Goal: Use online tool/utility: Utilize a website feature to perform a specific function

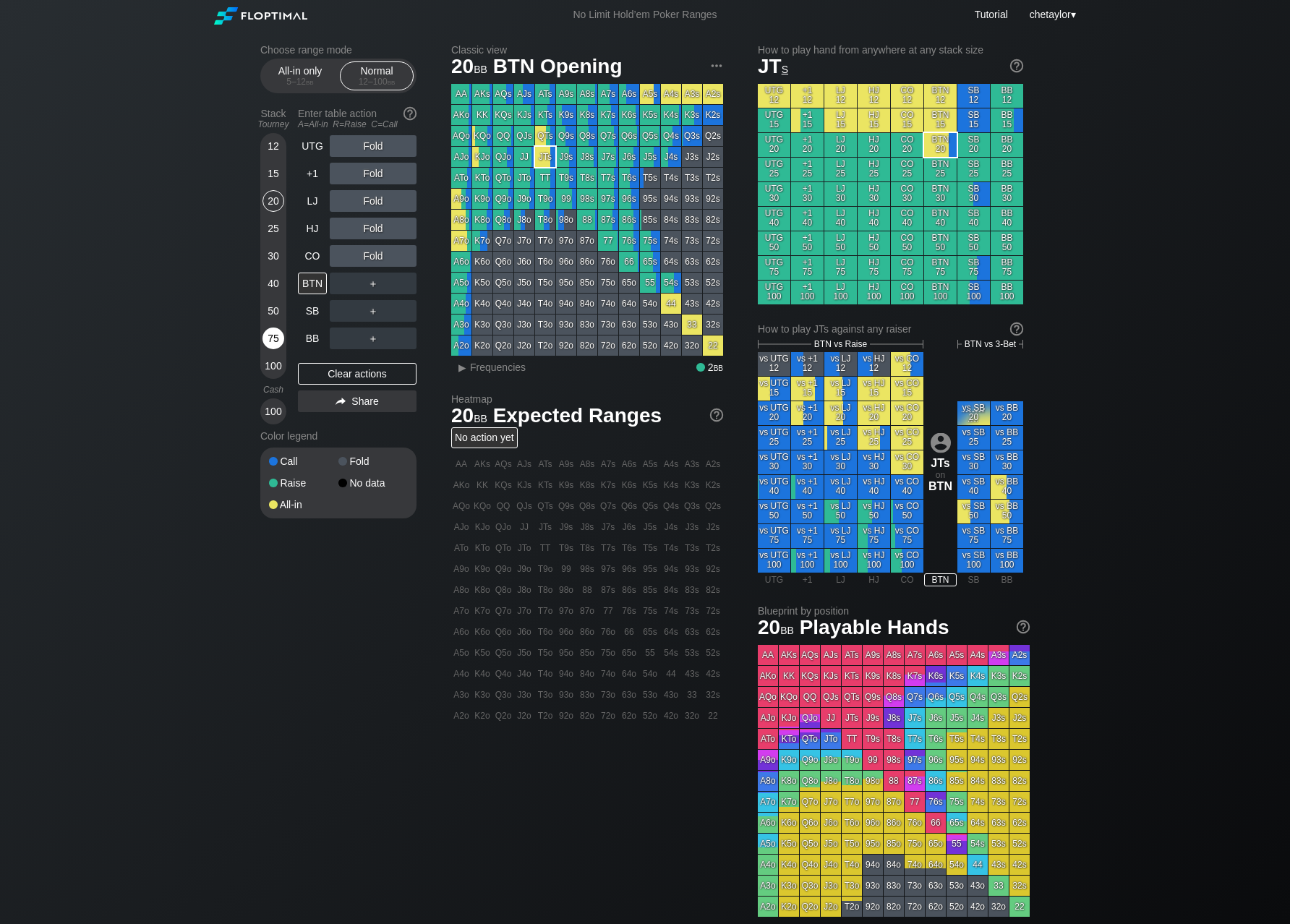
click at [272, 335] on div "75" at bounding box center [273, 338] width 22 height 22
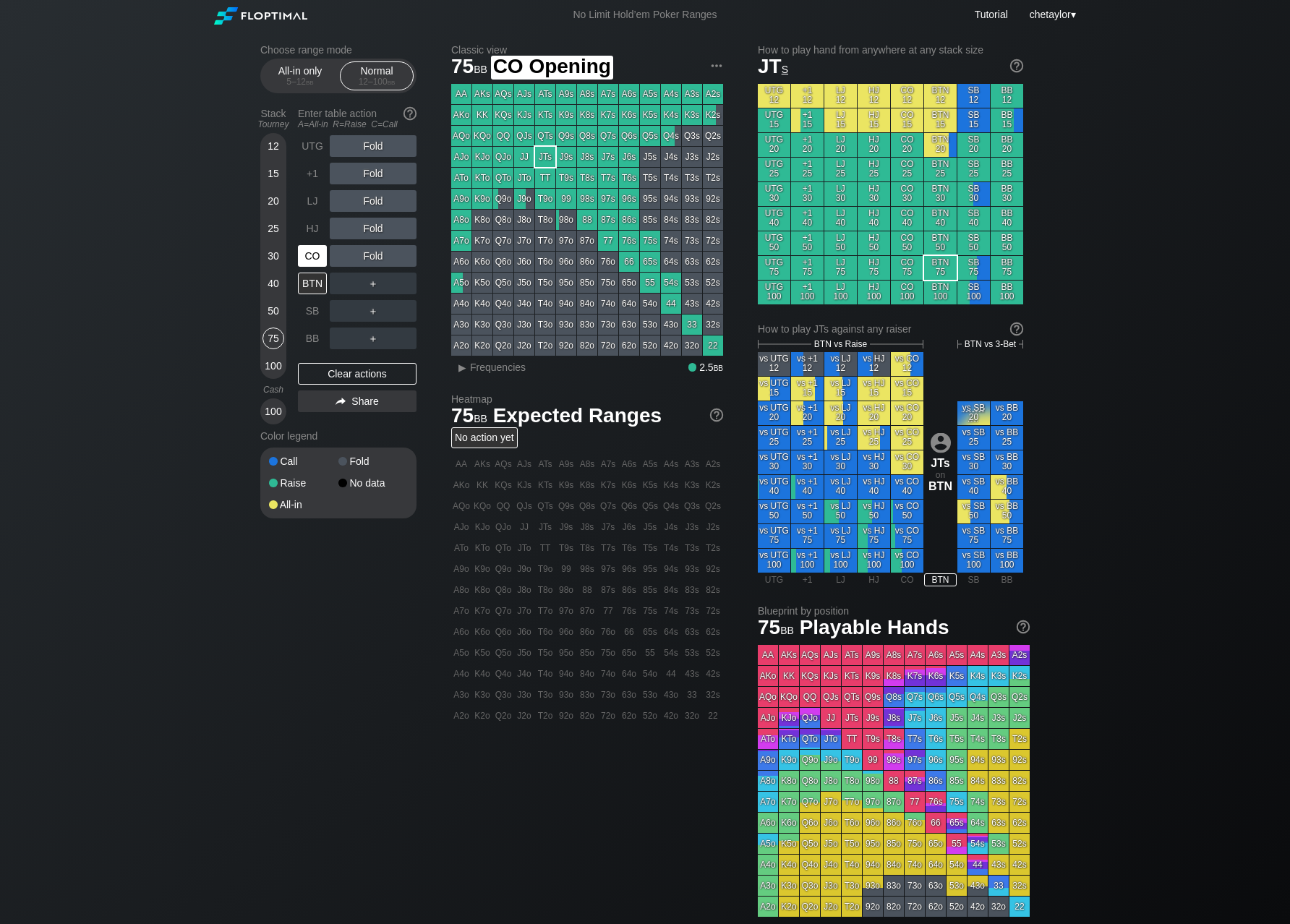
click at [310, 258] on div "CO" at bounding box center [312, 256] width 29 height 22
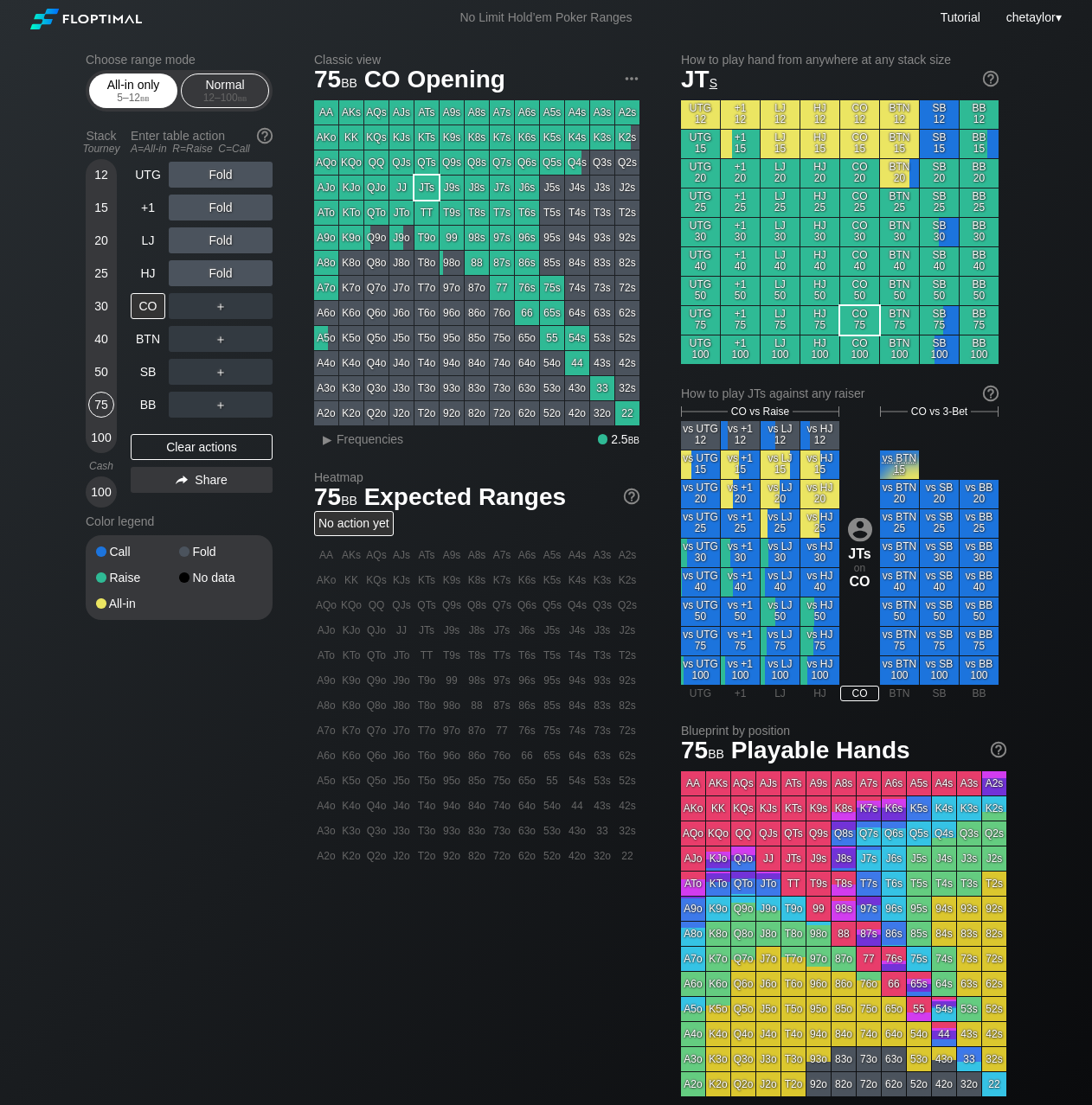
click at [127, 95] on div "5 – 12 bb" at bounding box center [133, 98] width 73 height 12
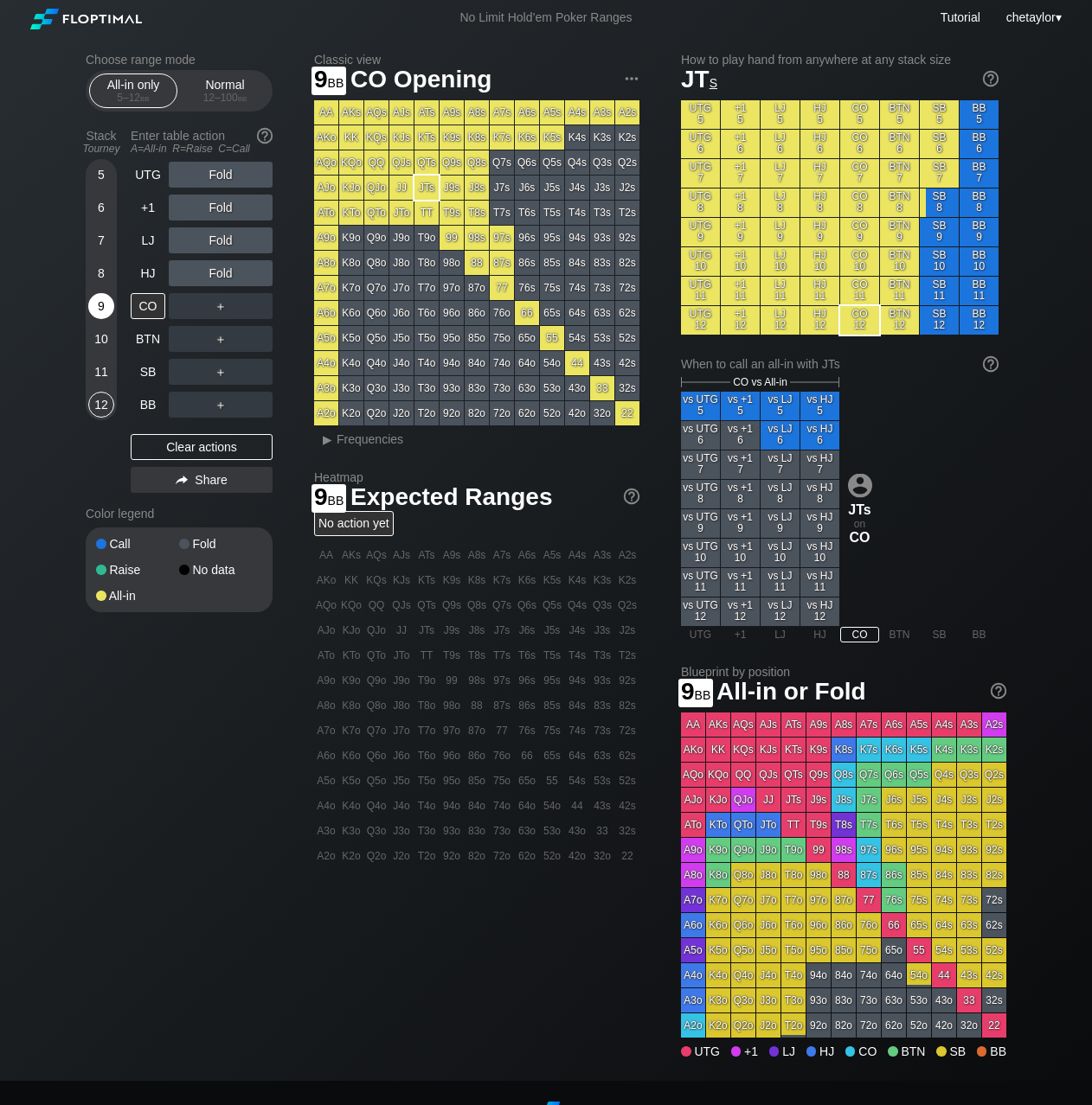
click at [103, 299] on div "9" at bounding box center [100, 306] width 26 height 26
click at [145, 337] on div "BTN" at bounding box center [147, 338] width 35 height 26
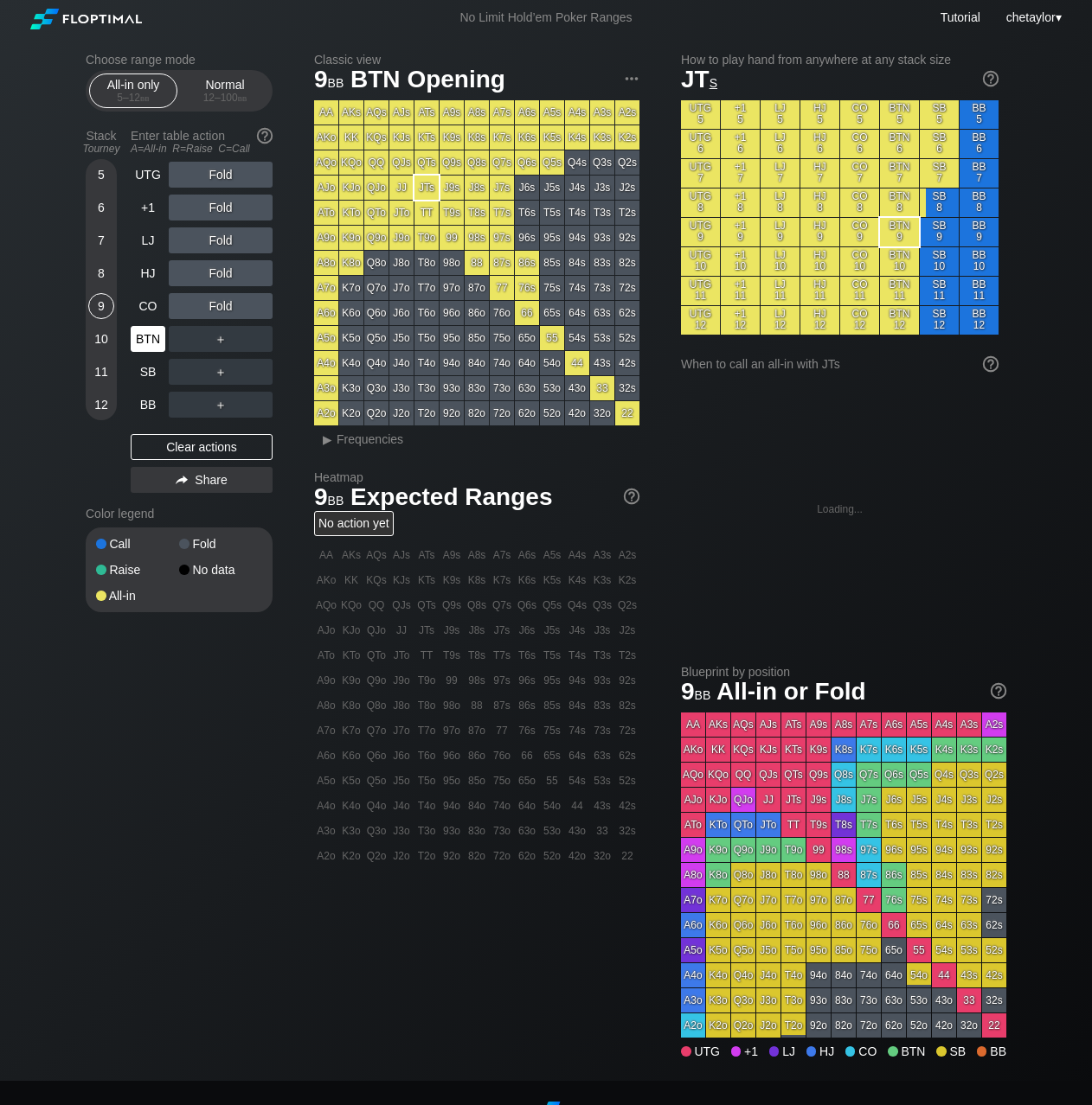
click at [145, 337] on div "BTN" at bounding box center [147, 338] width 35 height 26
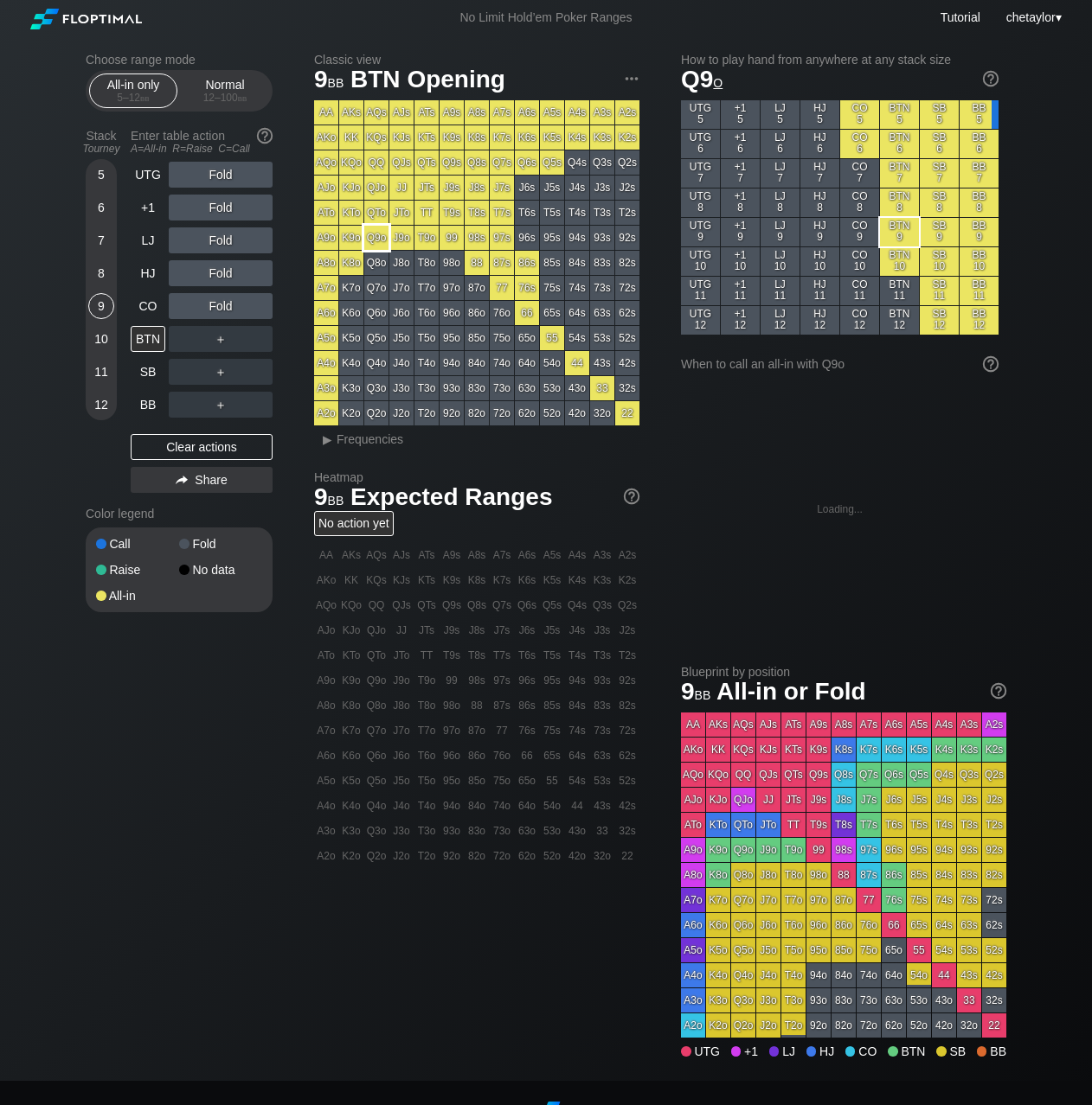
click at [374, 243] on div "Q9o" at bounding box center [376, 237] width 24 height 24
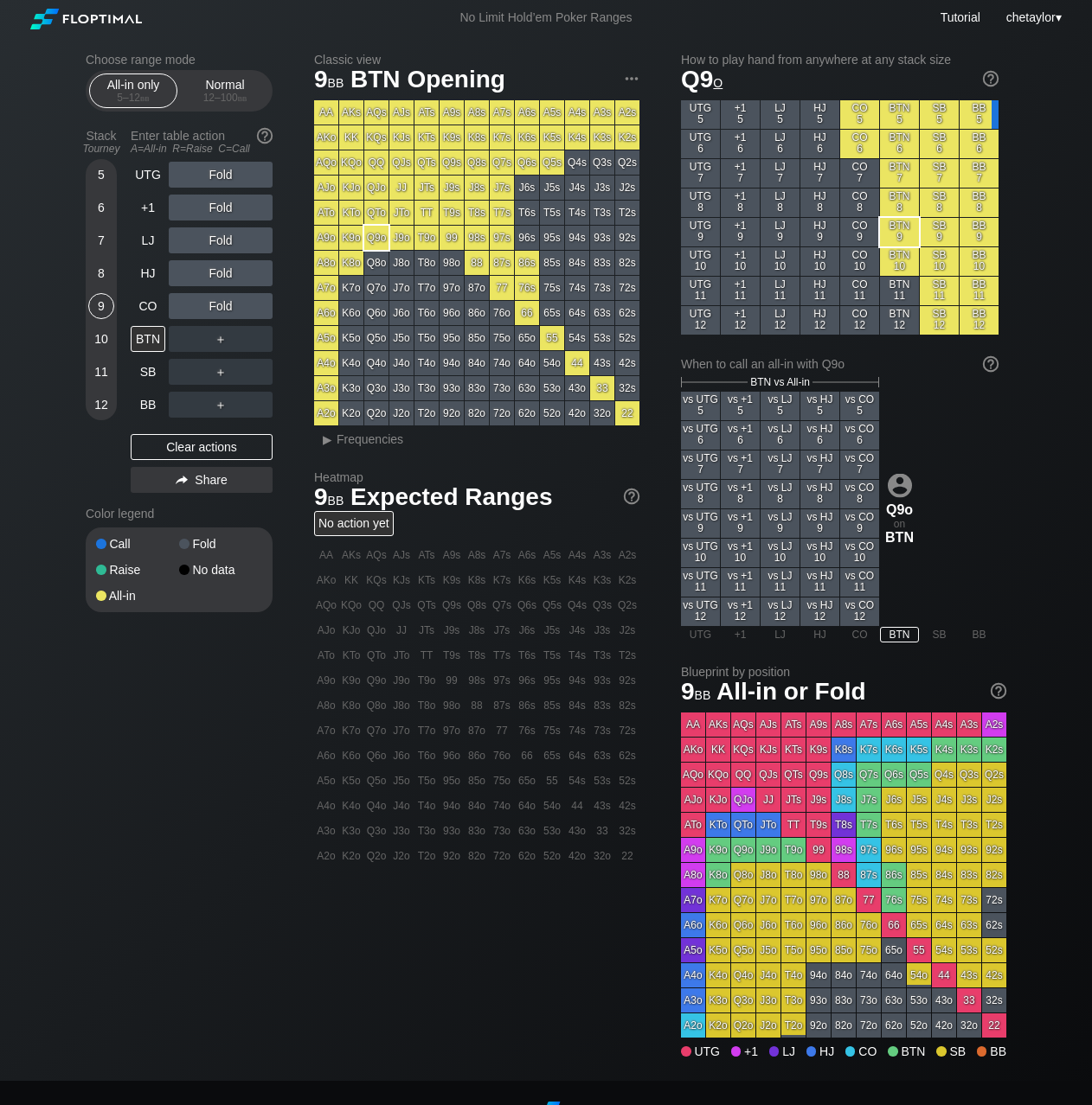
click at [102, 411] on div "12" at bounding box center [100, 404] width 26 height 26
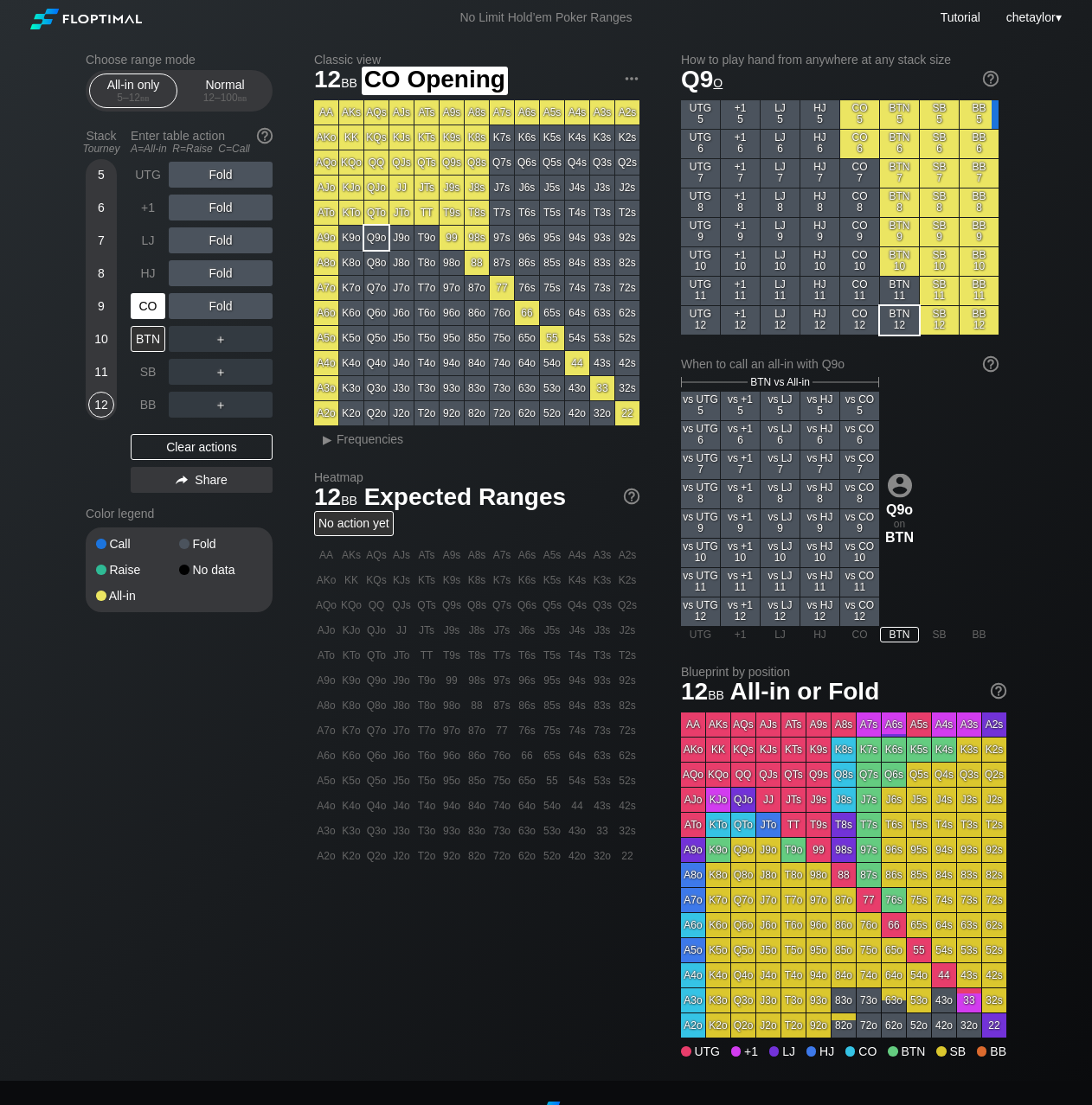
click at [151, 302] on div "CO" at bounding box center [147, 306] width 35 height 26
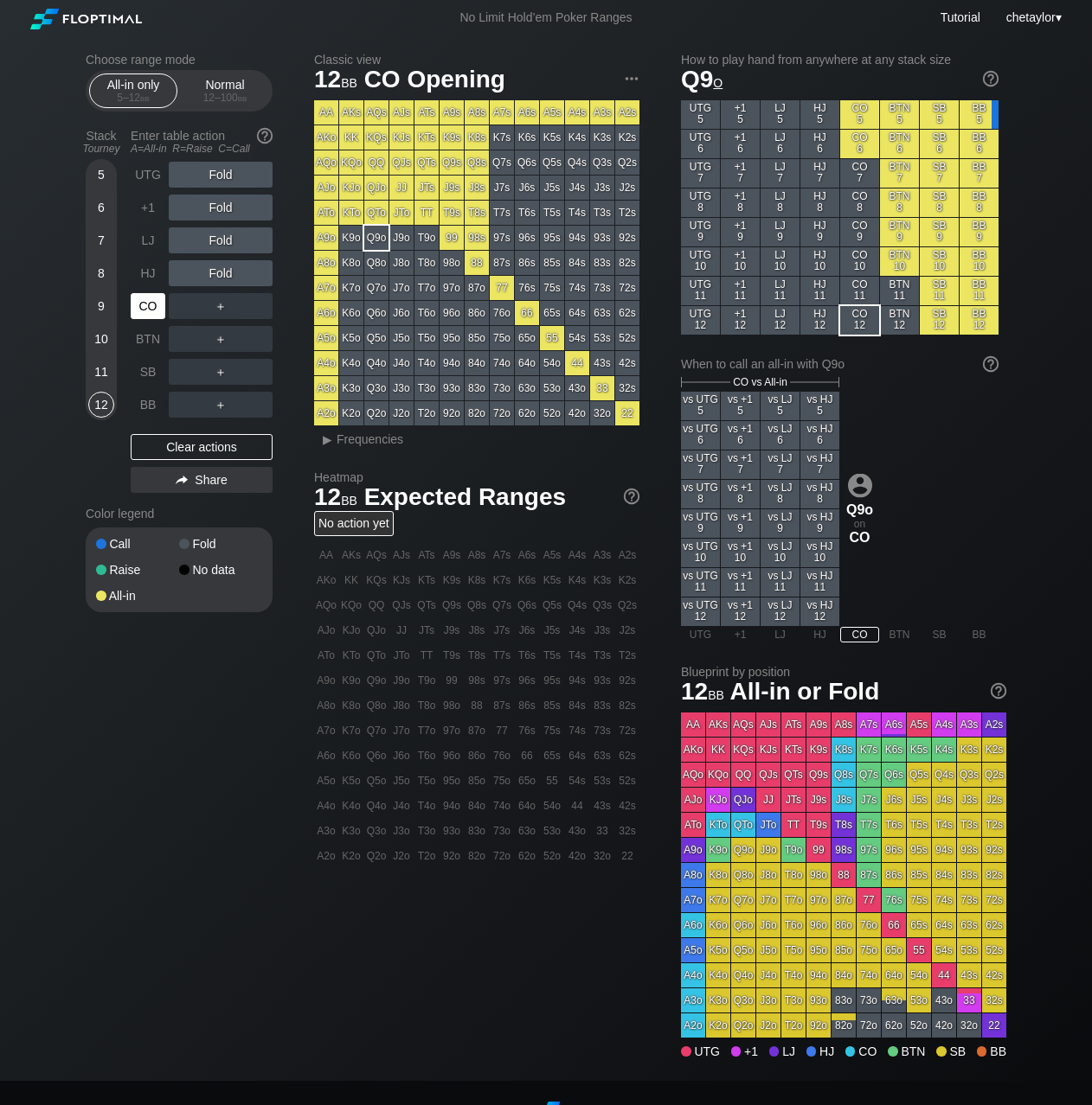
click at [151, 302] on div "CO" at bounding box center [147, 306] width 35 height 26
click at [144, 274] on div "HJ" at bounding box center [147, 273] width 35 height 26
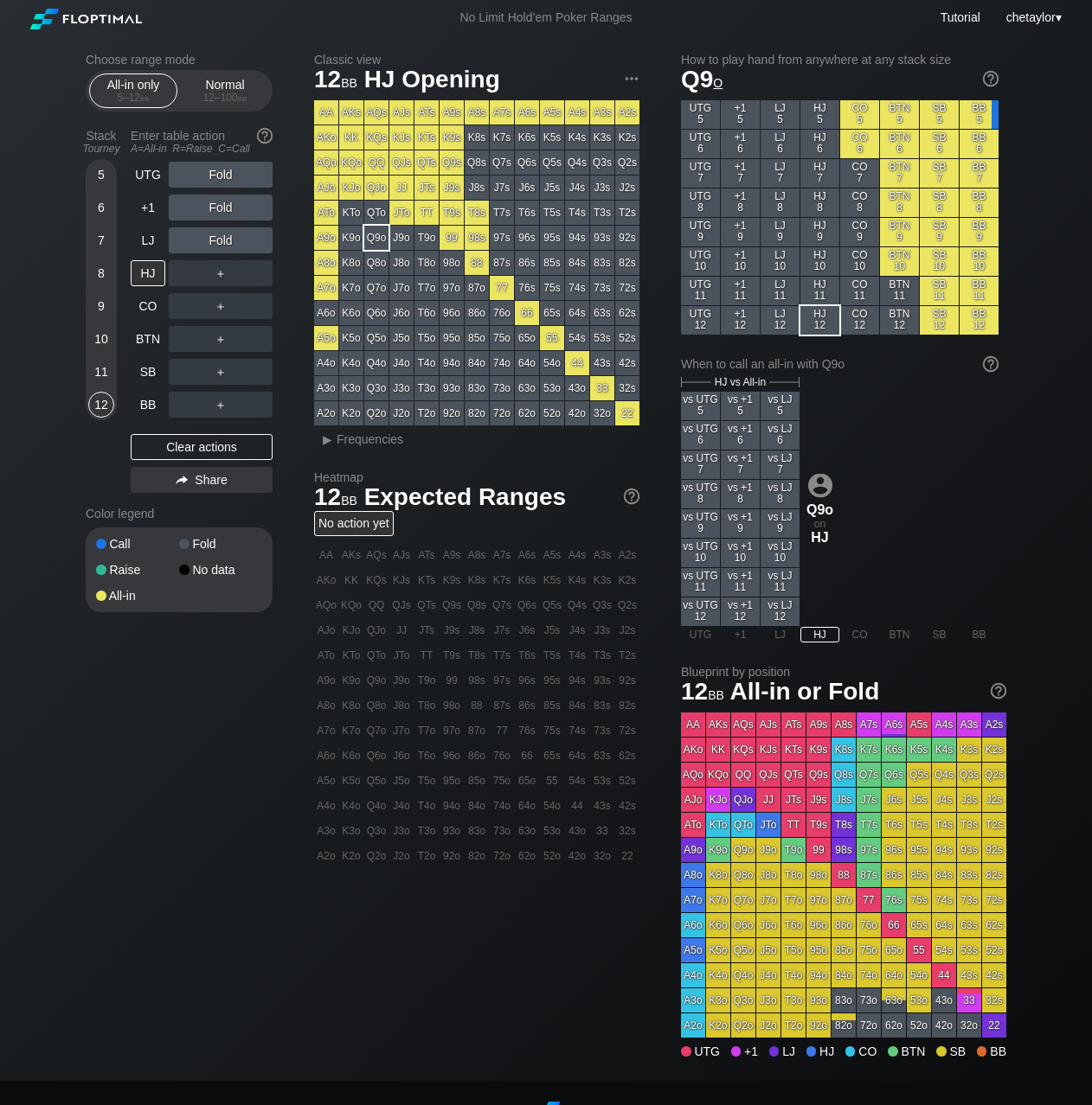
click at [100, 373] on div "11" at bounding box center [100, 371] width 26 height 26
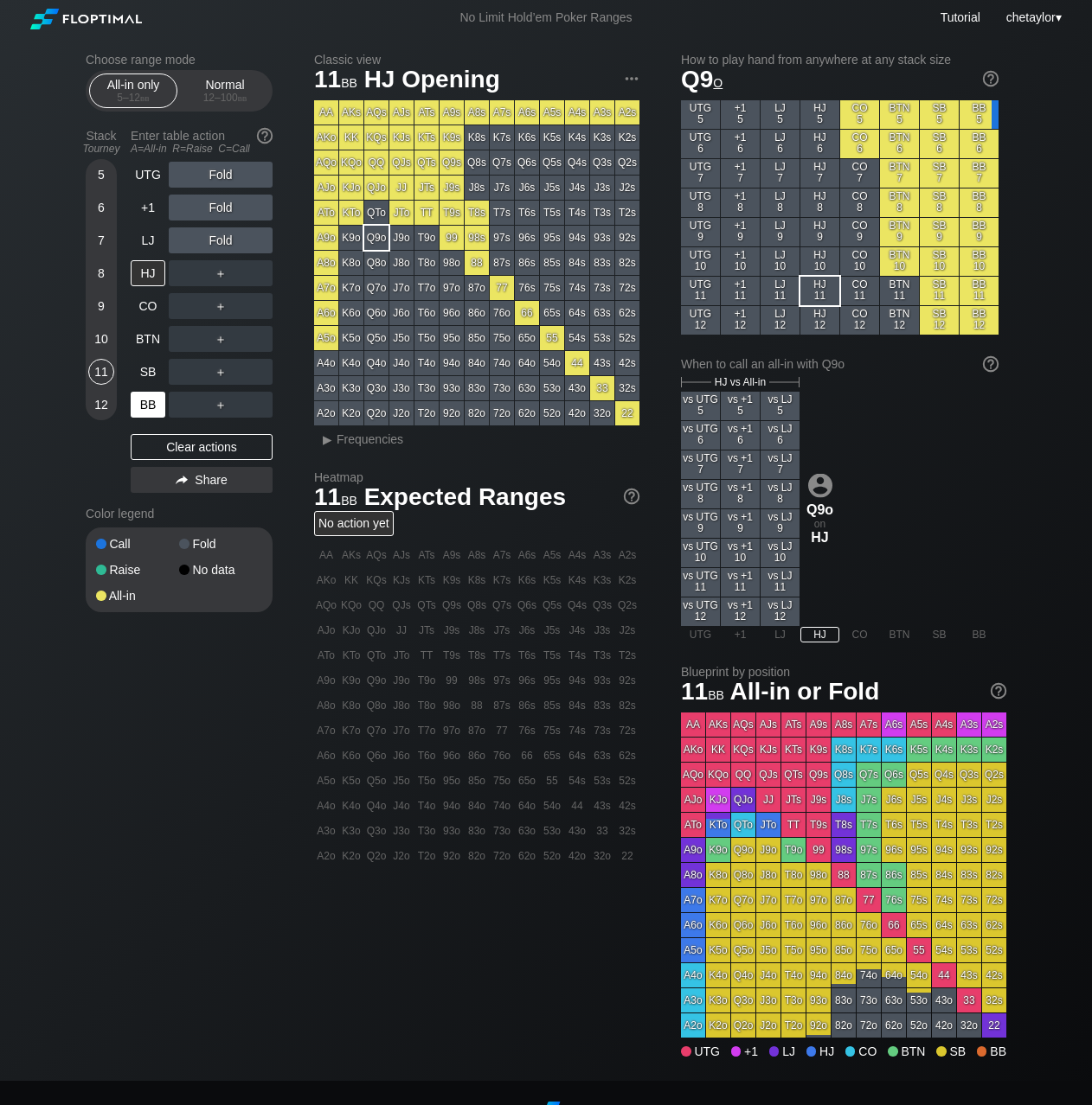
click at [148, 396] on div "BB" at bounding box center [147, 404] width 35 height 26
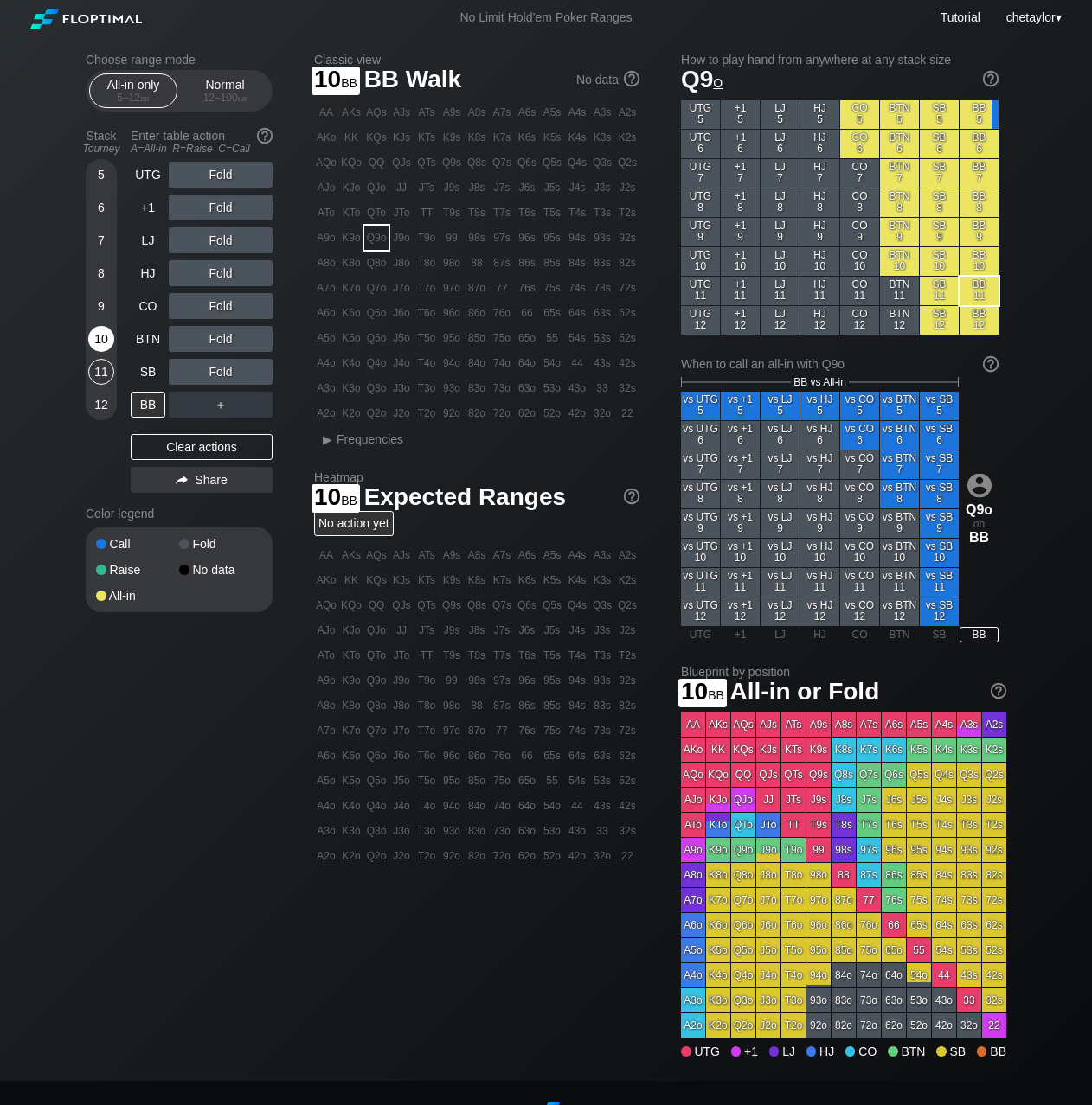
click at [91, 330] on div "10" at bounding box center [100, 338] width 26 height 26
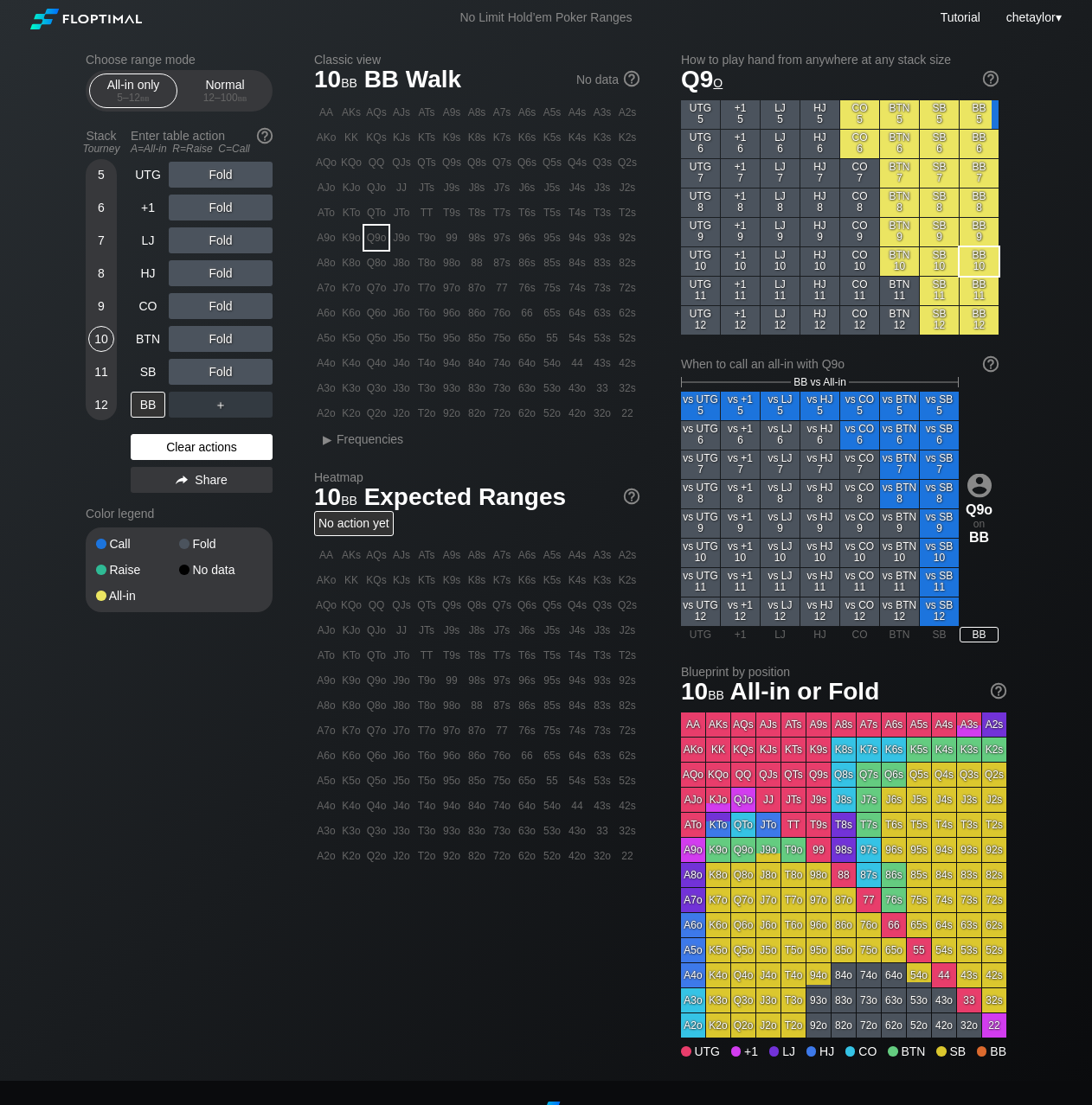
click at [166, 442] on div "Clear actions" at bounding box center [202, 447] width 142 height 26
click at [427, 188] on div "JTs" at bounding box center [426, 187] width 24 height 24
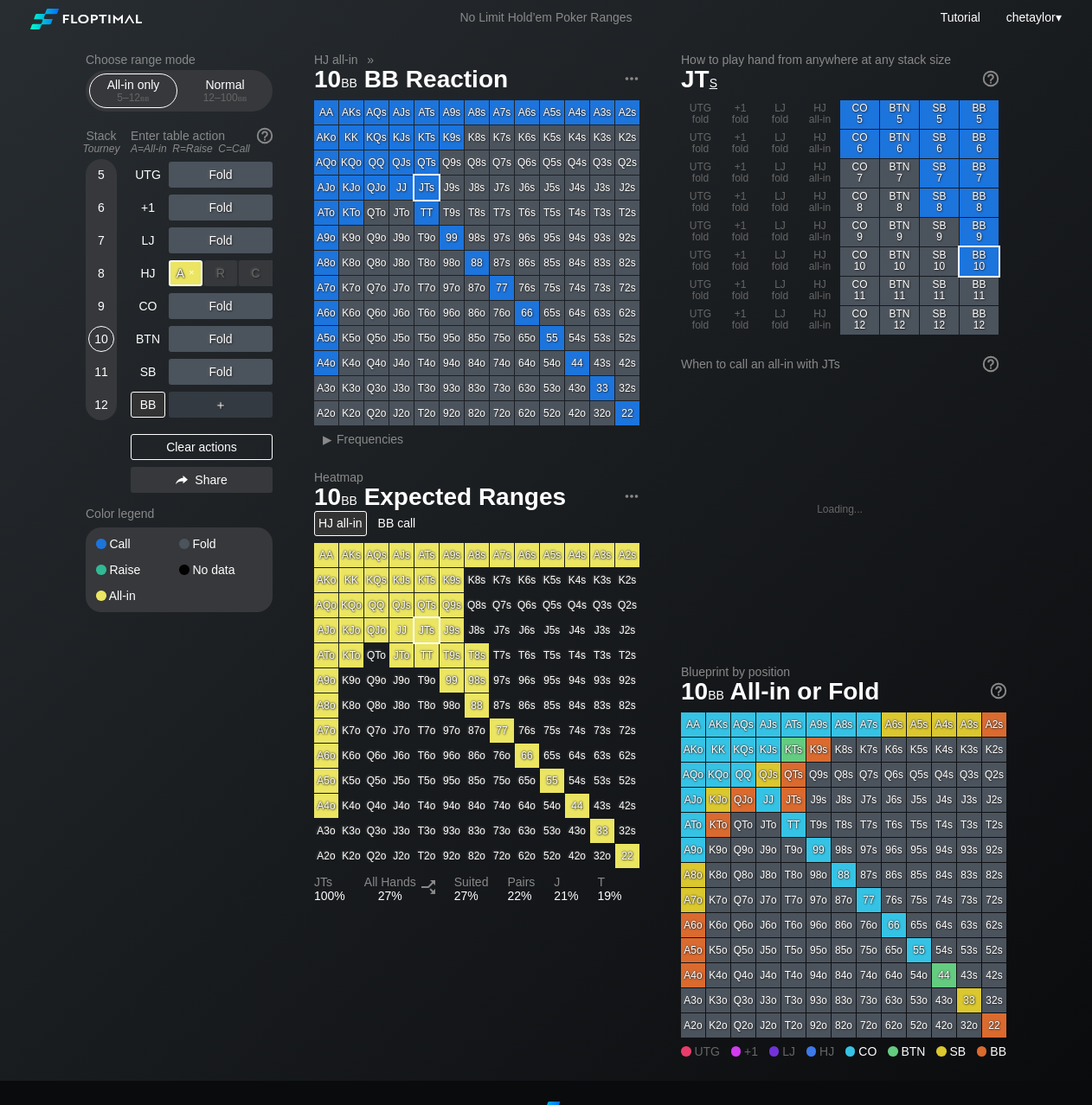
click at [194, 272] on div "A ✕" at bounding box center [186, 273] width 34 height 26
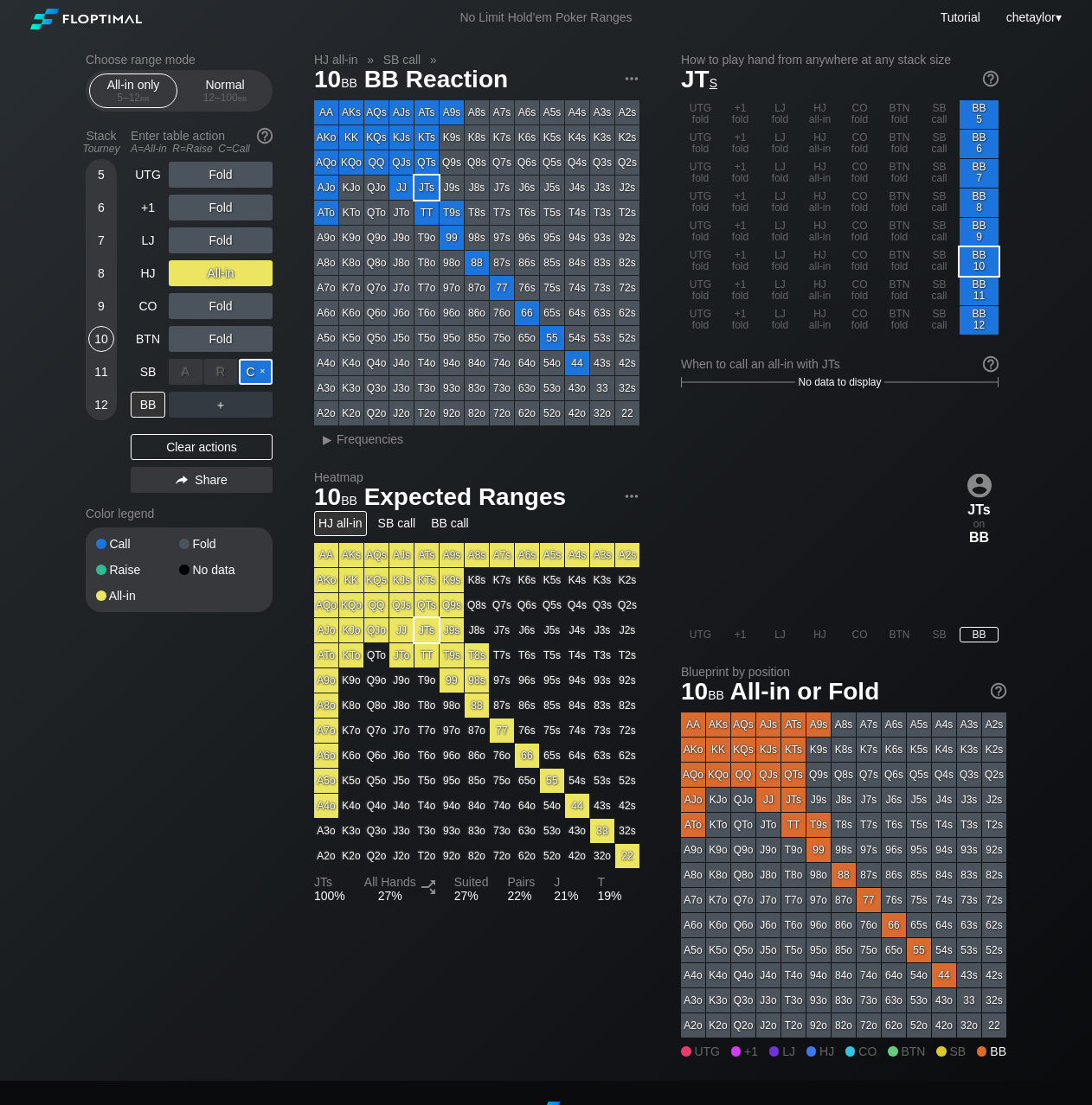
click at [262, 367] on div "C ✕" at bounding box center [256, 371] width 34 height 26
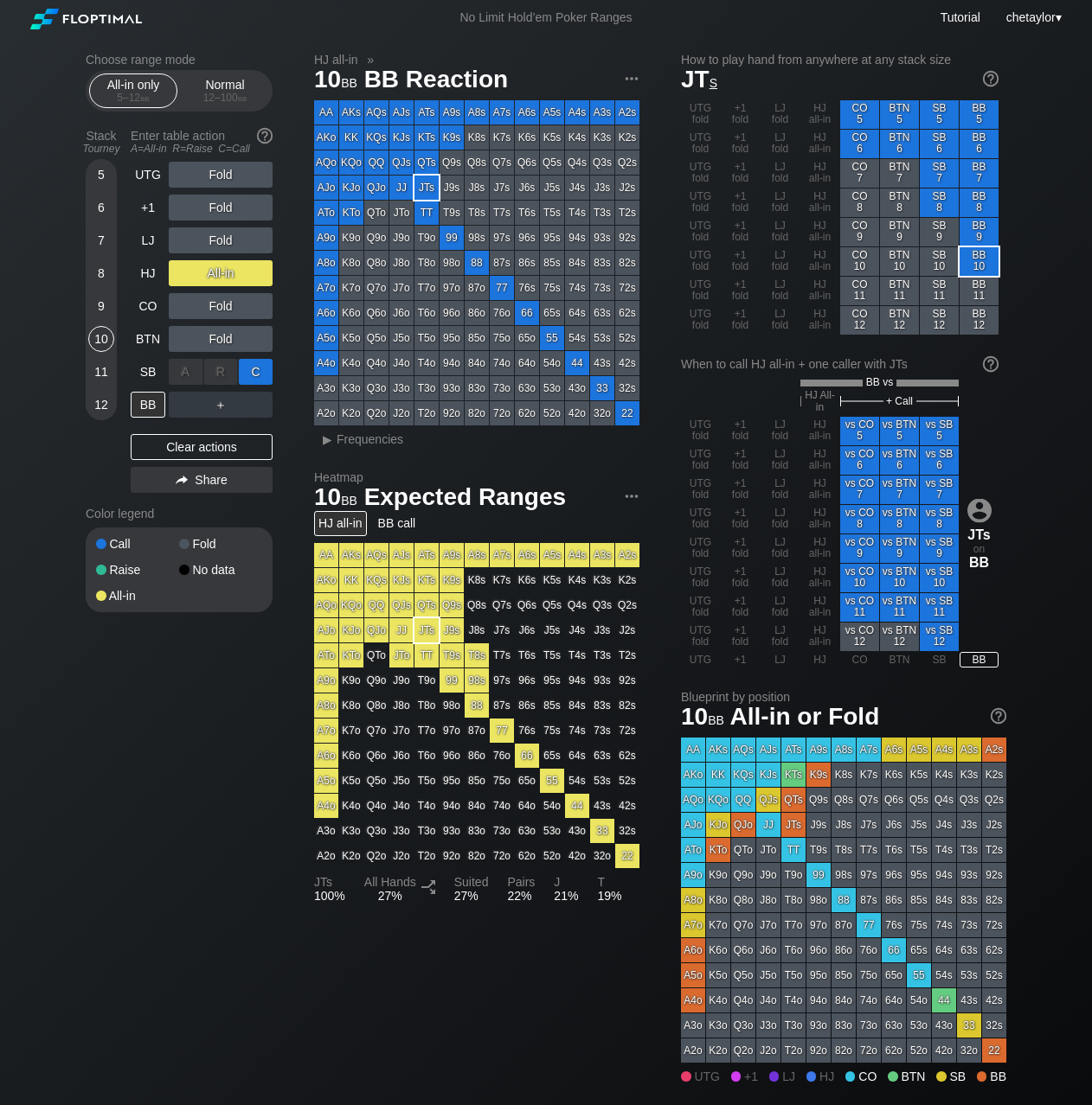
click at [262, 367] on div "C ✕" at bounding box center [256, 371] width 34 height 26
click at [160, 442] on div "Clear actions" at bounding box center [202, 447] width 142 height 26
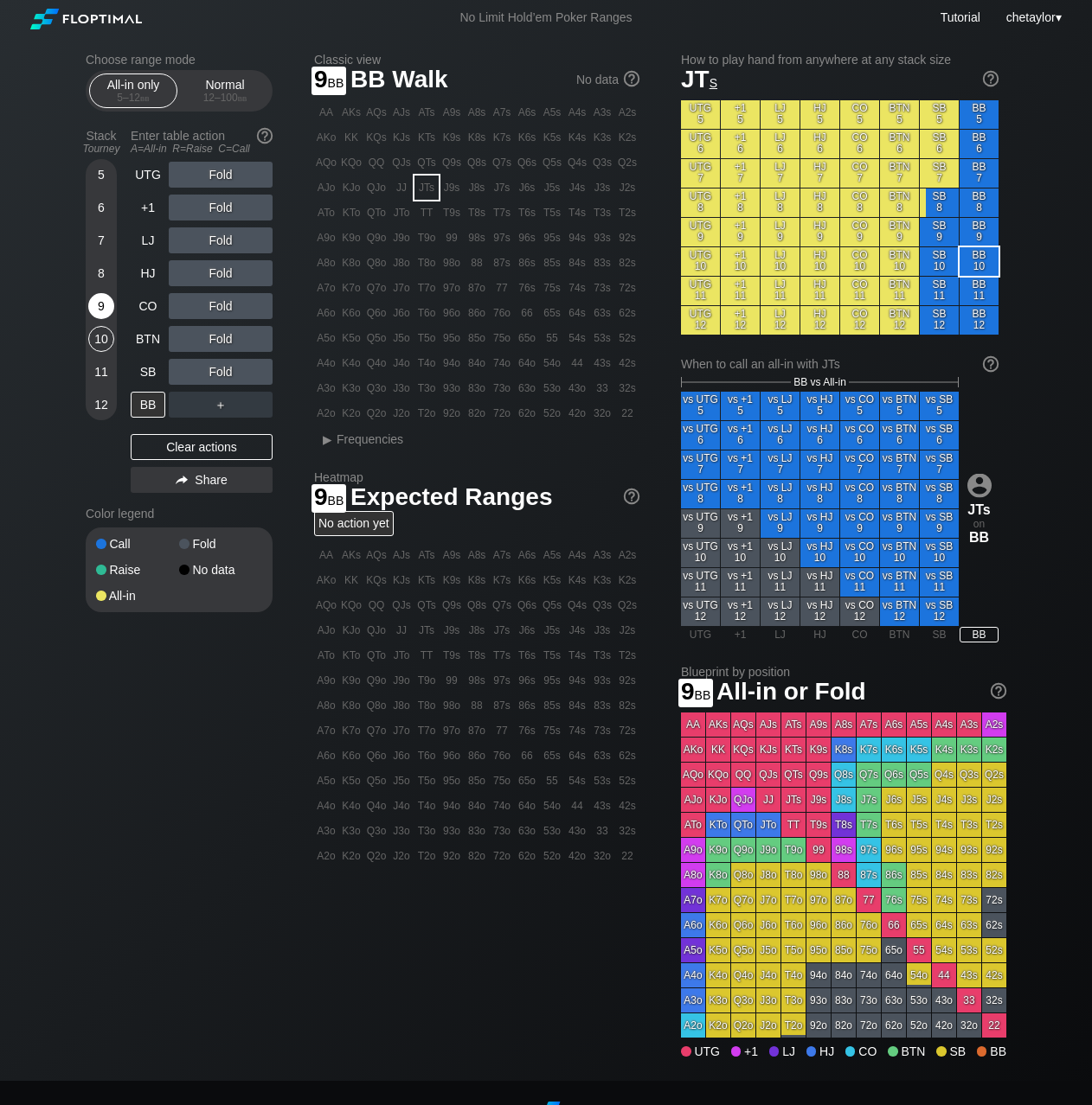
click at [99, 305] on div "9" at bounding box center [100, 306] width 26 height 26
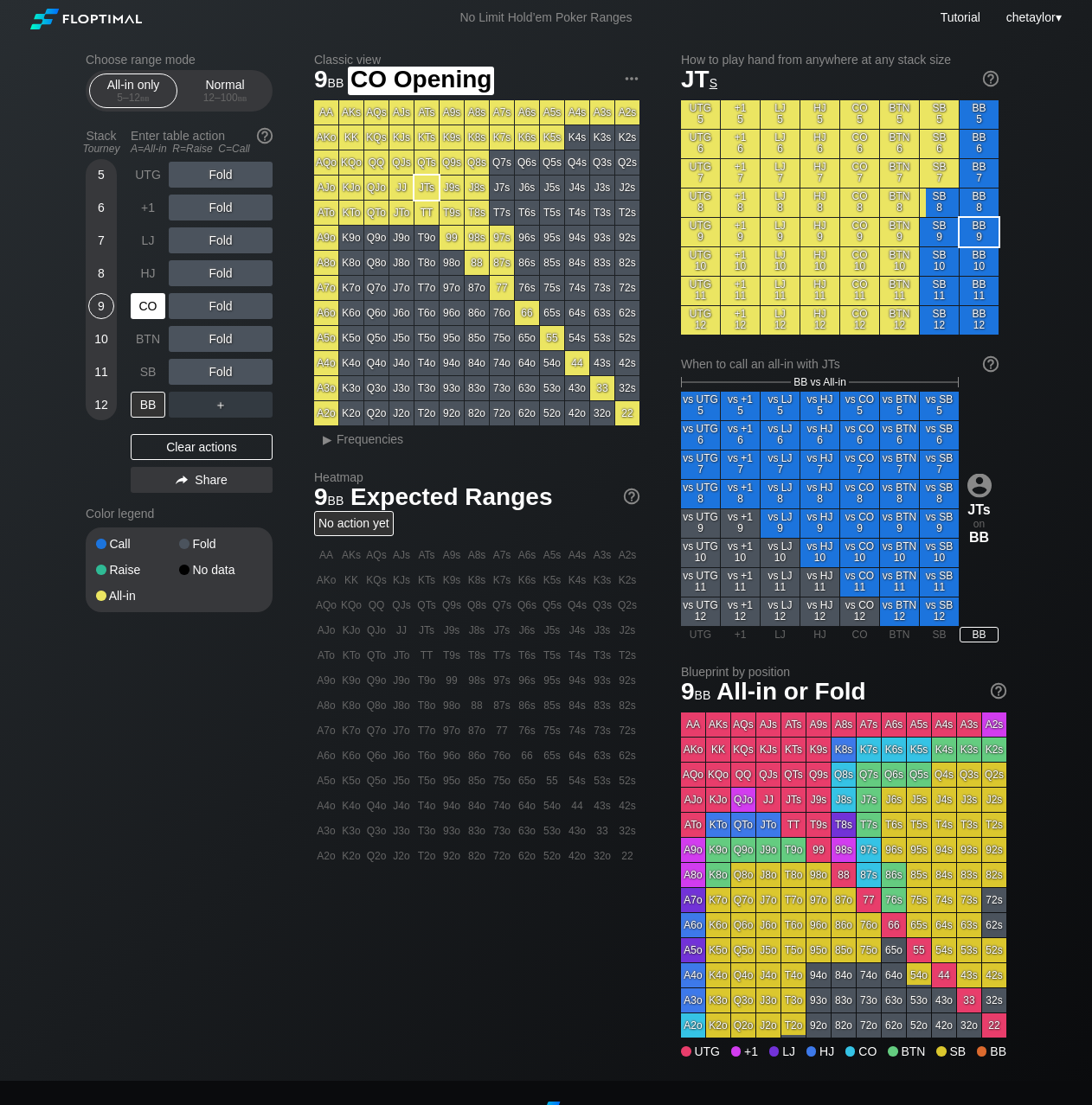
click at [158, 301] on div "CO" at bounding box center [147, 306] width 35 height 26
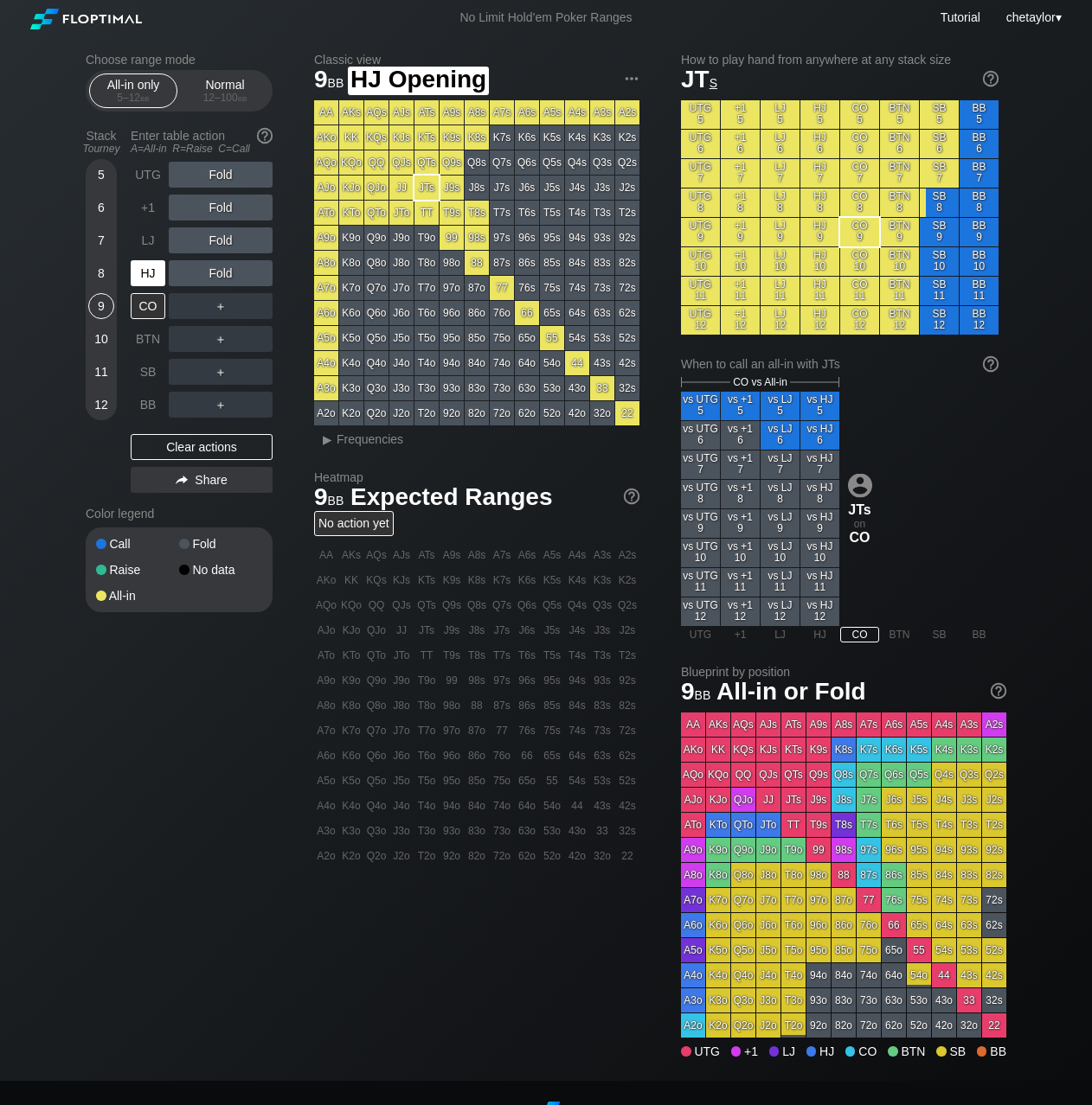
click at [151, 258] on div "HJ" at bounding box center [149, 273] width 38 height 33
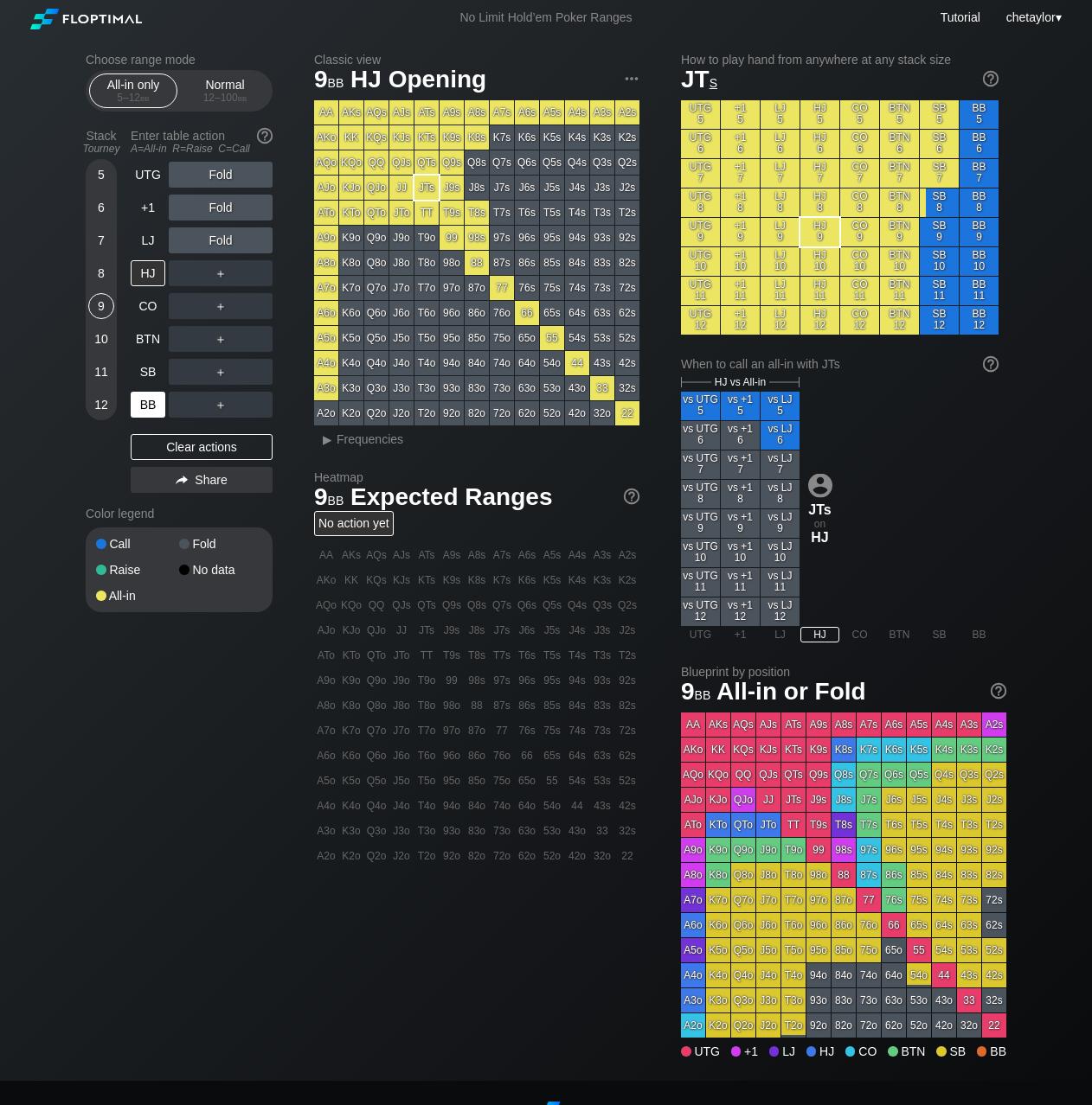
click at [147, 404] on div "BB" at bounding box center [147, 404] width 35 height 26
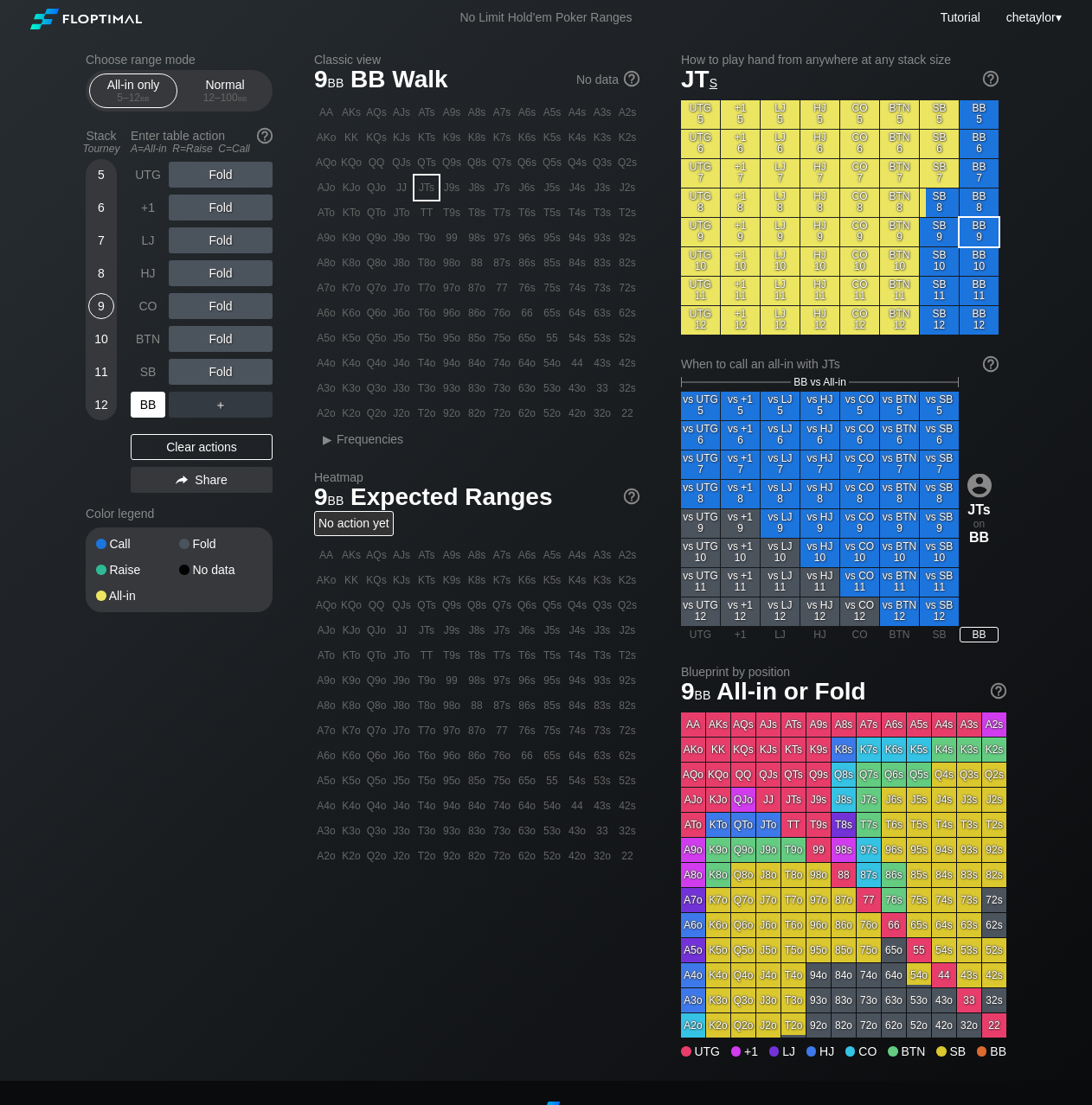
click at [147, 404] on div "BB" at bounding box center [147, 404] width 35 height 26
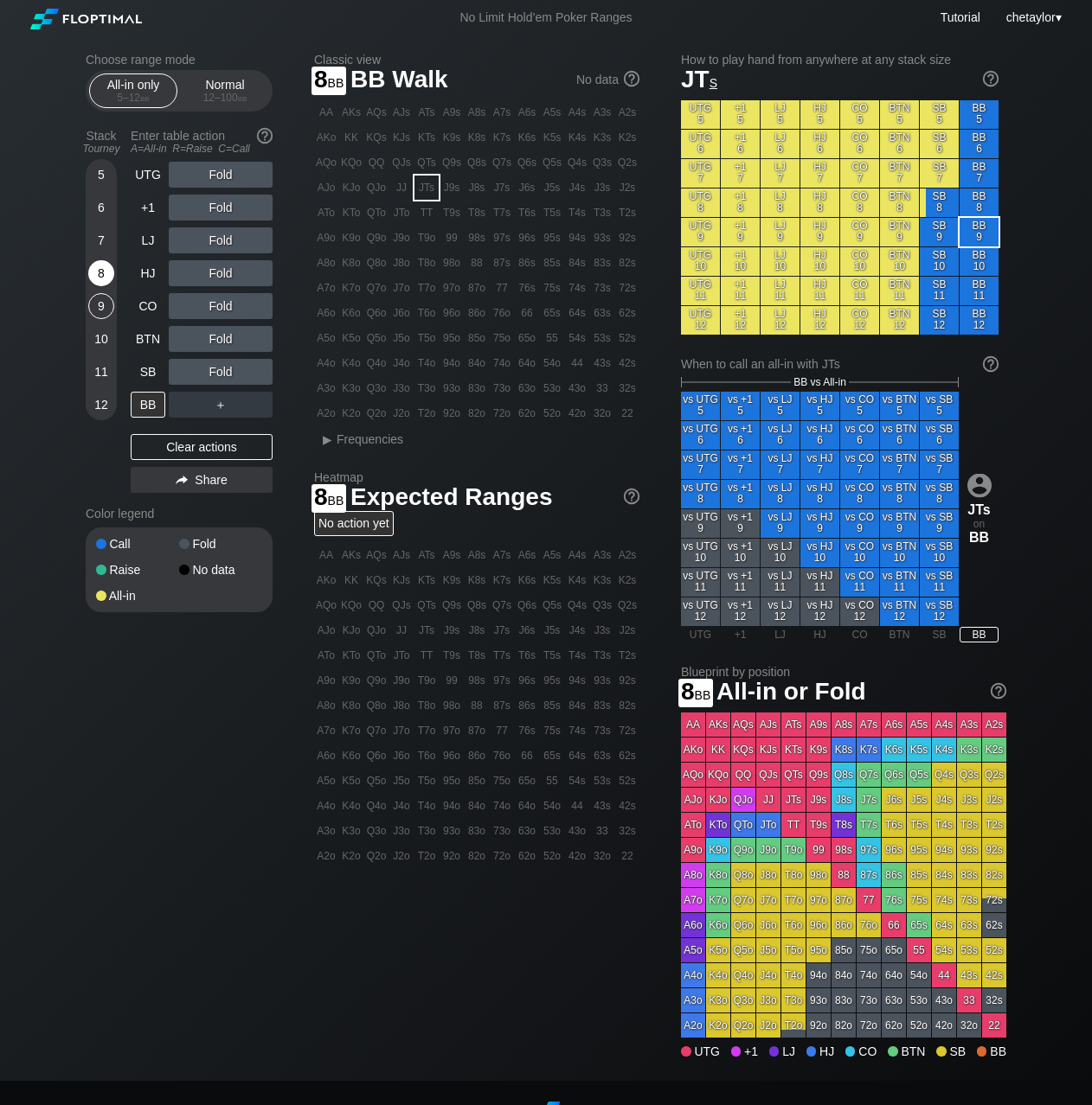
click at [104, 266] on div "8" at bounding box center [100, 273] width 26 height 26
click at [455, 338] on div "95o" at bounding box center [451, 338] width 24 height 24
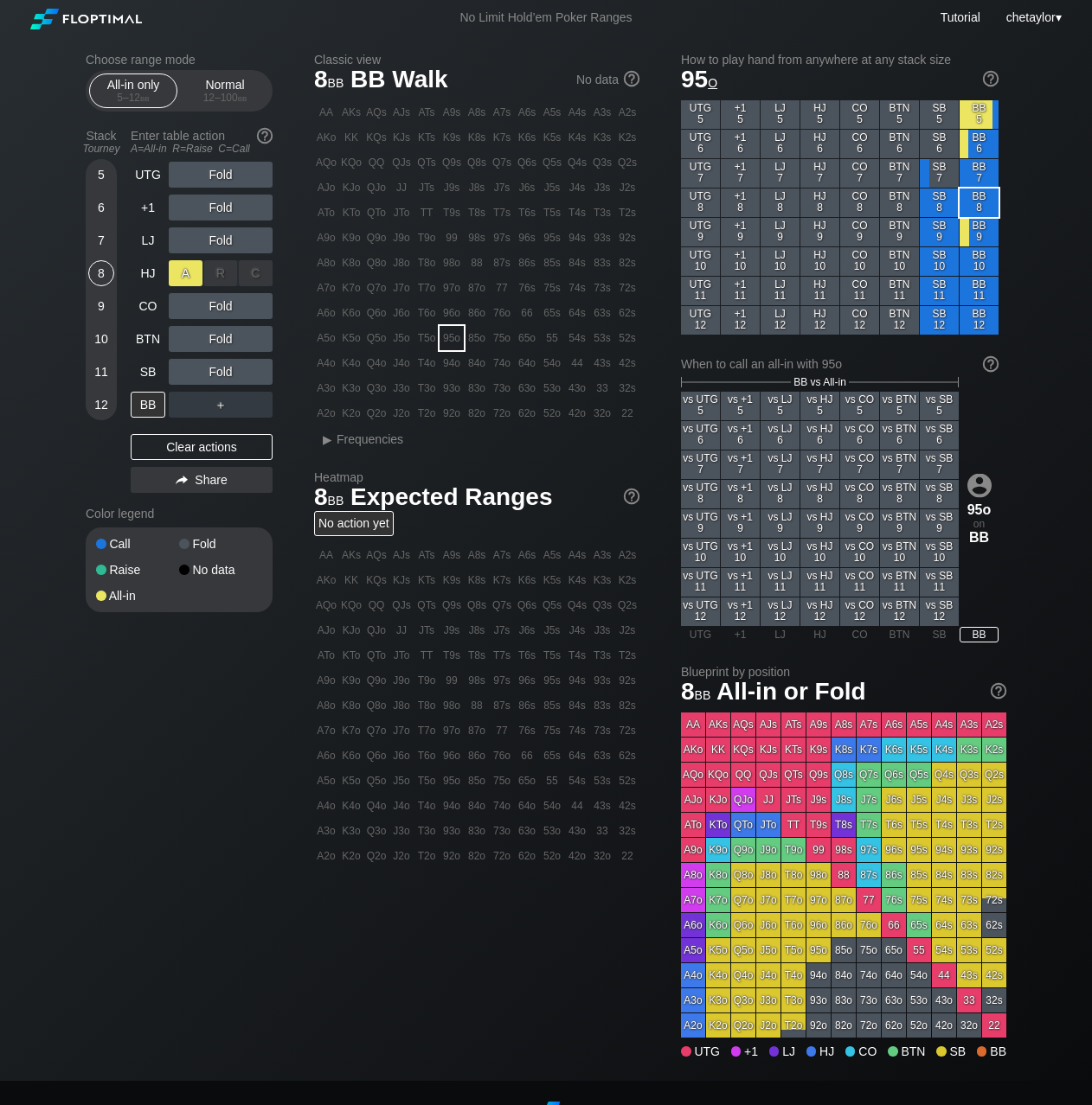
click at [180, 272] on div "A ✕" at bounding box center [186, 273] width 34 height 26
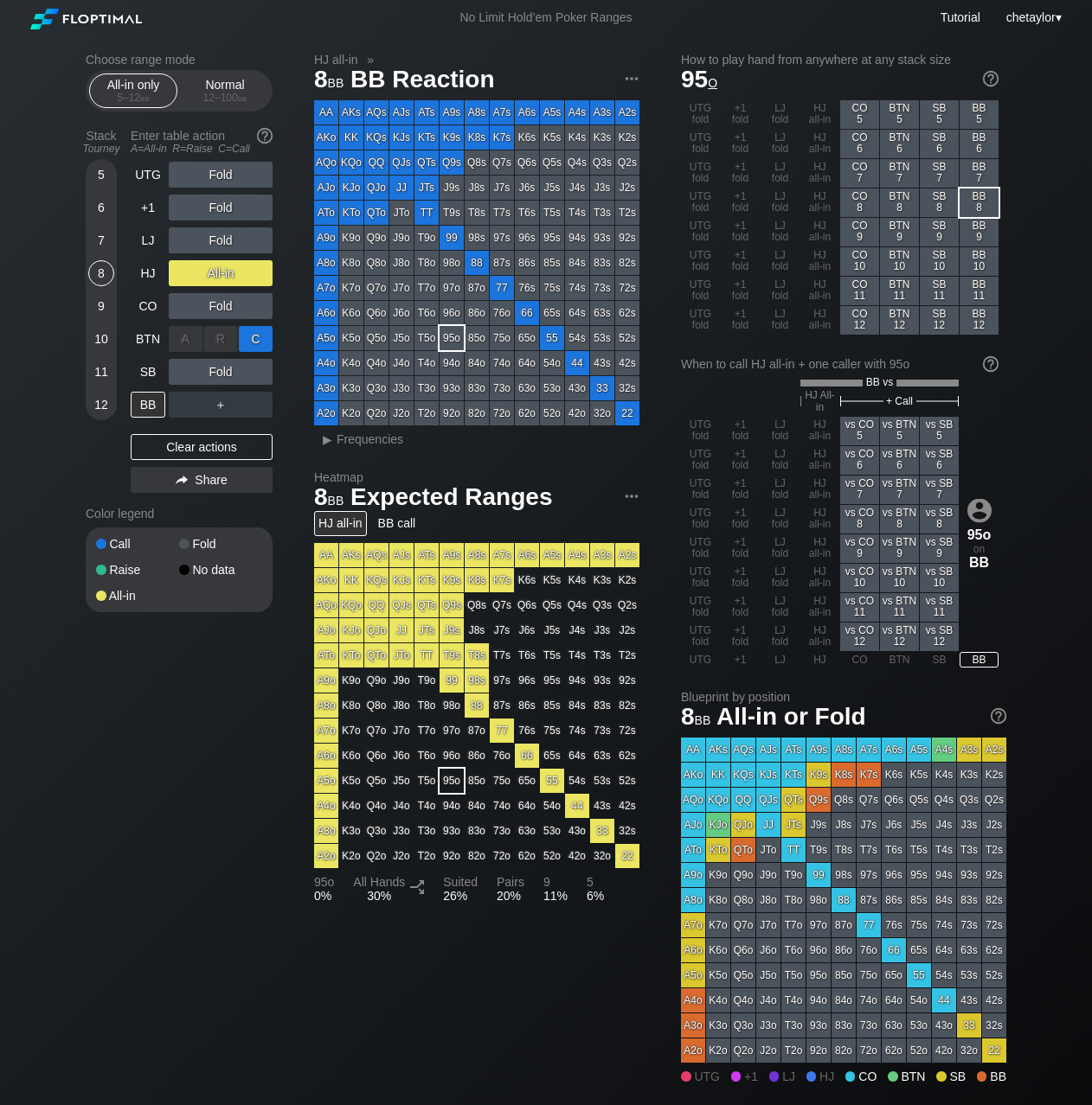
click at [253, 336] on div "C ✕" at bounding box center [256, 338] width 34 height 26
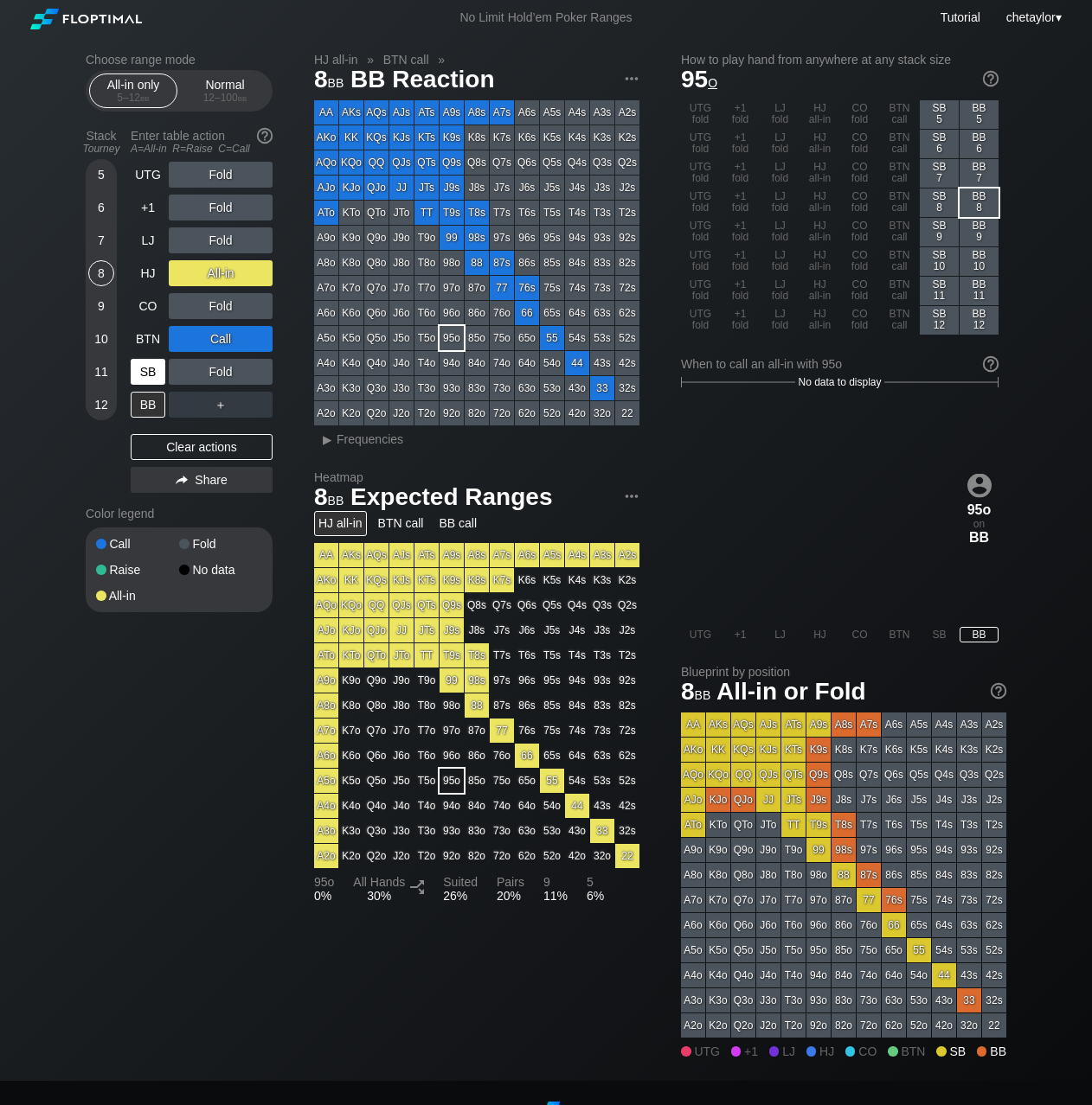
click at [138, 371] on div "SB" at bounding box center [147, 371] width 35 height 26
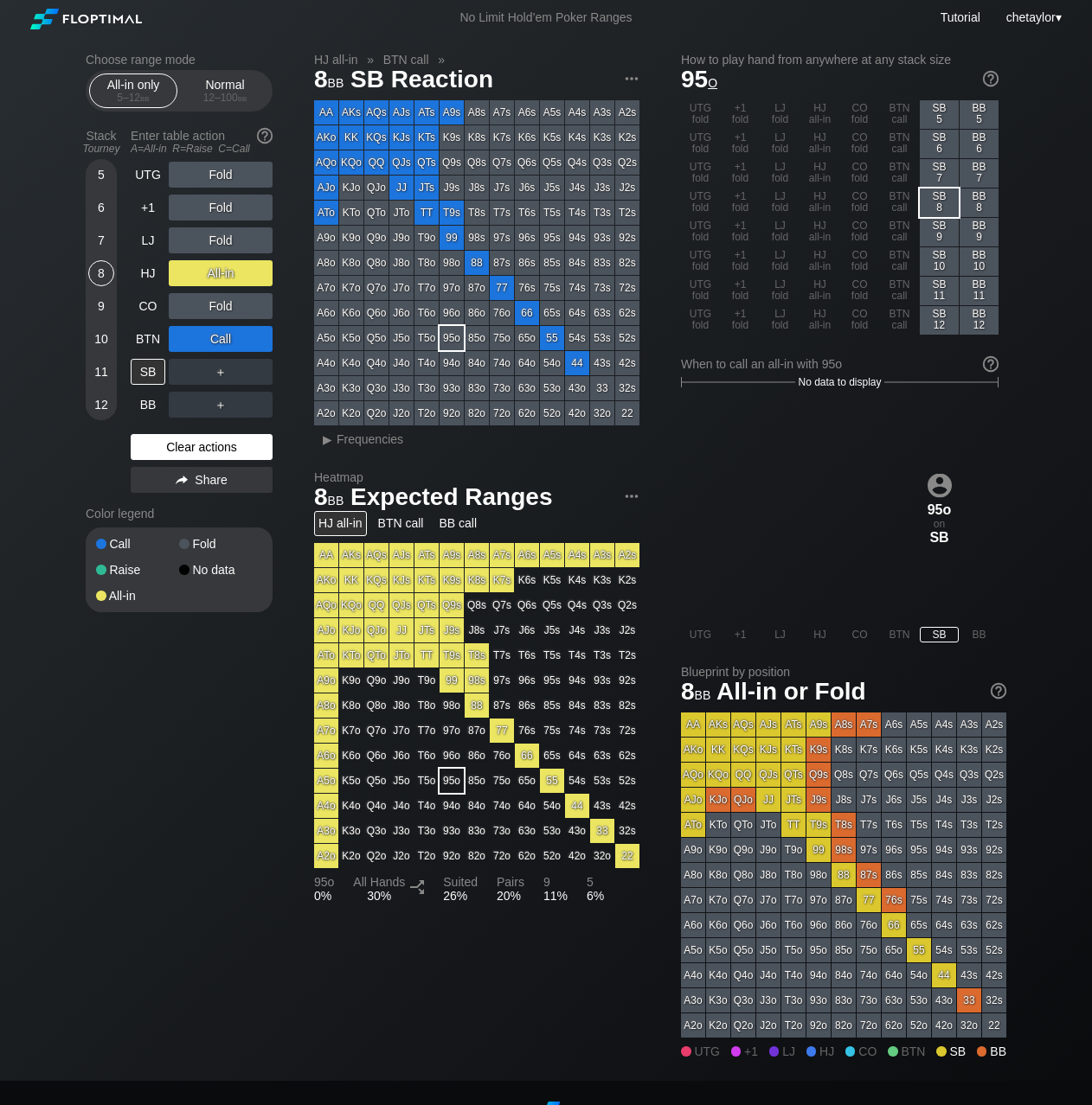
click at [165, 449] on div "Clear actions" at bounding box center [202, 447] width 142 height 26
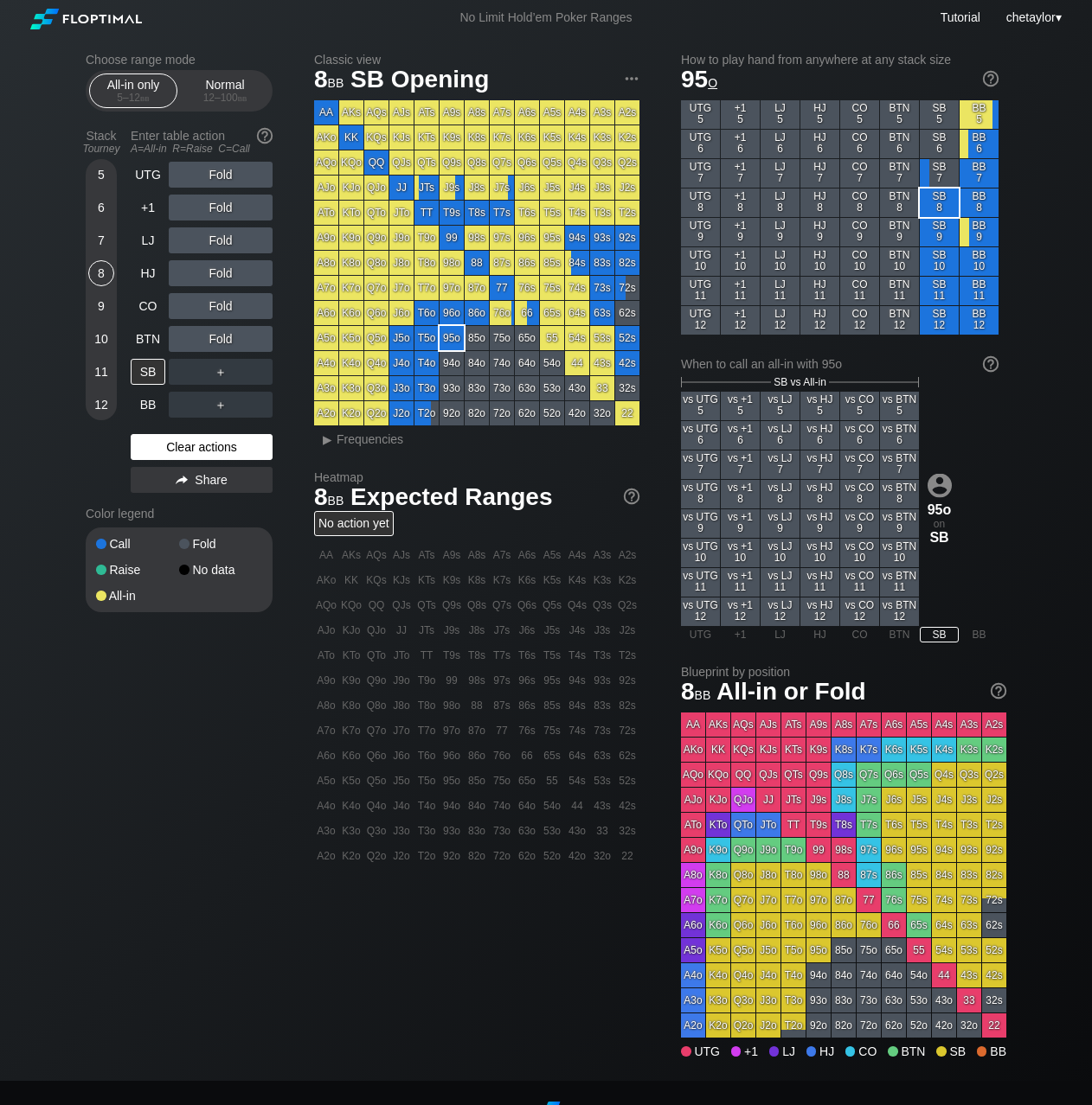
click at [165, 449] on div "Clear actions" at bounding box center [202, 447] width 142 height 26
click at [477, 140] on div "K8s" at bounding box center [476, 137] width 24 height 24
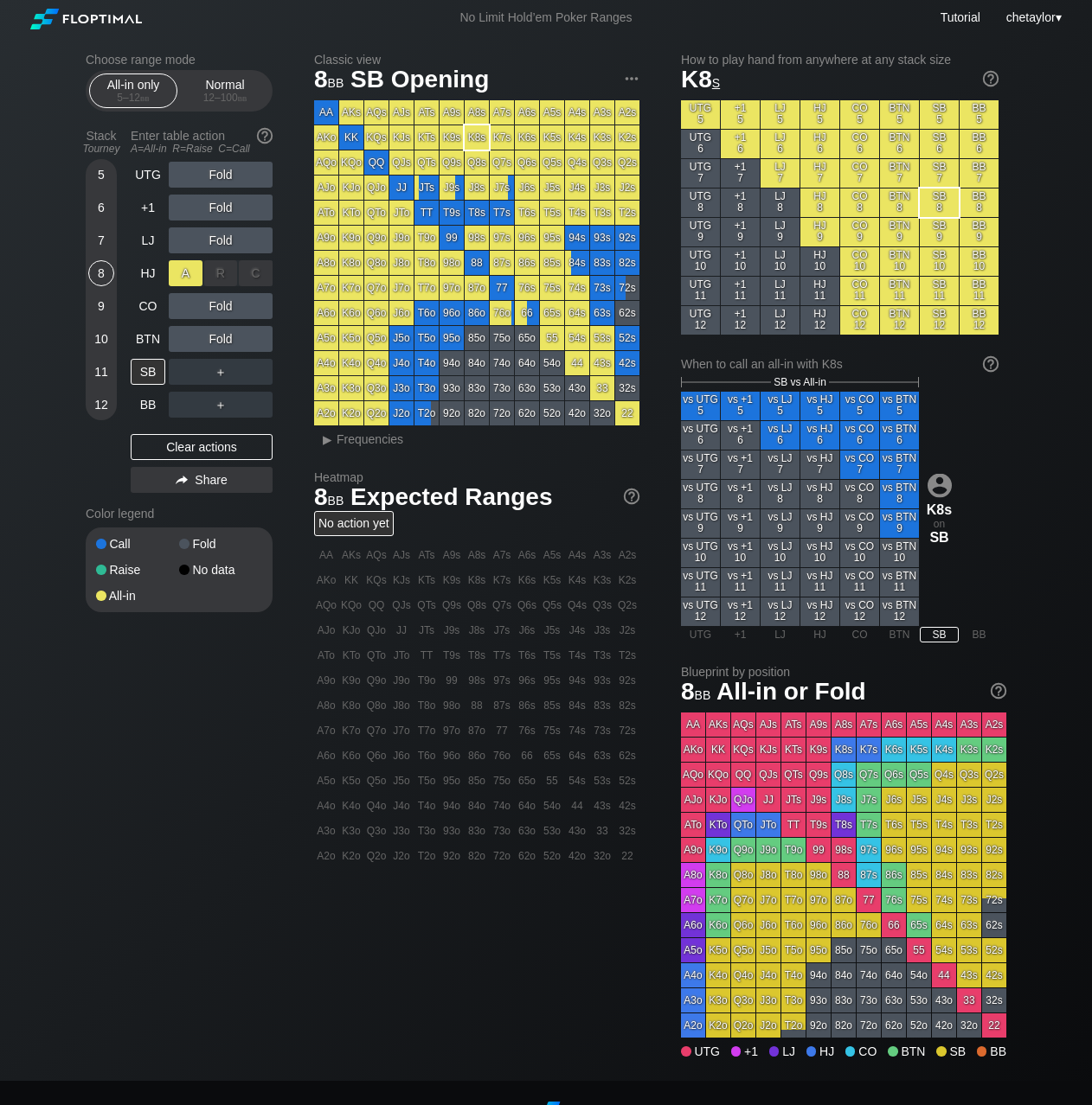
click at [184, 274] on div "A ✕" at bounding box center [186, 273] width 34 height 26
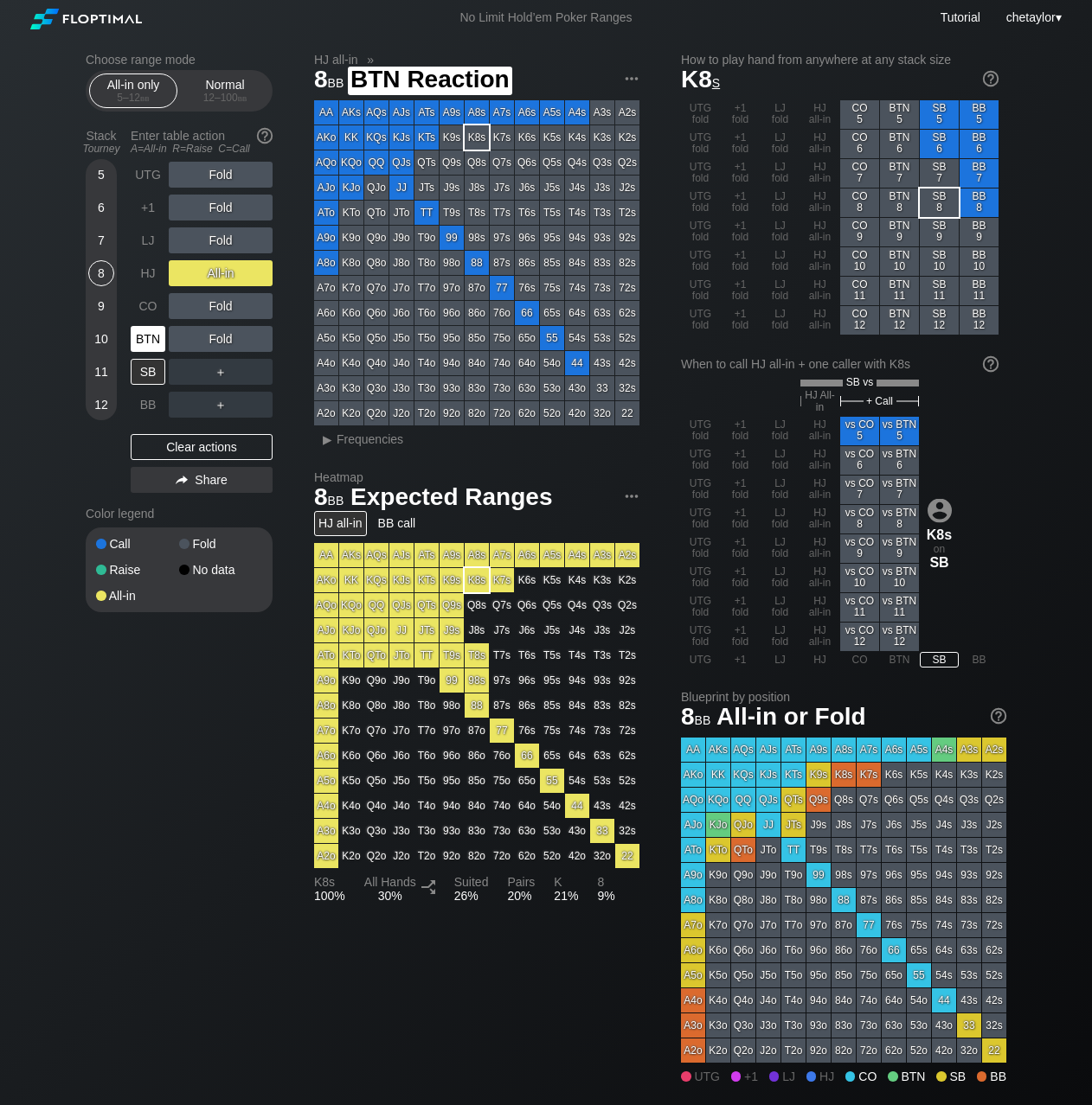
click at [149, 336] on div "BTN" at bounding box center [147, 338] width 35 height 26
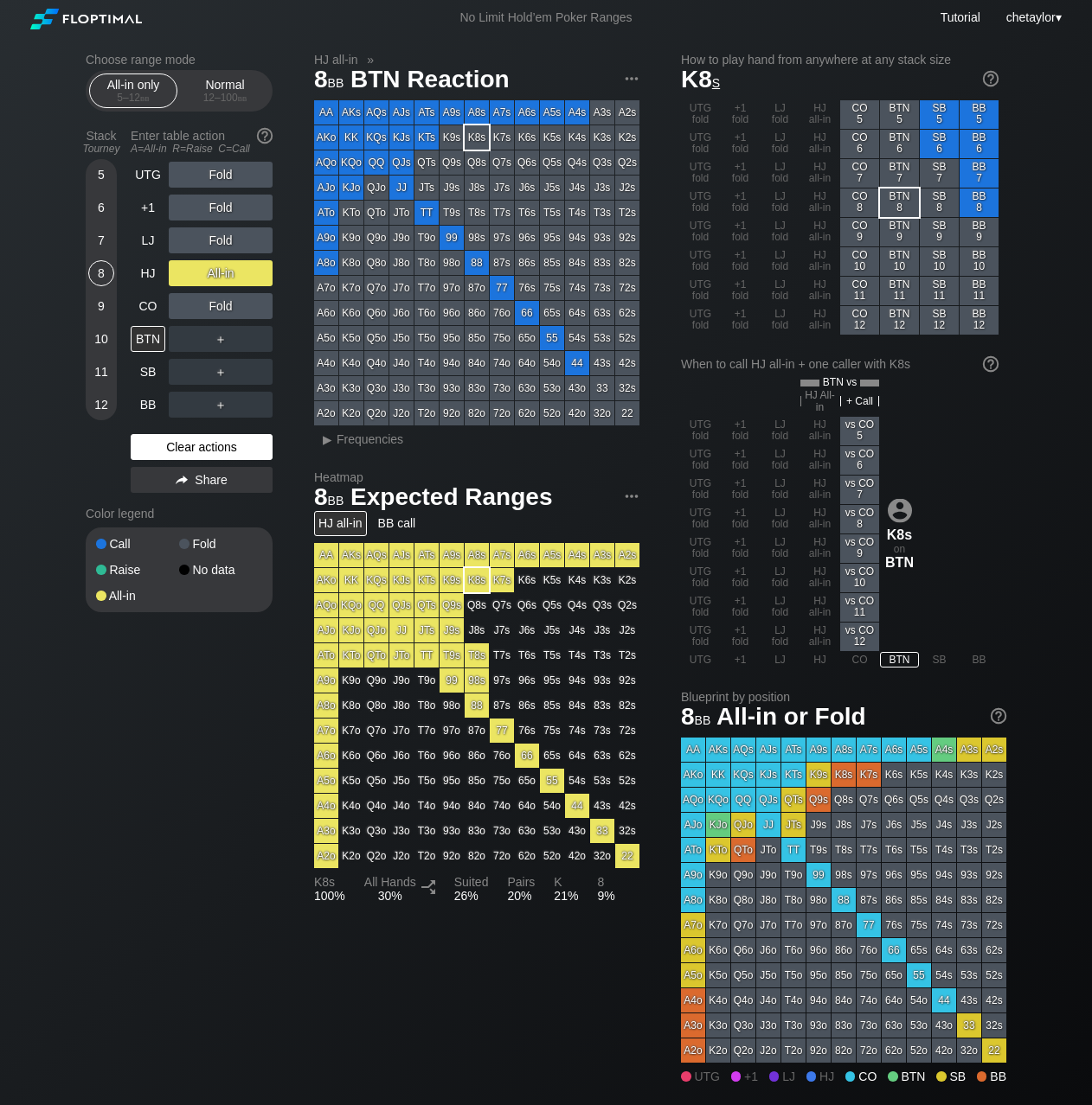
click at [171, 445] on div "Clear actions" at bounding box center [202, 447] width 142 height 26
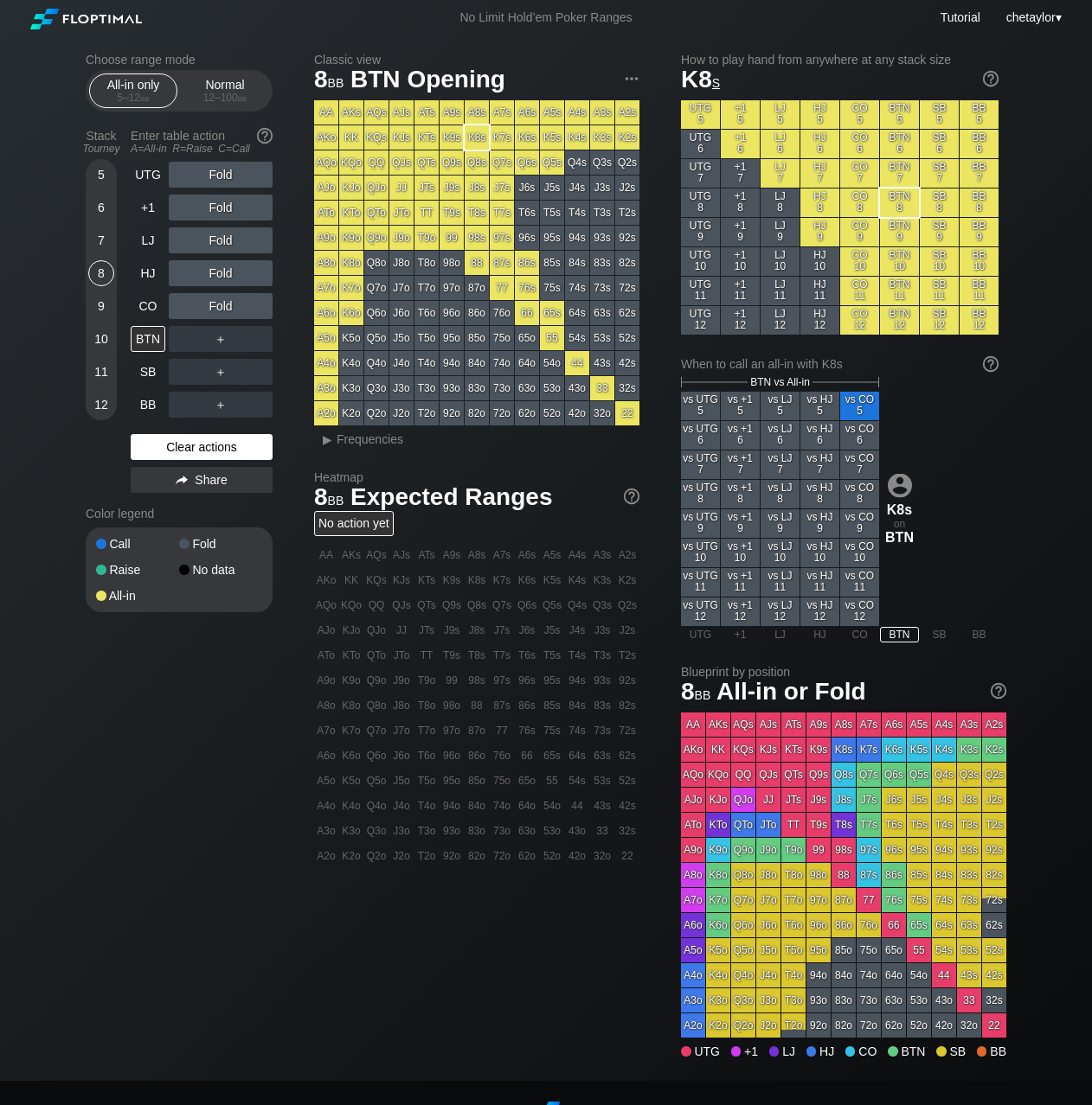
click at [171, 445] on div "Clear actions" at bounding box center [202, 447] width 142 height 26
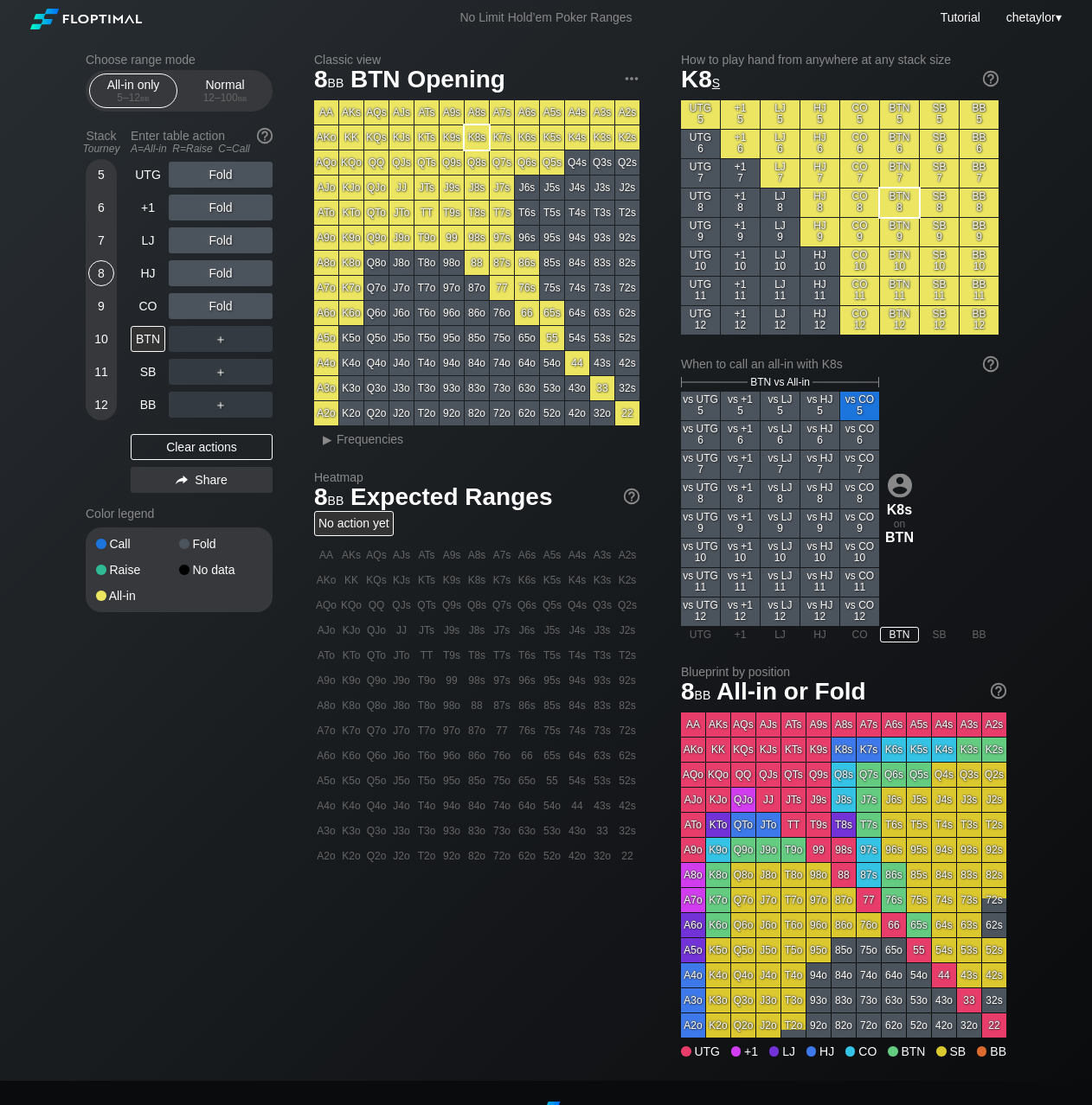
click at [100, 235] on div "7" at bounding box center [100, 240] width 26 height 26
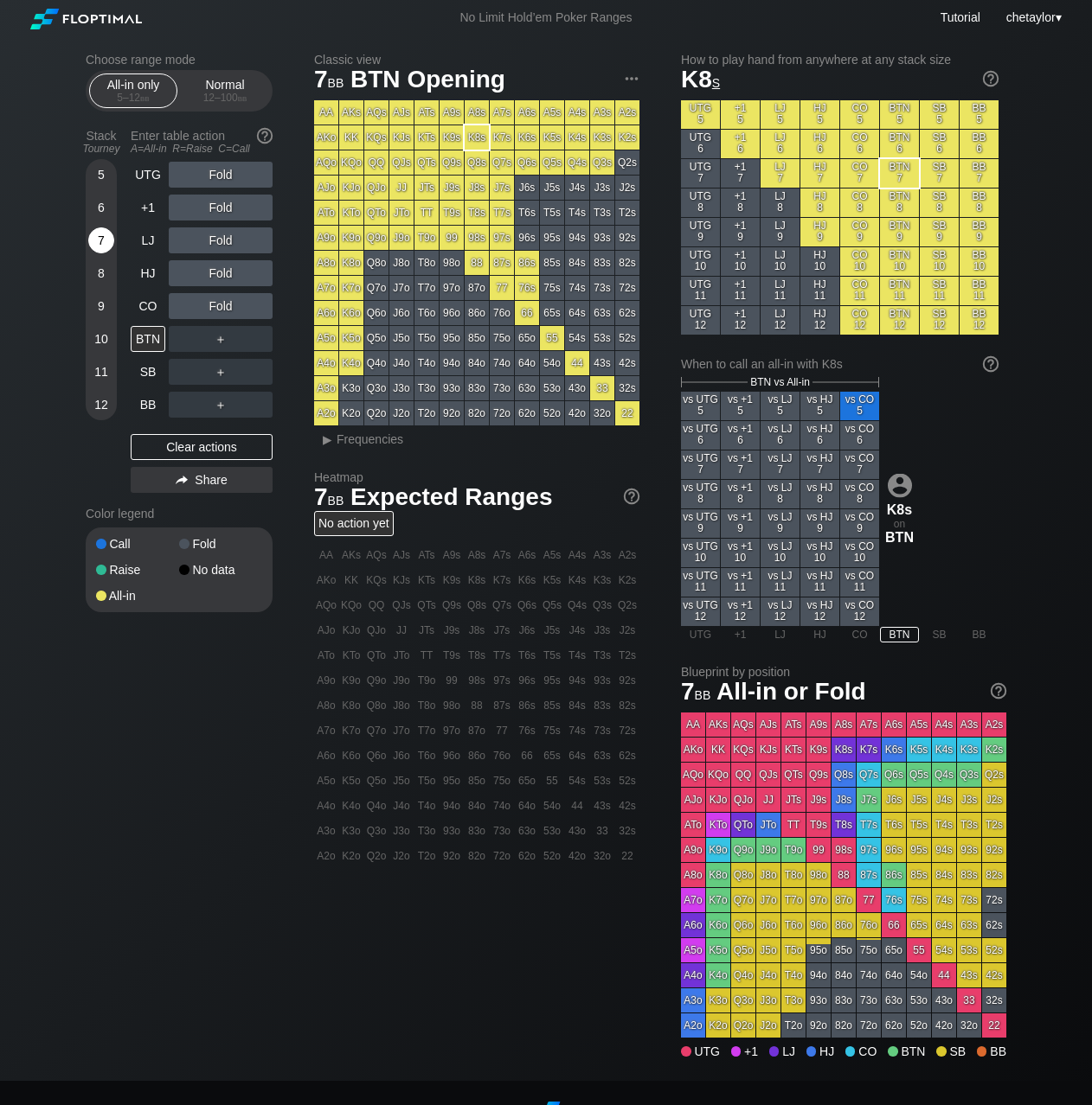
click at [100, 235] on div "7" at bounding box center [100, 240] width 26 height 26
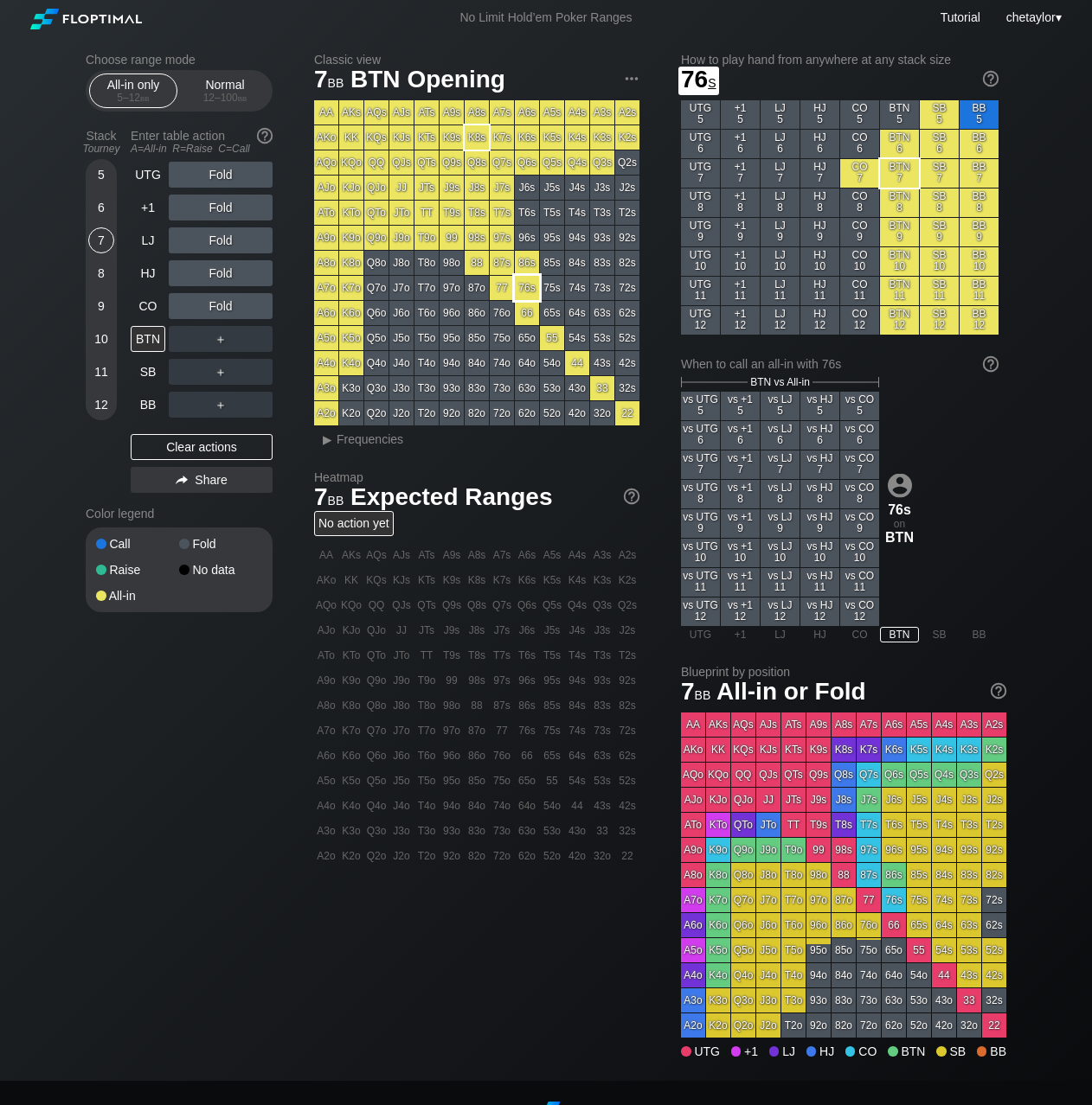
click at [530, 290] on div "76s" at bounding box center [526, 288] width 24 height 24
click at [185, 273] on div "A ✕" at bounding box center [186, 273] width 34 height 26
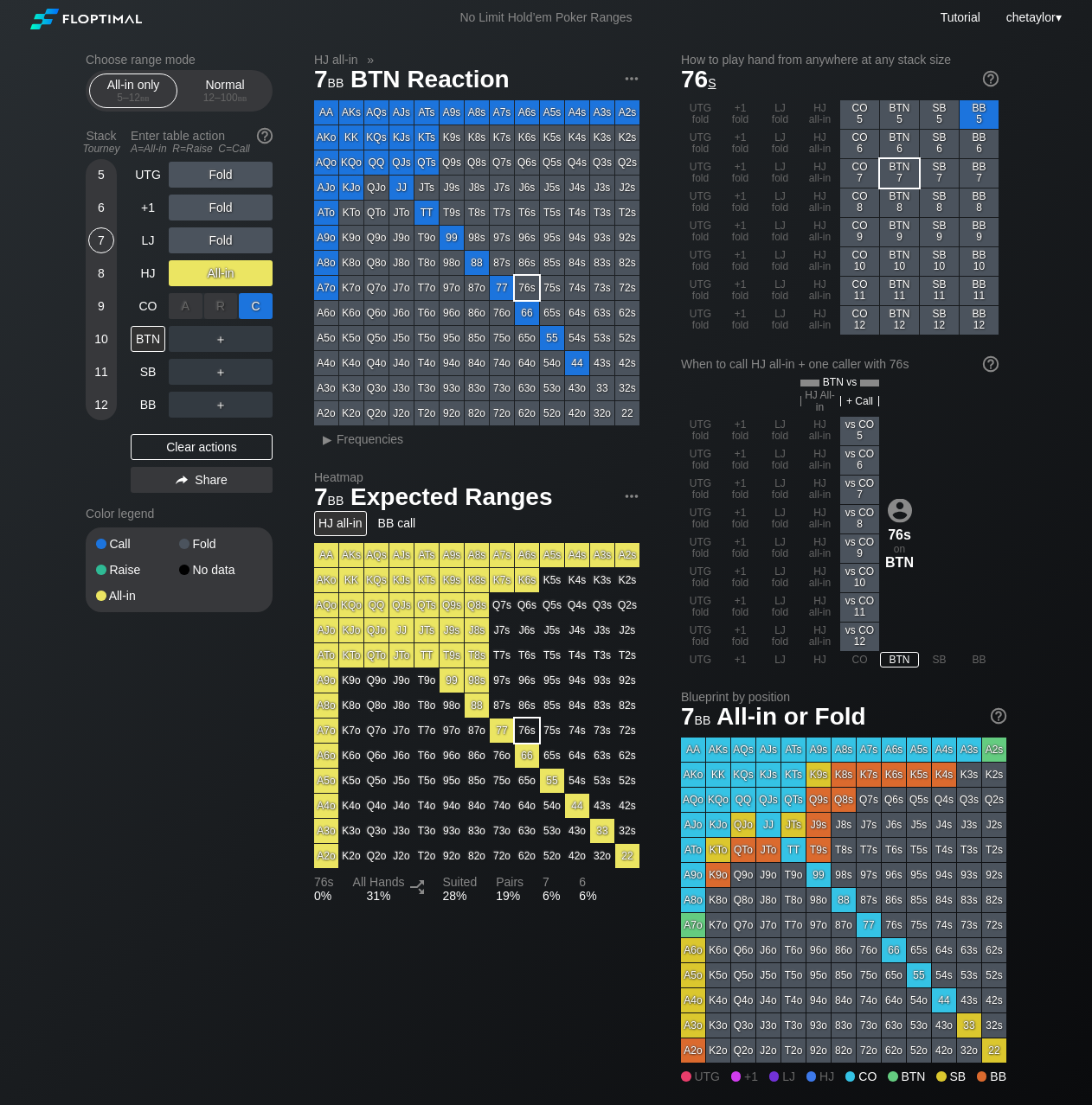
click at [259, 308] on div "C ✕" at bounding box center [256, 306] width 34 height 26
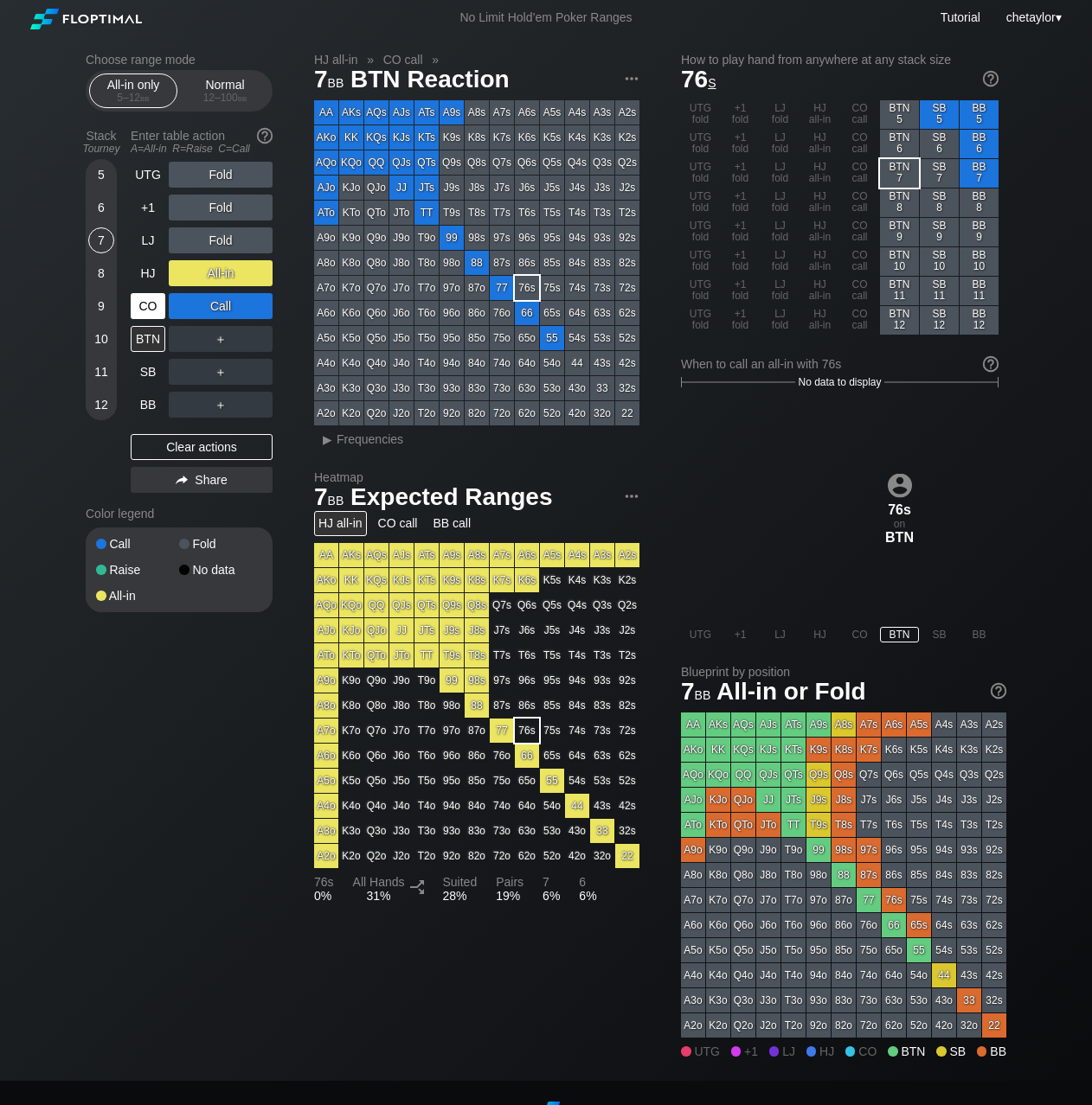
click at [148, 305] on div "CO" at bounding box center [147, 306] width 35 height 26
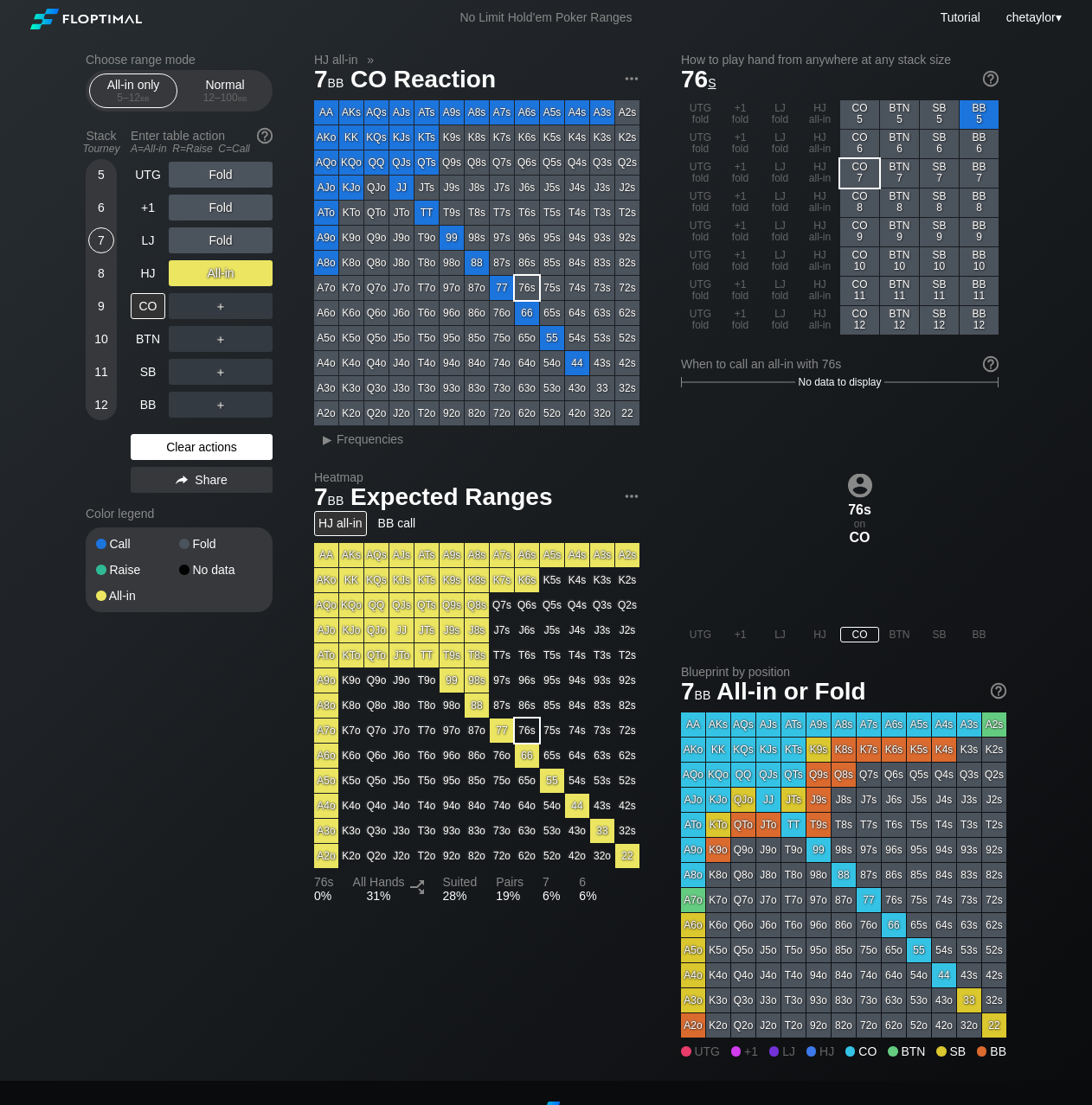
click at [185, 445] on div "Clear actions" at bounding box center [202, 447] width 142 height 26
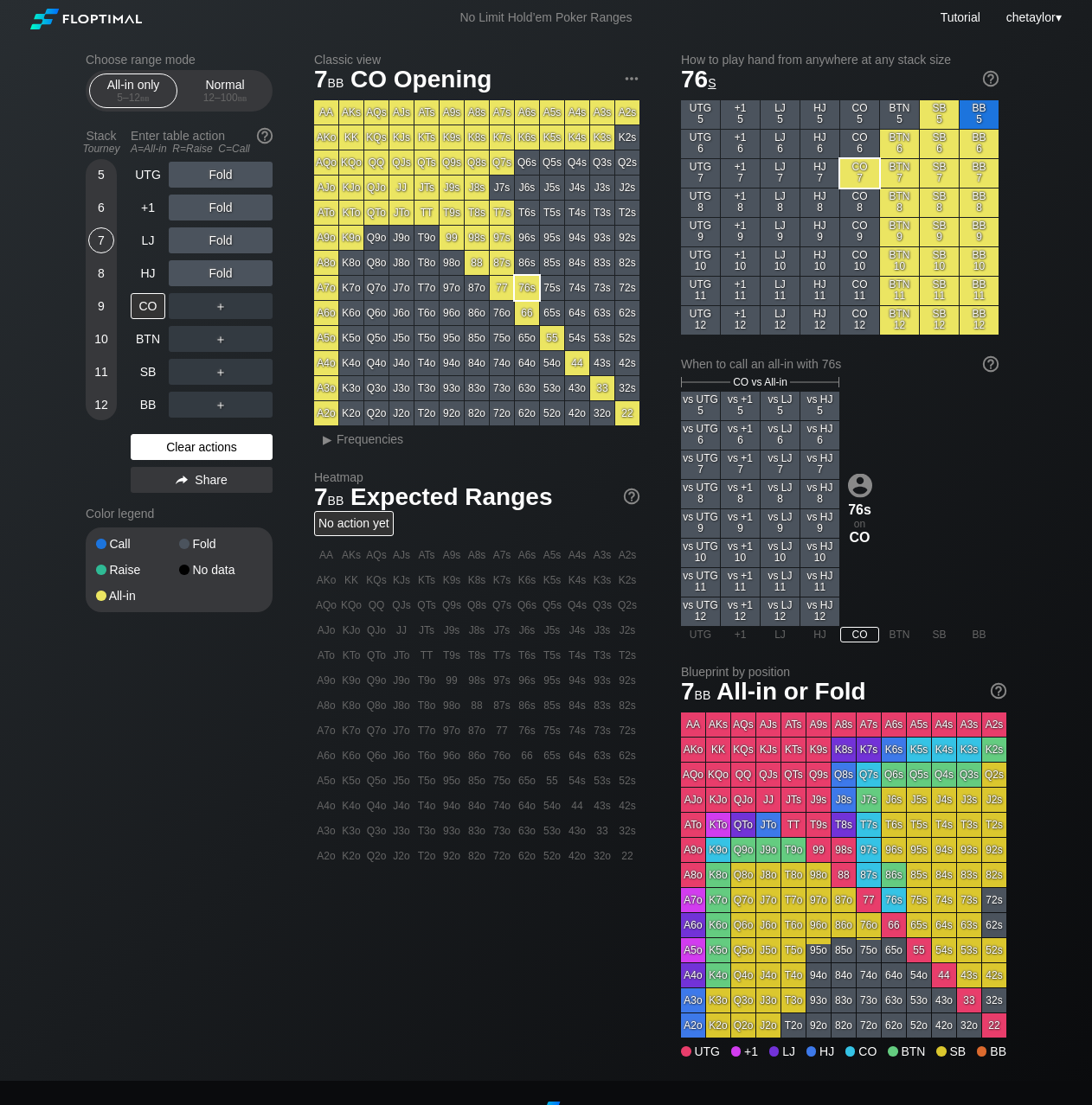
click at [185, 445] on div "Clear actions" at bounding box center [202, 447] width 142 height 26
click at [147, 274] on div "HJ" at bounding box center [147, 273] width 35 height 26
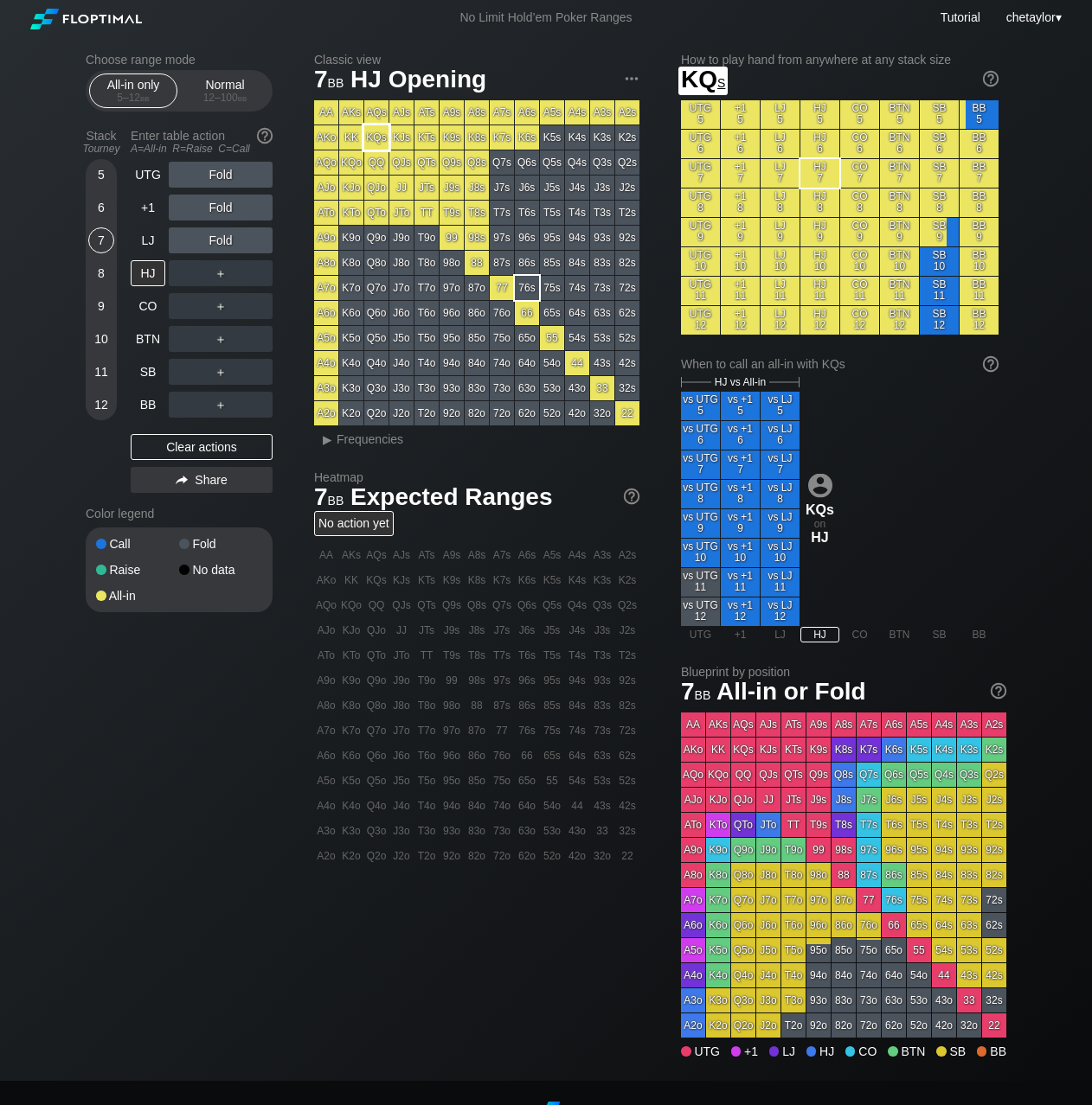
click at [380, 140] on div "KQs" at bounding box center [376, 137] width 24 height 24
click at [102, 306] on div "9" at bounding box center [100, 306] width 26 height 26
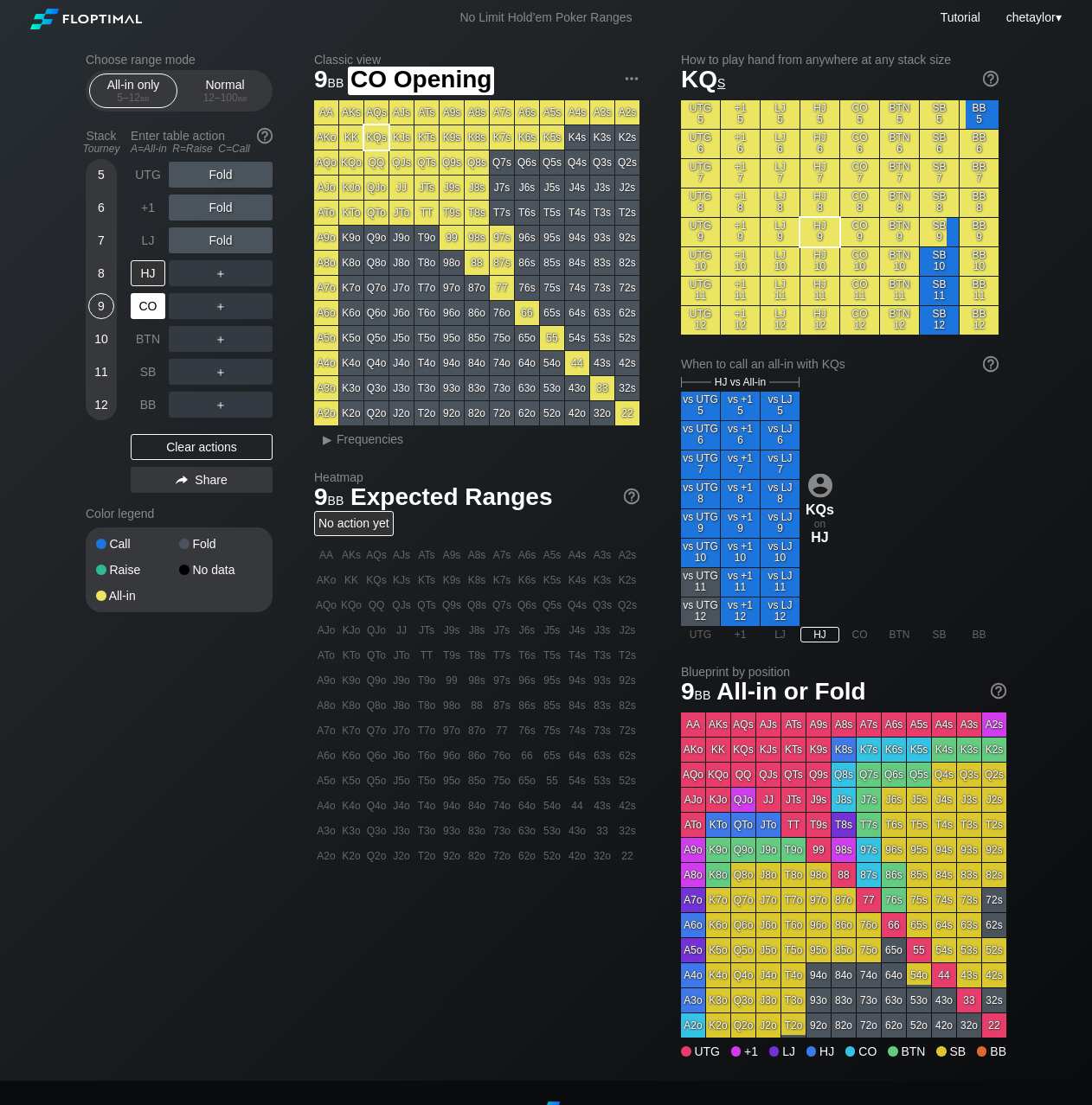
click at [151, 304] on div "CO" at bounding box center [147, 306] width 35 height 26
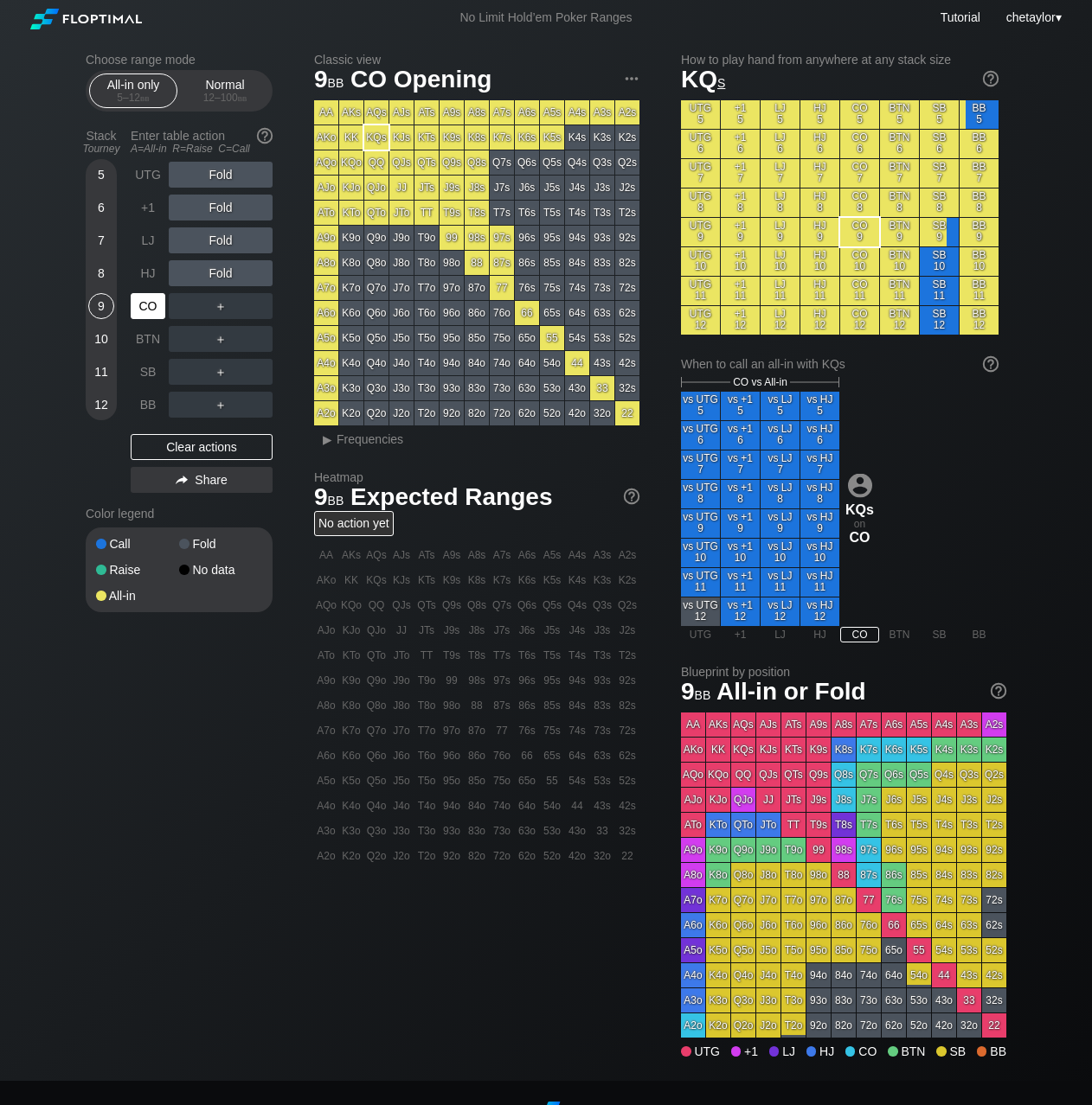
click at [151, 304] on div "CO" at bounding box center [147, 306] width 35 height 26
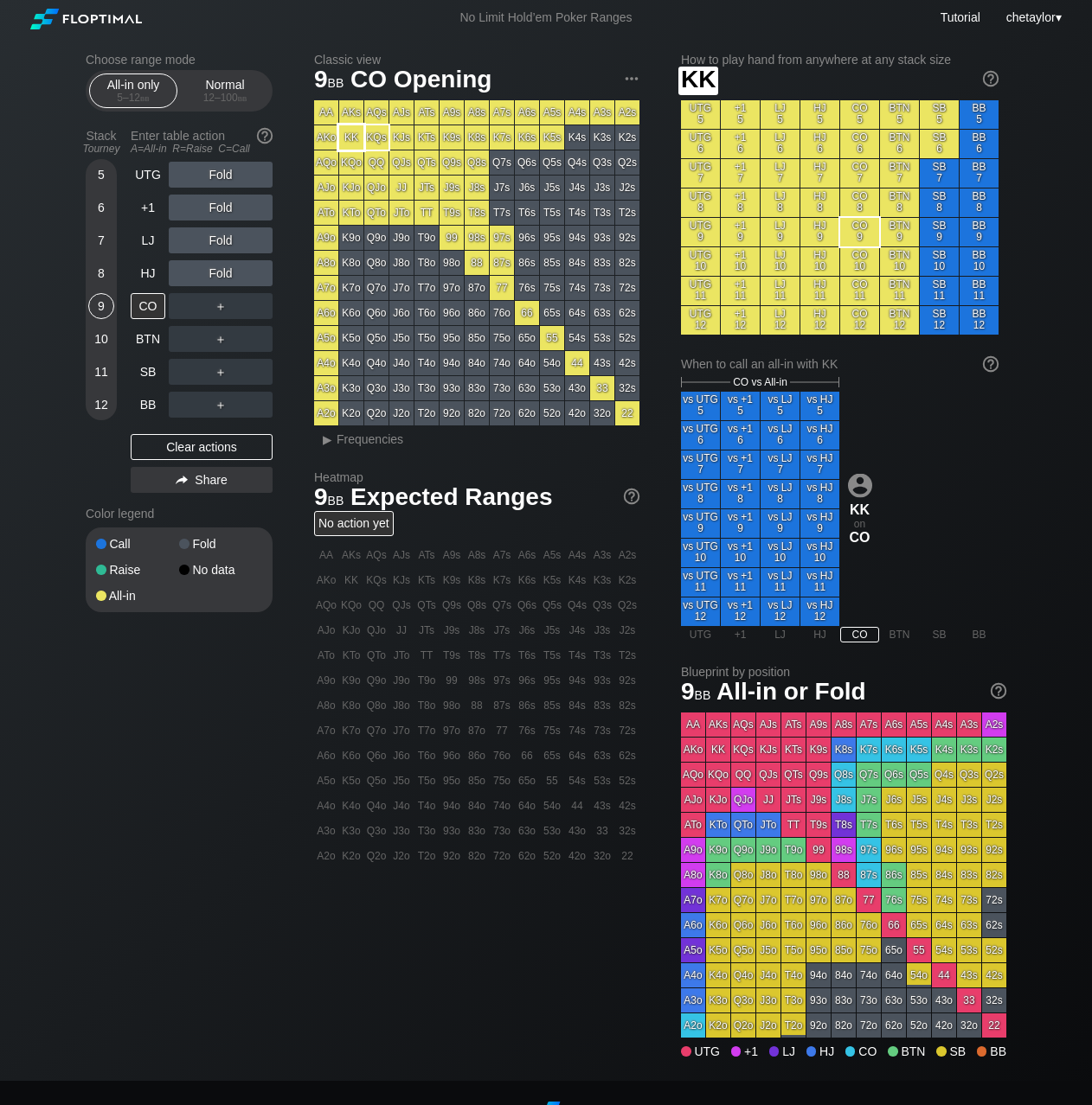
click at [350, 136] on div "KK" at bounding box center [351, 137] width 24 height 24
click at [190, 274] on div "A ✕" at bounding box center [186, 273] width 34 height 26
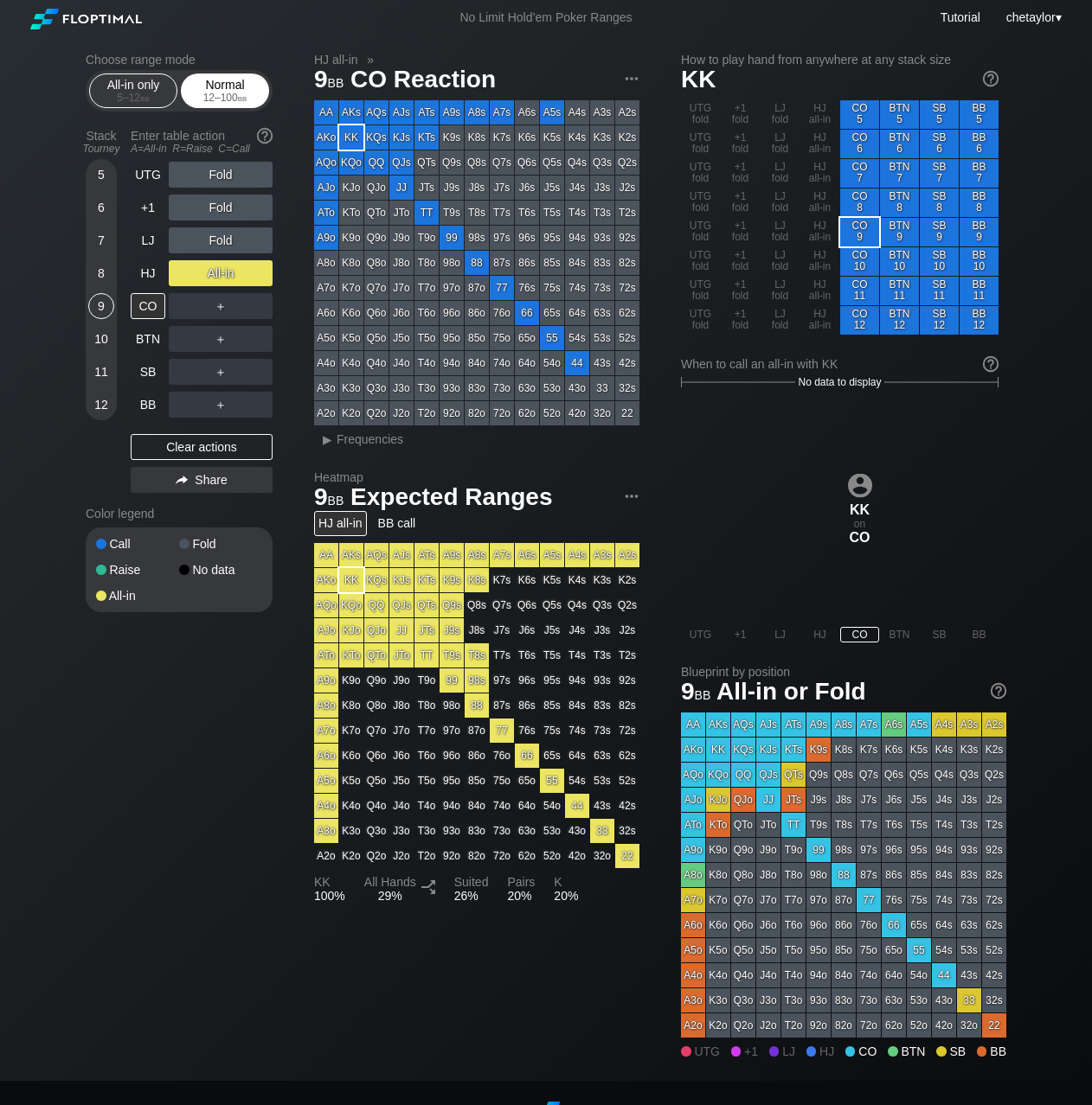
click at [227, 93] on div "12 – 100 bb" at bounding box center [225, 98] width 73 height 12
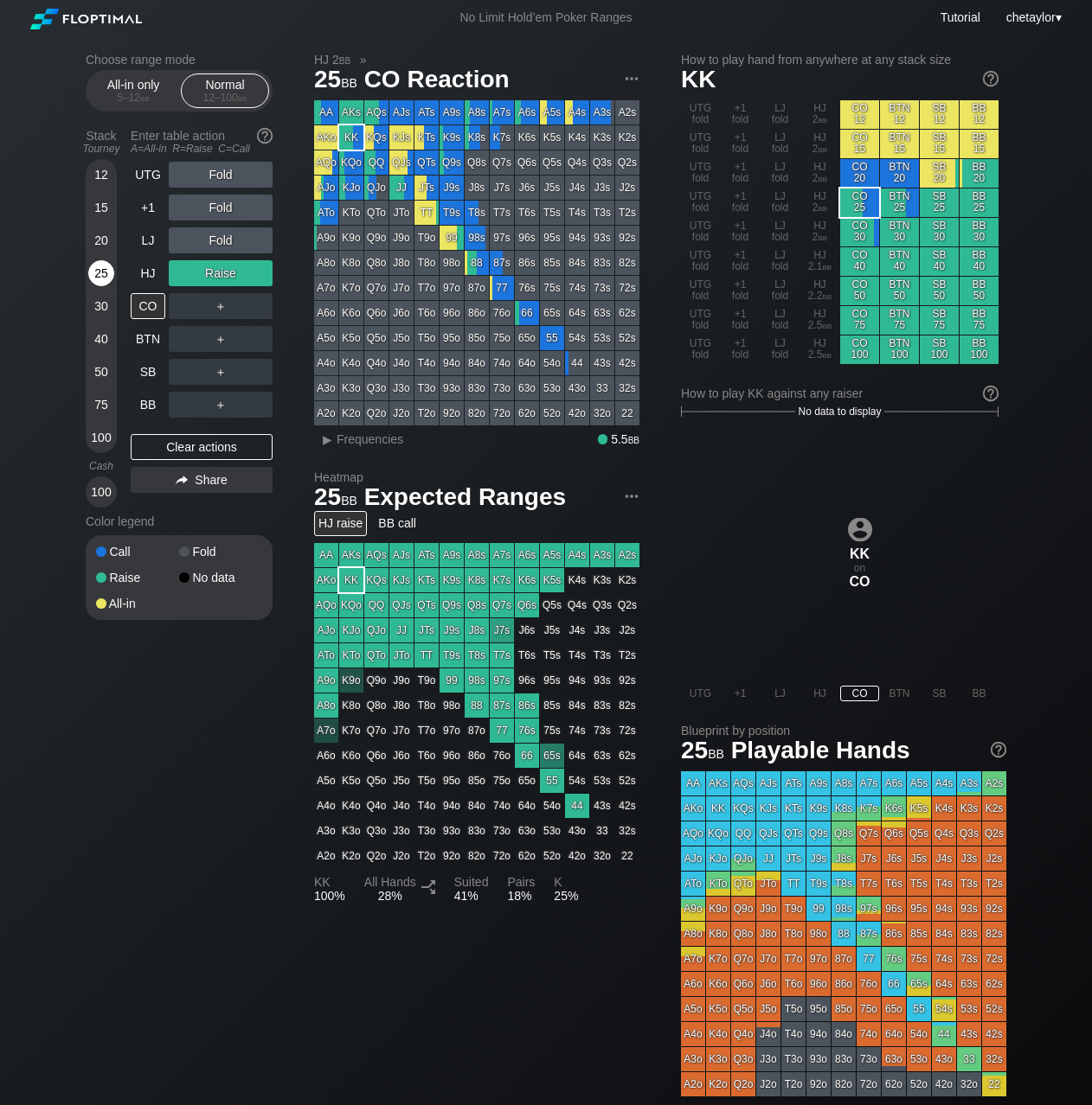
click at [102, 267] on div "25" at bounding box center [100, 273] width 26 height 26
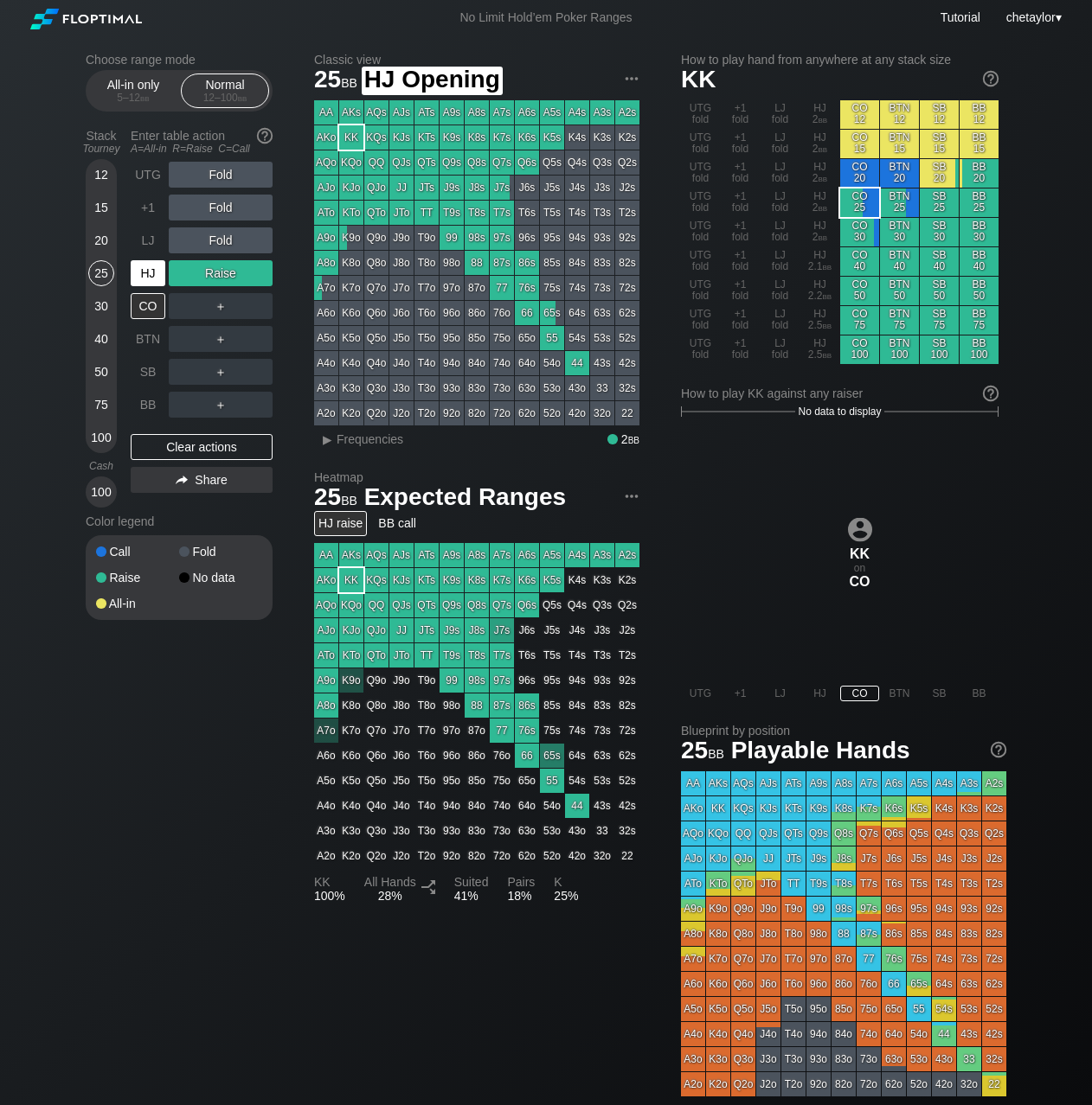
click at [147, 273] on div "HJ" at bounding box center [147, 273] width 35 height 26
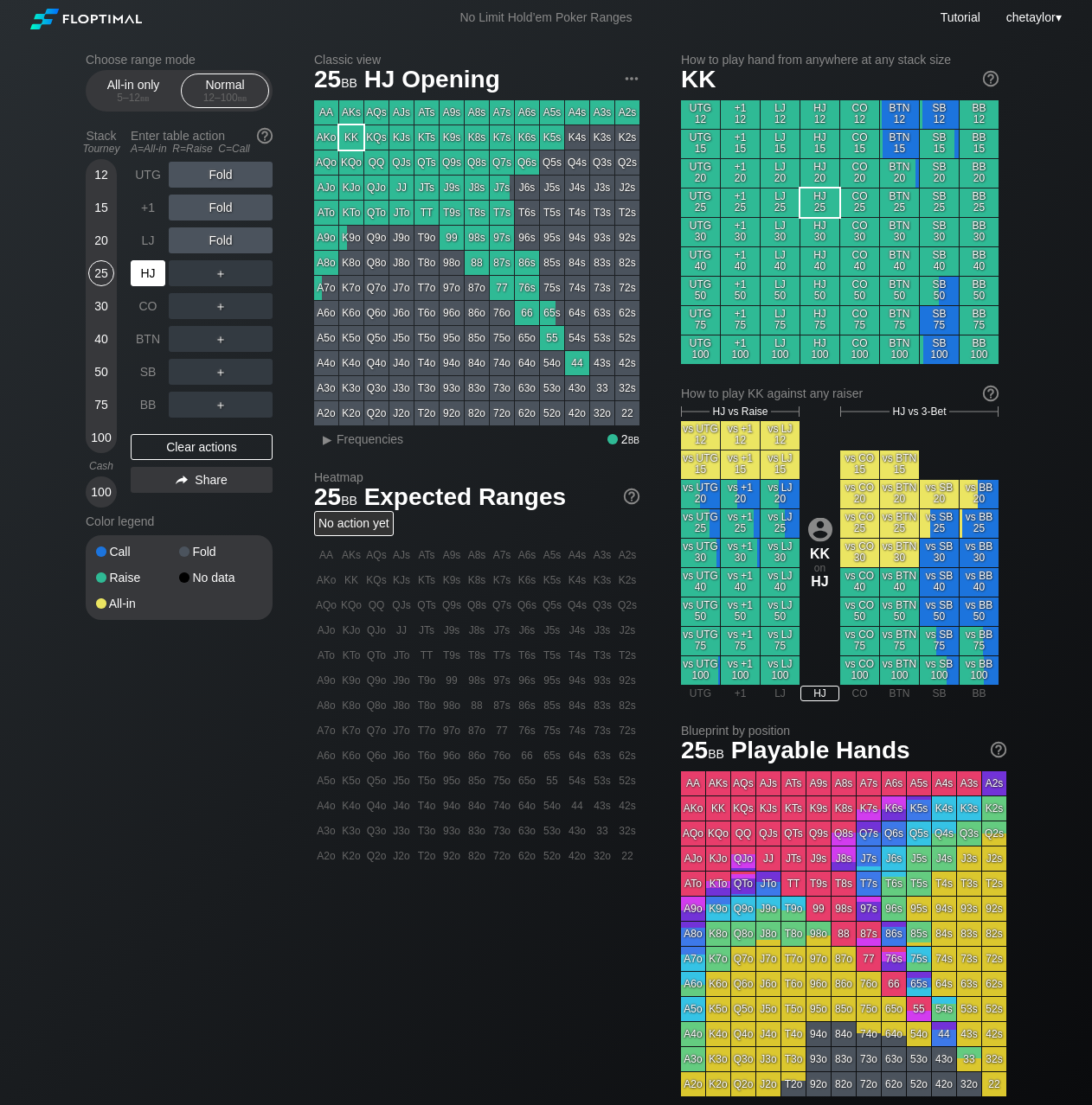
click at [147, 273] on div "HJ" at bounding box center [147, 273] width 35 height 26
click at [184, 449] on div "Clear actions" at bounding box center [202, 447] width 142 height 26
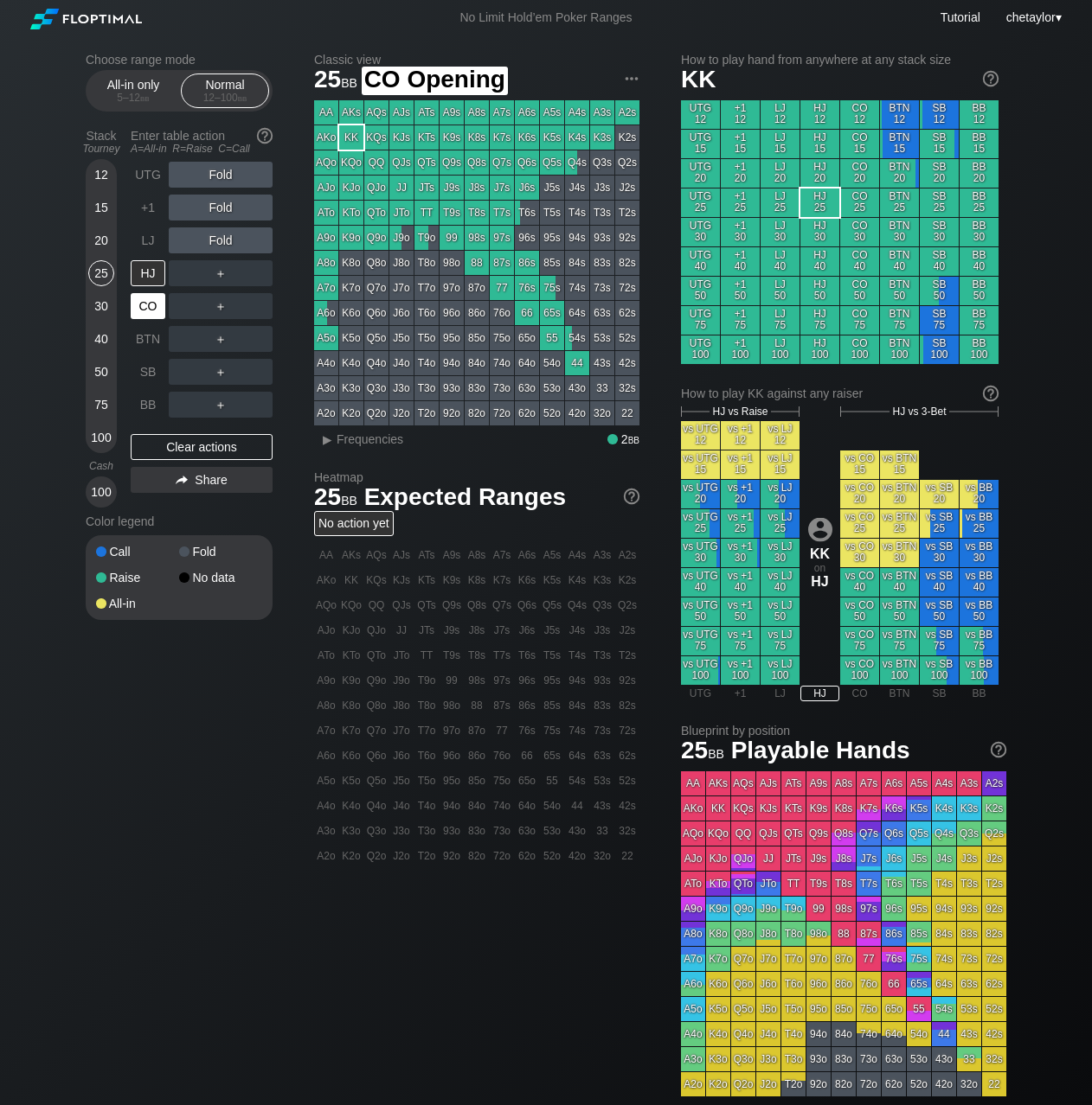
click at [140, 303] on div "CO" at bounding box center [147, 306] width 35 height 26
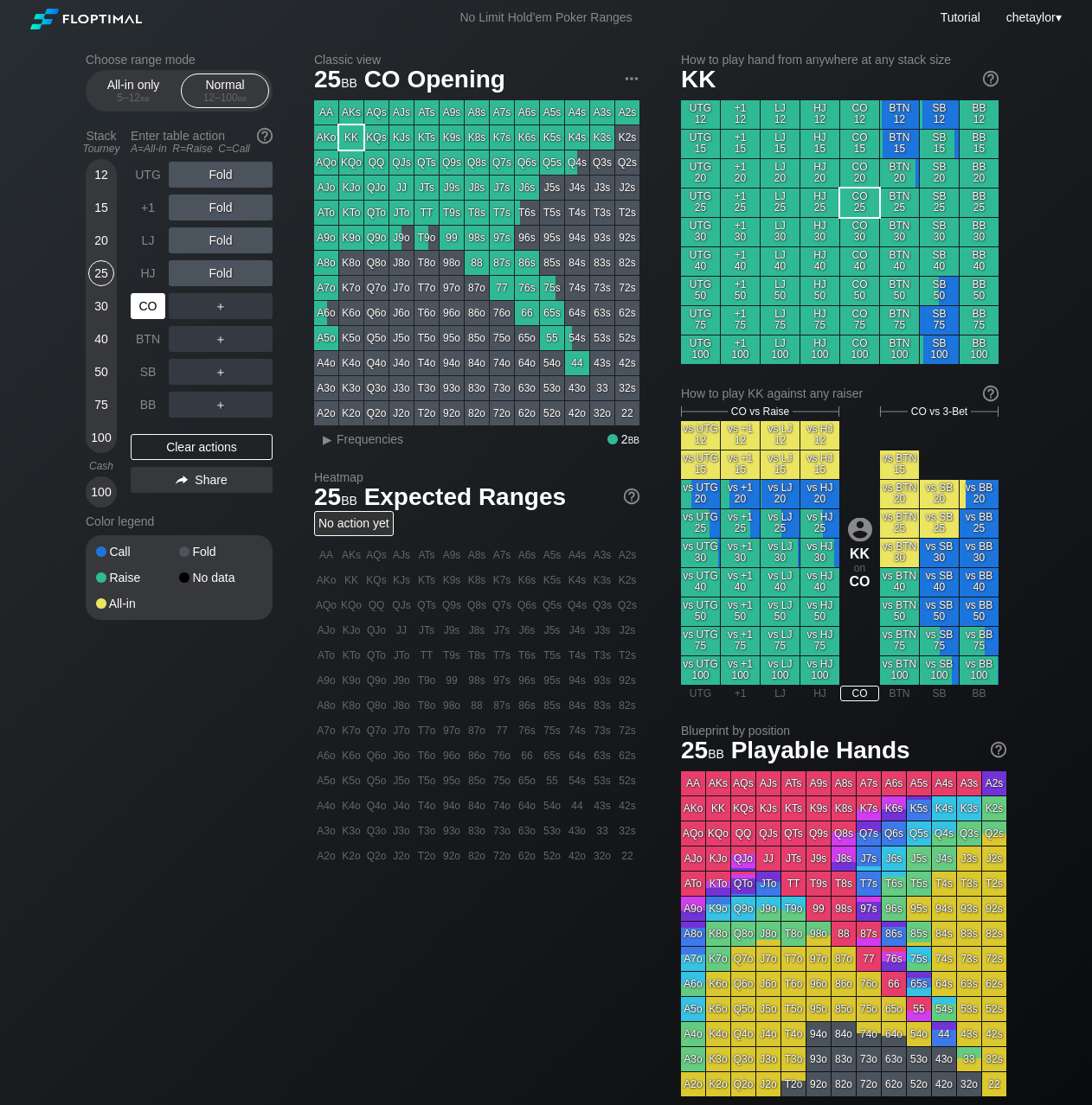
click at [140, 303] on div "CO" at bounding box center [147, 306] width 35 height 26
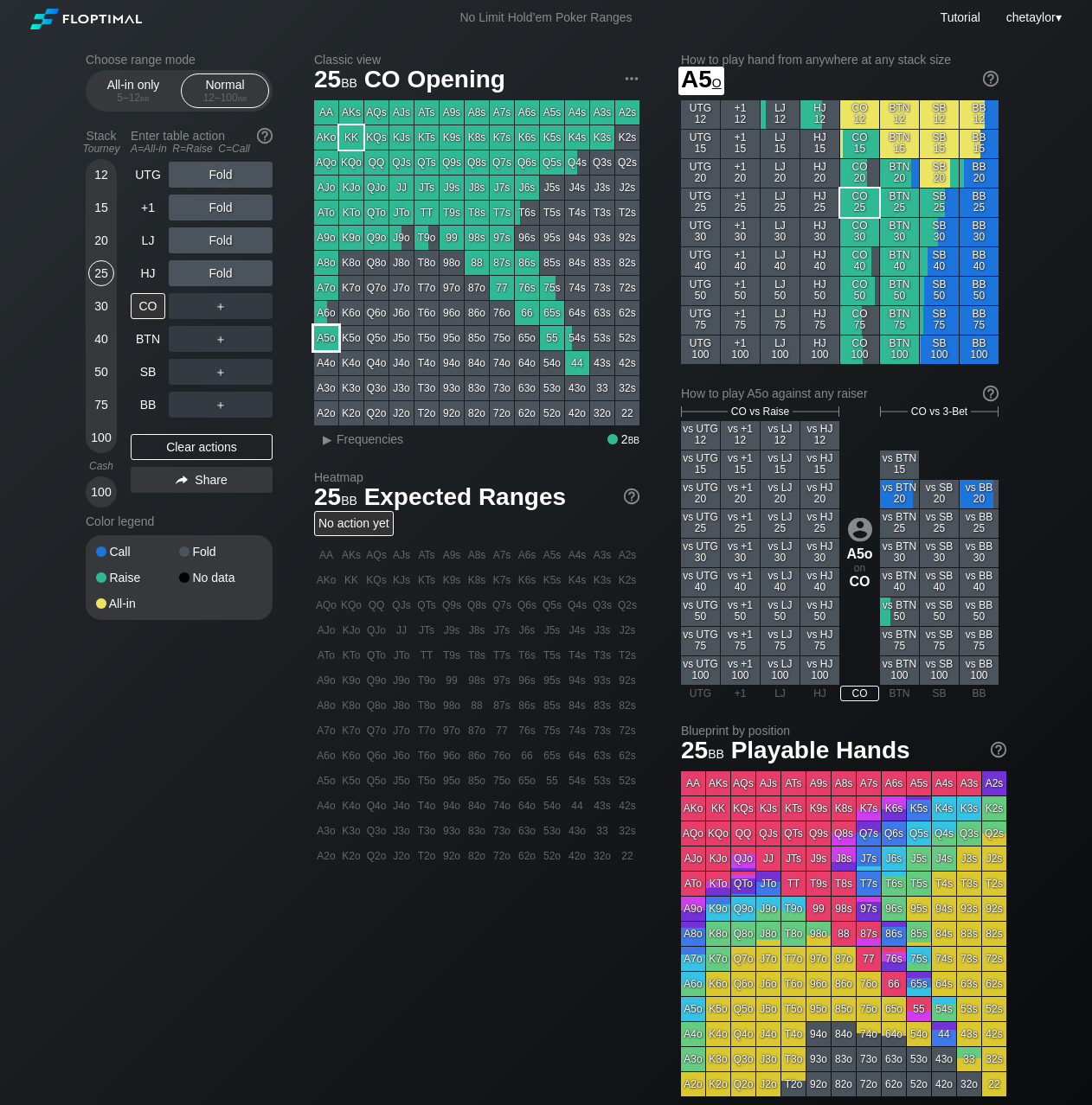
click at [319, 338] on div "A5o" at bounding box center [325, 338] width 24 height 24
click at [192, 274] on div "A ✕" at bounding box center [186, 273] width 34 height 26
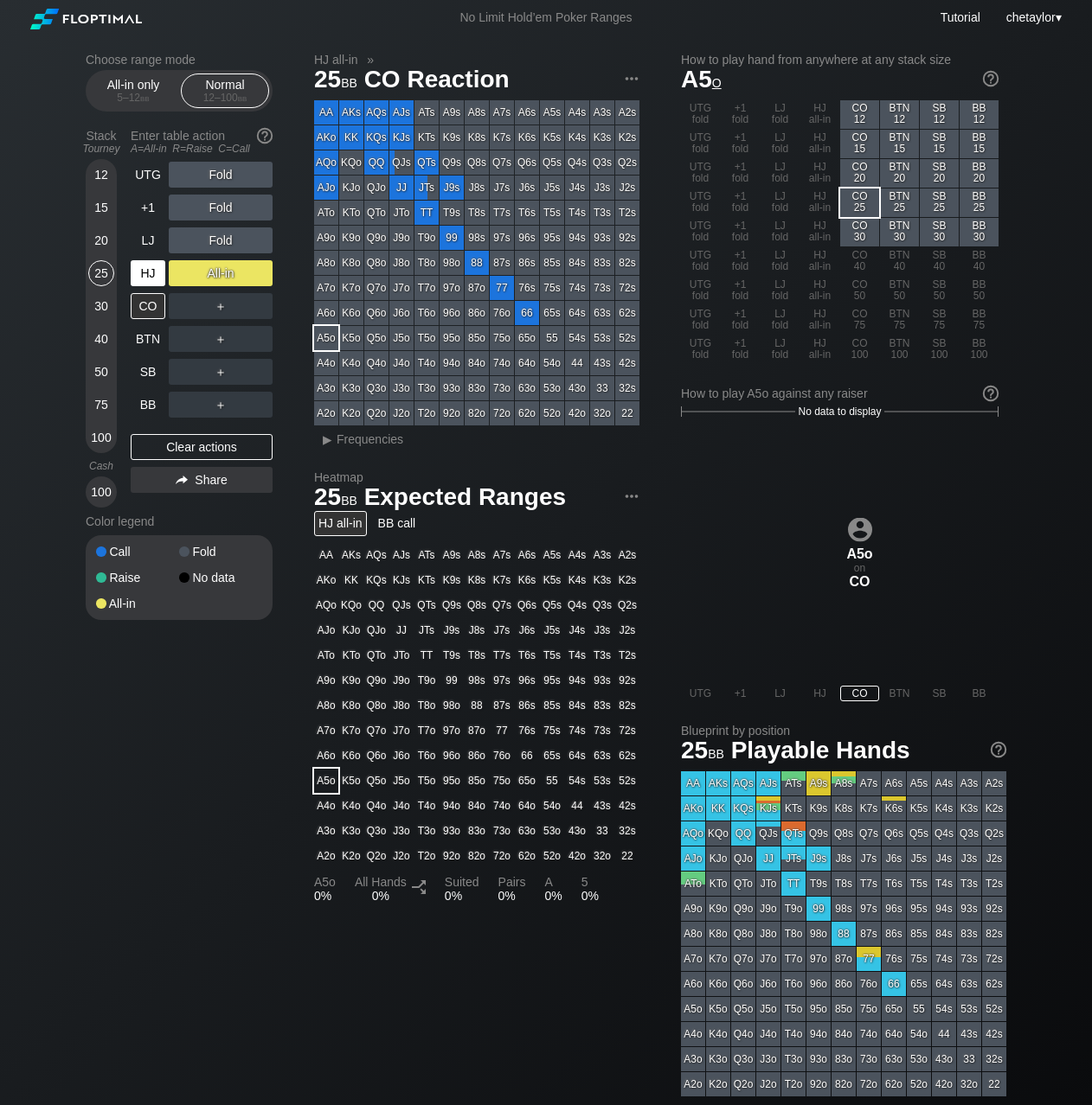
click at [148, 275] on div "HJ" at bounding box center [147, 273] width 35 height 26
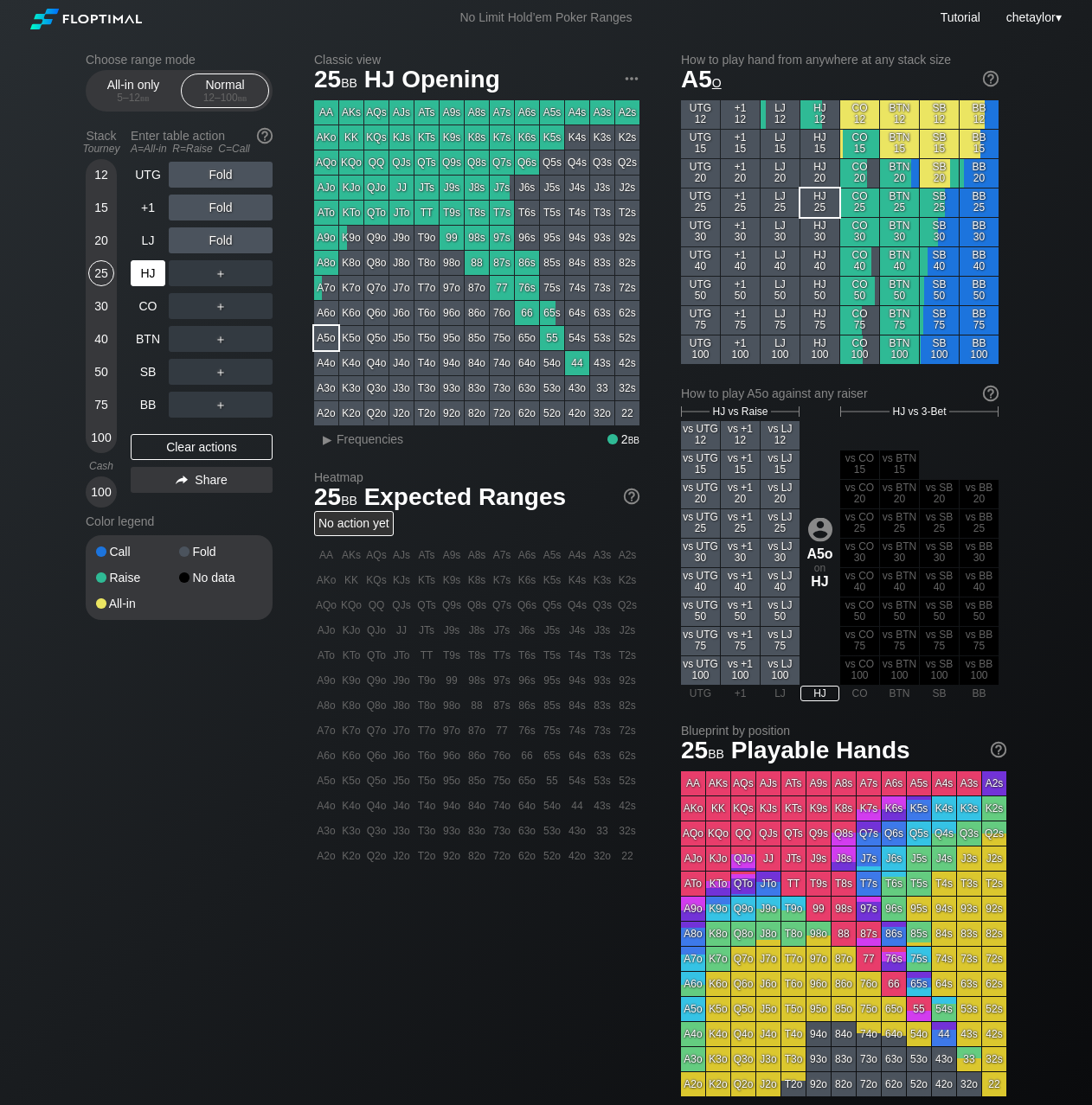
click at [148, 275] on div "HJ" at bounding box center [147, 273] width 35 height 26
click at [179, 449] on div "Clear actions" at bounding box center [202, 447] width 142 height 26
click at [155, 242] on div "LJ" at bounding box center [147, 240] width 35 height 26
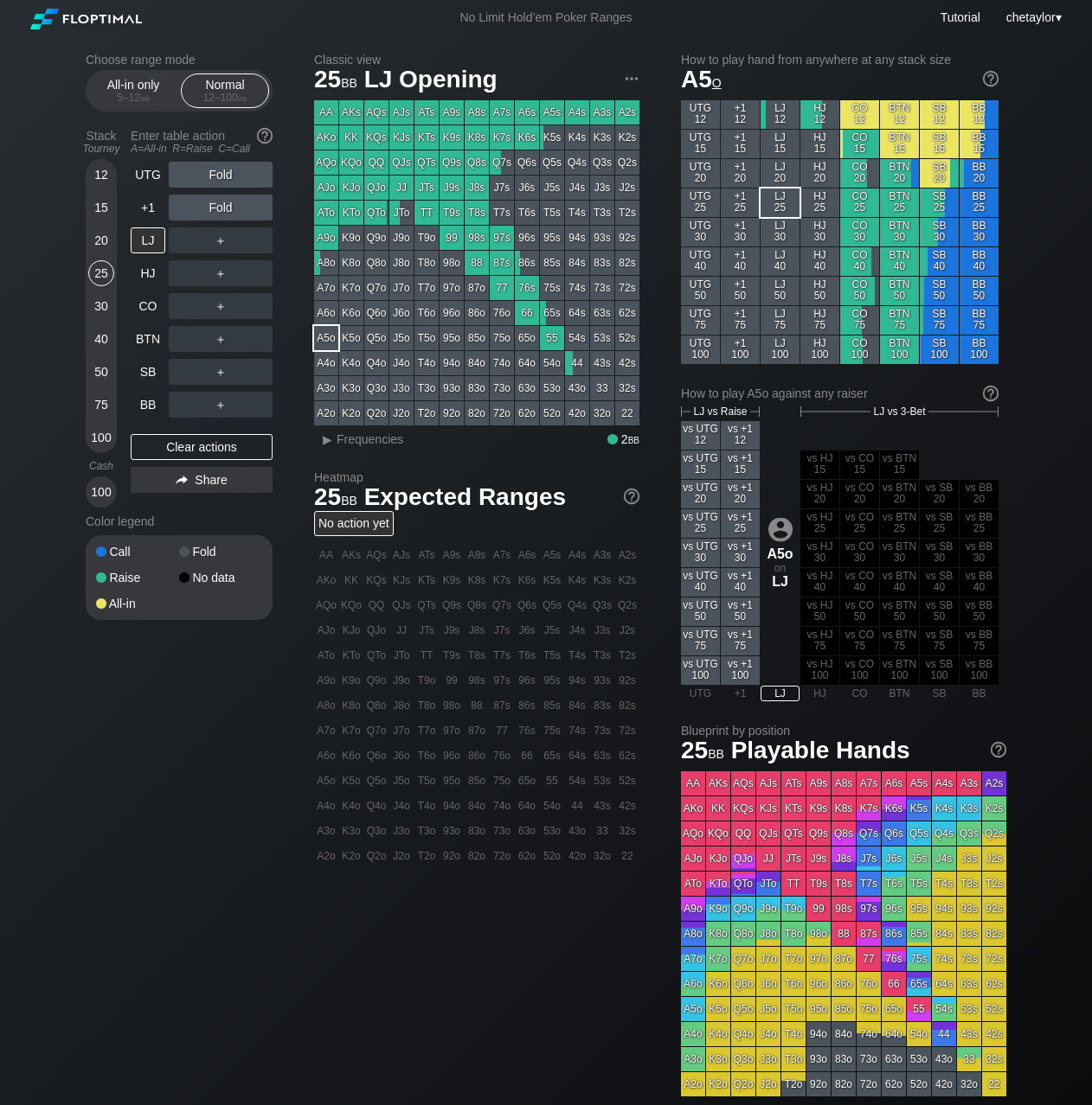
click at [377, 136] on div "KQs" at bounding box center [376, 137] width 24 height 24
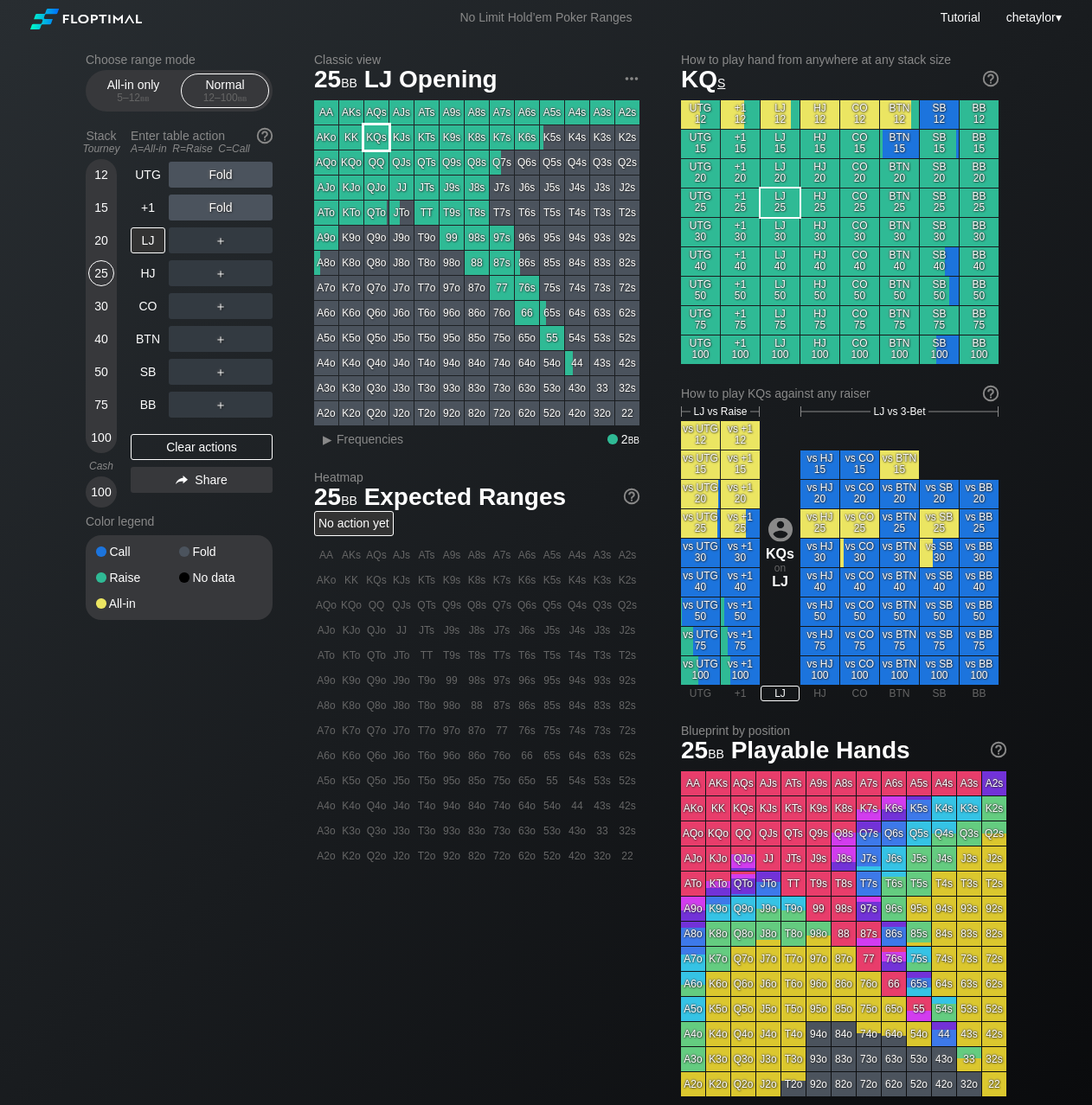
click at [377, 136] on div "KQs" at bounding box center [376, 137] width 24 height 24
click at [328, 436] on div "▸" at bounding box center [326, 439] width 22 height 20
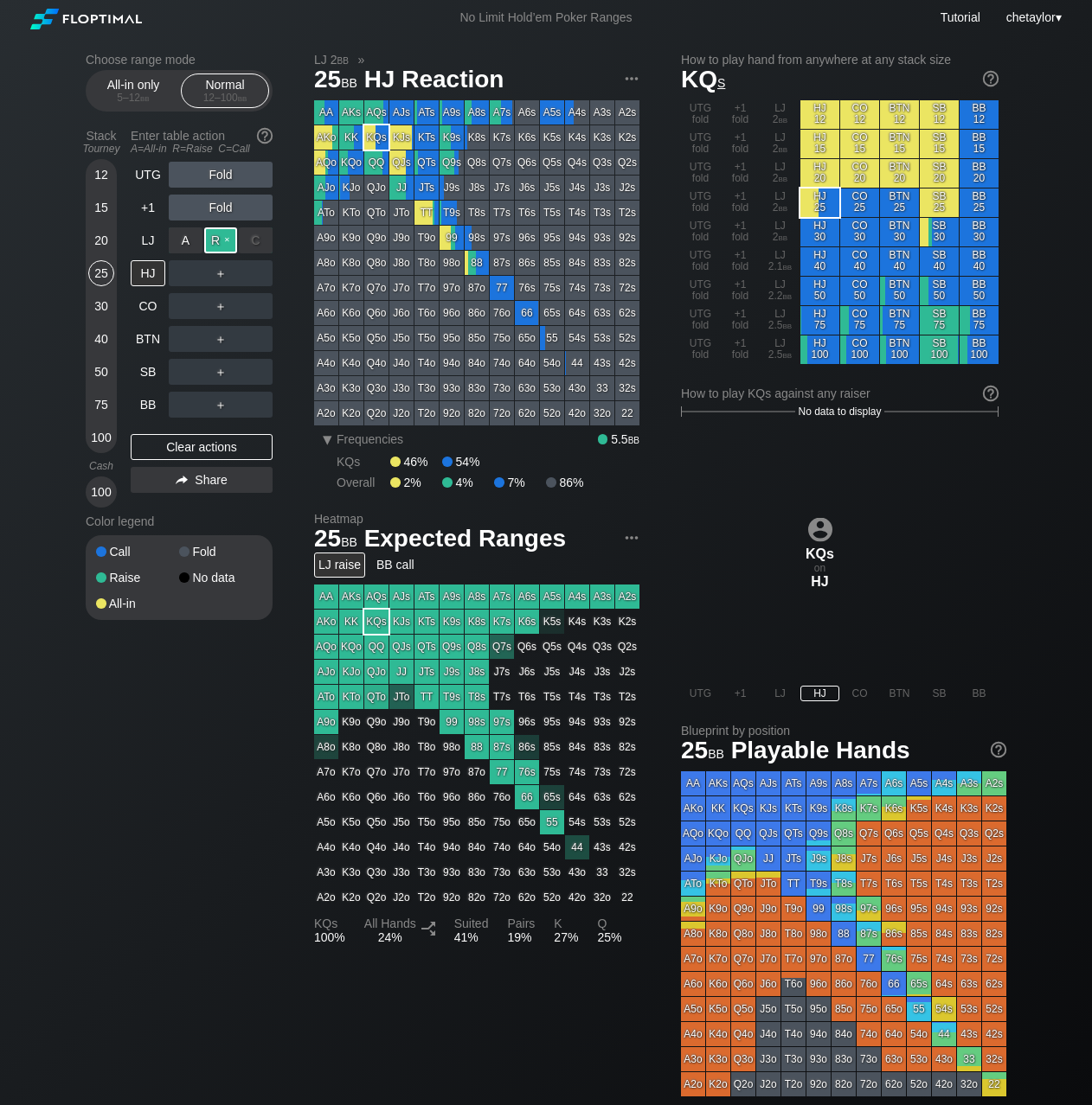
click at [225, 239] on div "R ✕" at bounding box center [221, 240] width 34 height 26
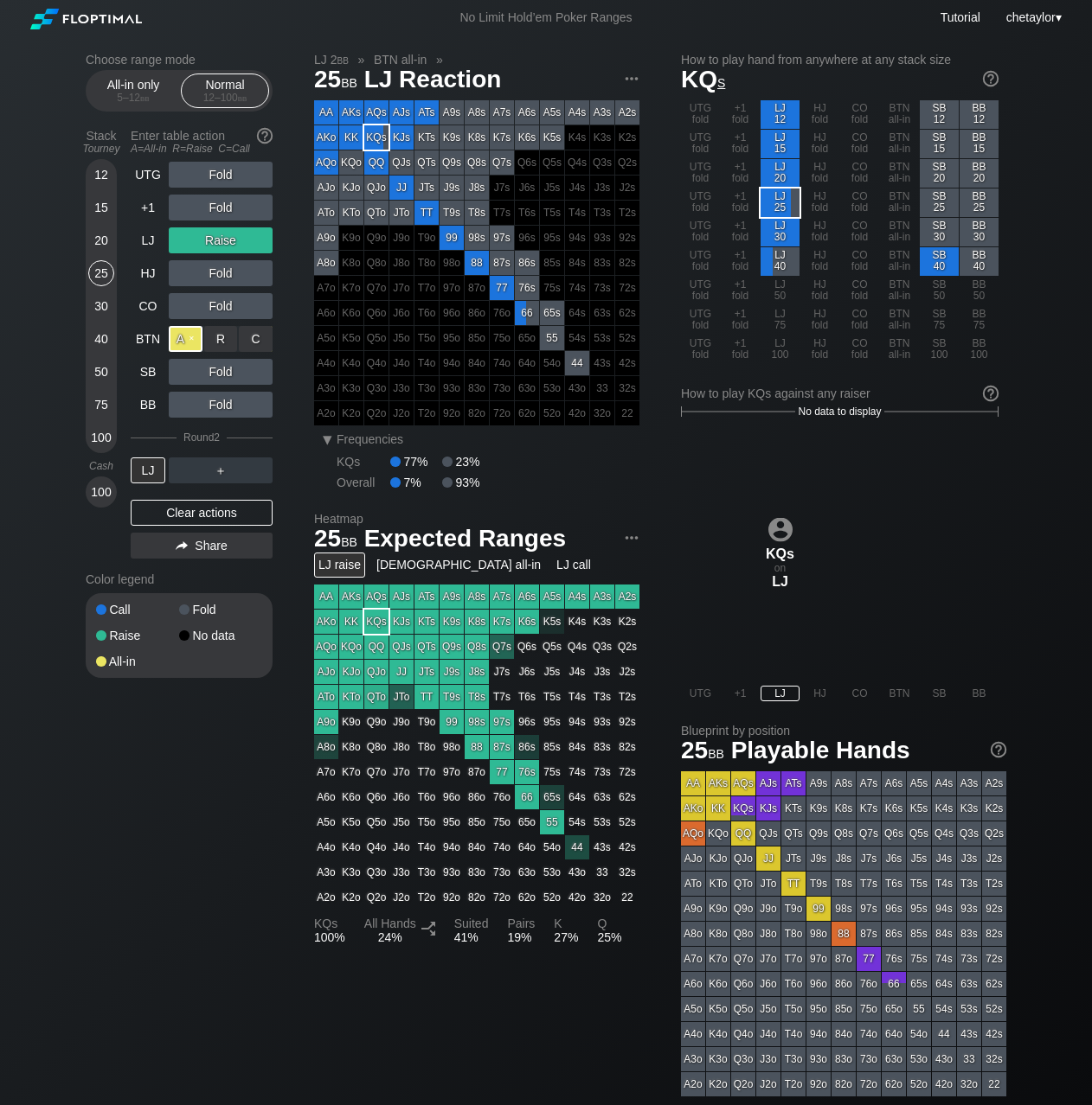
click at [183, 336] on div "A ✕" at bounding box center [186, 338] width 34 height 26
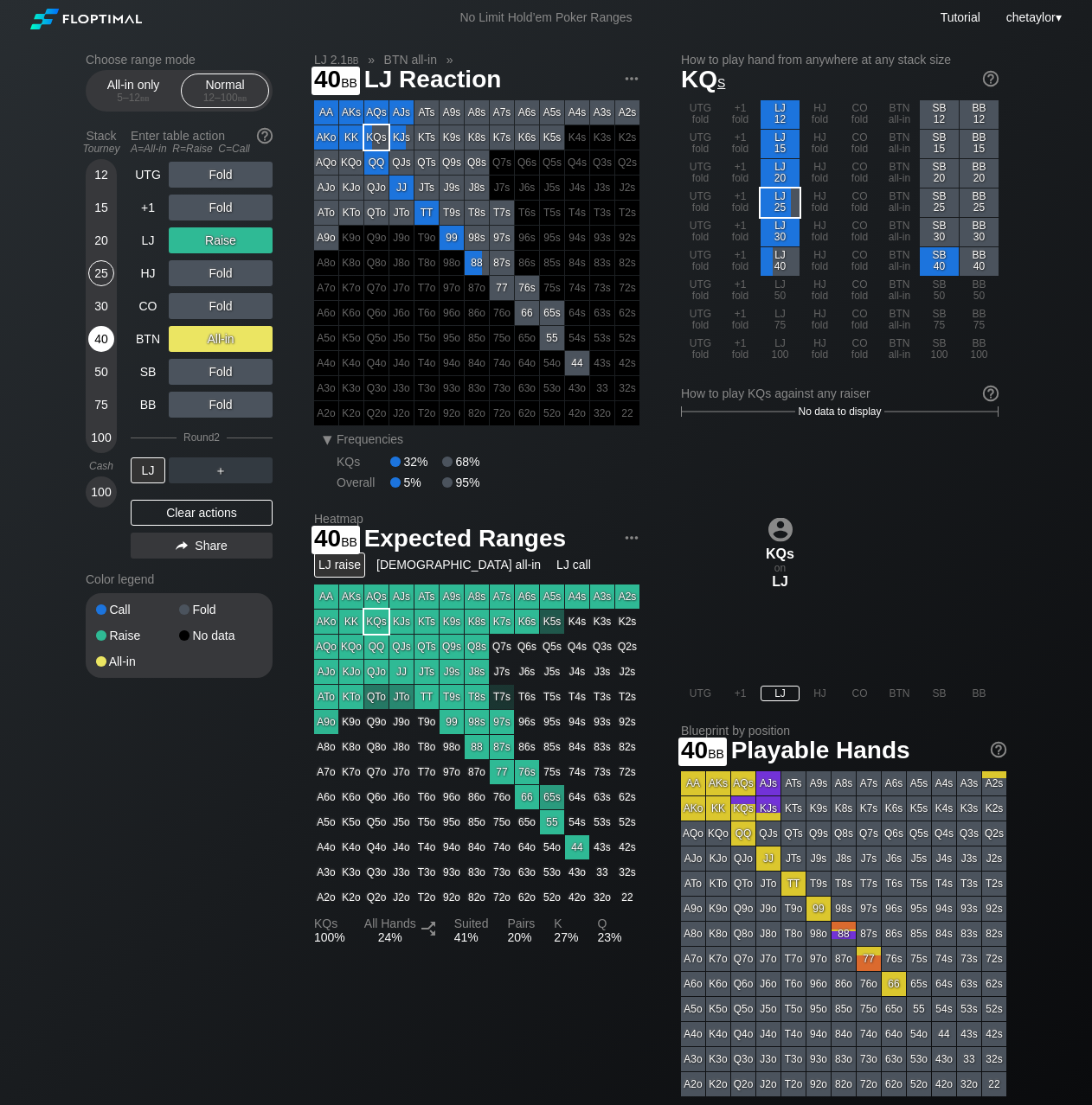
click at [104, 339] on div "40" at bounding box center [100, 338] width 26 height 26
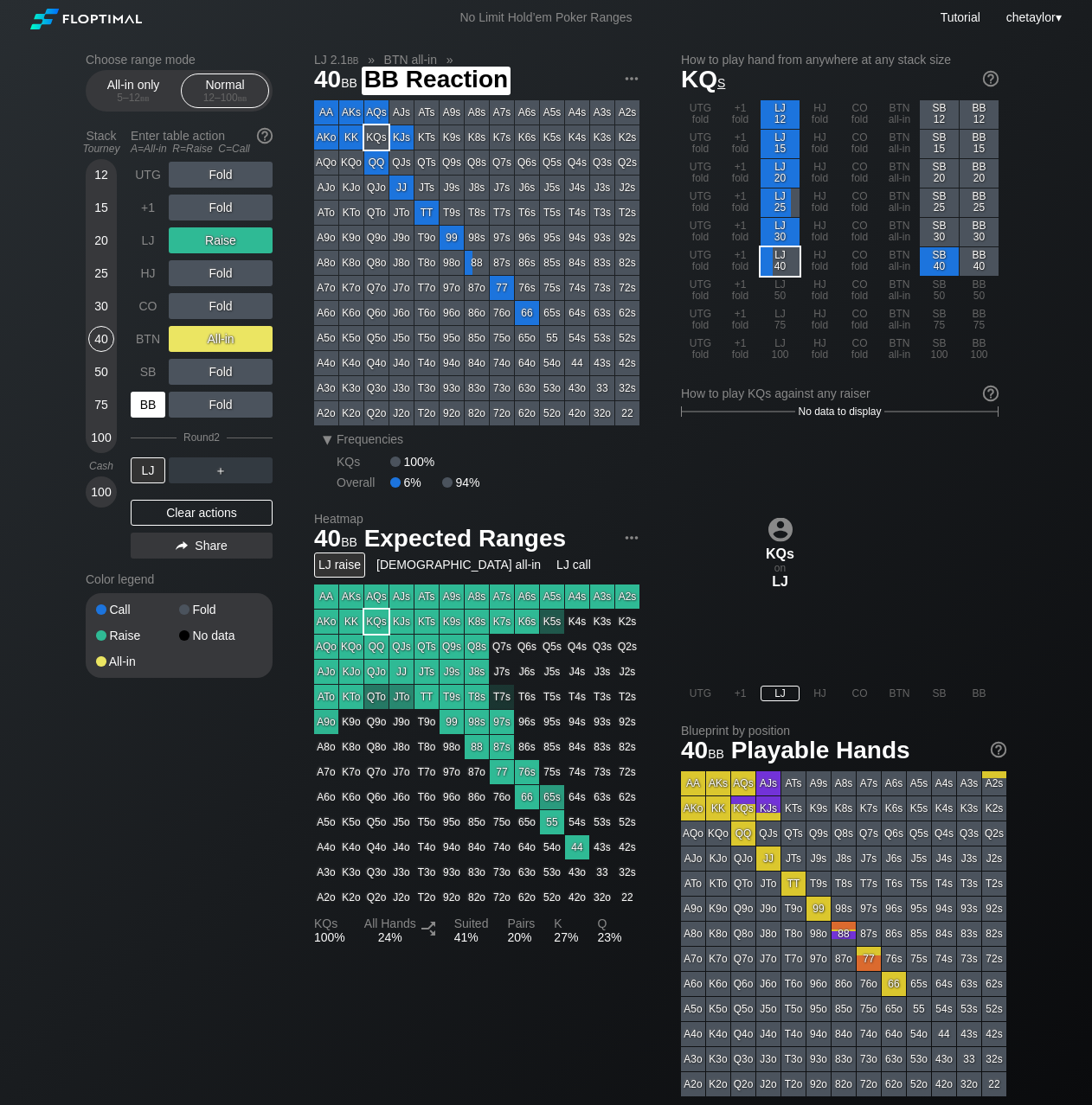
click at [153, 411] on div "BB" at bounding box center [147, 404] width 35 height 26
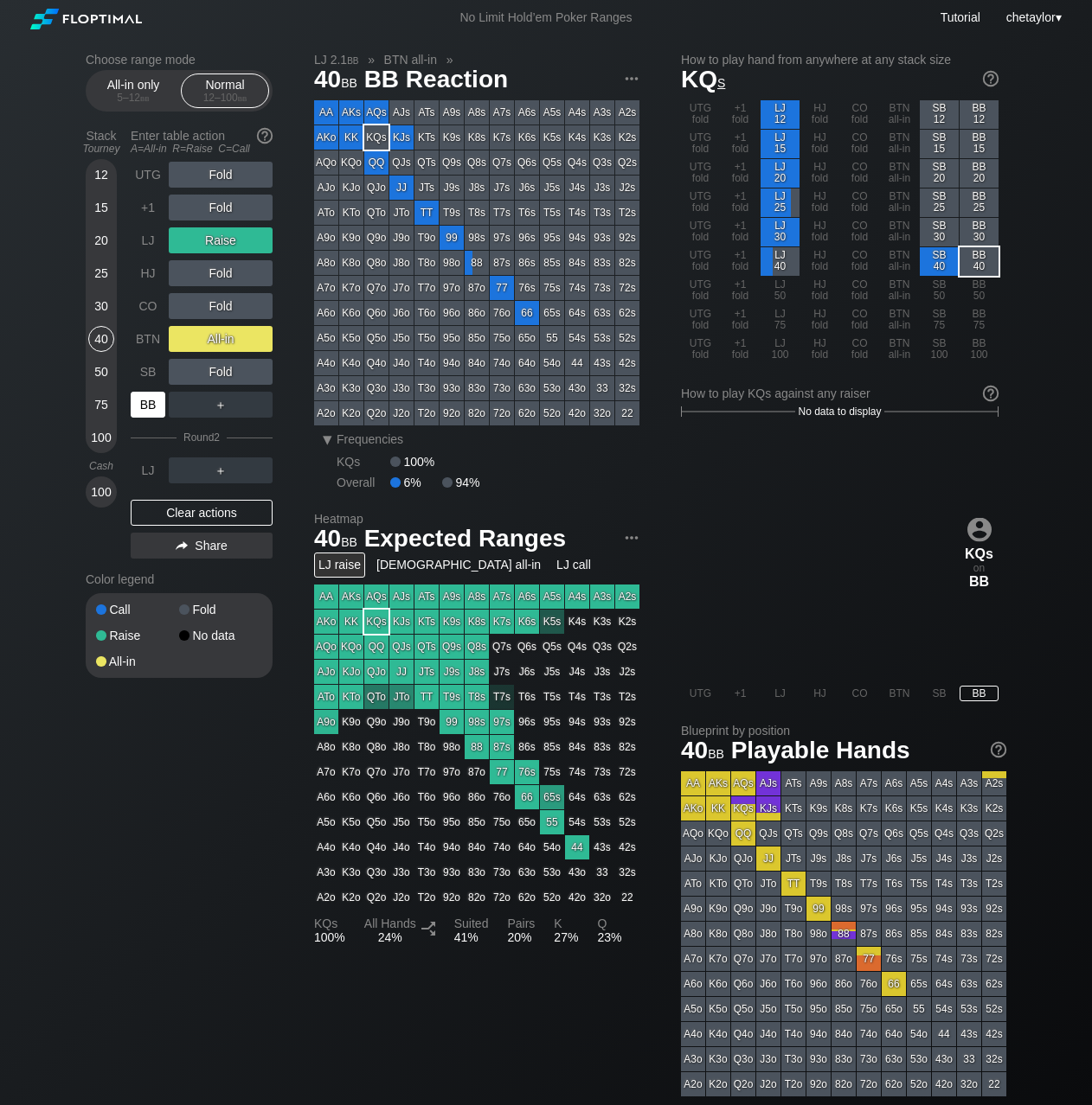
click at [153, 411] on div "BB" at bounding box center [147, 404] width 35 height 26
click at [189, 510] on div "Clear actions" at bounding box center [202, 513] width 142 height 26
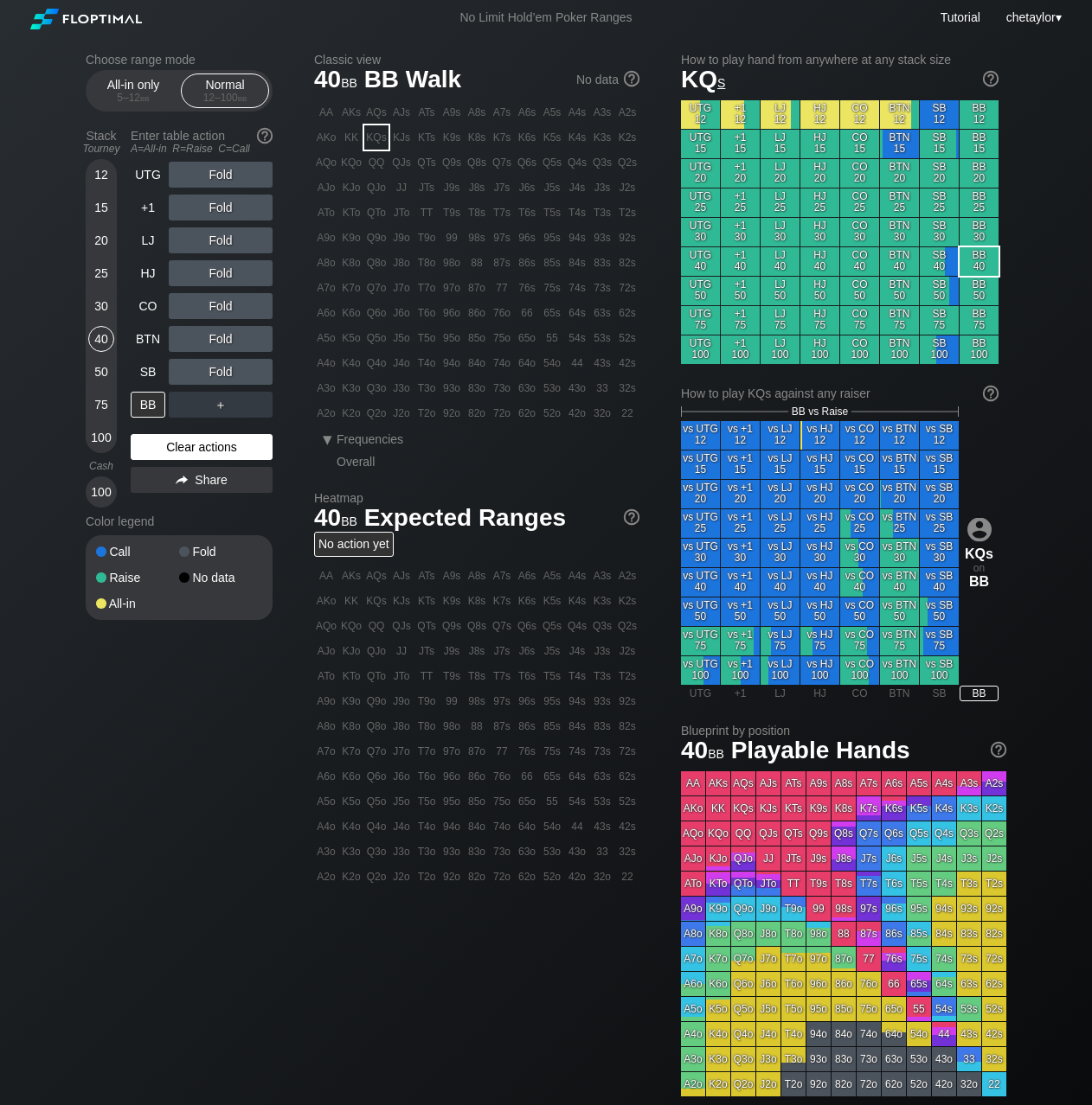
click at [189, 510] on div "Color legend" at bounding box center [179, 521] width 187 height 28
click at [203, 453] on div "Clear actions" at bounding box center [202, 447] width 142 height 26
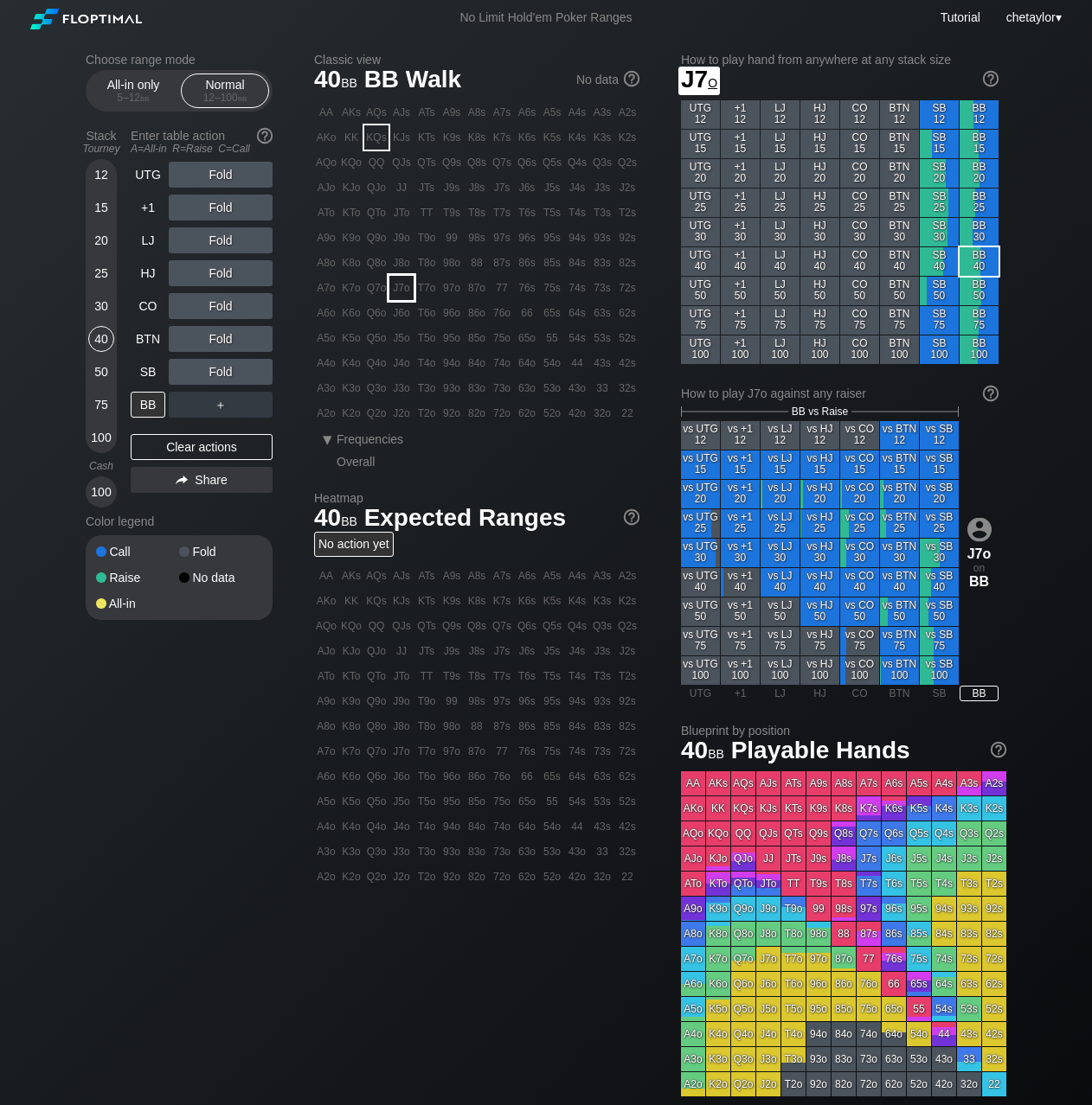
click at [400, 285] on div "J7o" at bounding box center [401, 288] width 24 height 24
click at [216, 244] on div "R ✕" at bounding box center [221, 240] width 34 height 26
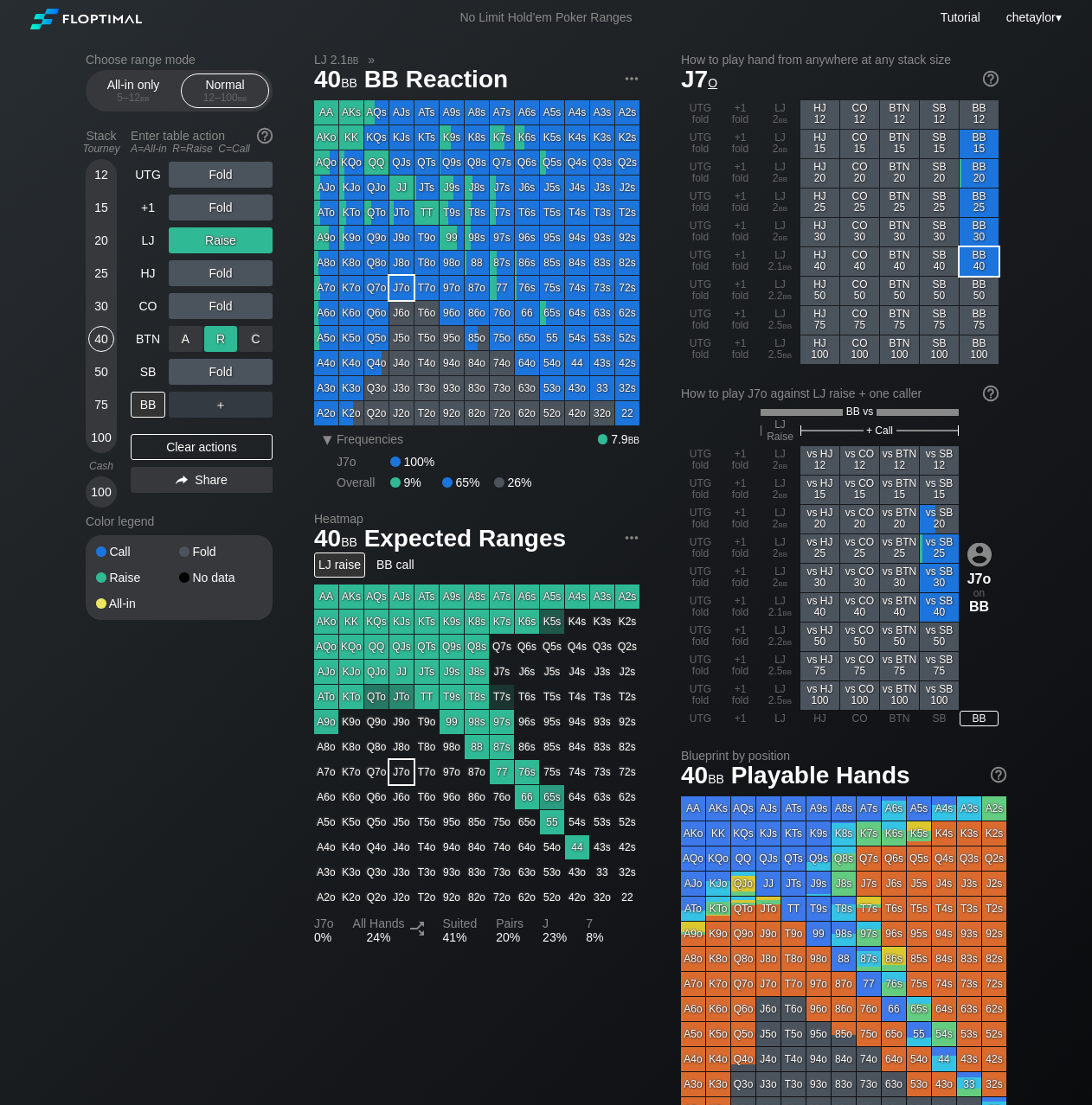
click at [226, 339] on div "R ✕" at bounding box center [221, 338] width 34 height 26
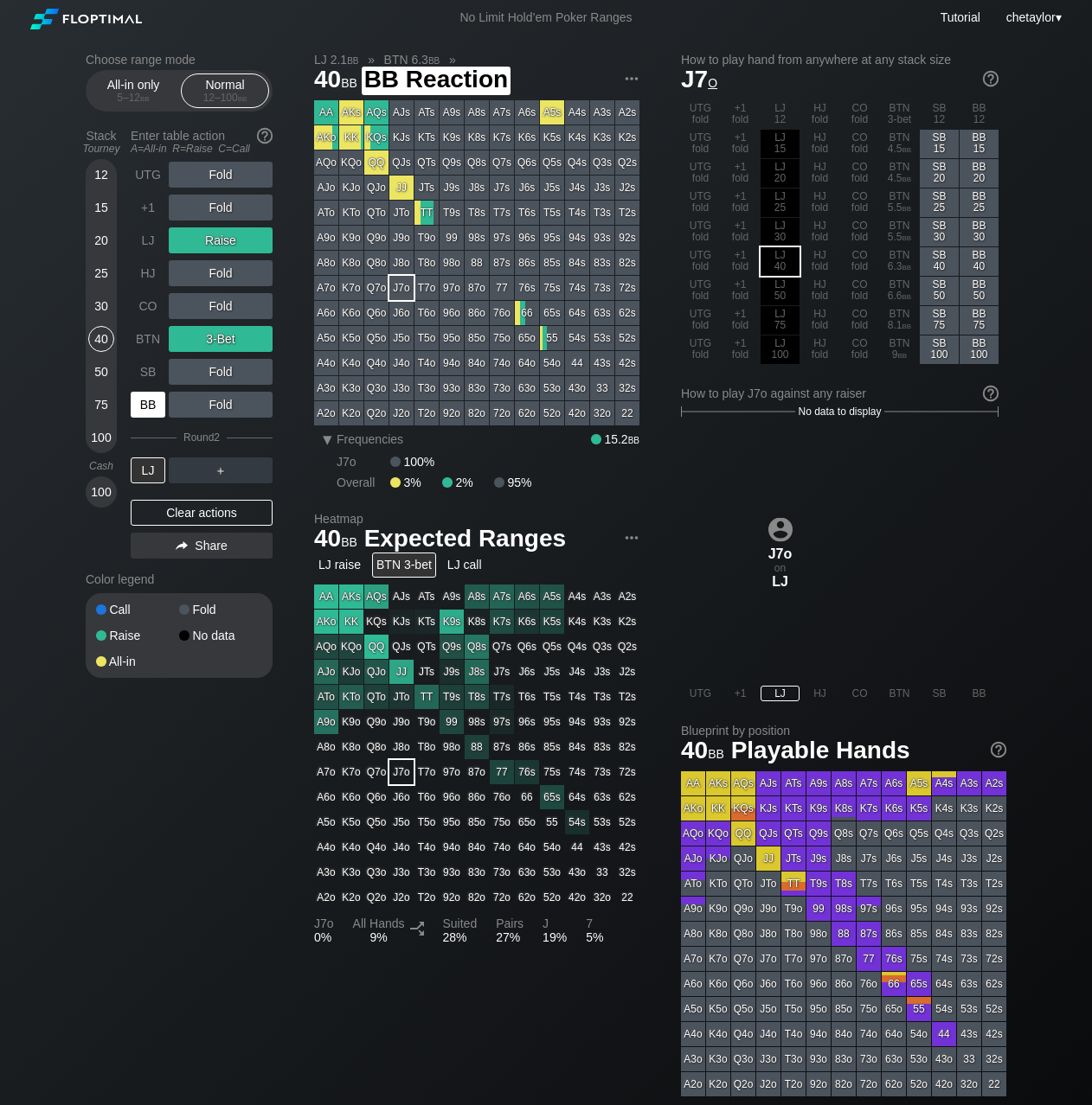
click at [154, 402] on div "BB" at bounding box center [147, 404] width 35 height 26
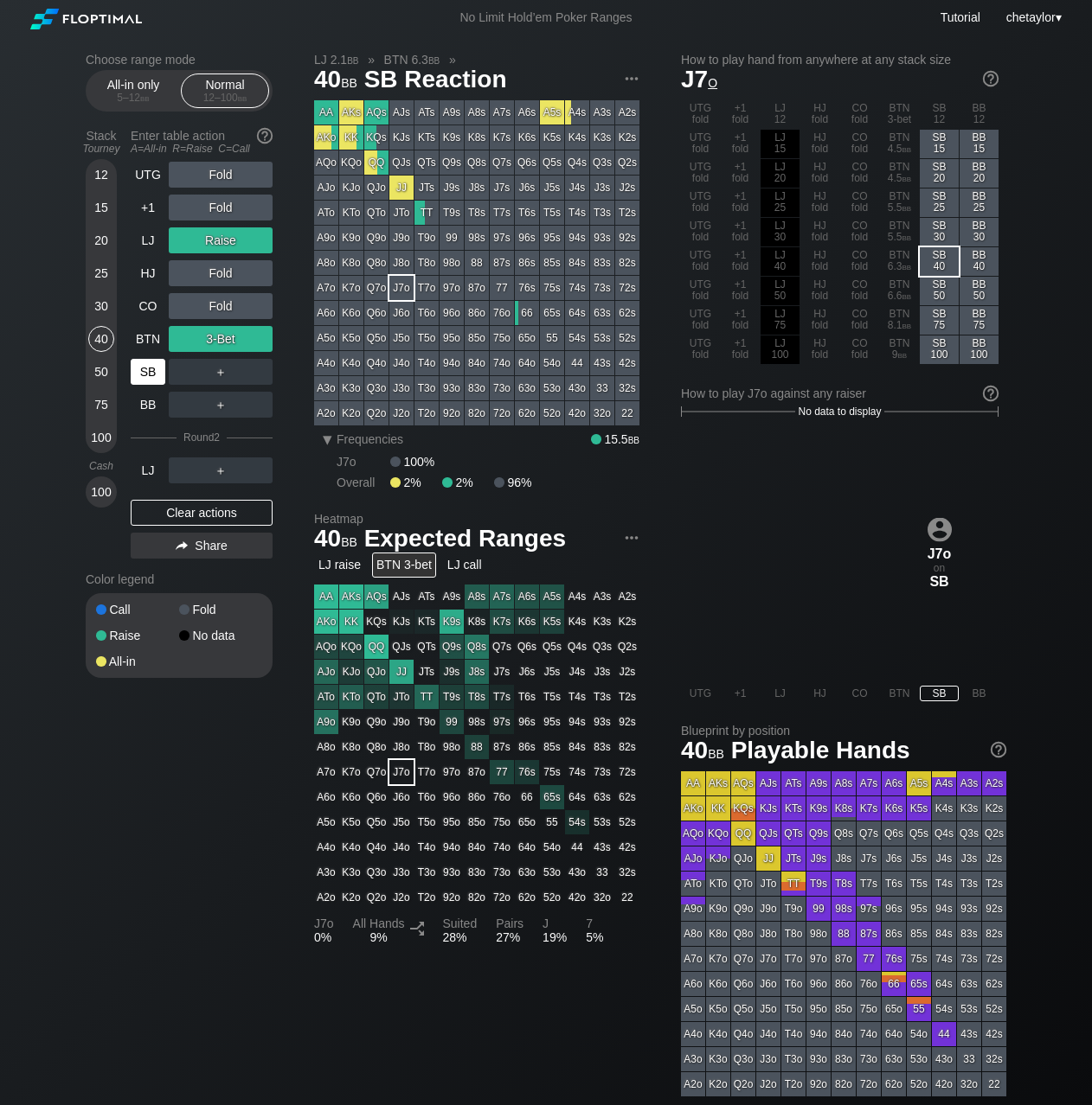
click at [144, 374] on div "SB" at bounding box center [147, 371] width 35 height 26
click at [171, 514] on div "Clear actions" at bounding box center [202, 513] width 142 height 26
click at [171, 566] on div "Color legend" at bounding box center [179, 579] width 187 height 28
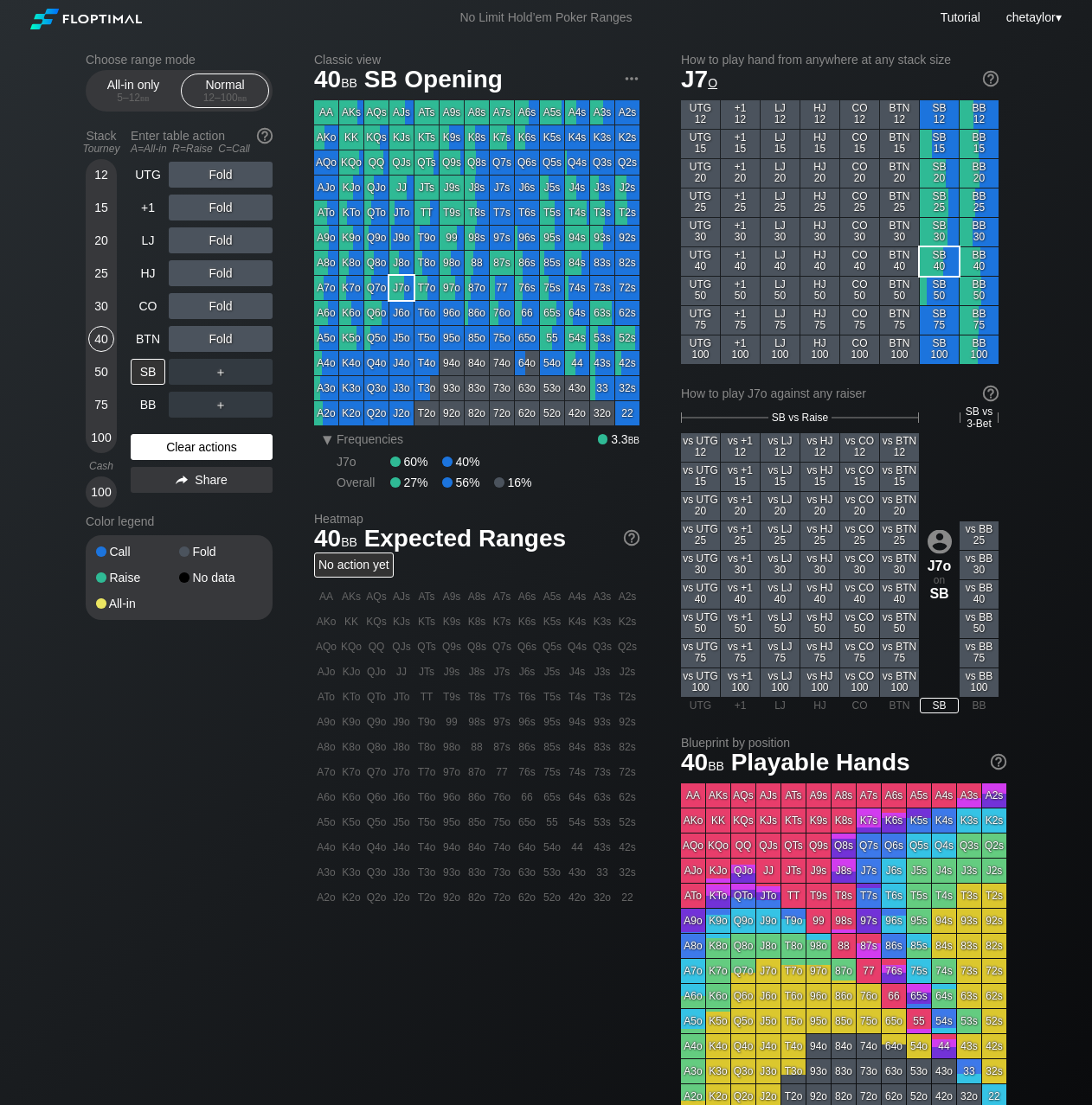
click at [171, 448] on div "Clear actions" at bounding box center [202, 447] width 142 height 26
click at [378, 189] on div "QJo" at bounding box center [376, 187] width 24 height 24
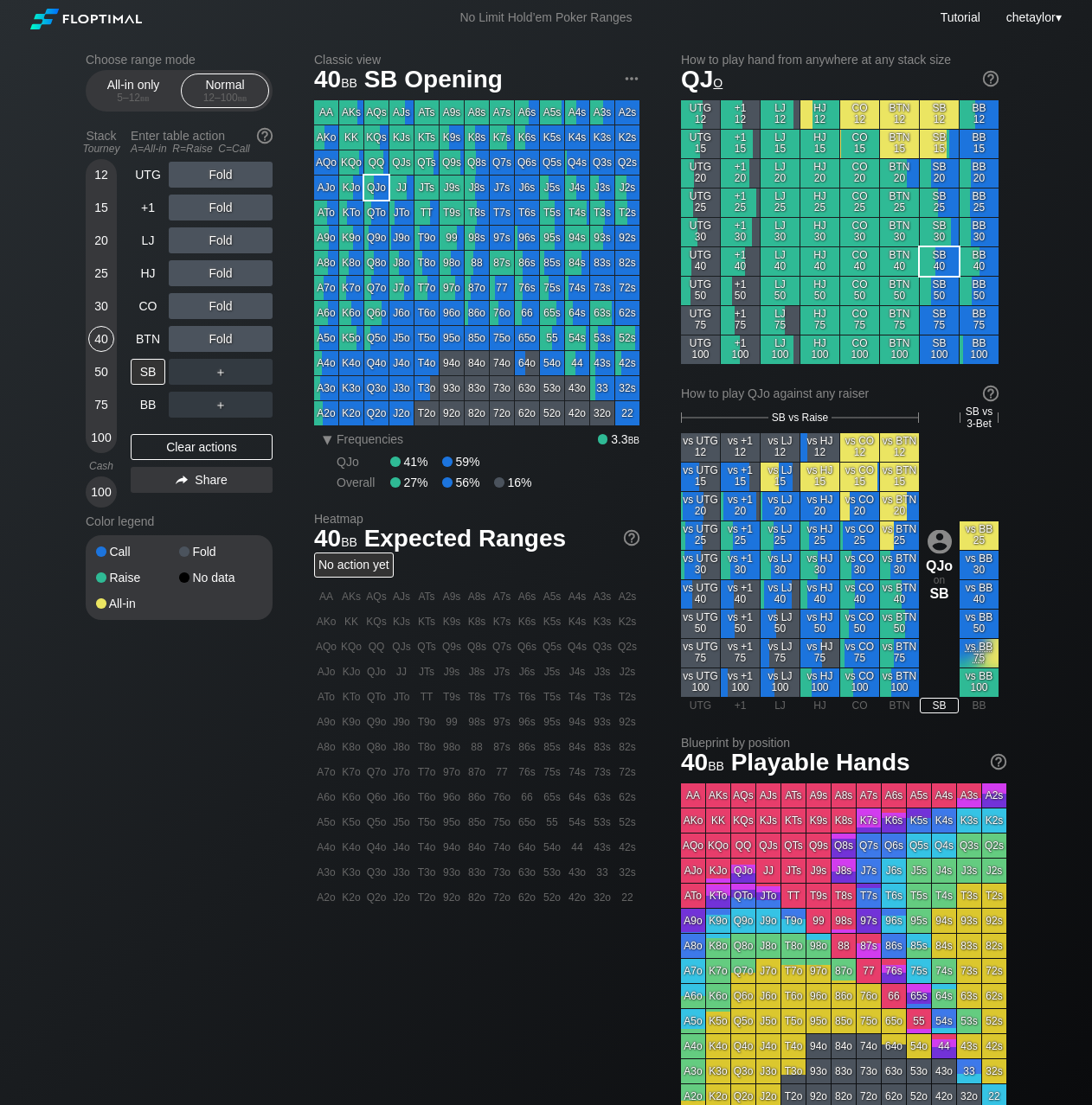
click at [378, 189] on div "QJo" at bounding box center [376, 187] width 24 height 24
click at [148, 339] on div "BTN" at bounding box center [147, 338] width 35 height 26
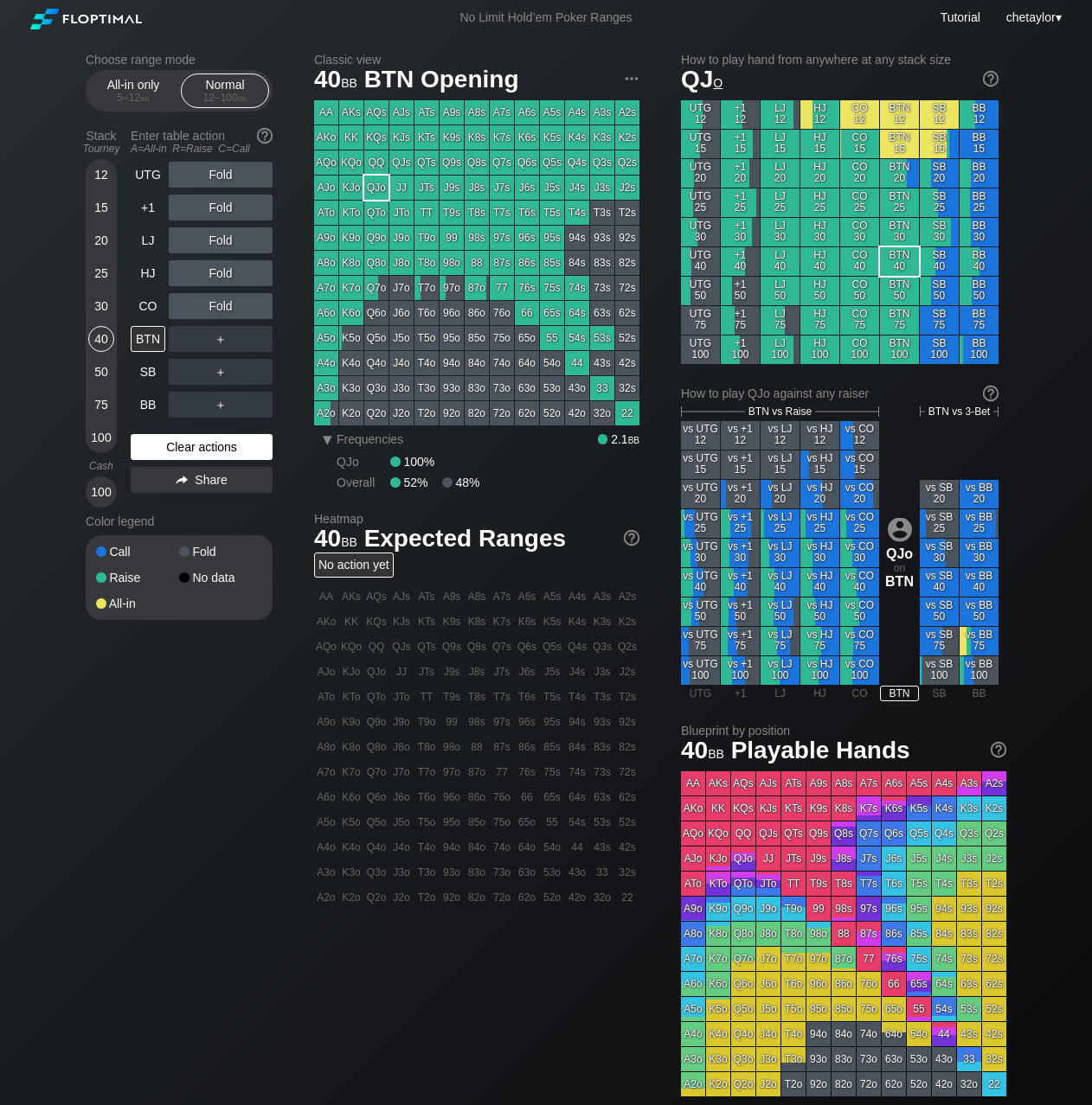
click at [170, 453] on div "Clear actions" at bounding box center [202, 447] width 142 height 26
click at [144, 302] on div "CO" at bounding box center [147, 306] width 35 height 26
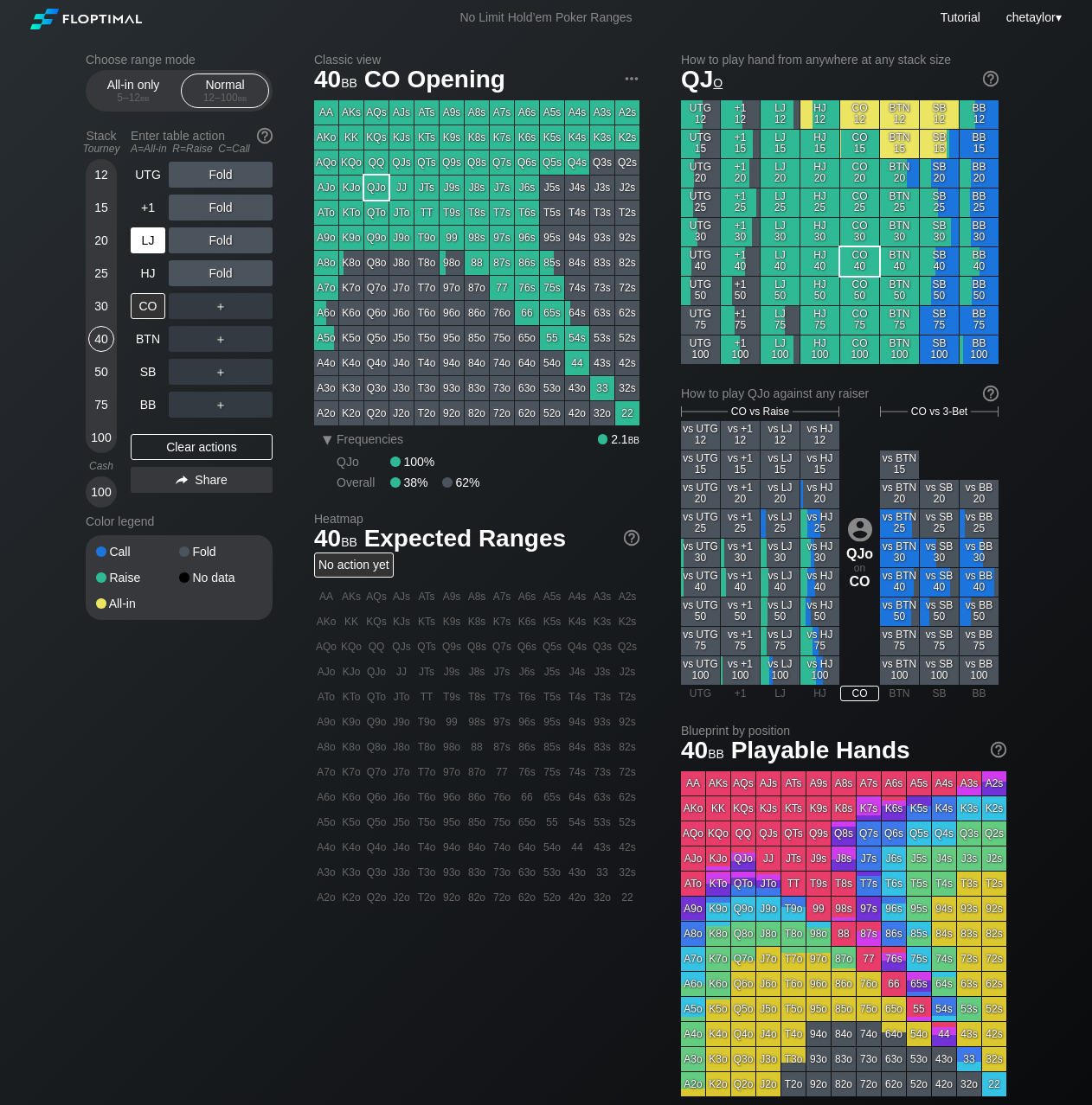
click at [150, 238] on div "LJ" at bounding box center [147, 240] width 35 height 26
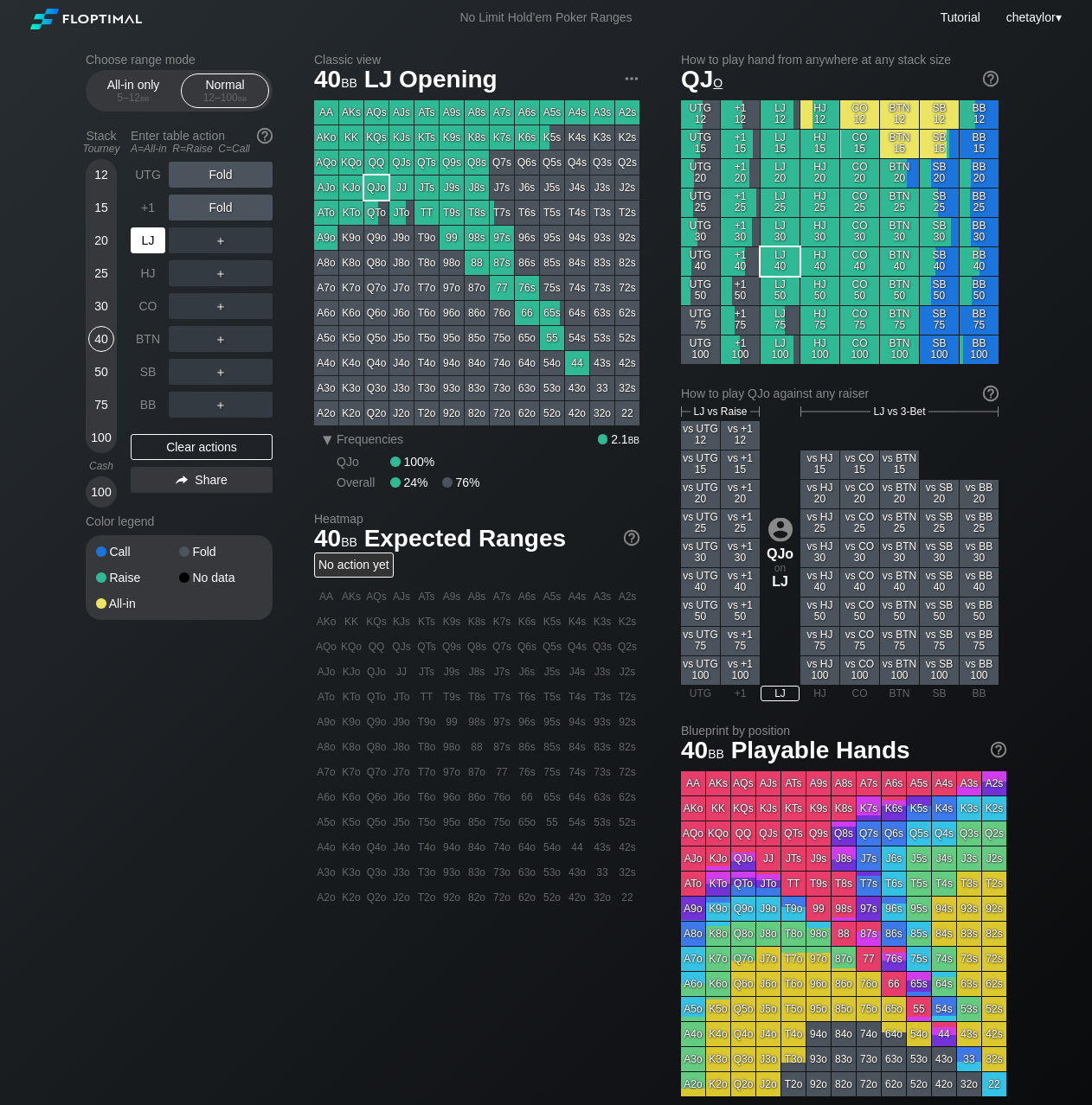
click at [150, 238] on div "LJ" at bounding box center [147, 240] width 35 height 26
click at [180, 443] on div "Clear actions" at bounding box center [202, 447] width 142 height 26
click at [149, 402] on div "BB" at bounding box center [147, 404] width 35 height 26
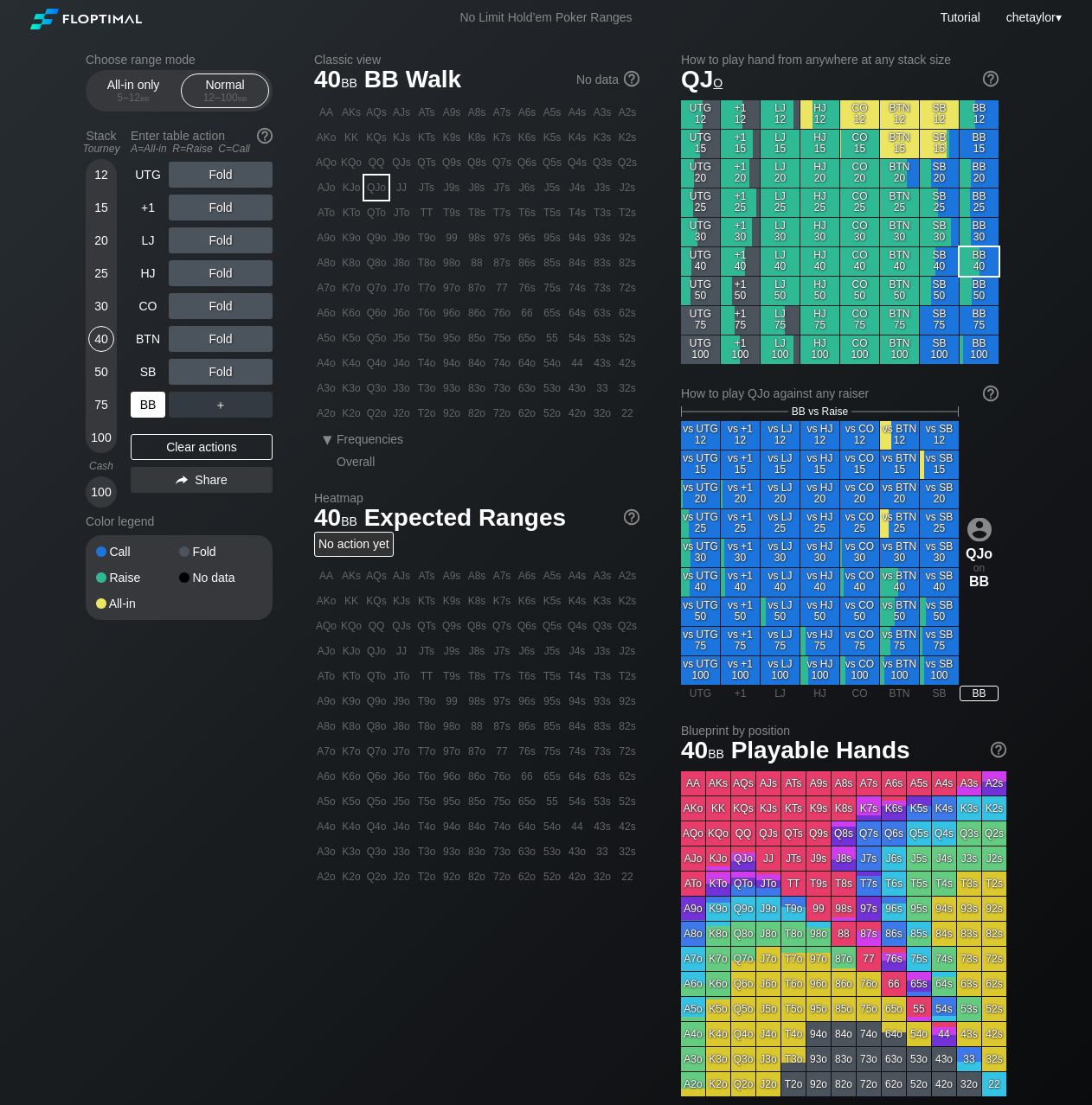
click at [149, 402] on div "BB" at bounding box center [147, 404] width 35 height 26
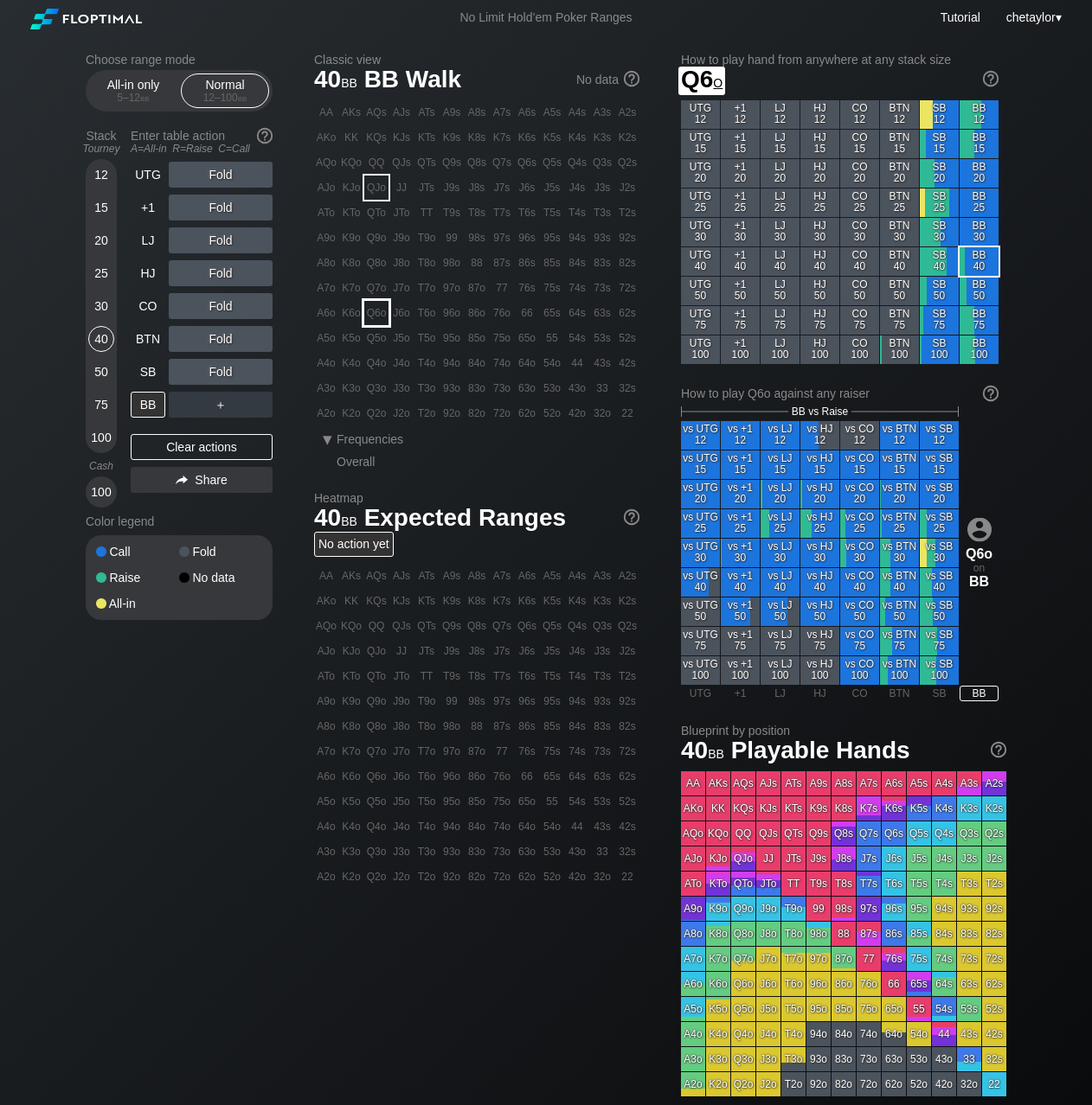
click at [371, 304] on div "Q6o" at bounding box center [376, 313] width 24 height 24
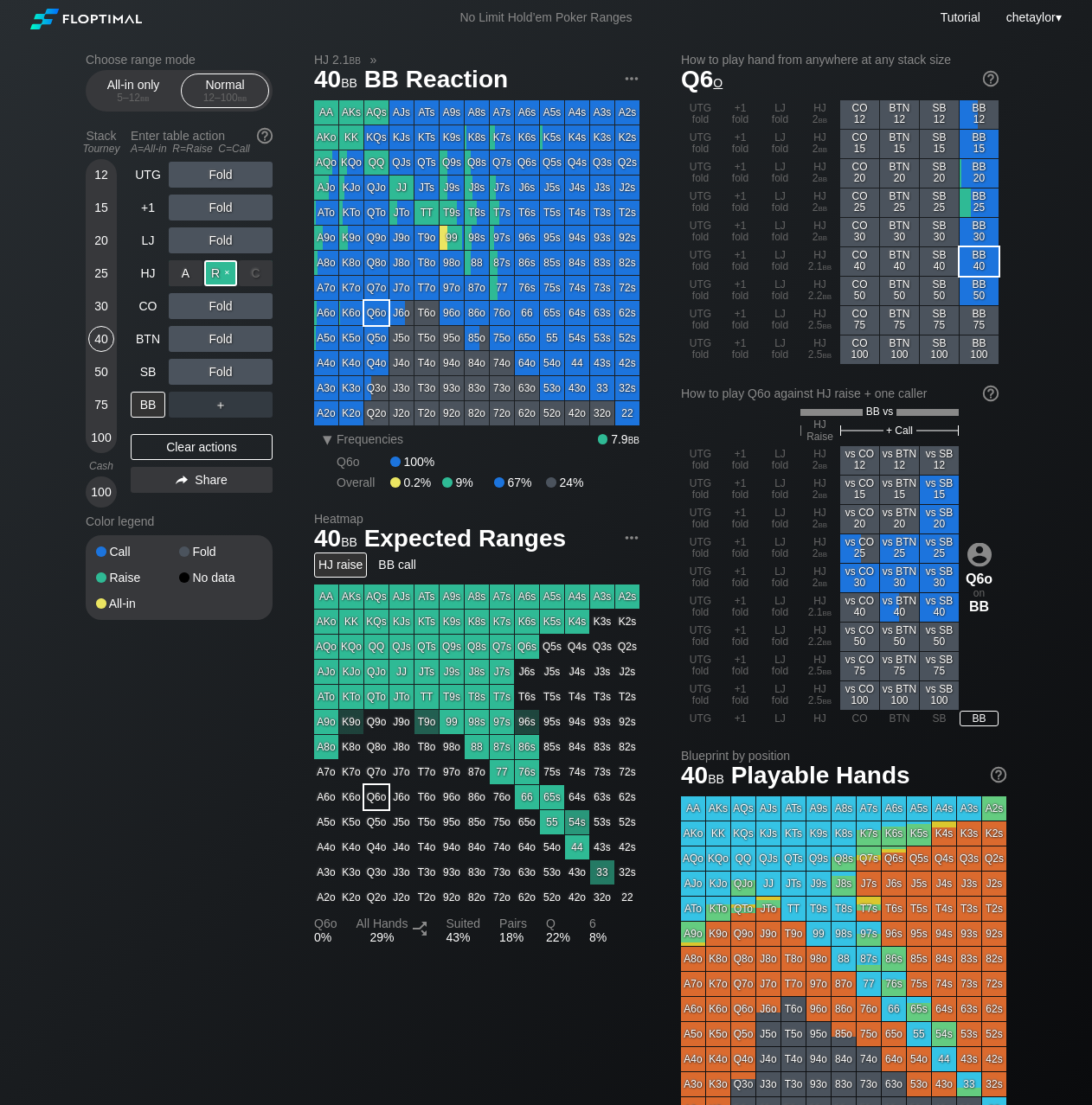
click at [215, 270] on div "R ✕" at bounding box center [221, 273] width 34 height 26
click at [177, 341] on div "A ✕" at bounding box center [186, 338] width 34 height 26
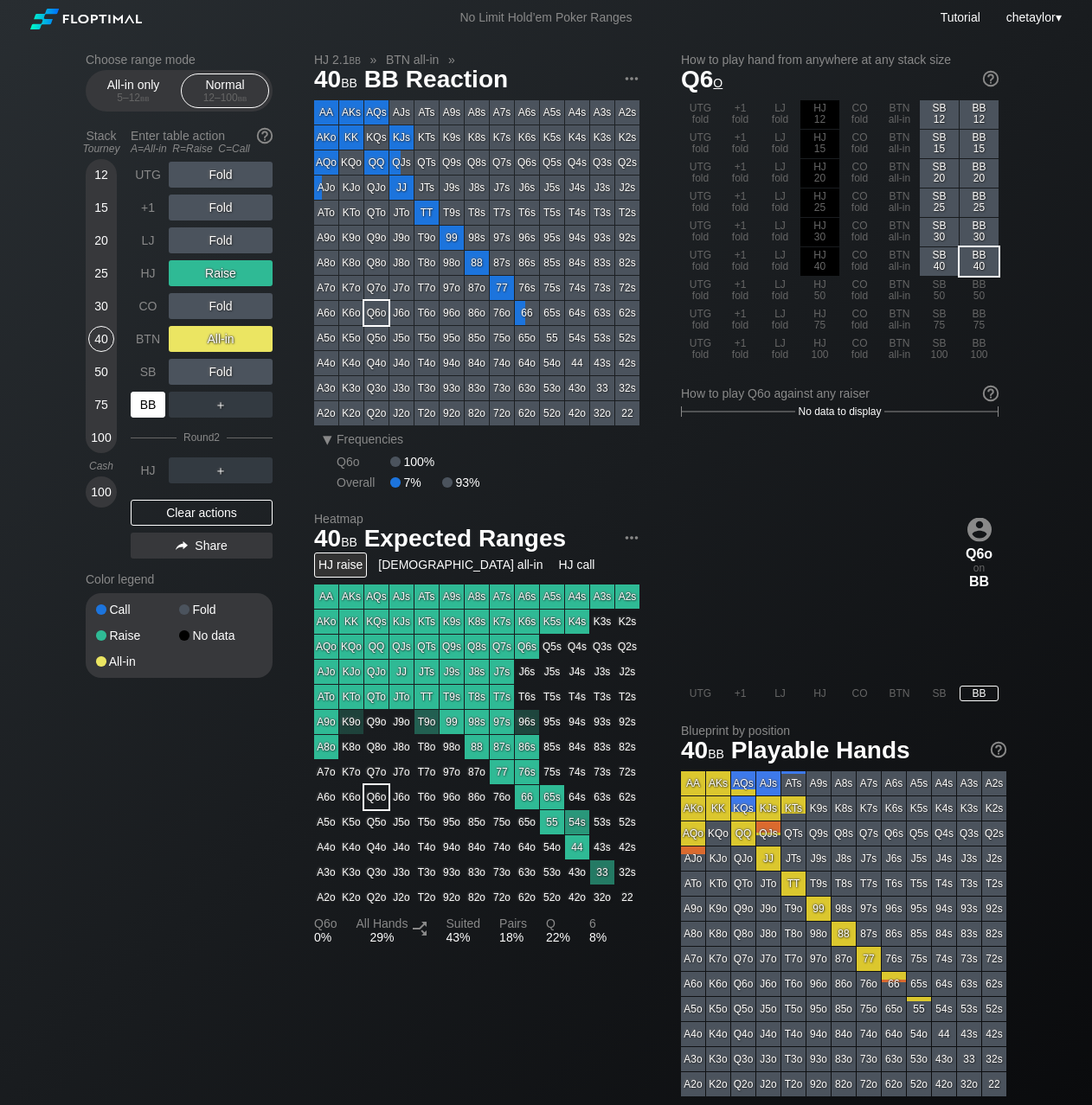
click at [150, 413] on div "BB" at bounding box center [147, 404] width 35 height 26
click at [155, 370] on div "SB" at bounding box center [147, 371] width 35 height 26
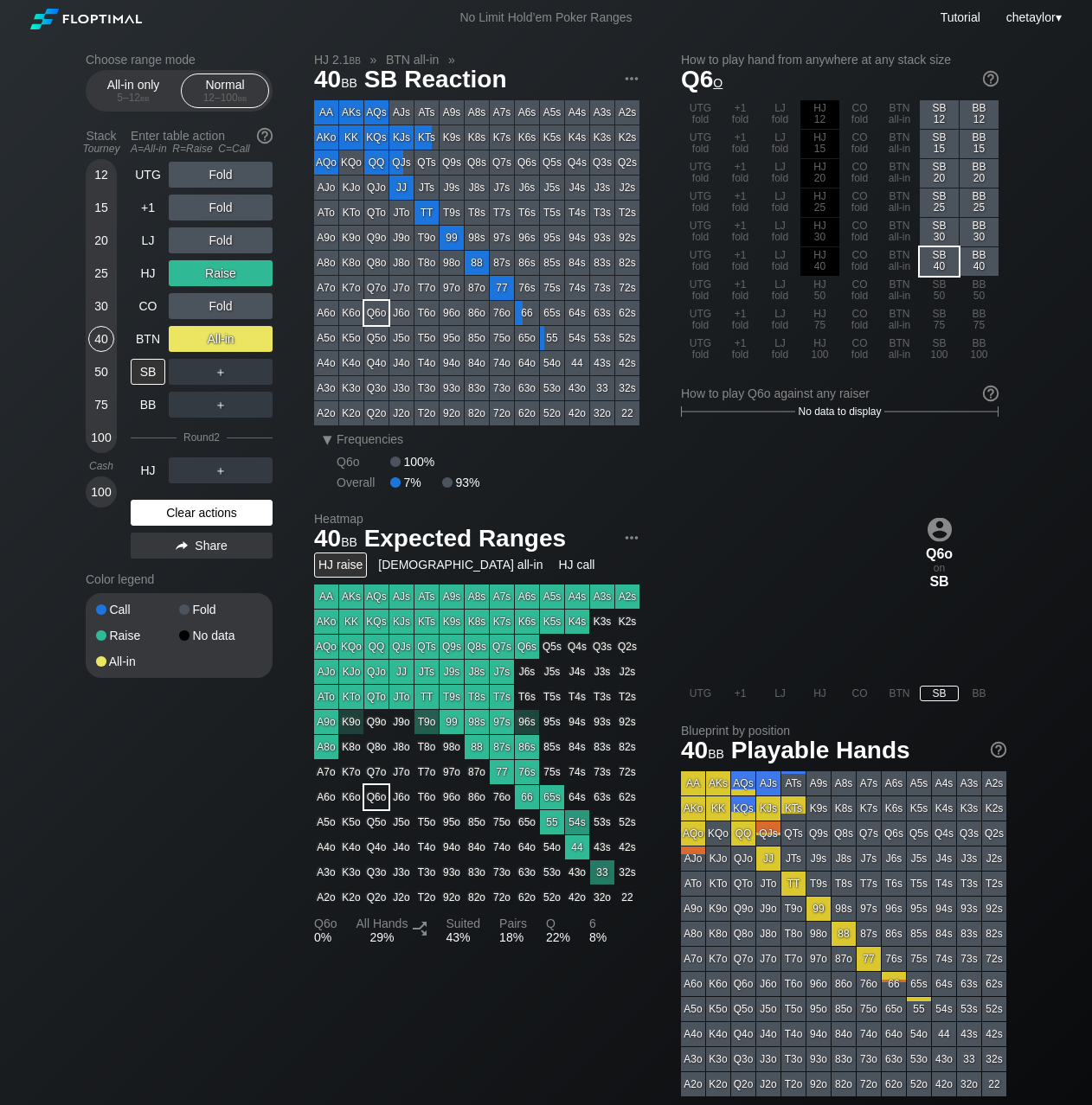
click at [181, 513] on div "Clear actions" at bounding box center [202, 513] width 142 height 26
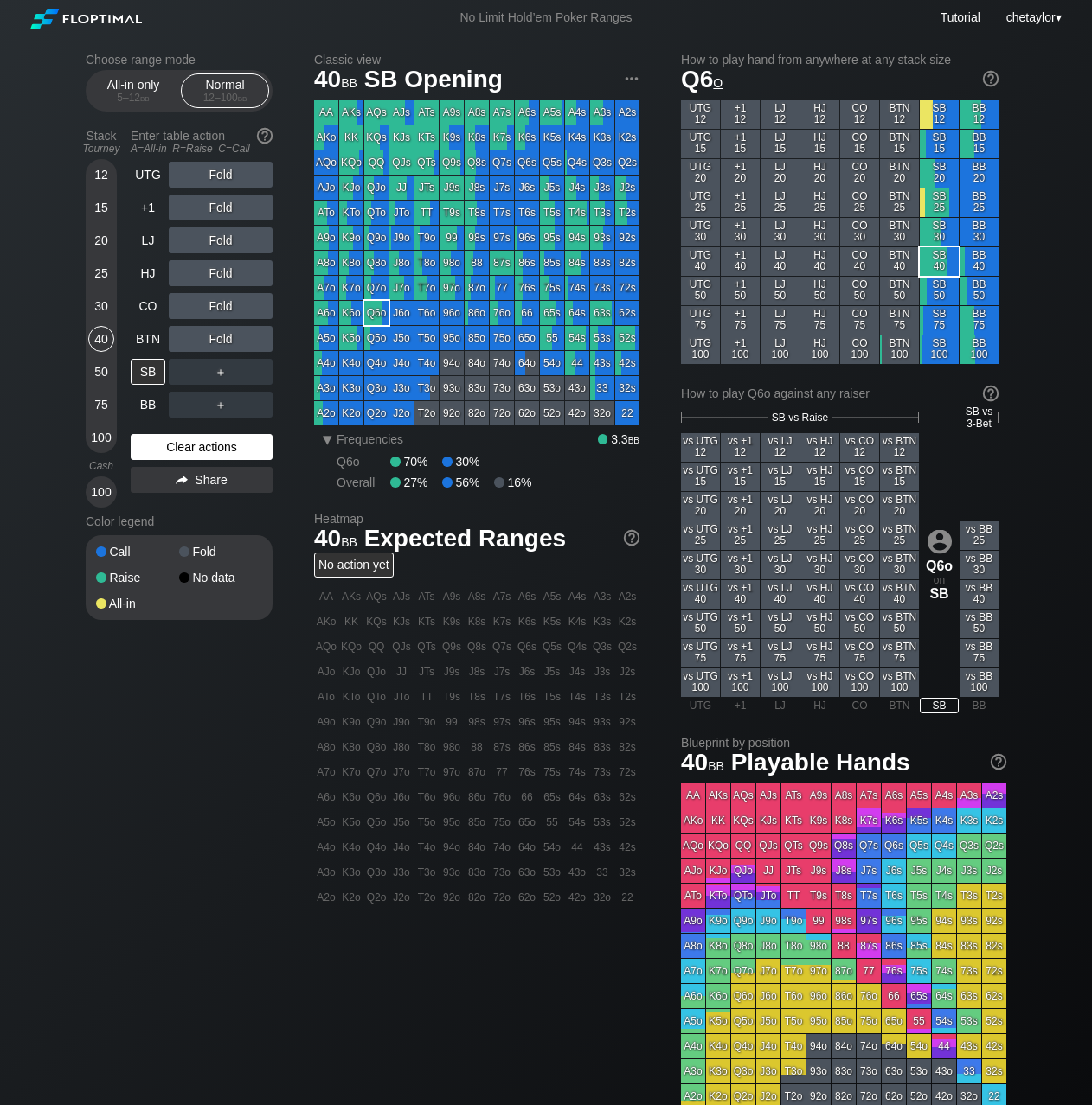
click at [181, 513] on div "Color legend" at bounding box center [179, 521] width 187 height 28
click at [190, 451] on div "Clear actions" at bounding box center [202, 447] width 142 height 26
click at [153, 342] on div "BTN" at bounding box center [147, 338] width 35 height 26
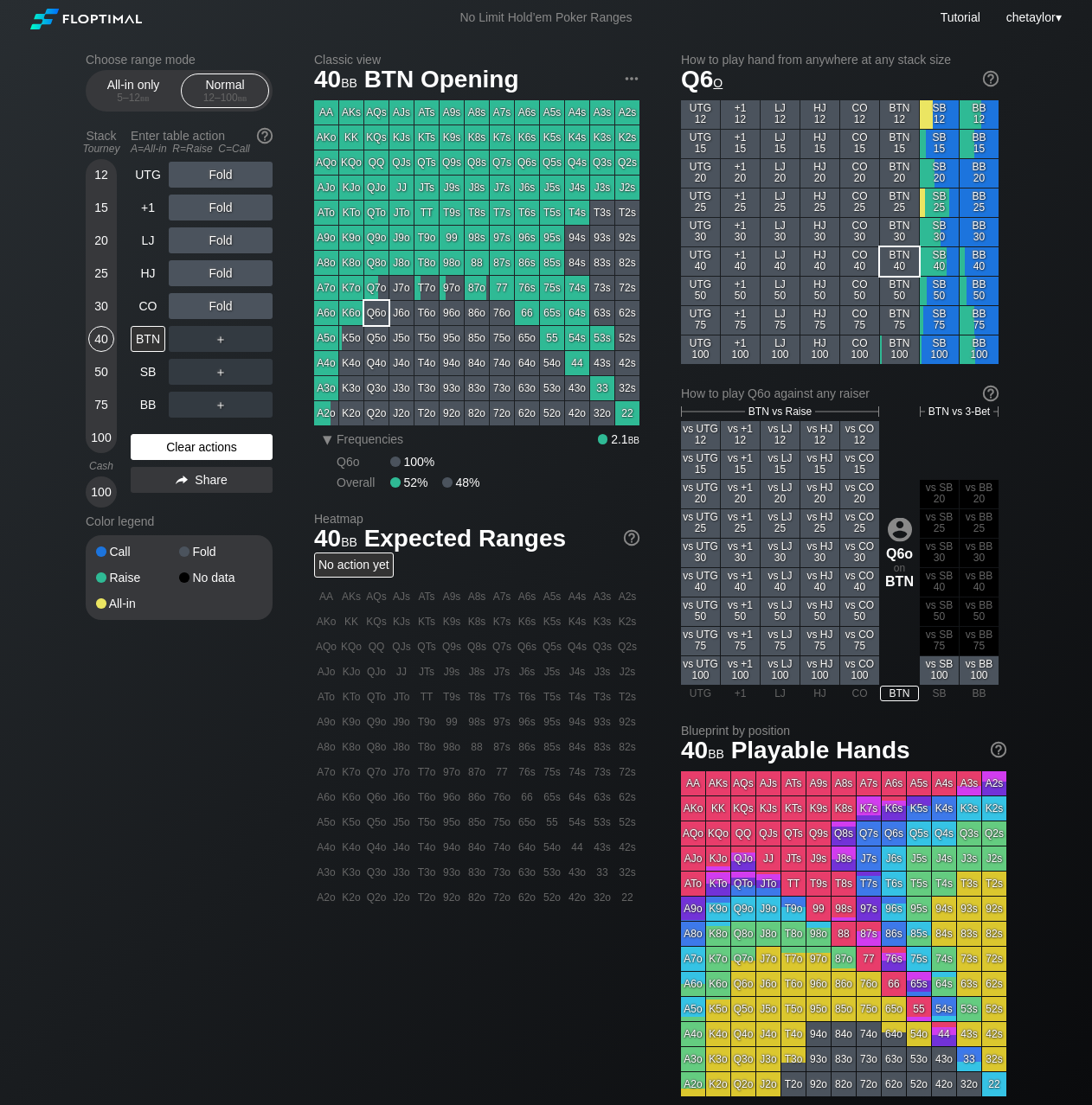
click at [168, 450] on div "Clear actions" at bounding box center [202, 447] width 142 height 26
click at [175, 441] on div "Clear actions" at bounding box center [202, 447] width 142 height 26
click at [149, 304] on div "CO" at bounding box center [147, 306] width 35 height 26
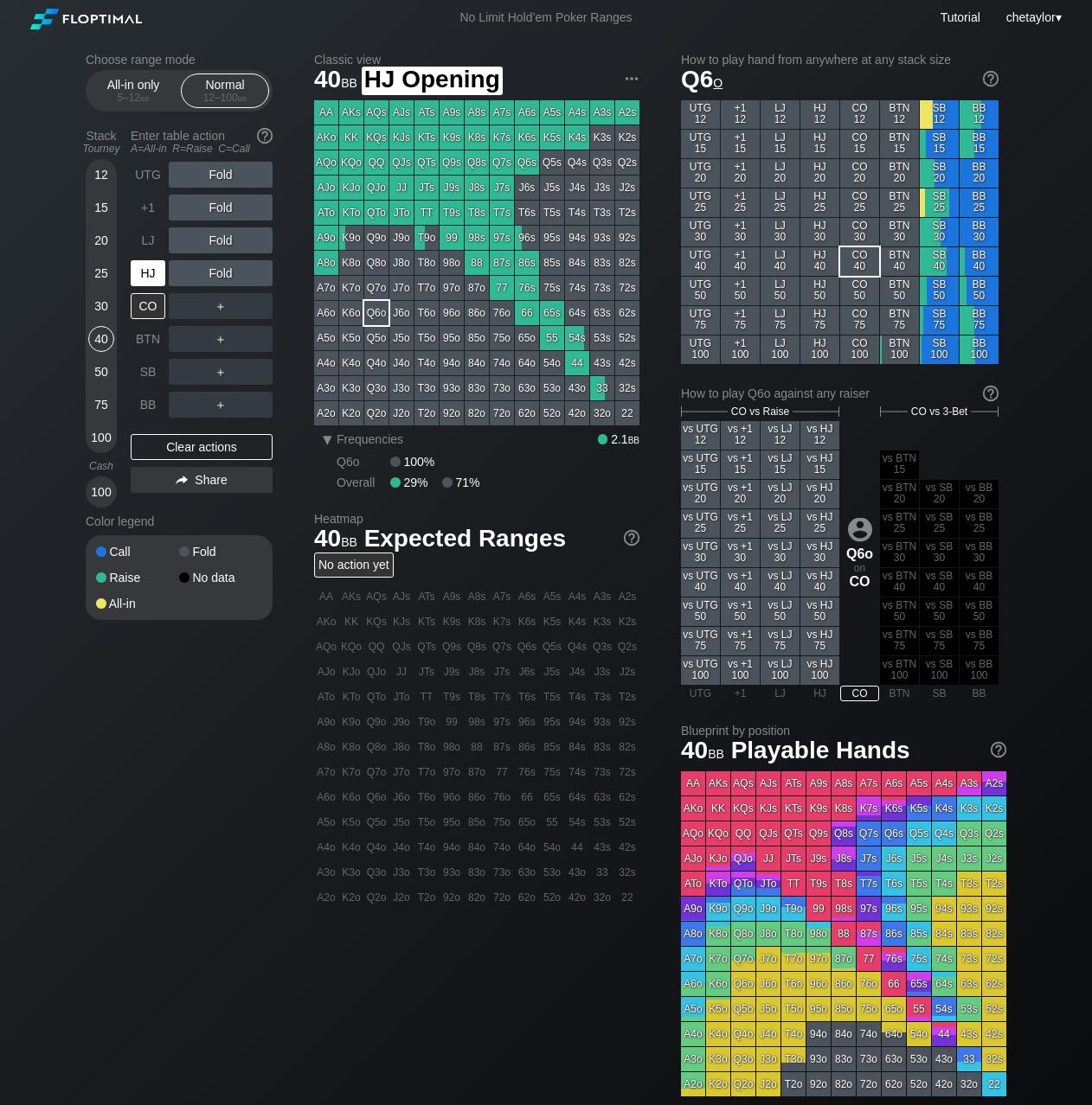
click at [142, 269] on div "HJ" at bounding box center [147, 273] width 35 height 26
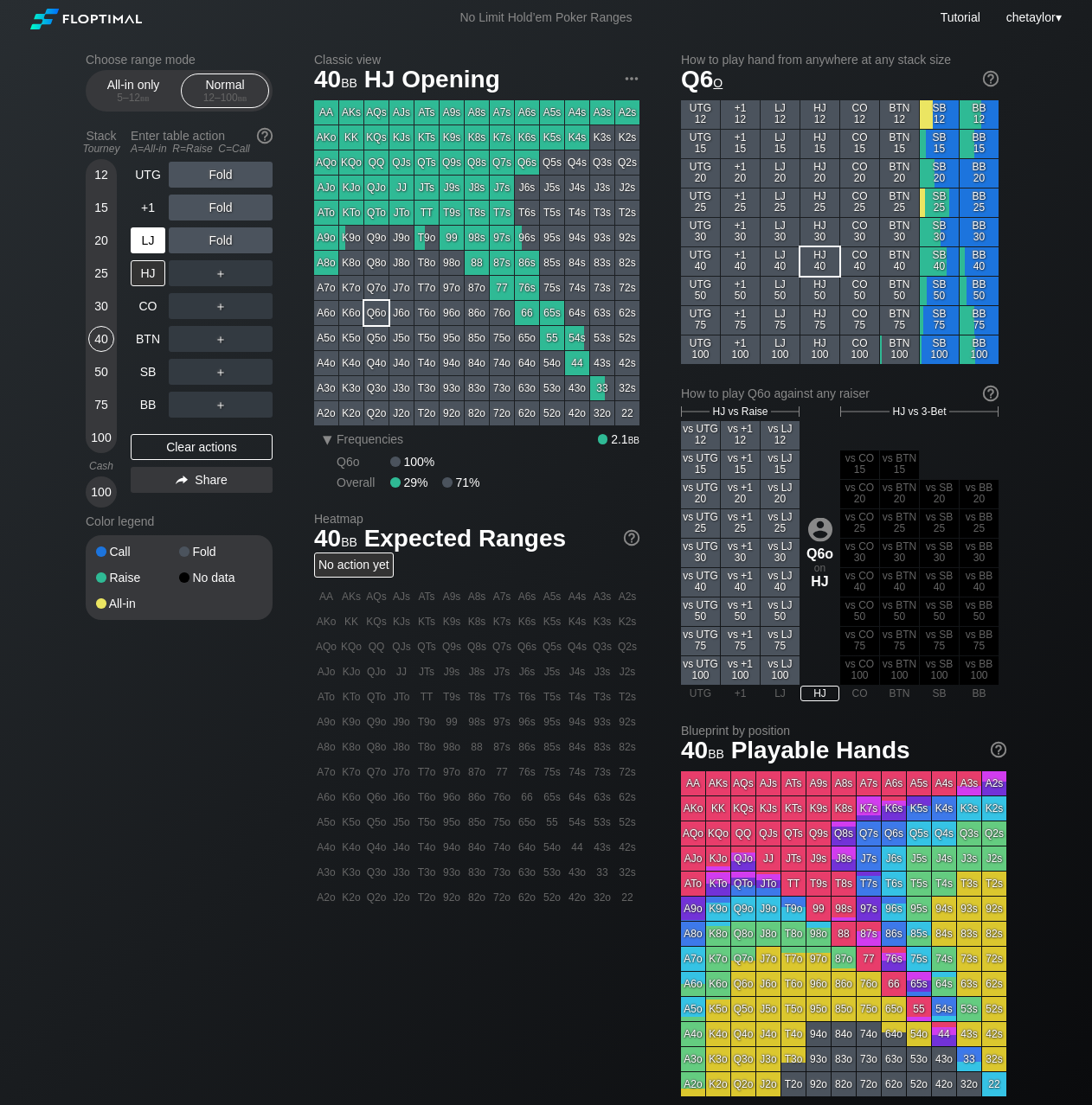
click at [145, 242] on div "LJ" at bounding box center [147, 240] width 35 height 26
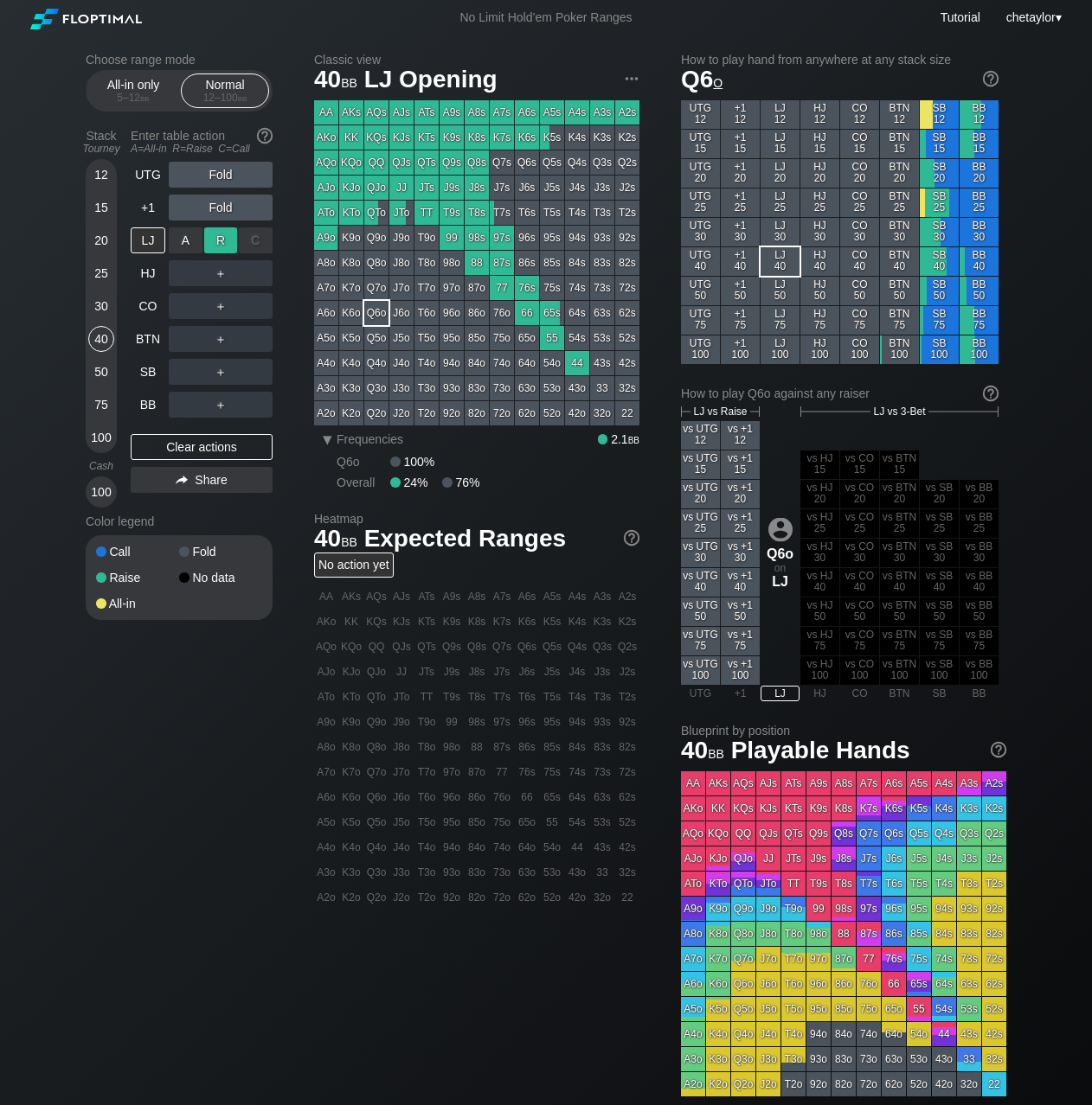
click at [221, 240] on div "R ✕" at bounding box center [221, 240] width 34 height 26
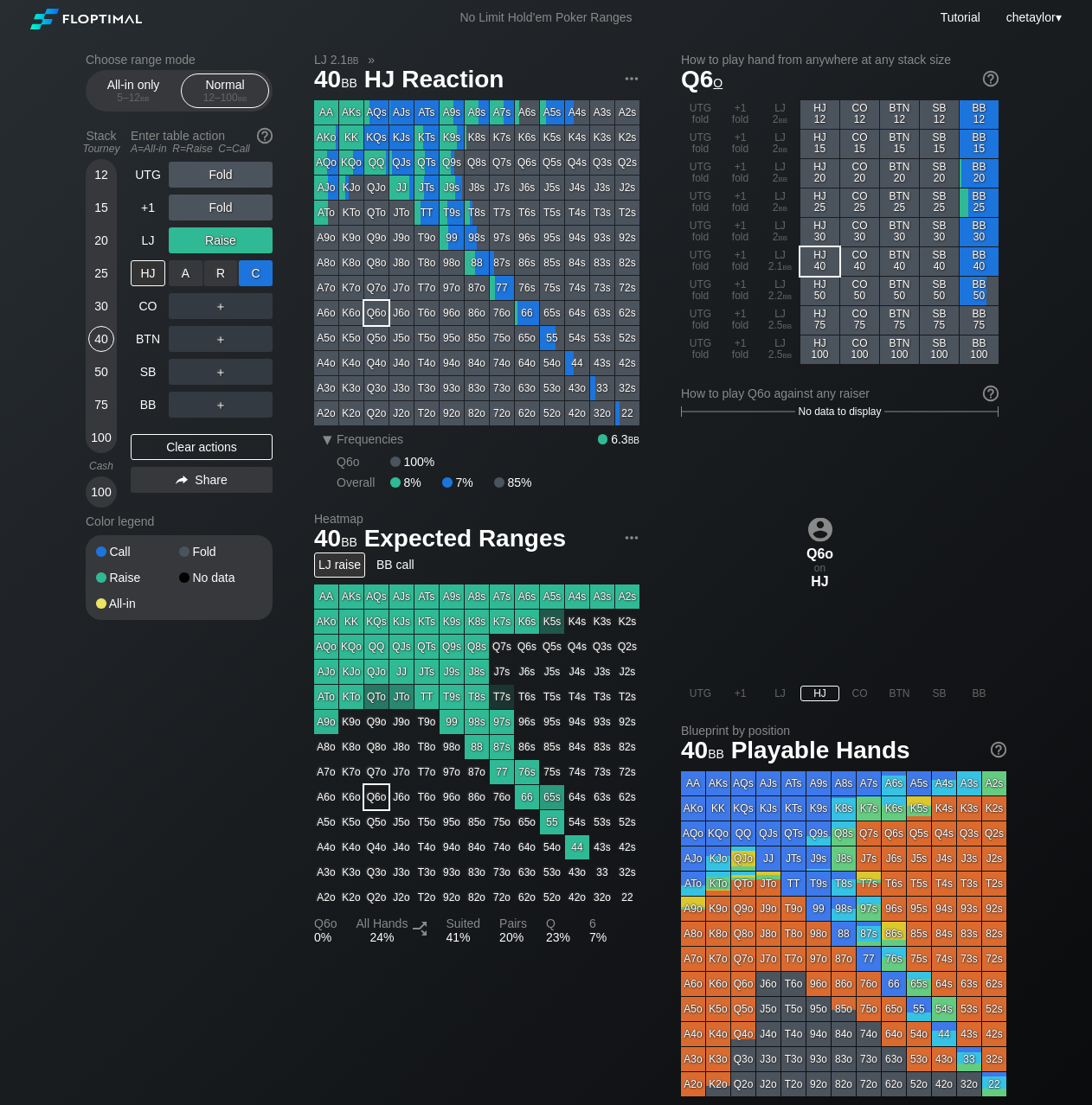
click at [261, 273] on div "C ✕" at bounding box center [256, 273] width 34 height 26
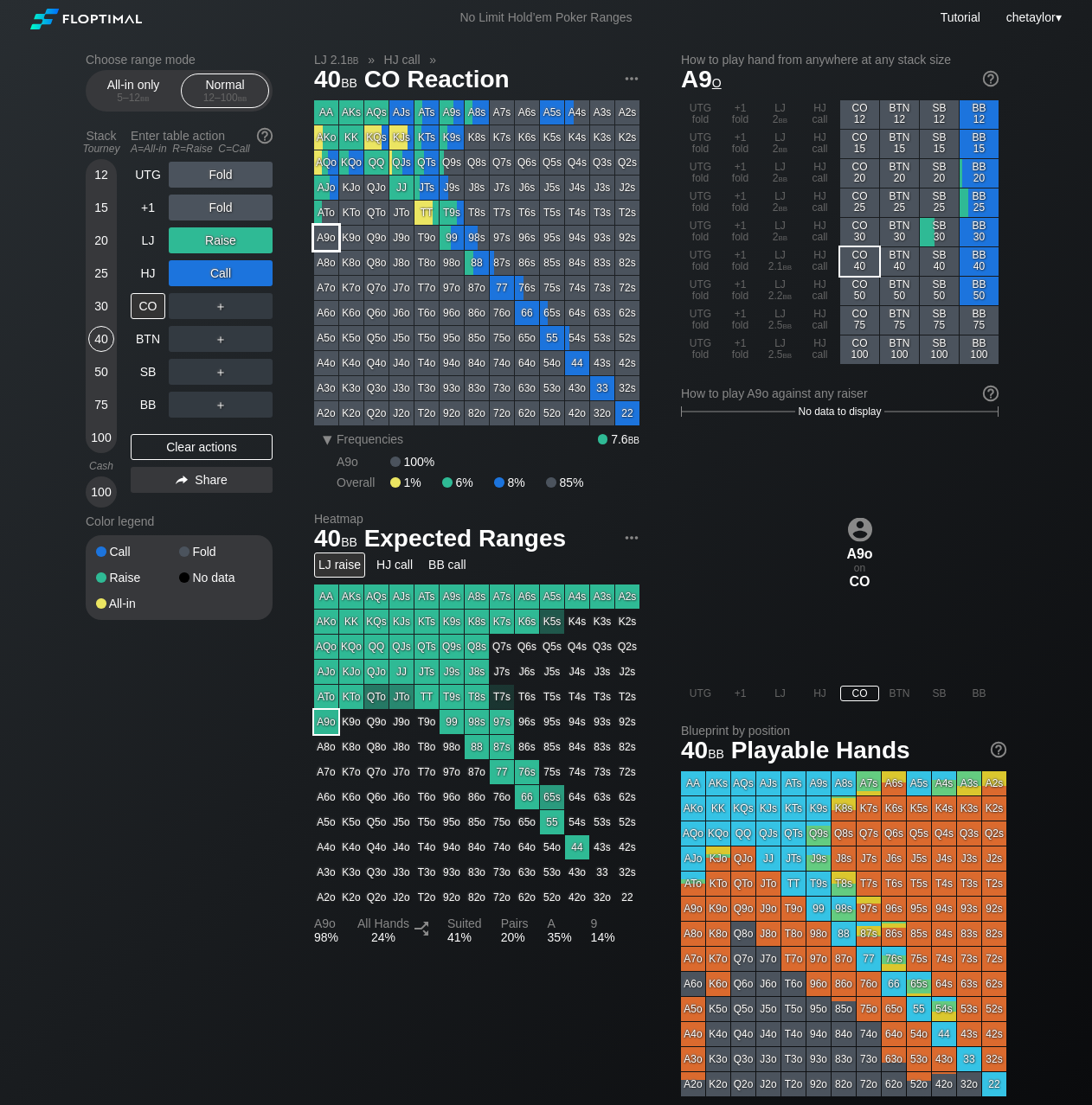
click at [328, 238] on div "A9o" at bounding box center [325, 237] width 24 height 24
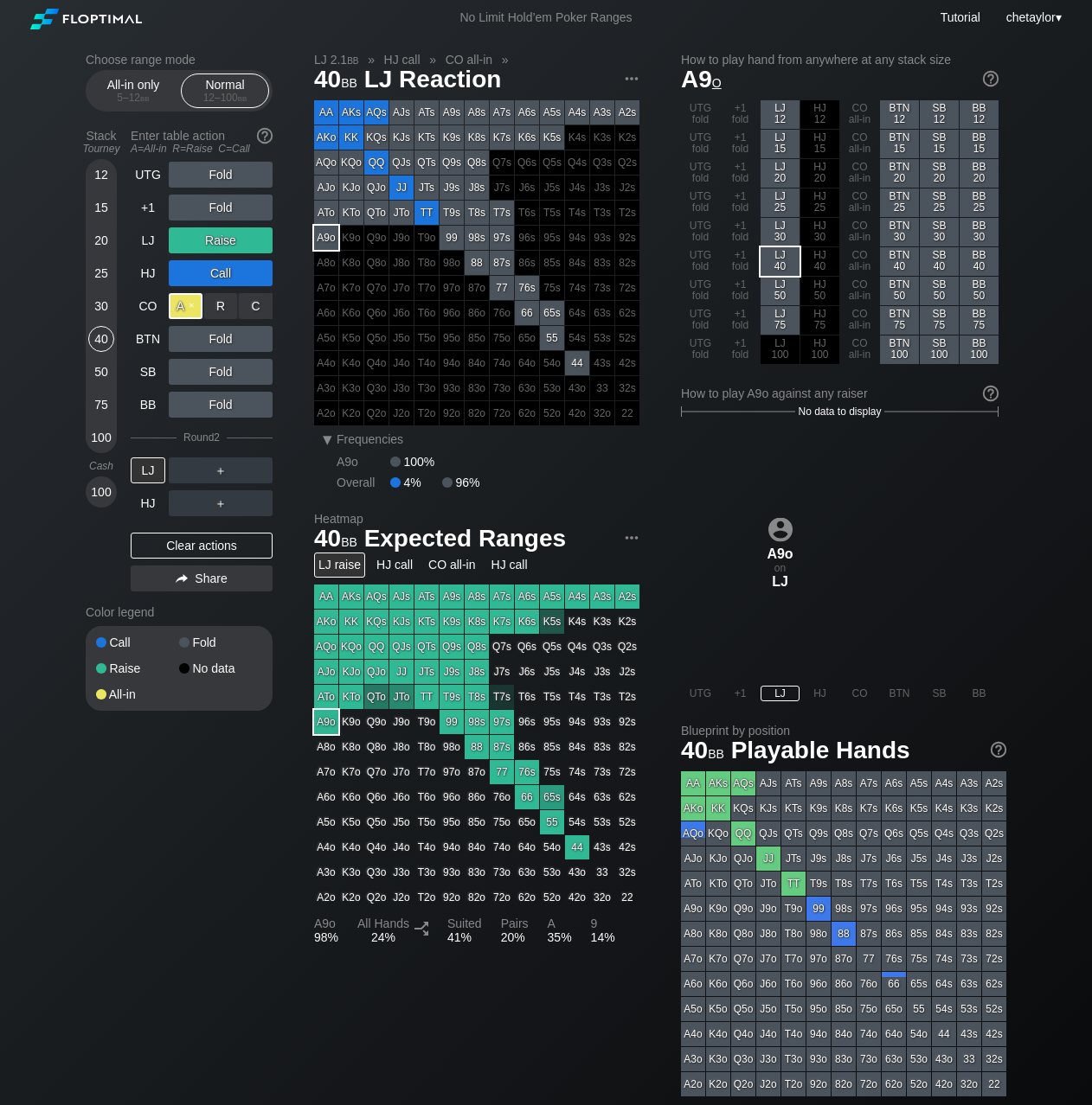
click at [191, 305] on div "A ✕" at bounding box center [186, 306] width 34 height 26
click at [256, 369] on div "C ✕" at bounding box center [256, 371] width 34 height 26
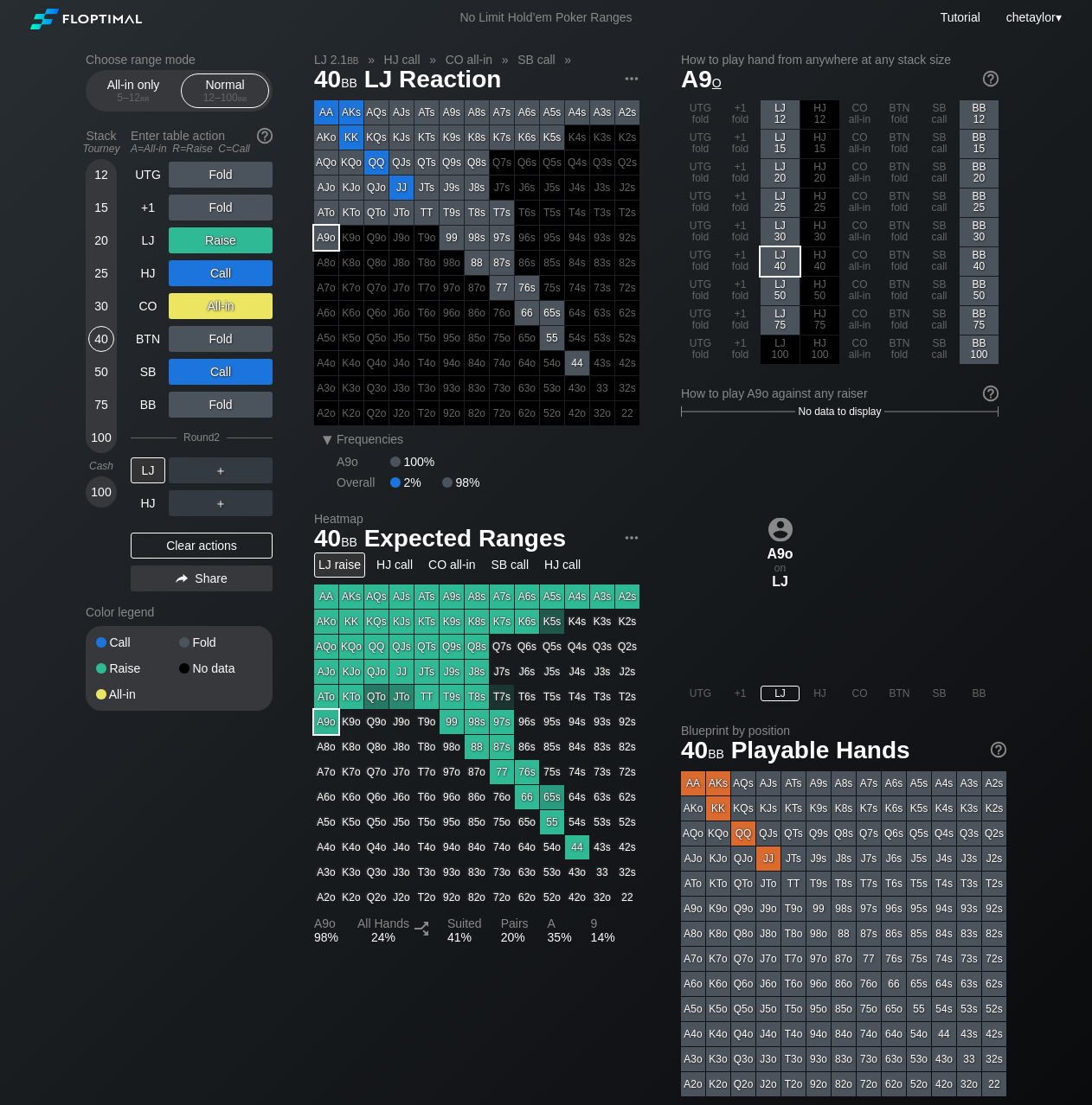
click at [99, 302] on div "30" at bounding box center [100, 306] width 26 height 26
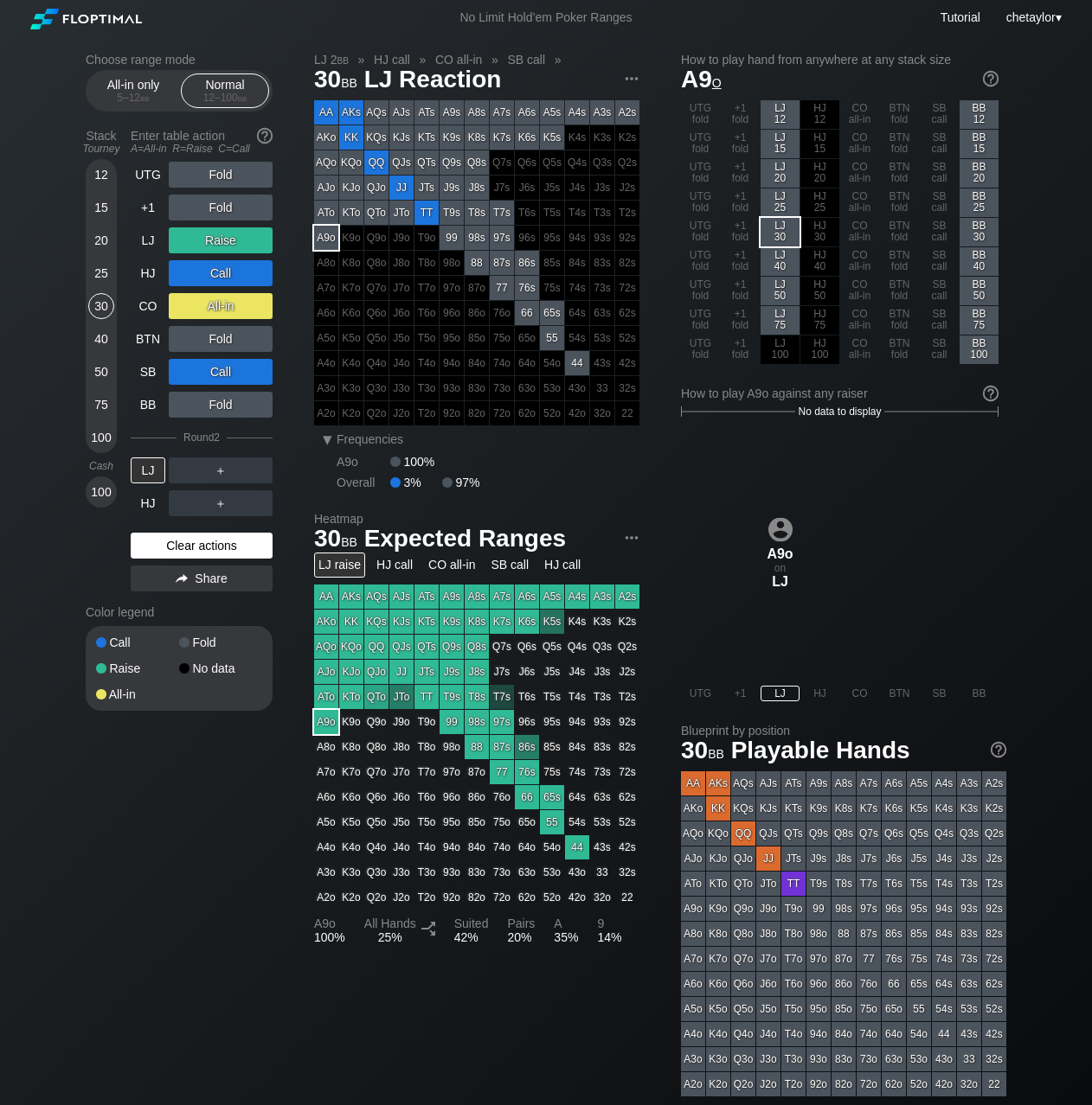
click at [176, 537] on div "Clear actions" at bounding box center [202, 545] width 142 height 26
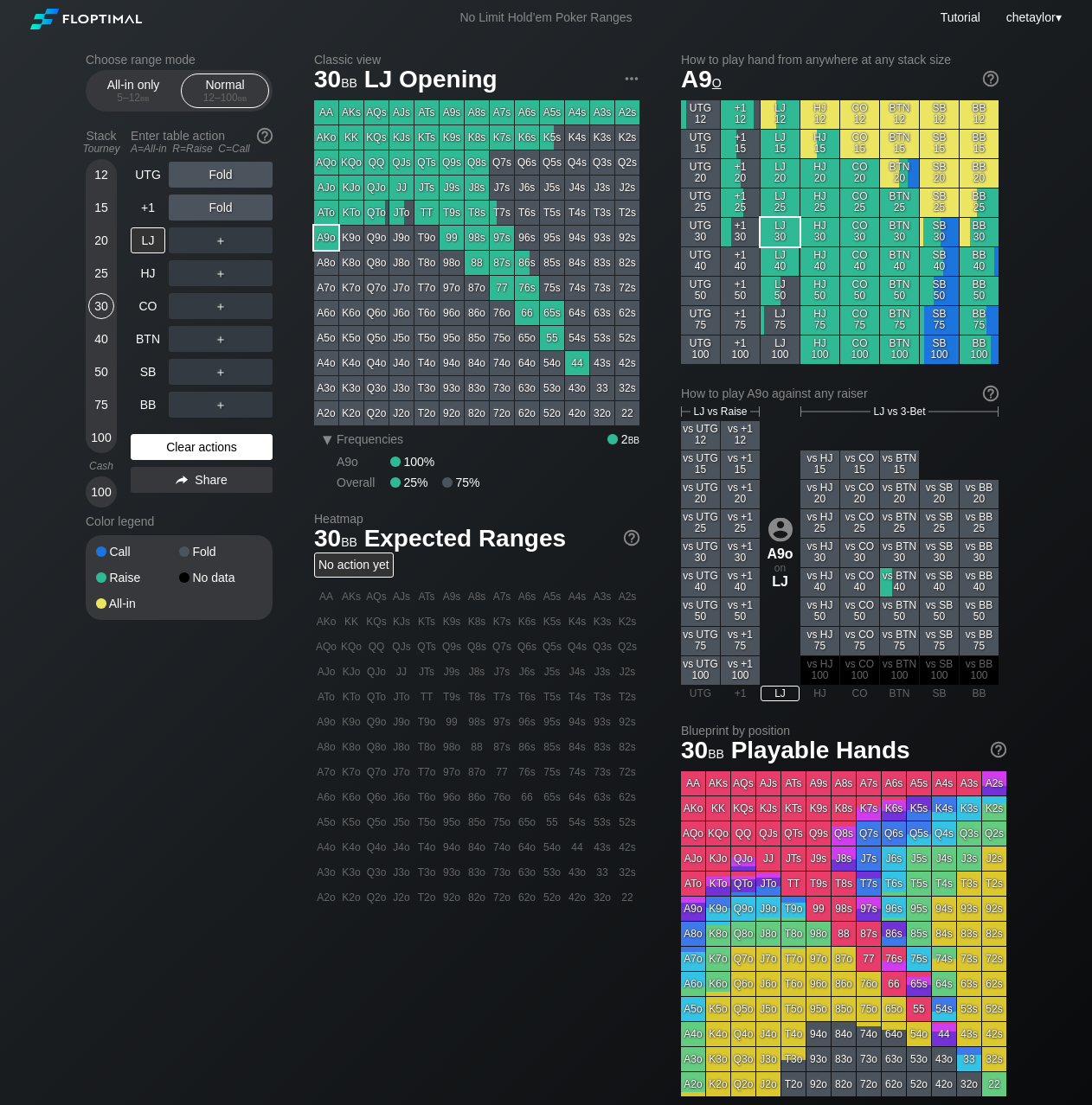
click at [176, 537] on div "Call Fold Raise No data All-in" at bounding box center [179, 577] width 187 height 84
click at [179, 442] on div "Clear actions" at bounding box center [202, 447] width 142 height 26
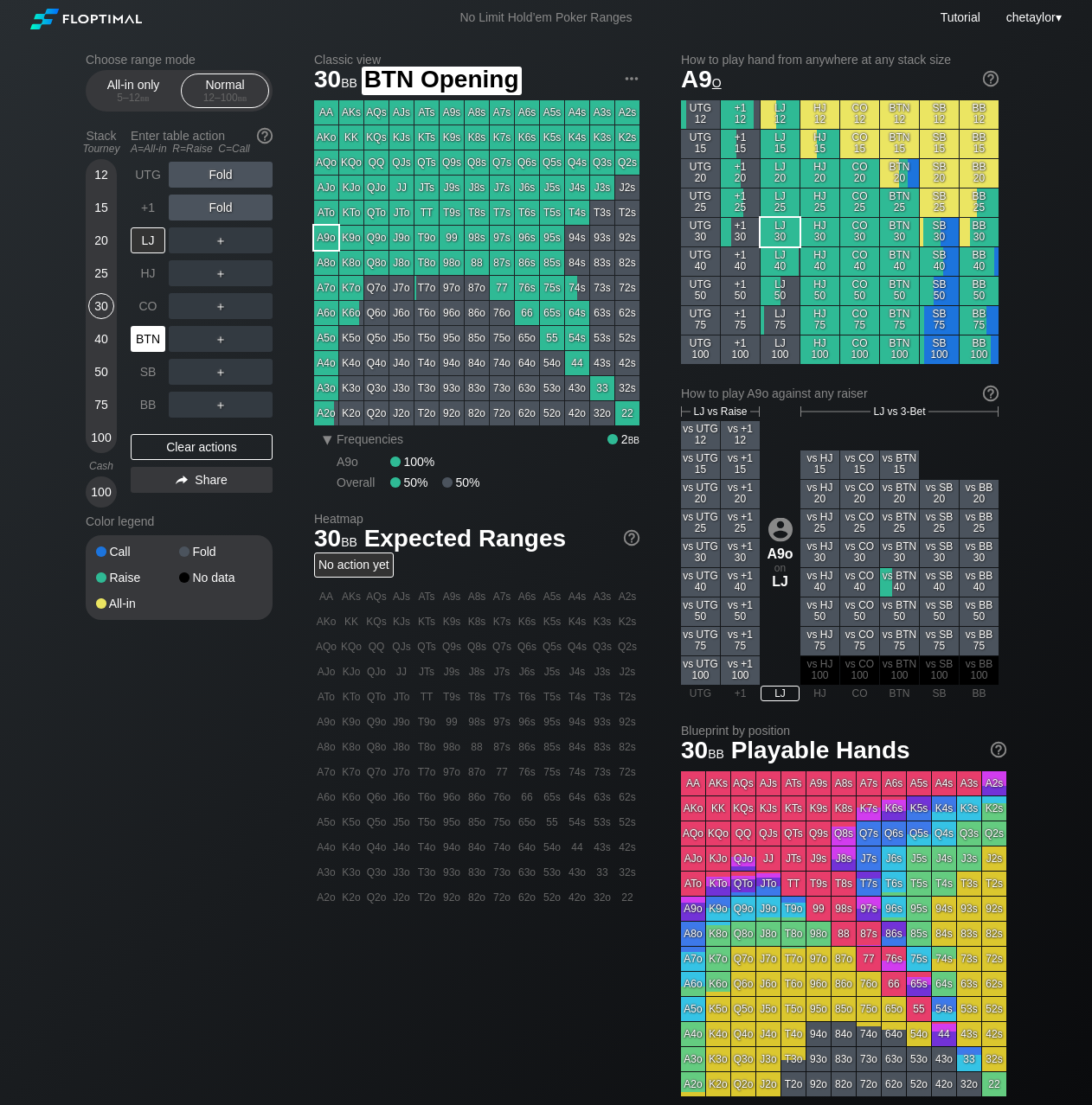
click at [154, 336] on div "BTN" at bounding box center [147, 338] width 35 height 26
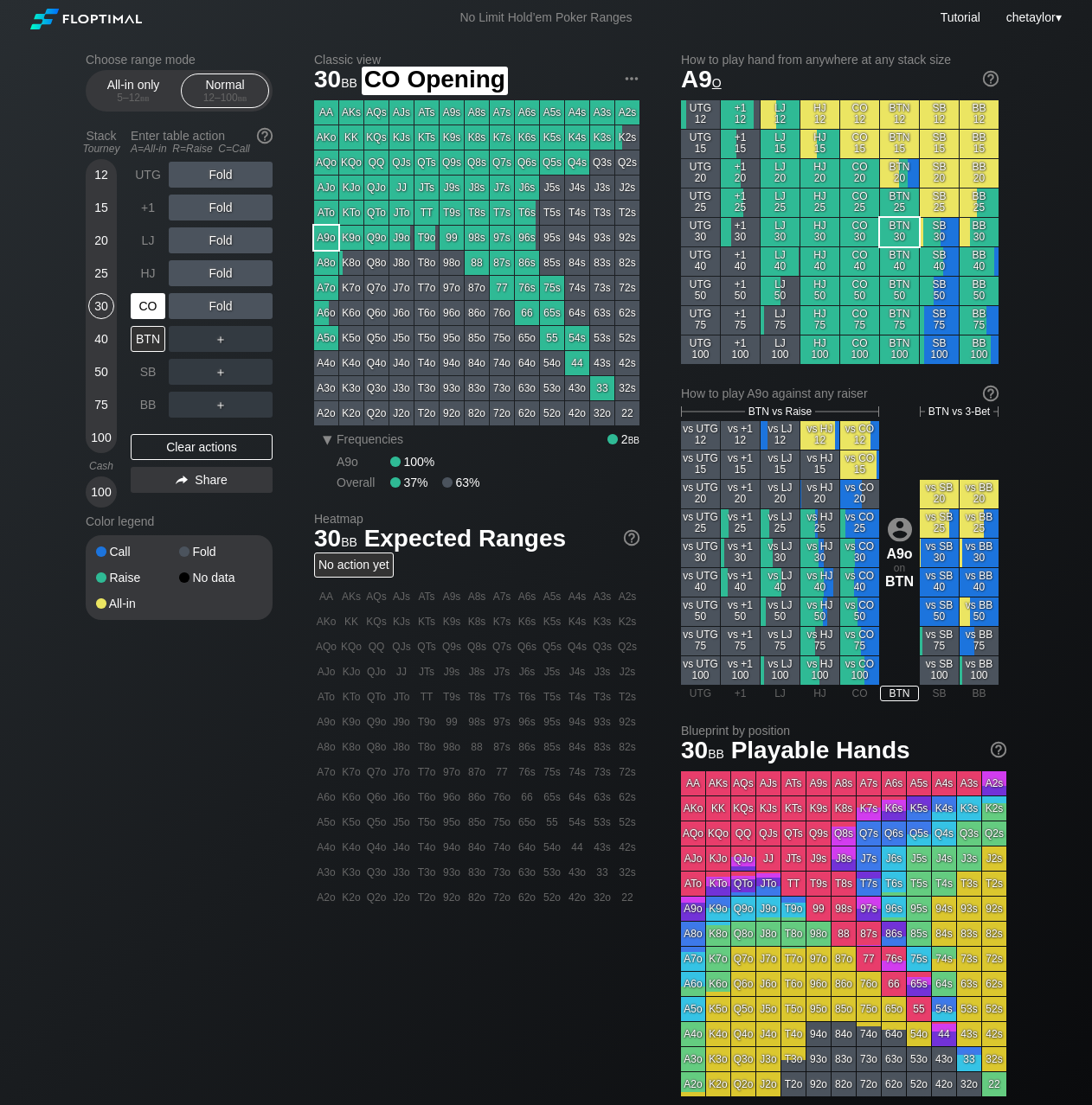
click at [144, 306] on div "CO" at bounding box center [147, 306] width 35 height 26
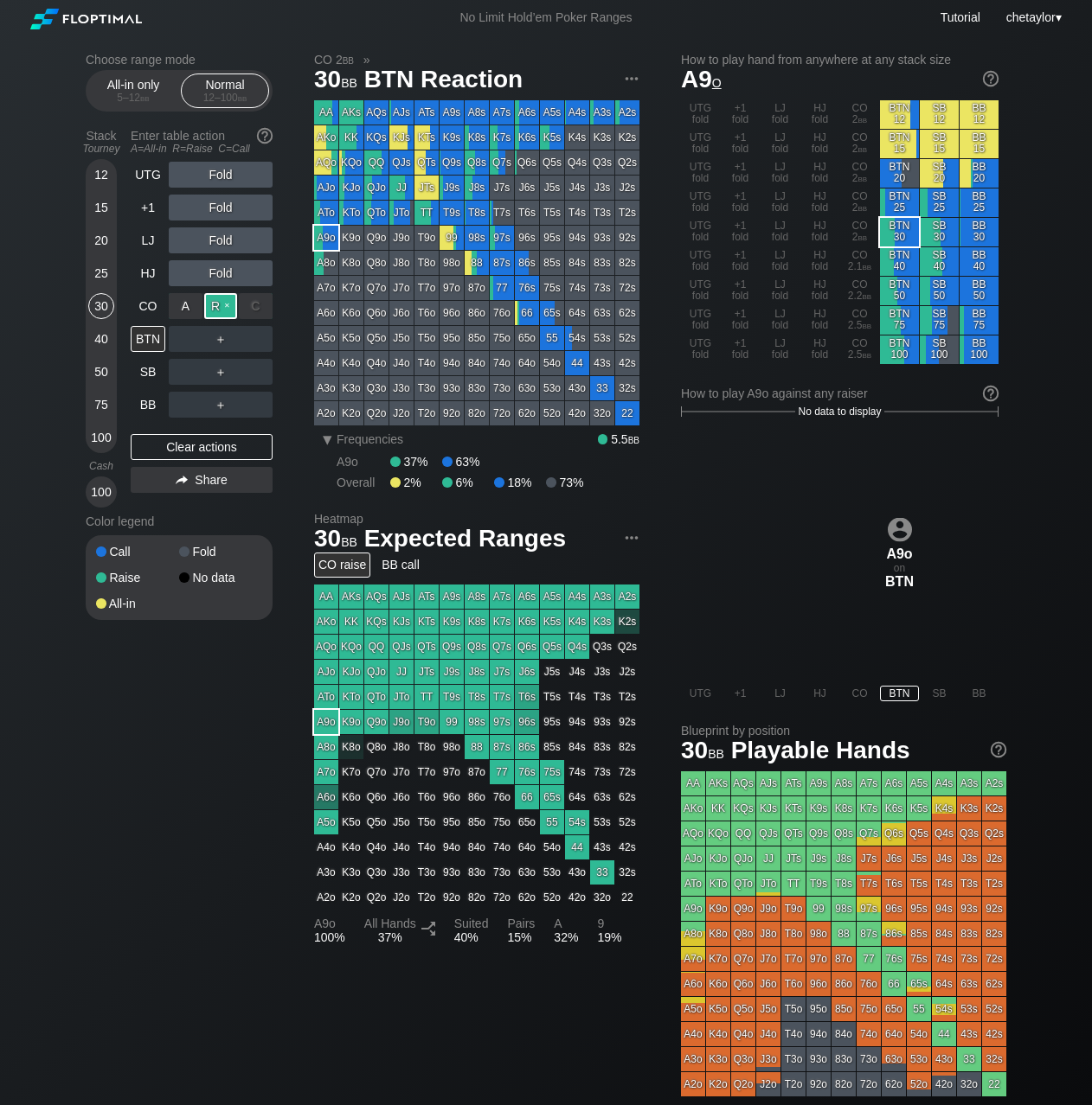
click at [220, 307] on div "R ✕" at bounding box center [221, 306] width 34 height 26
click at [259, 371] on div "C ✕" at bounding box center [256, 371] width 34 height 26
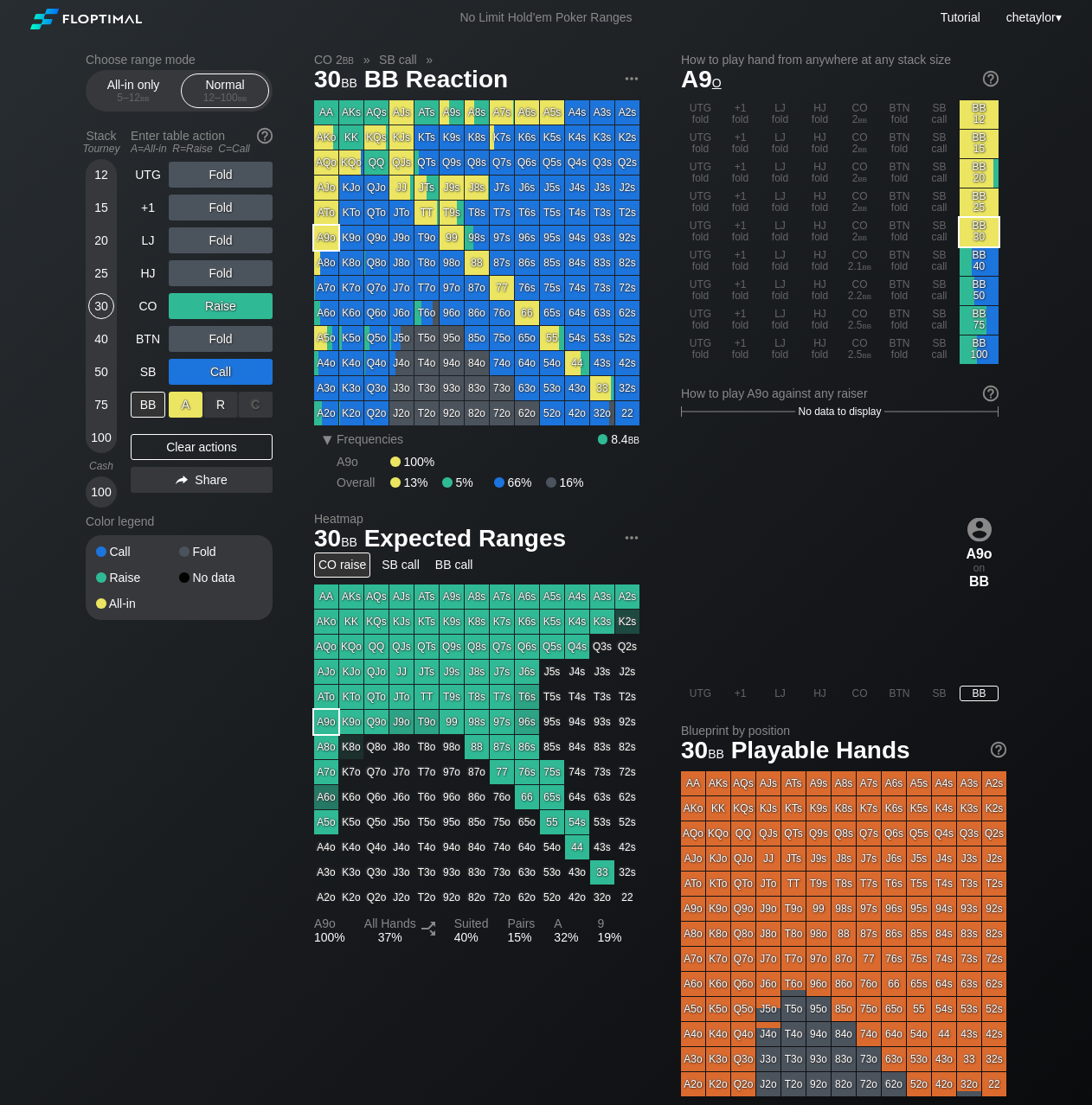
click at [188, 408] on div "A ✕" at bounding box center [186, 404] width 34 height 26
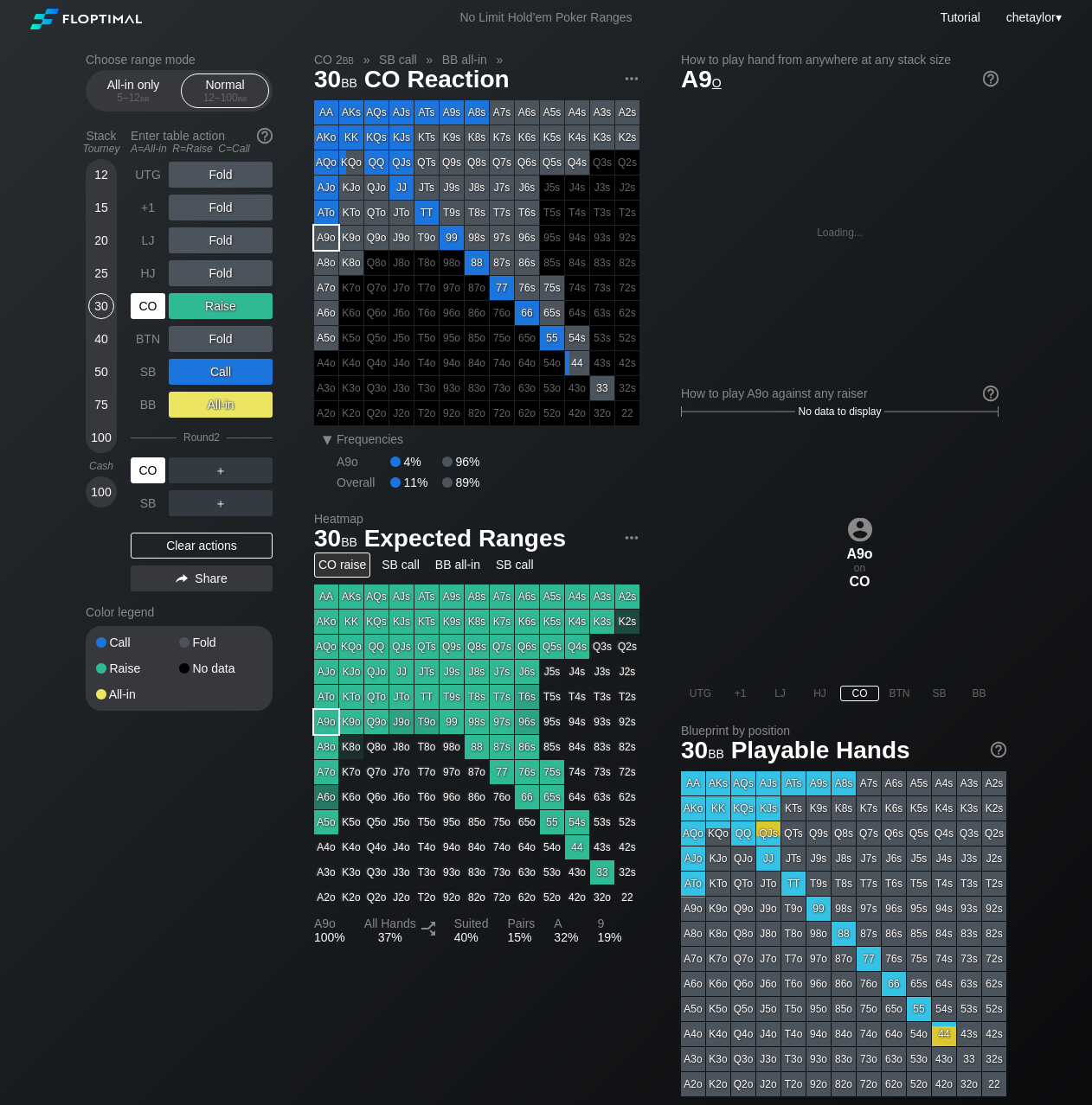
click at [152, 469] on div "CO" at bounding box center [147, 470] width 35 height 26
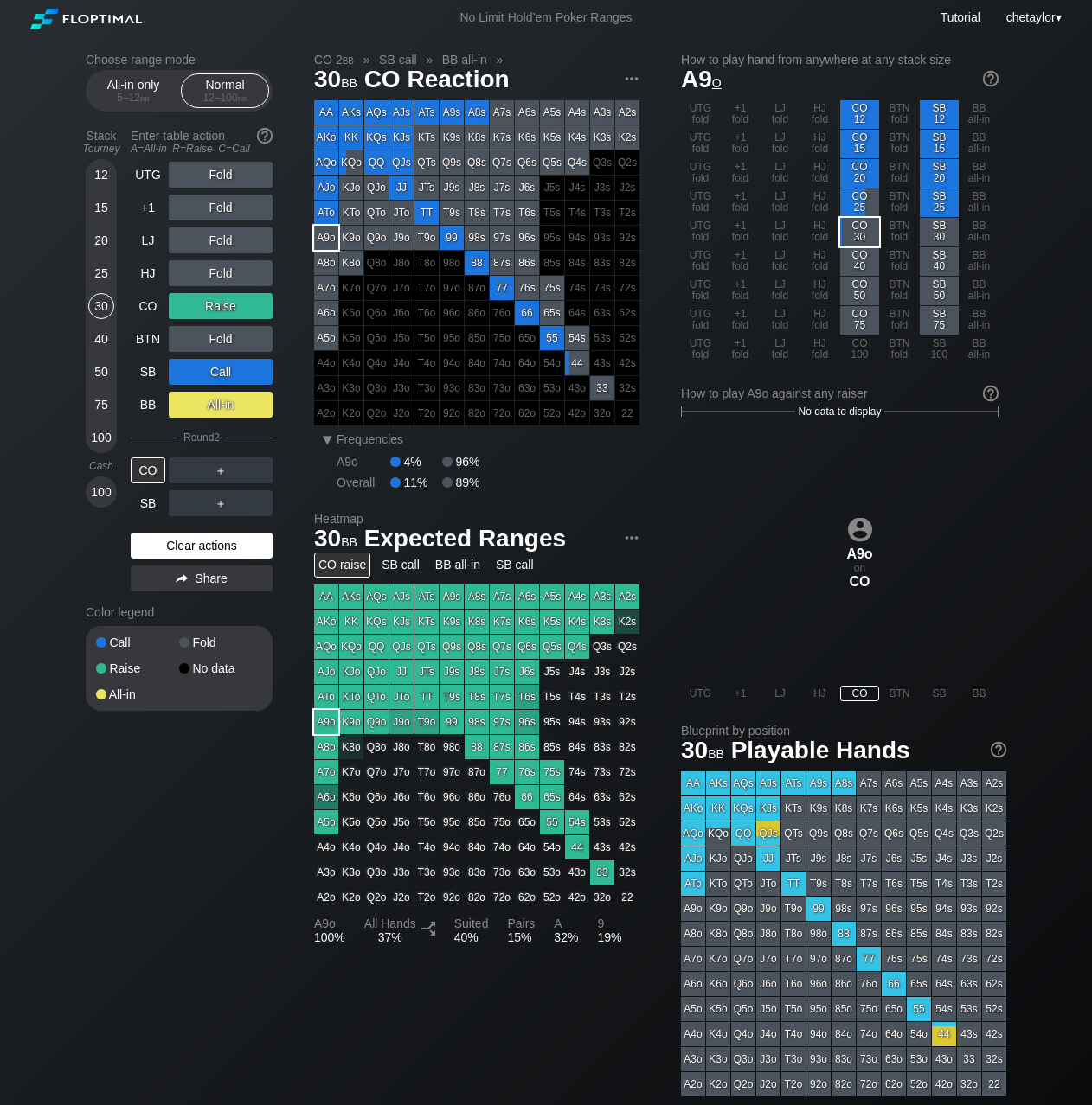
click at [173, 542] on div "Clear actions" at bounding box center [202, 545] width 142 height 26
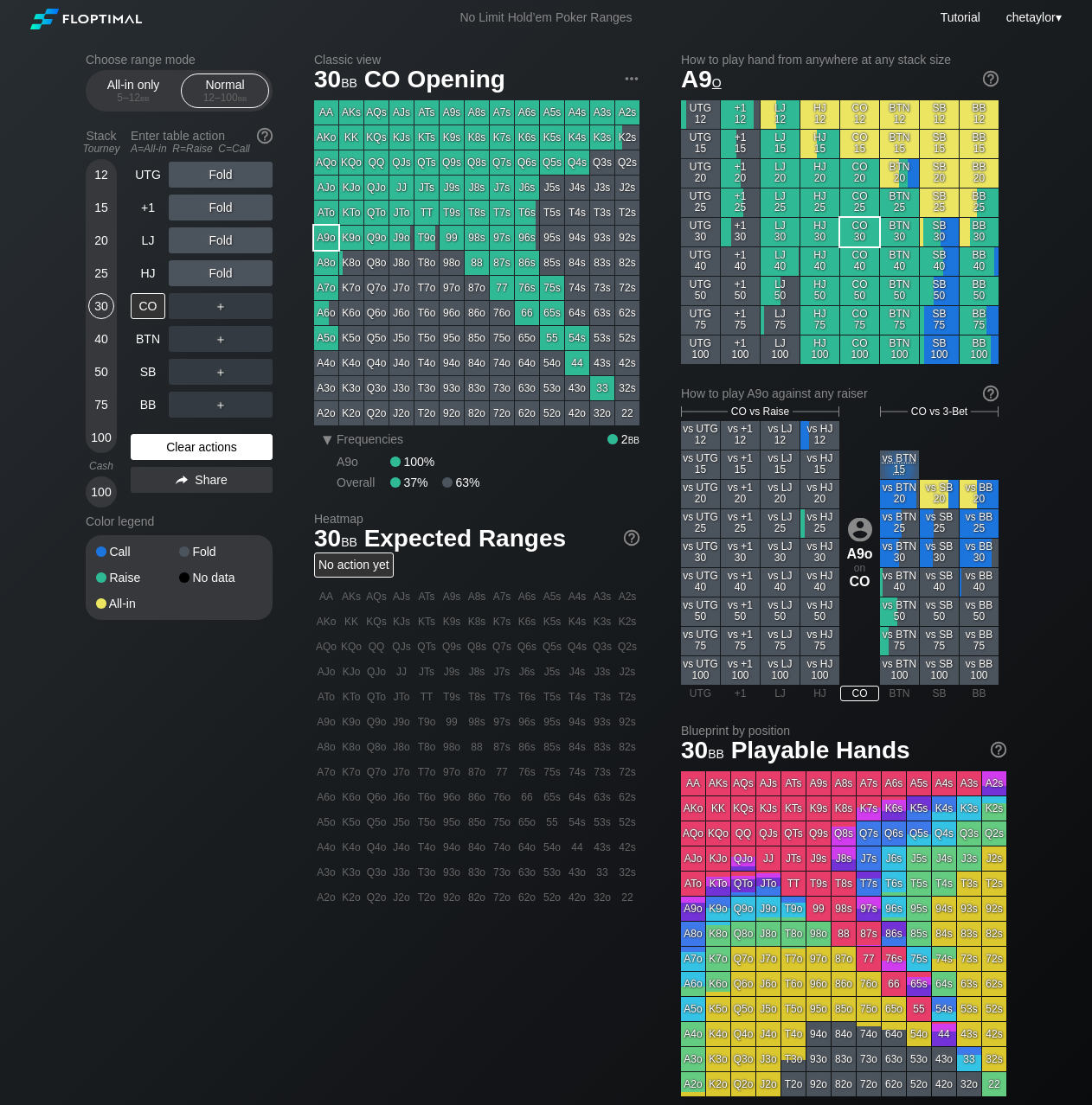
click at [173, 542] on div "Call Fold Raise No data All-in" at bounding box center [179, 577] width 187 height 84
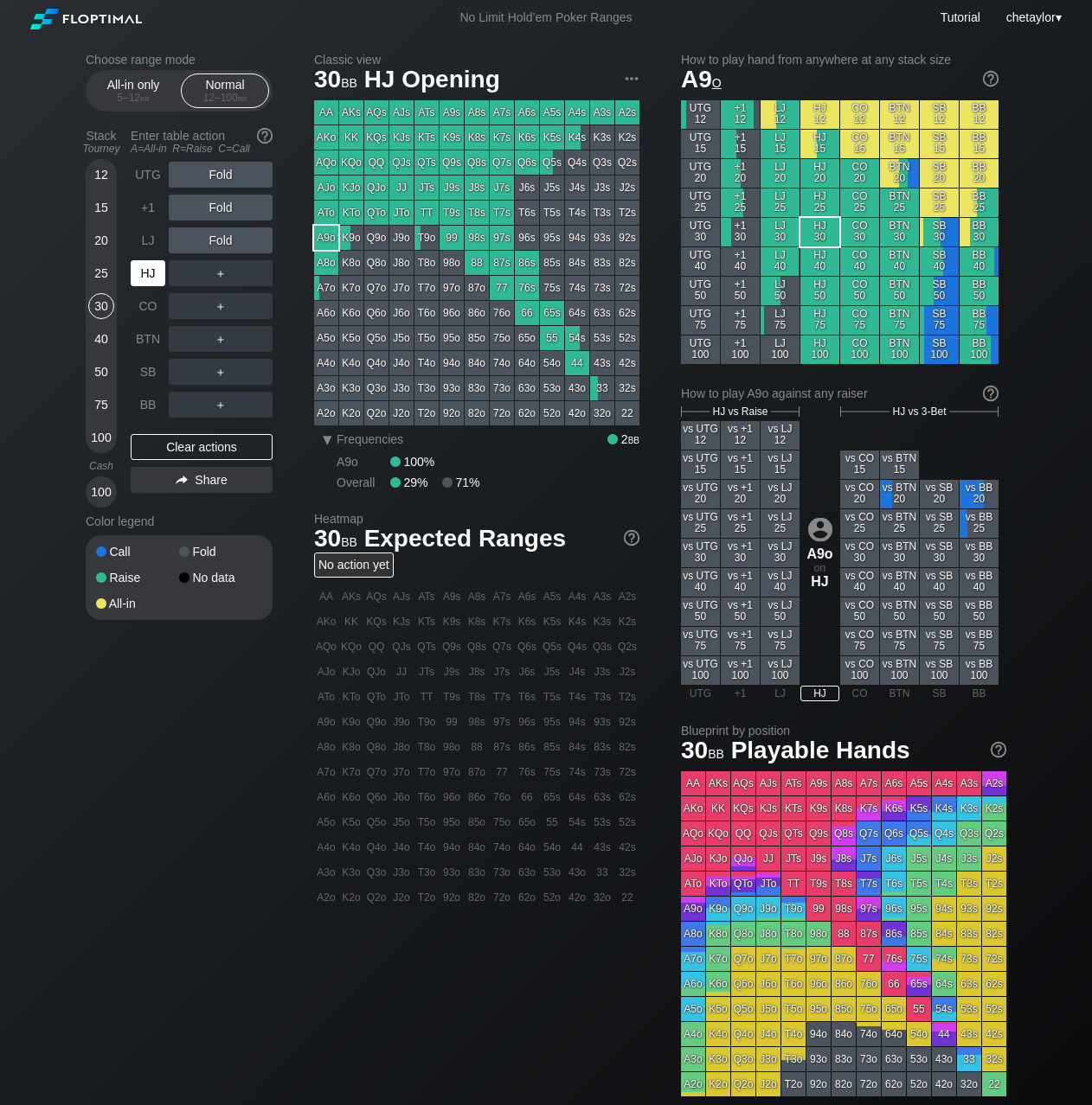
click at [141, 275] on div "HJ" at bounding box center [147, 273] width 35 height 26
click at [151, 452] on div "Clear actions" at bounding box center [202, 447] width 142 height 26
click at [153, 409] on div "BB" at bounding box center [147, 404] width 35 height 26
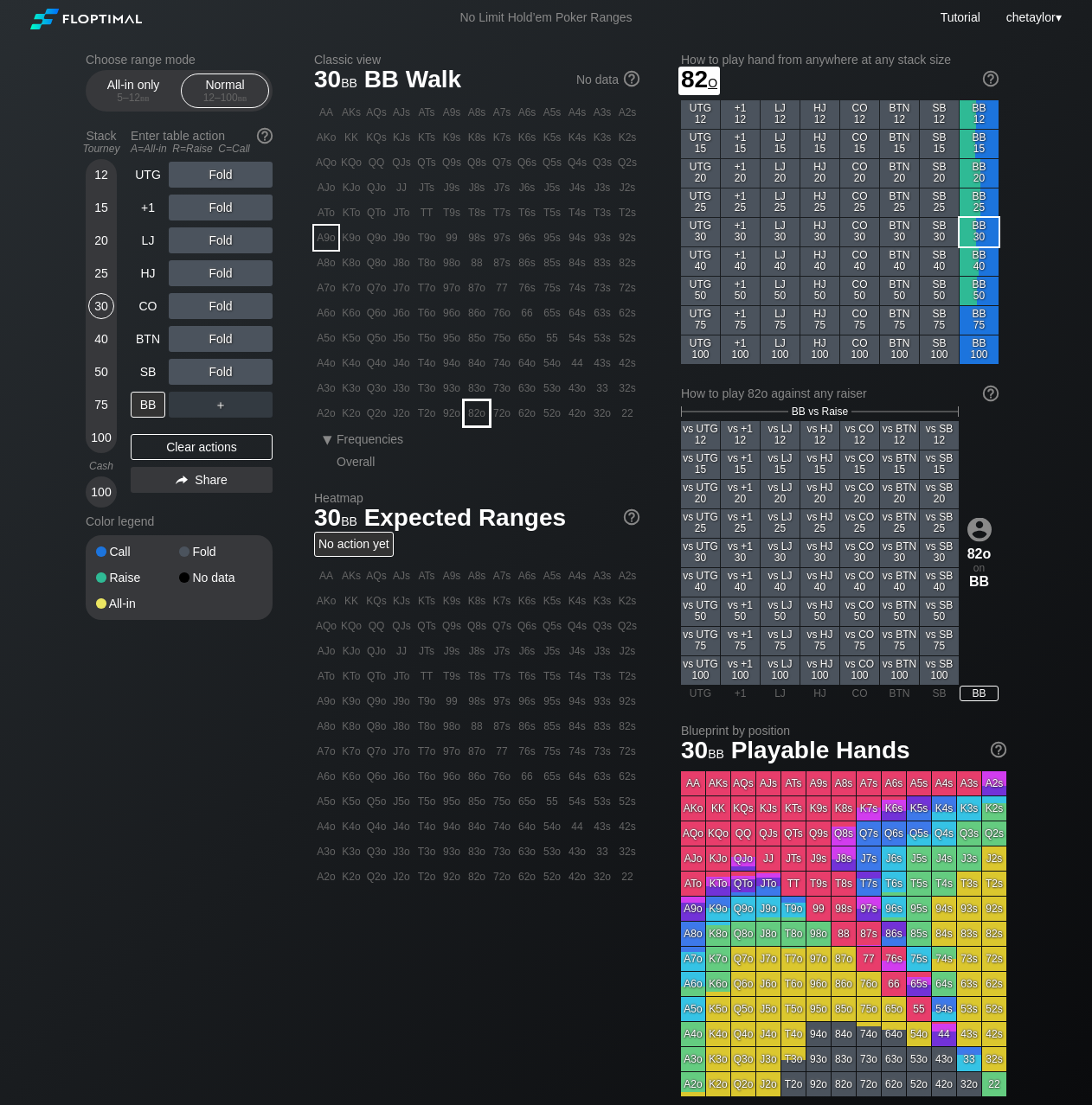
click at [474, 414] on div "82o" at bounding box center [476, 413] width 24 height 24
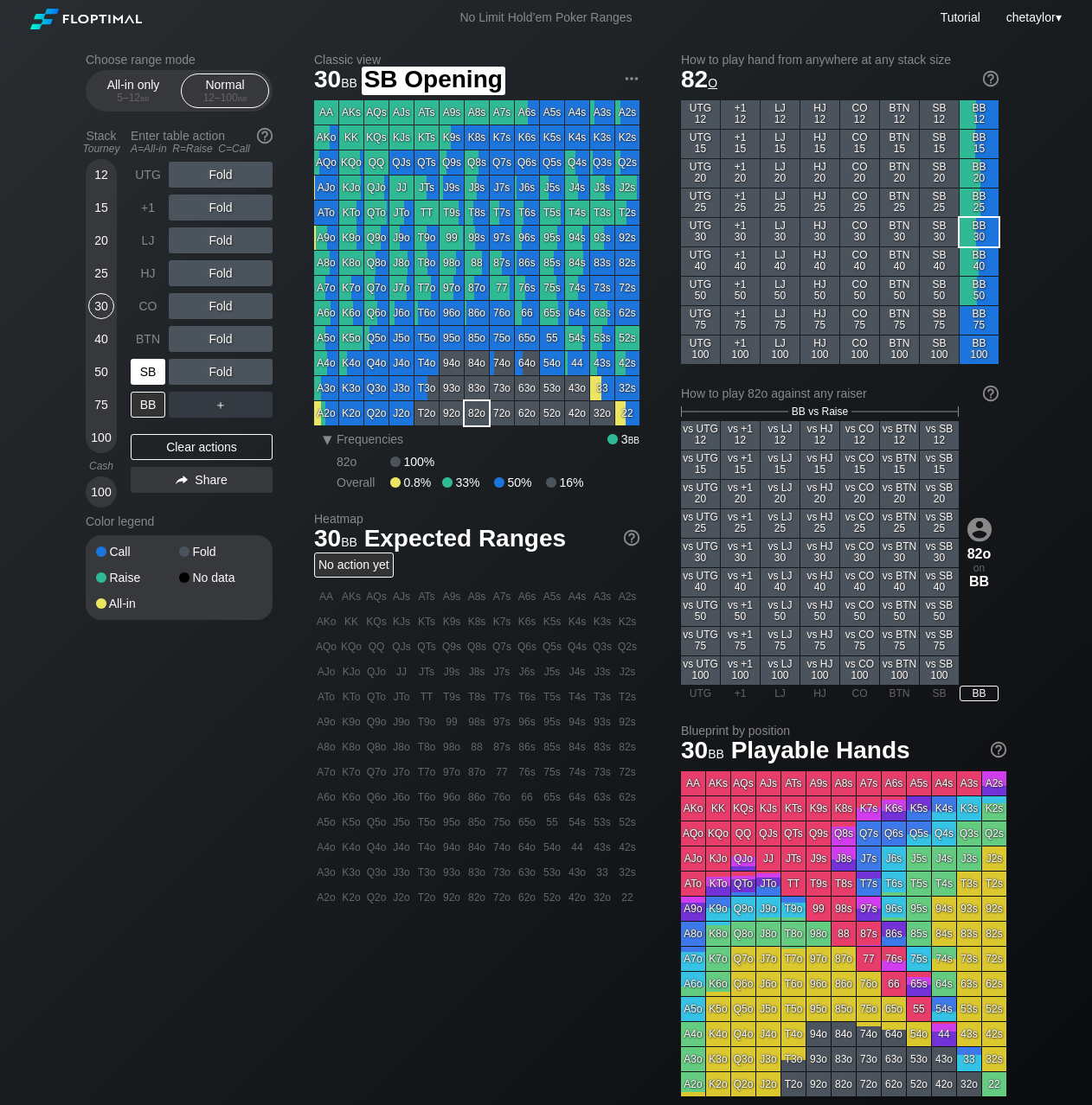
click at [142, 376] on div "SB" at bounding box center [147, 371] width 35 height 26
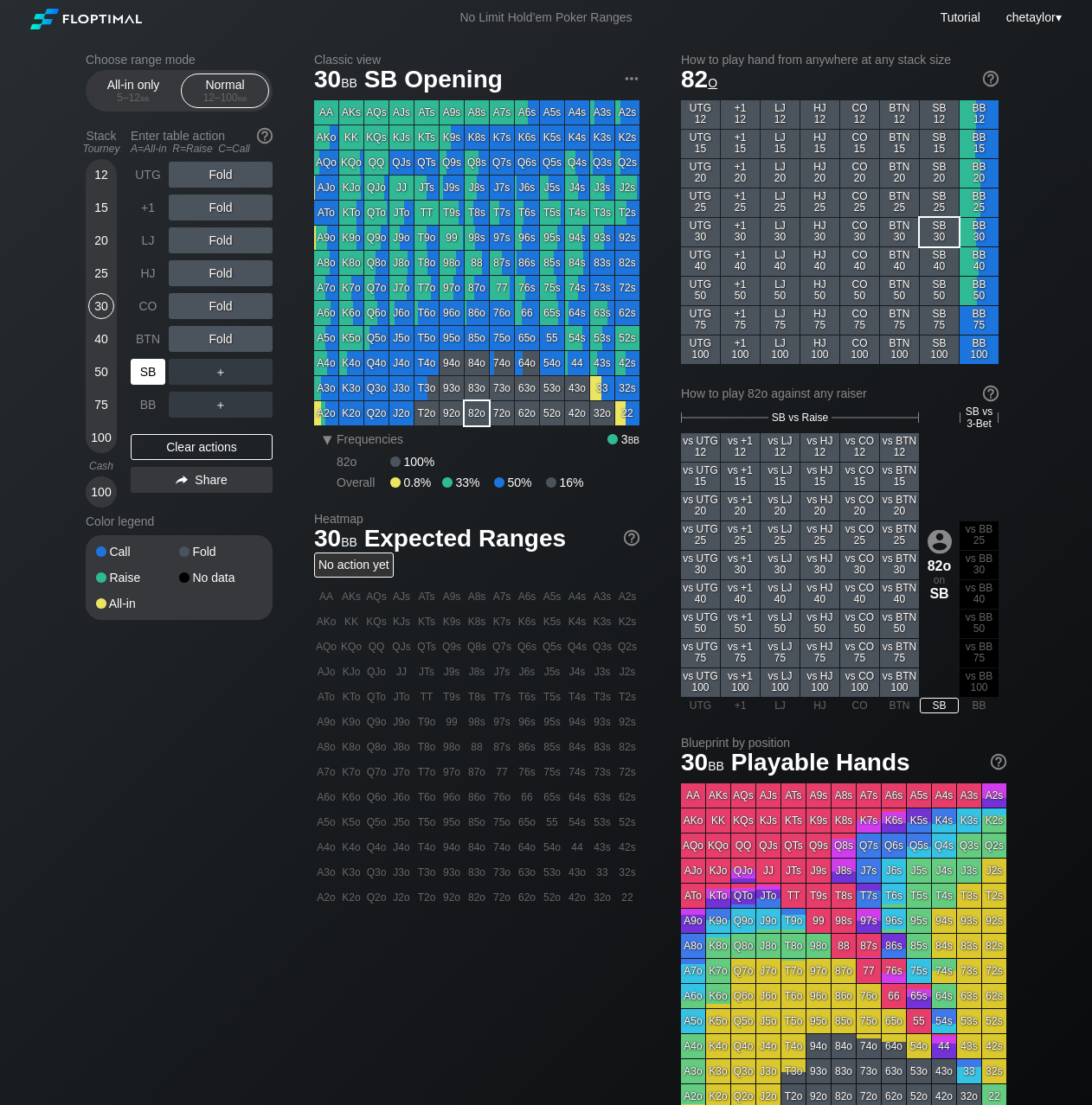
click at [142, 376] on div "SB" at bounding box center [147, 371] width 35 height 26
click at [177, 442] on div "Clear actions" at bounding box center [202, 447] width 142 height 26
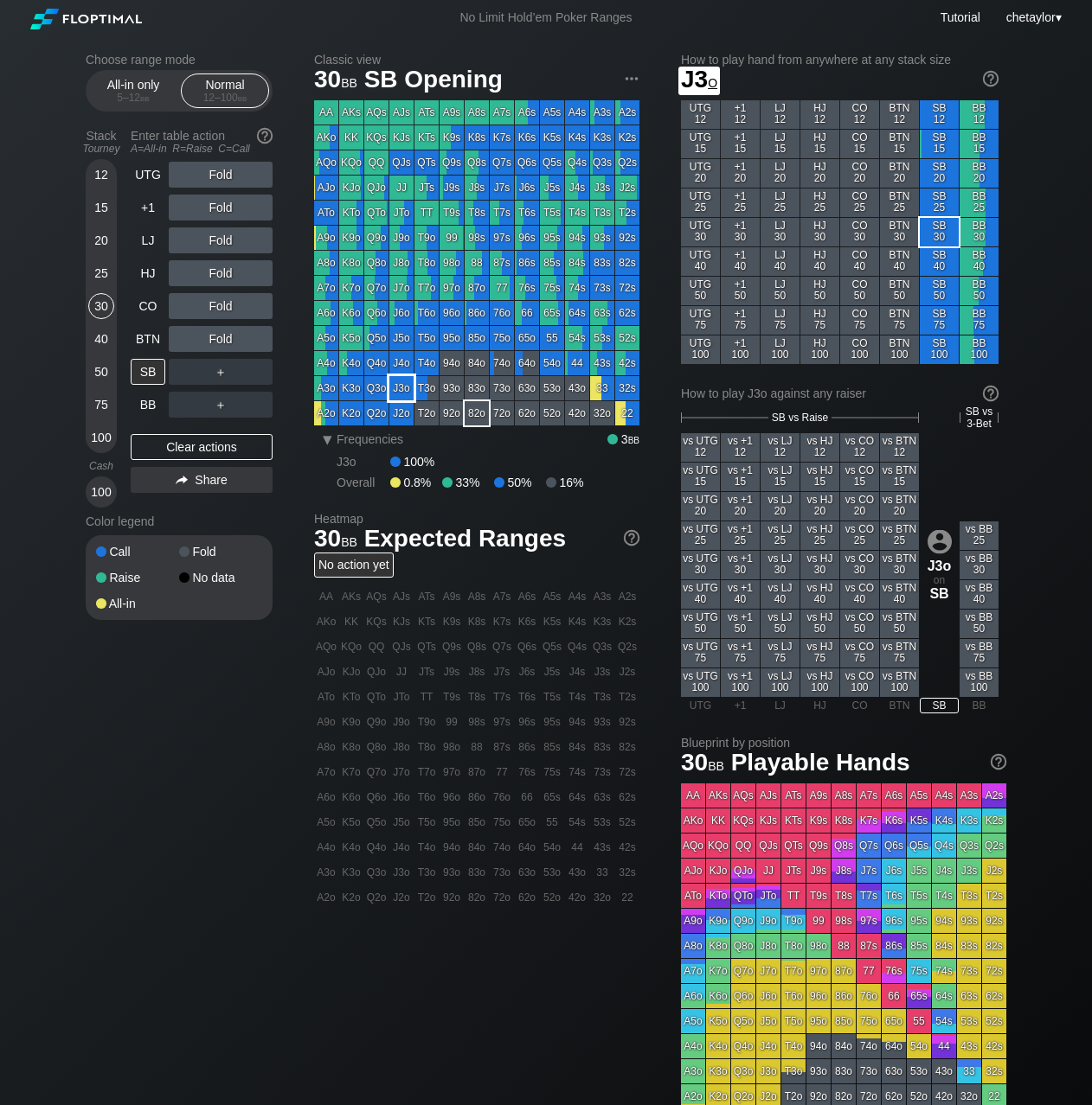
click at [399, 393] on div "J3o" at bounding box center [401, 388] width 24 height 24
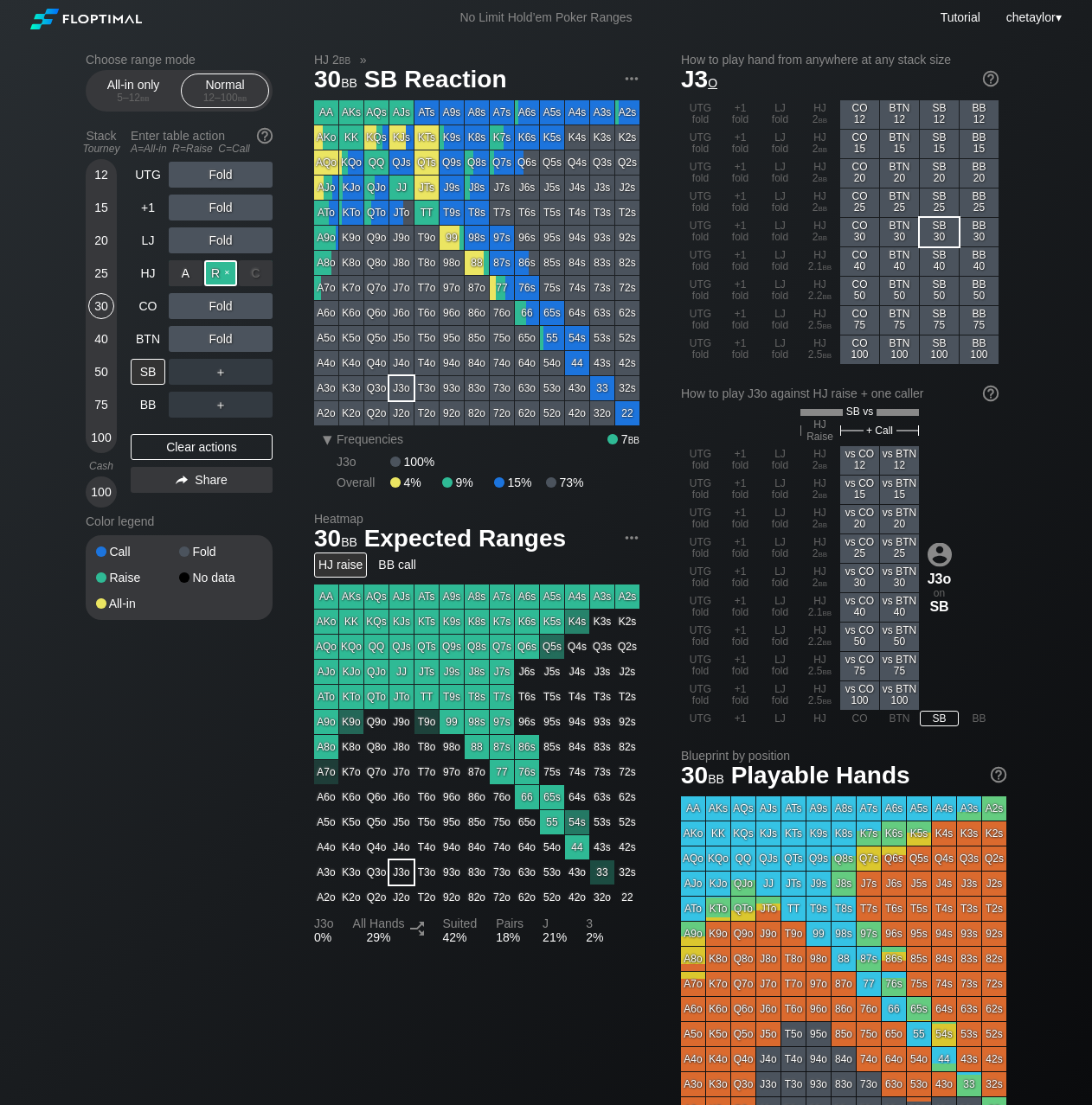
click at [219, 271] on div "R ✕" at bounding box center [221, 273] width 34 height 26
click at [255, 305] on div "C ✕" at bounding box center [256, 306] width 34 height 26
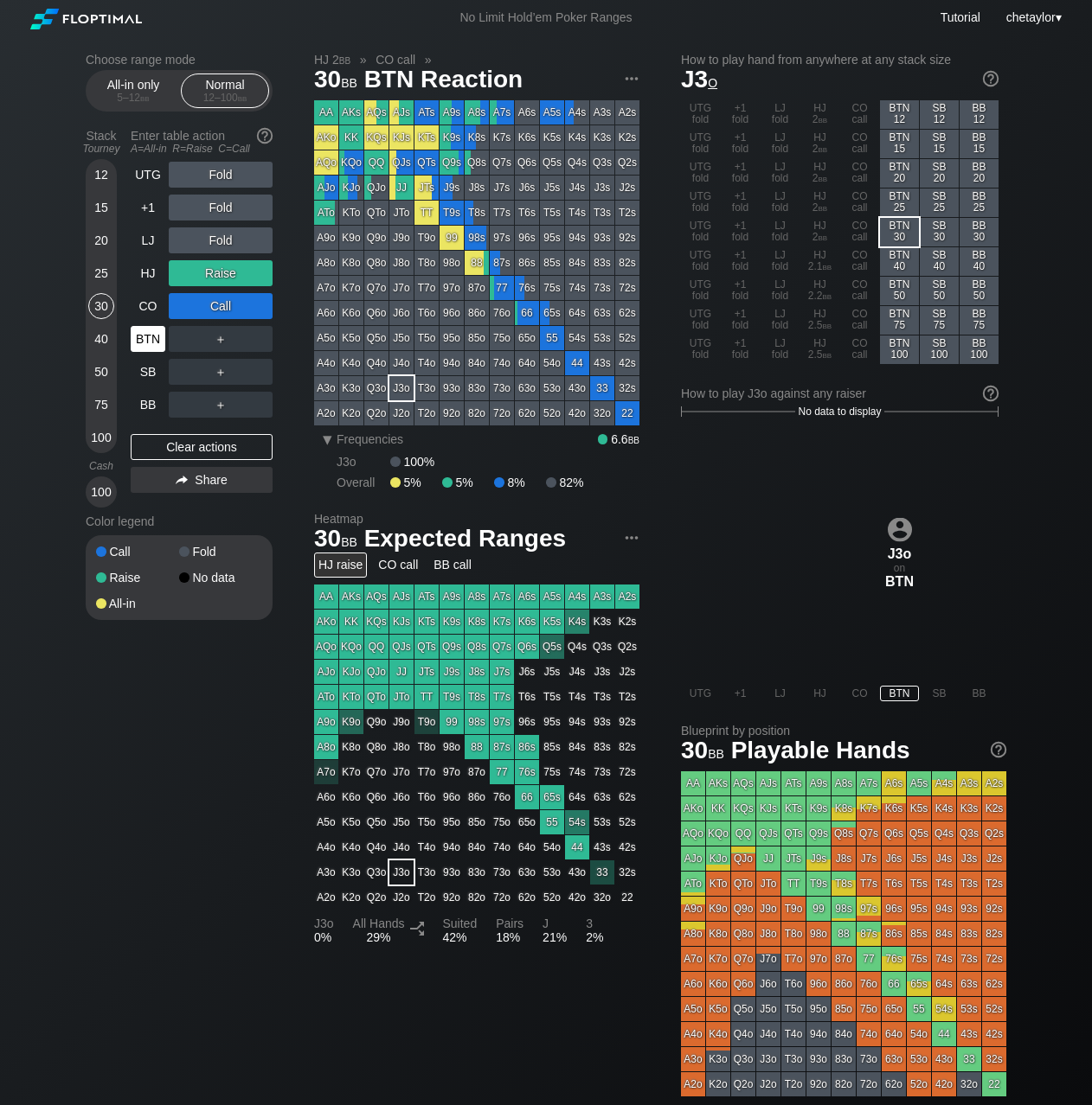
click at [147, 332] on div "BTN" at bounding box center [147, 338] width 35 height 26
click at [177, 442] on div "Clear actions" at bounding box center [202, 447] width 142 height 26
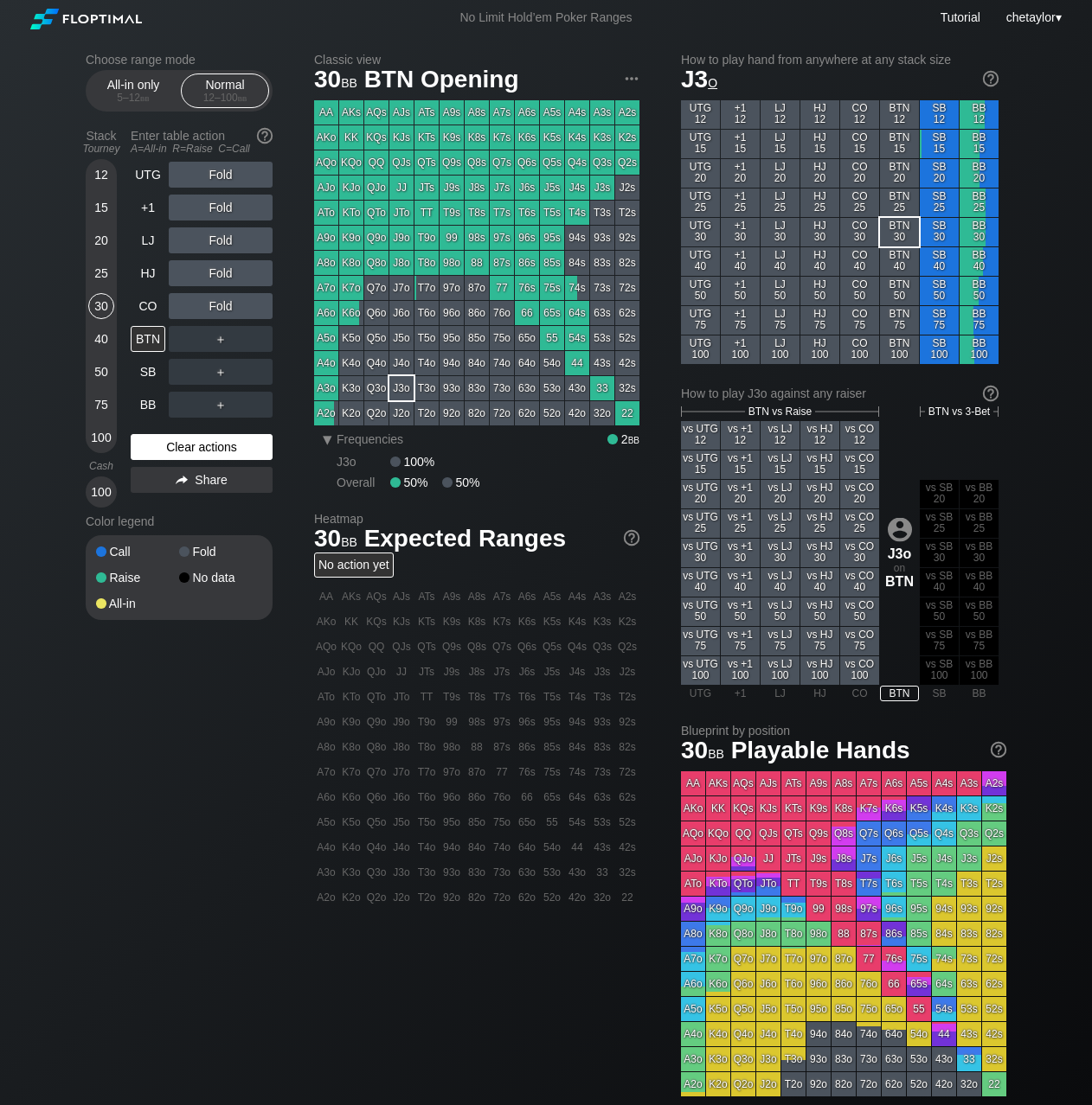
click at [177, 442] on div "Clear actions" at bounding box center [202, 447] width 142 height 26
click at [471, 233] on div "98s" at bounding box center [476, 237] width 24 height 24
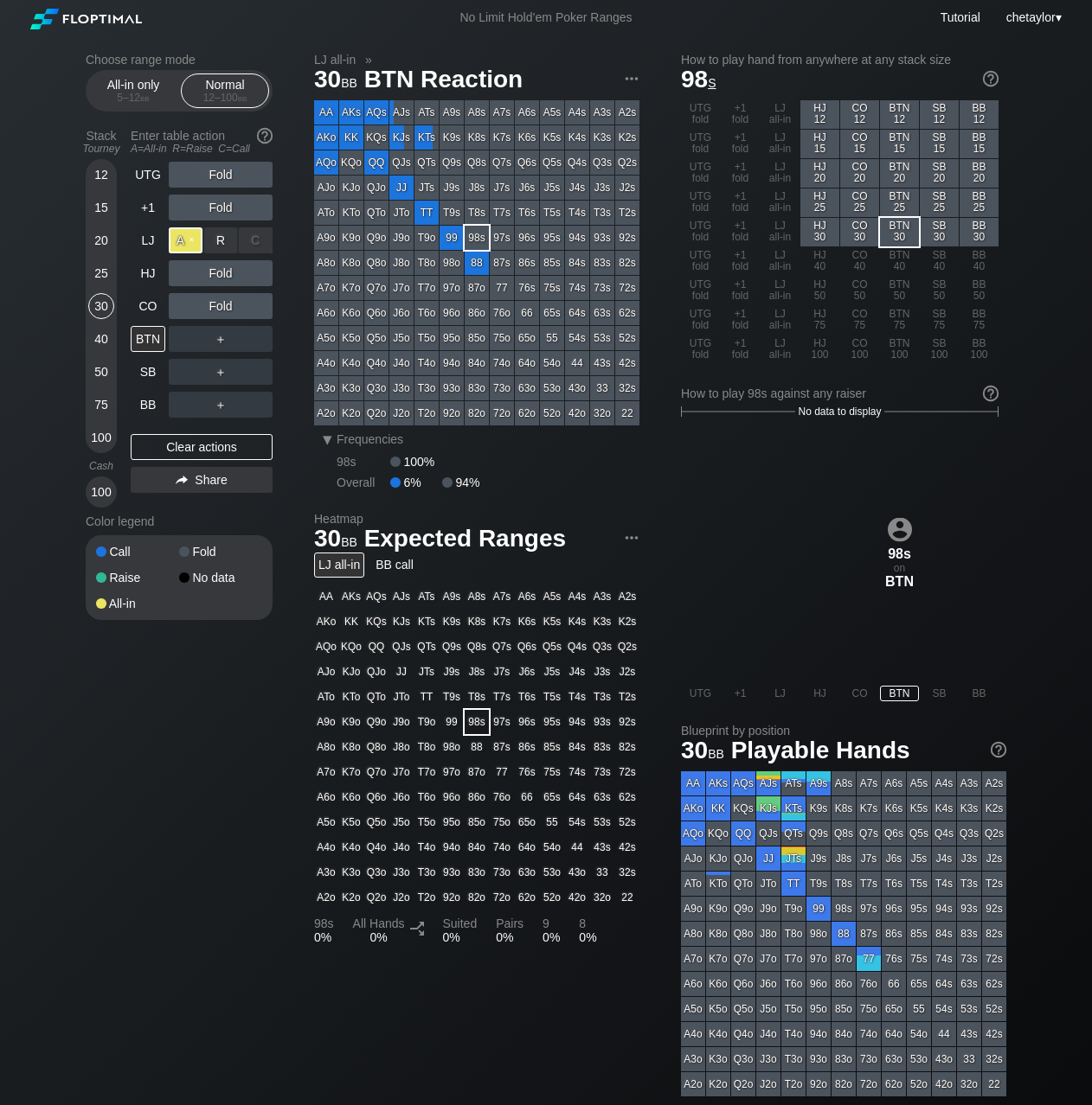
click at [186, 237] on div "A ✕" at bounding box center [186, 240] width 34 height 26
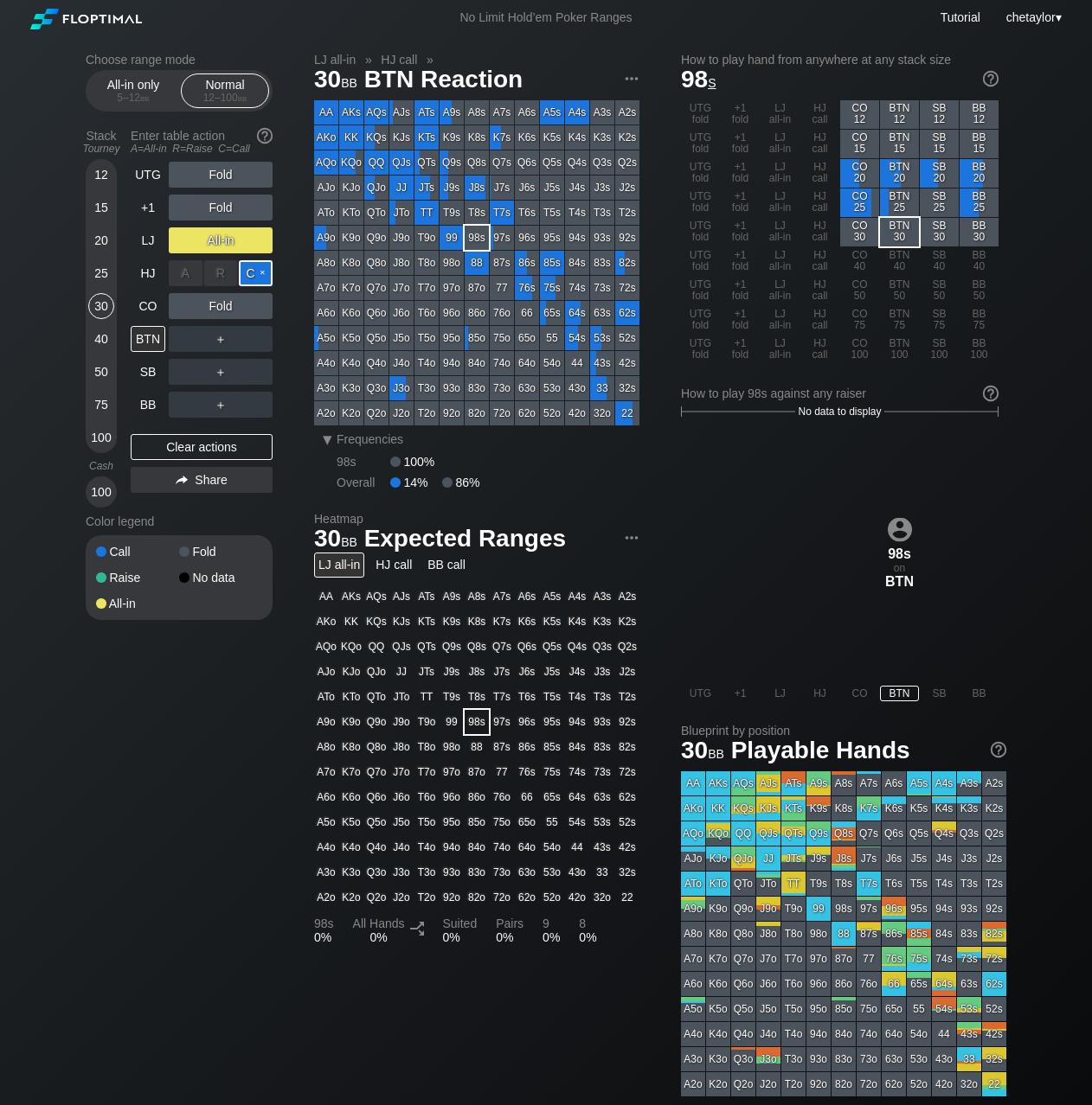
click at [259, 277] on div "C ✕" at bounding box center [256, 273] width 34 height 26
click at [152, 317] on div "CO" at bounding box center [147, 306] width 35 height 26
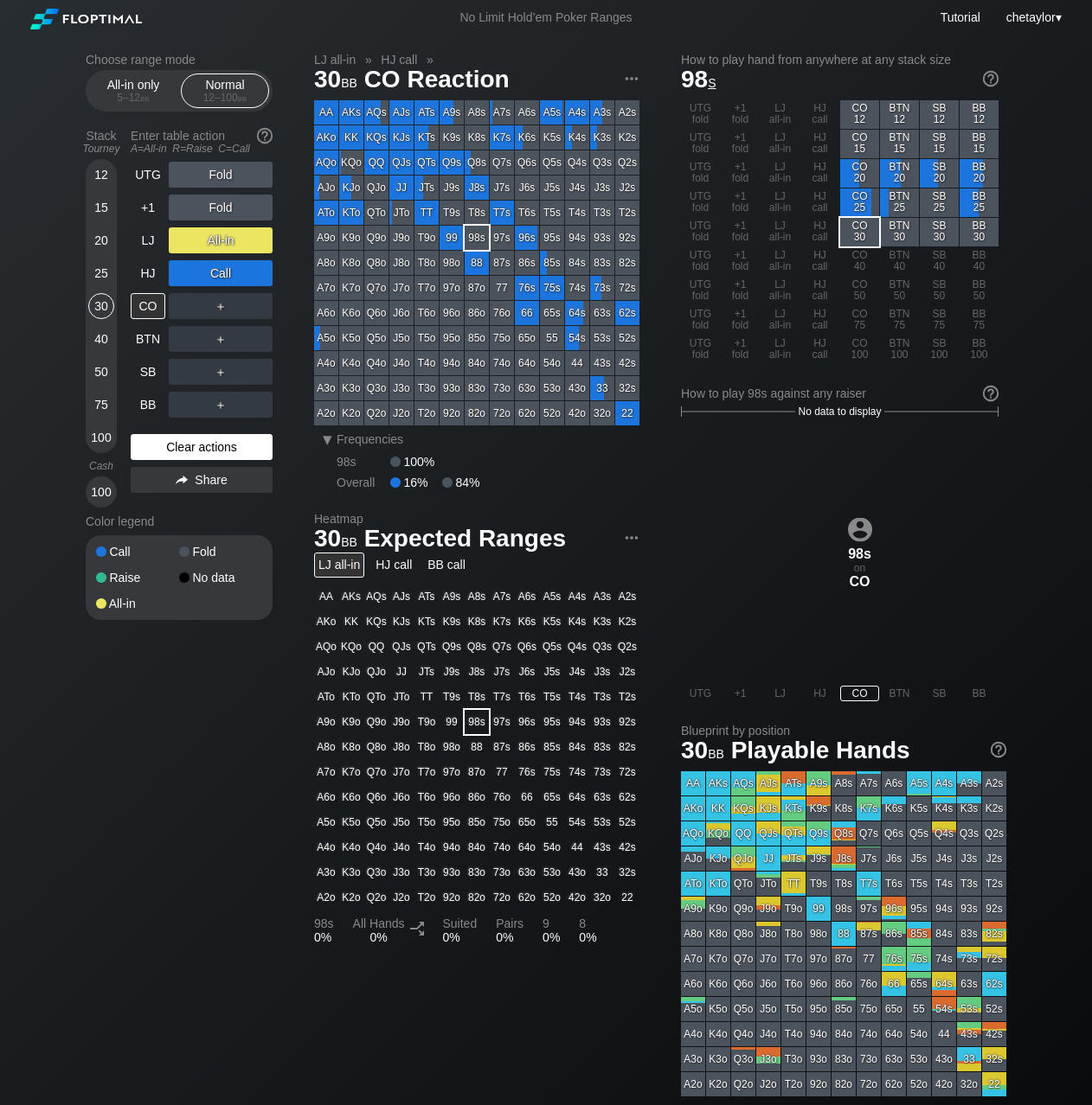
click at [171, 455] on div "Clear actions" at bounding box center [202, 447] width 142 height 26
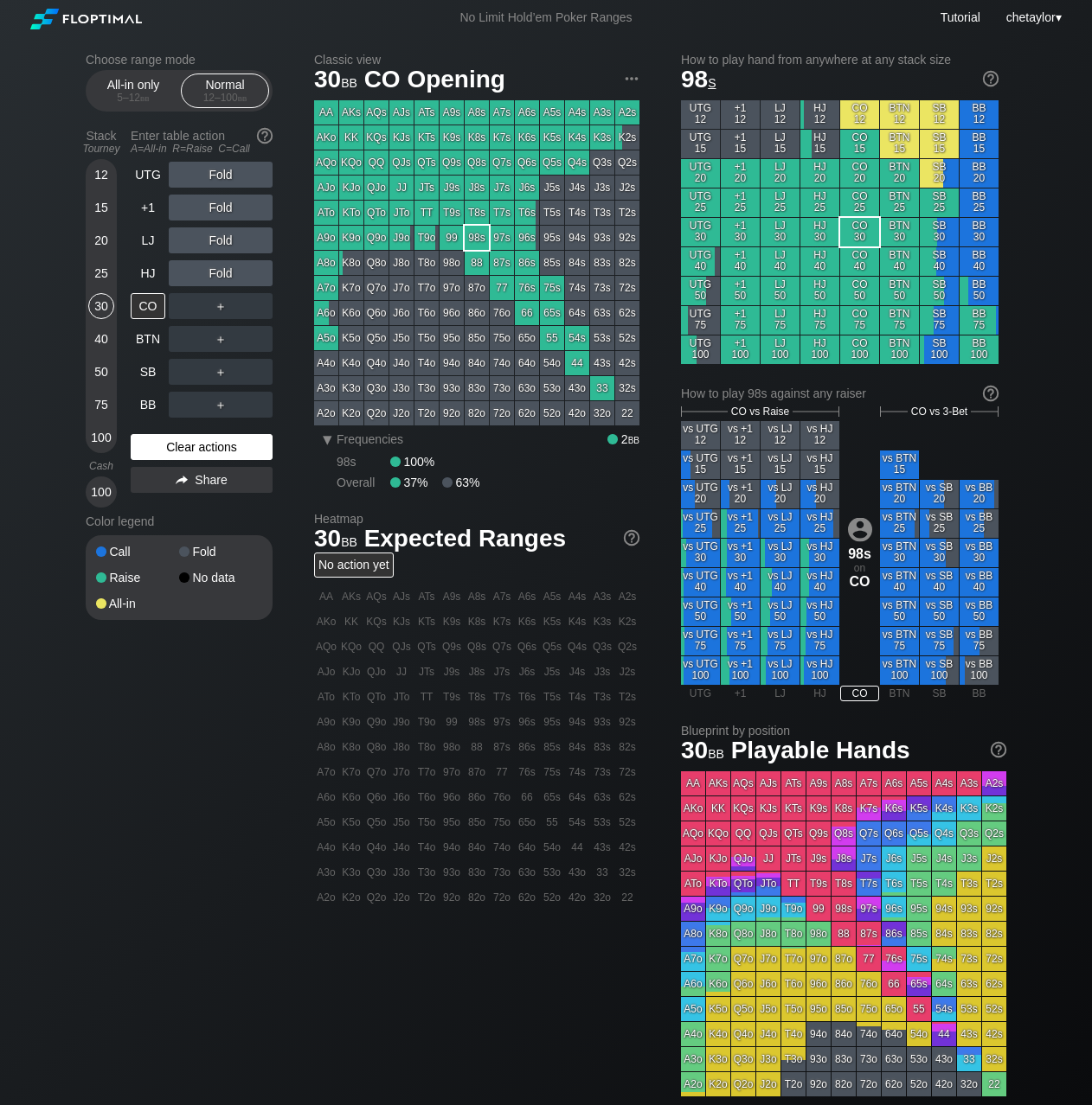
click at [173, 444] on div "Clear actions" at bounding box center [202, 447] width 142 height 26
click at [147, 269] on div "HJ" at bounding box center [147, 273] width 35 height 26
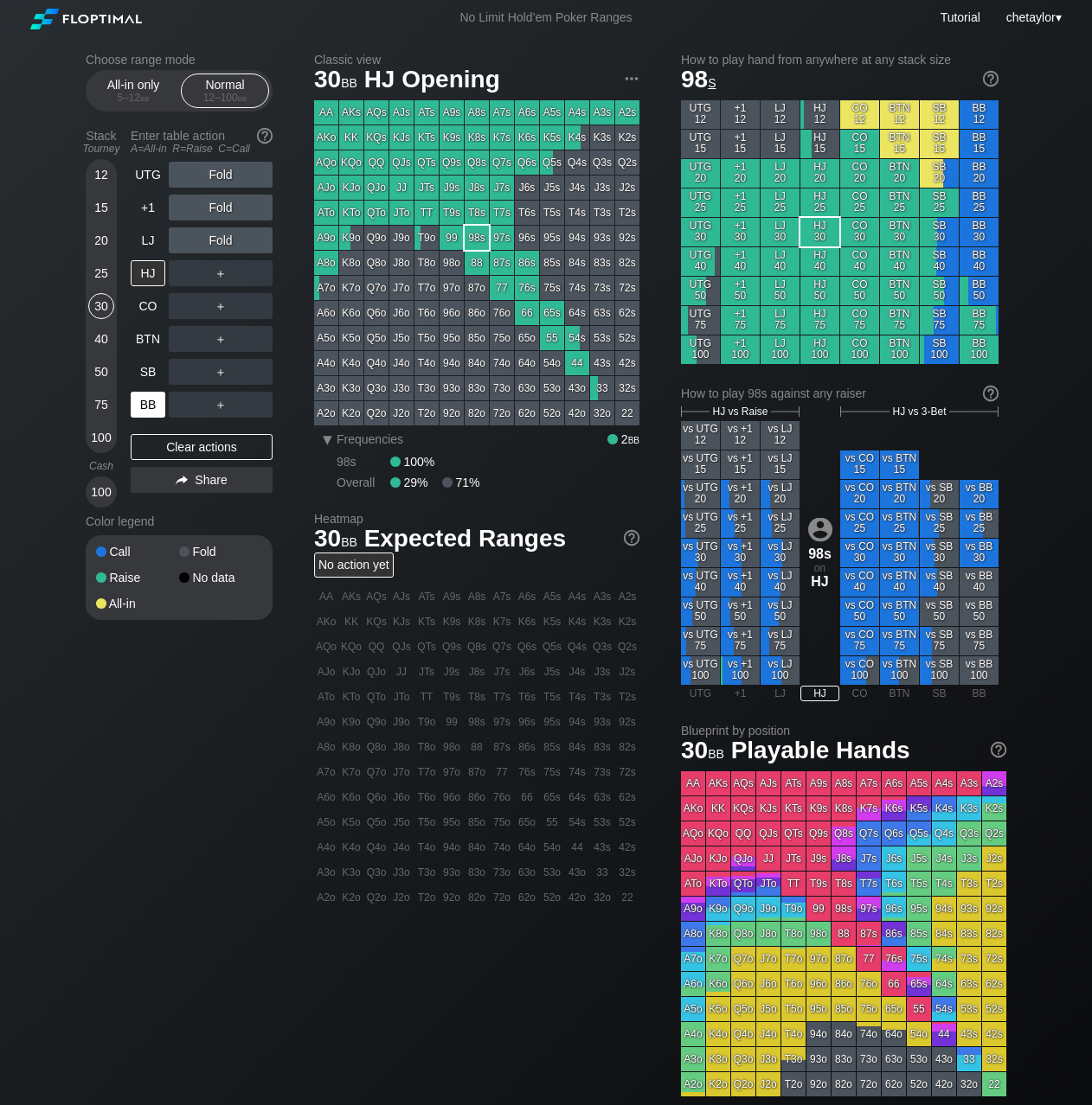
click at [149, 399] on div "BB" at bounding box center [147, 404] width 35 height 26
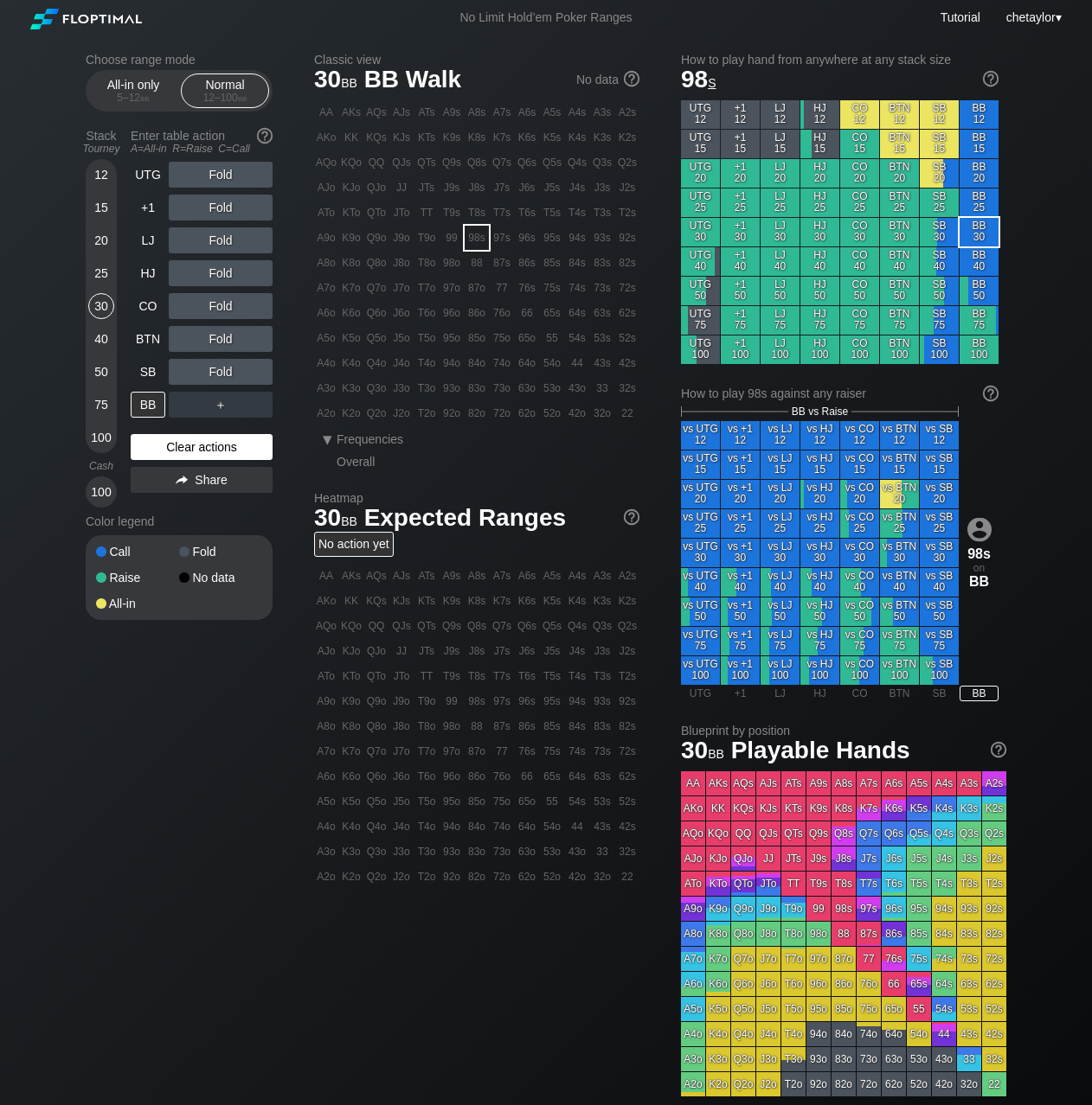
click at [161, 443] on div "Clear actions" at bounding box center [202, 447] width 142 height 26
click at [106, 239] on div "20" at bounding box center [100, 240] width 26 height 26
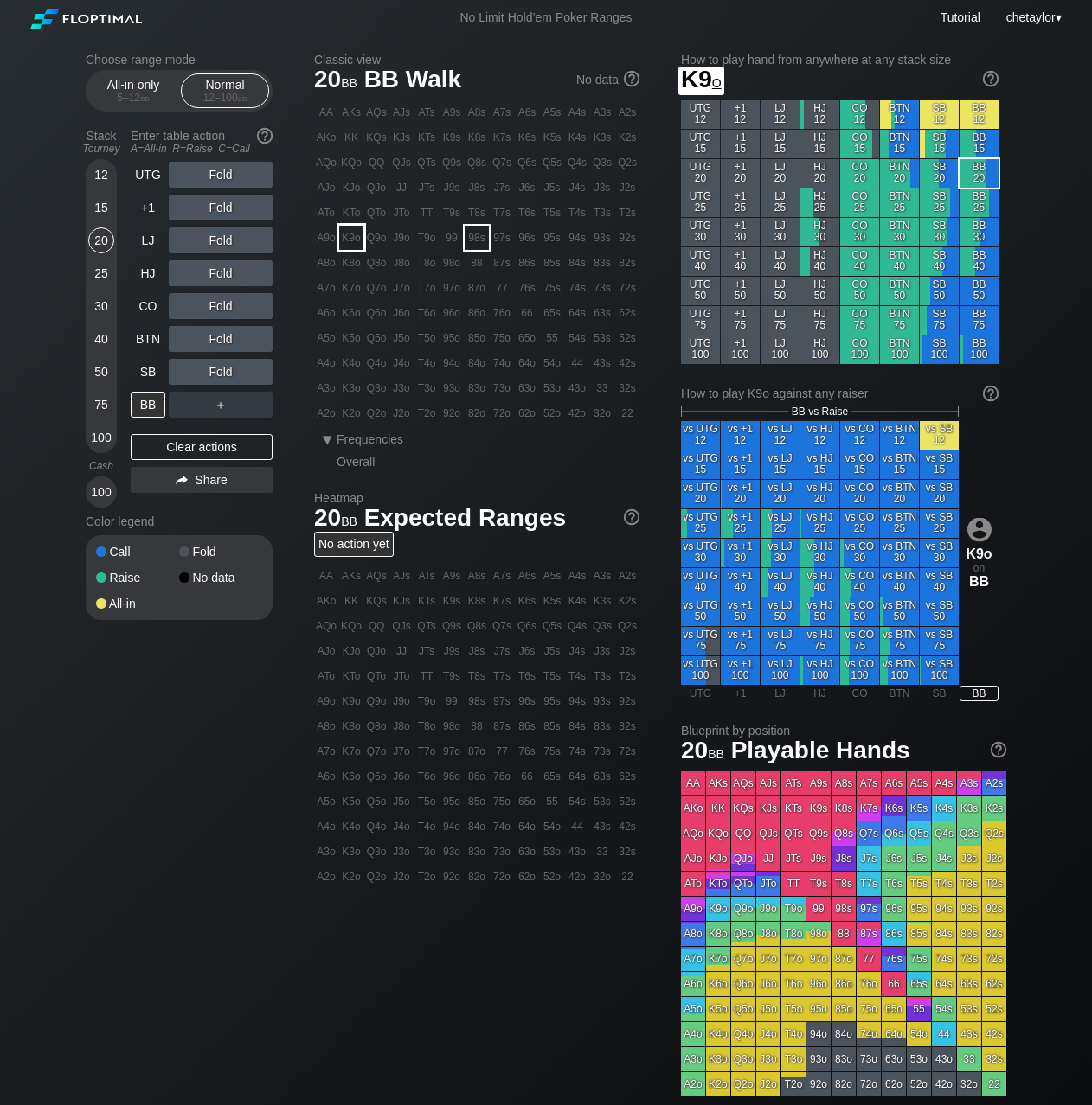
click at [356, 243] on div "K9o" at bounding box center [351, 237] width 24 height 24
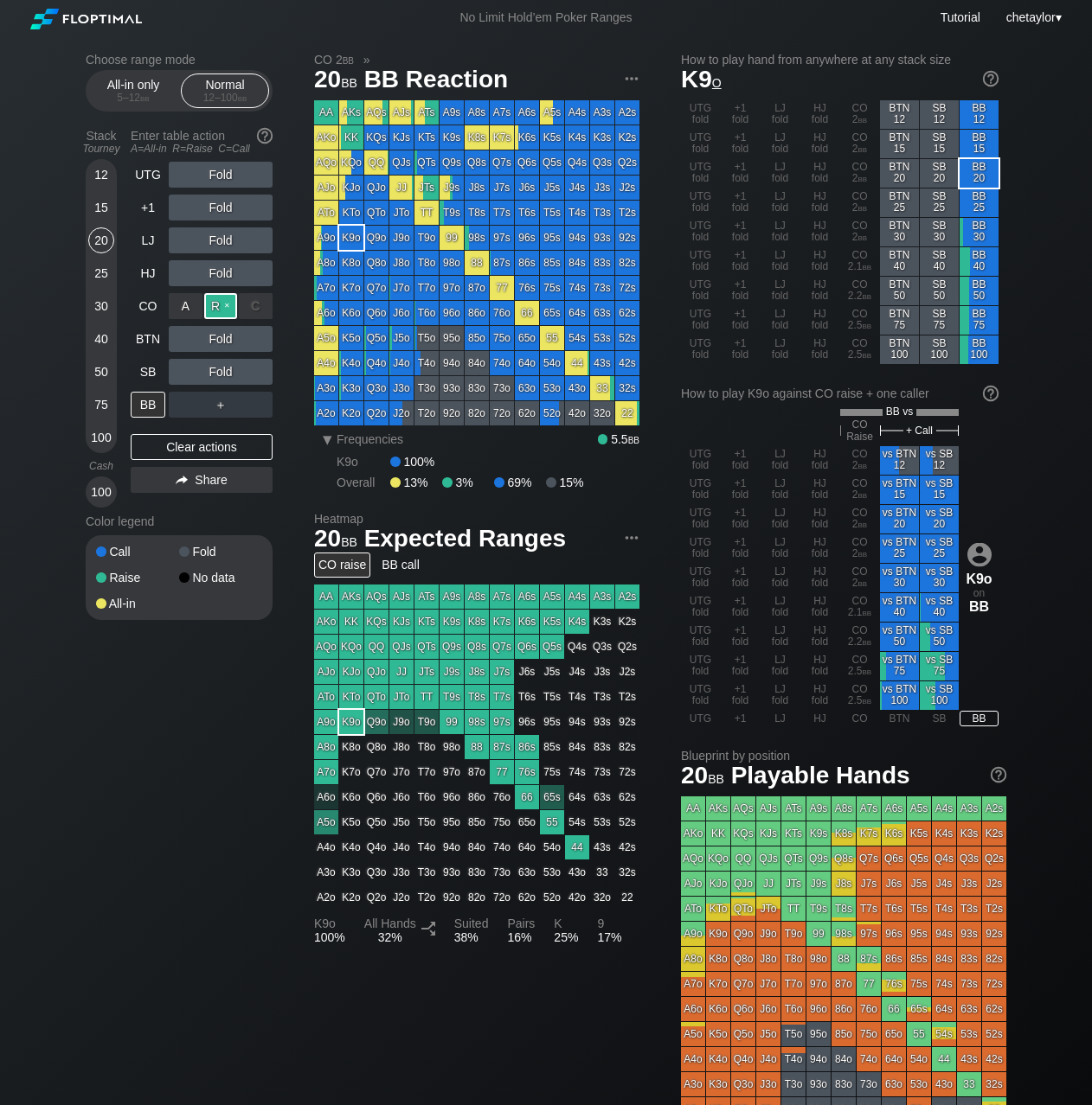
click at [219, 310] on div "R ✕" at bounding box center [221, 306] width 34 height 26
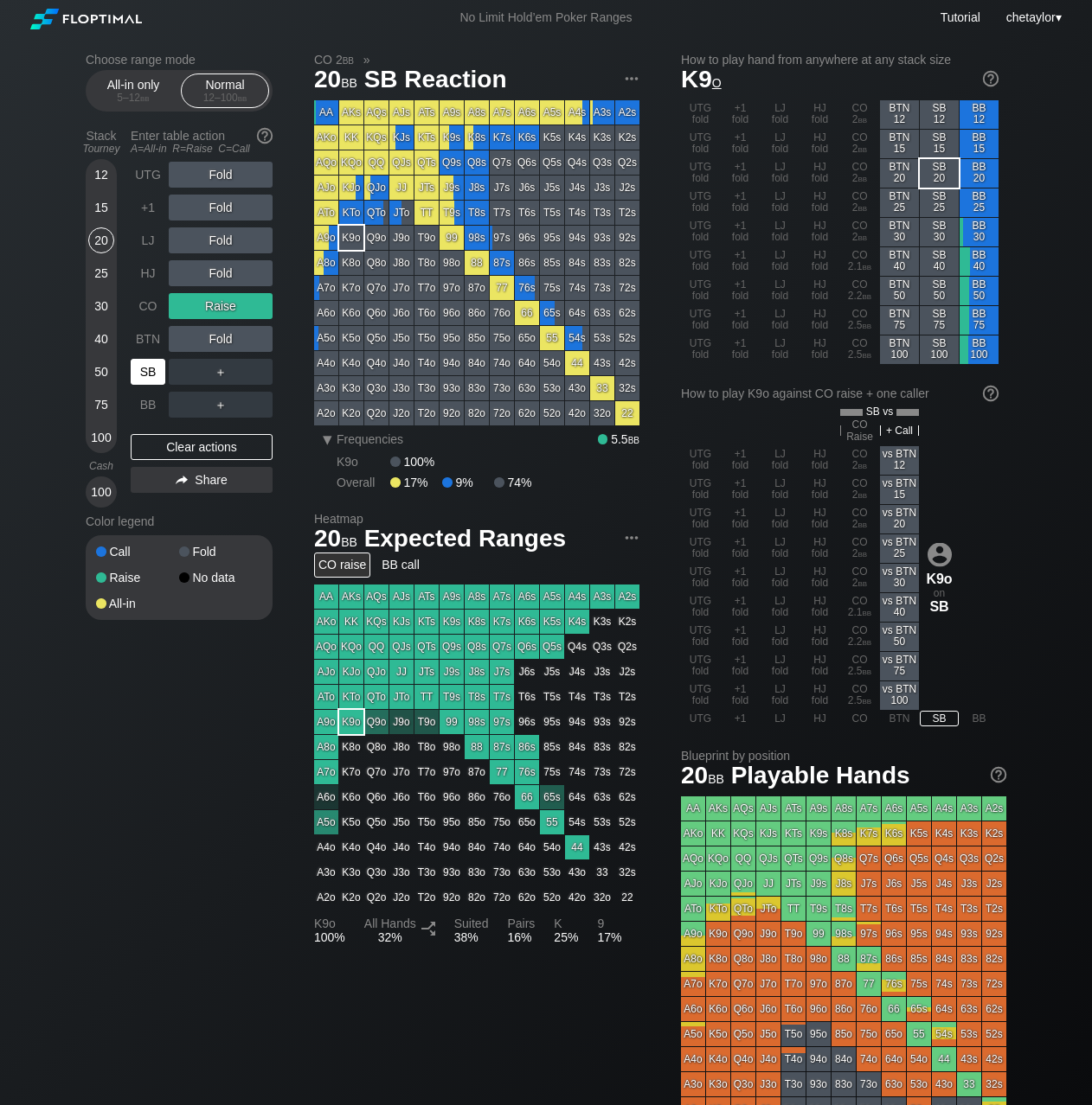
click at [146, 366] on div "SB" at bounding box center [147, 371] width 35 height 26
click at [178, 445] on div "Clear actions" at bounding box center [202, 447] width 142 height 26
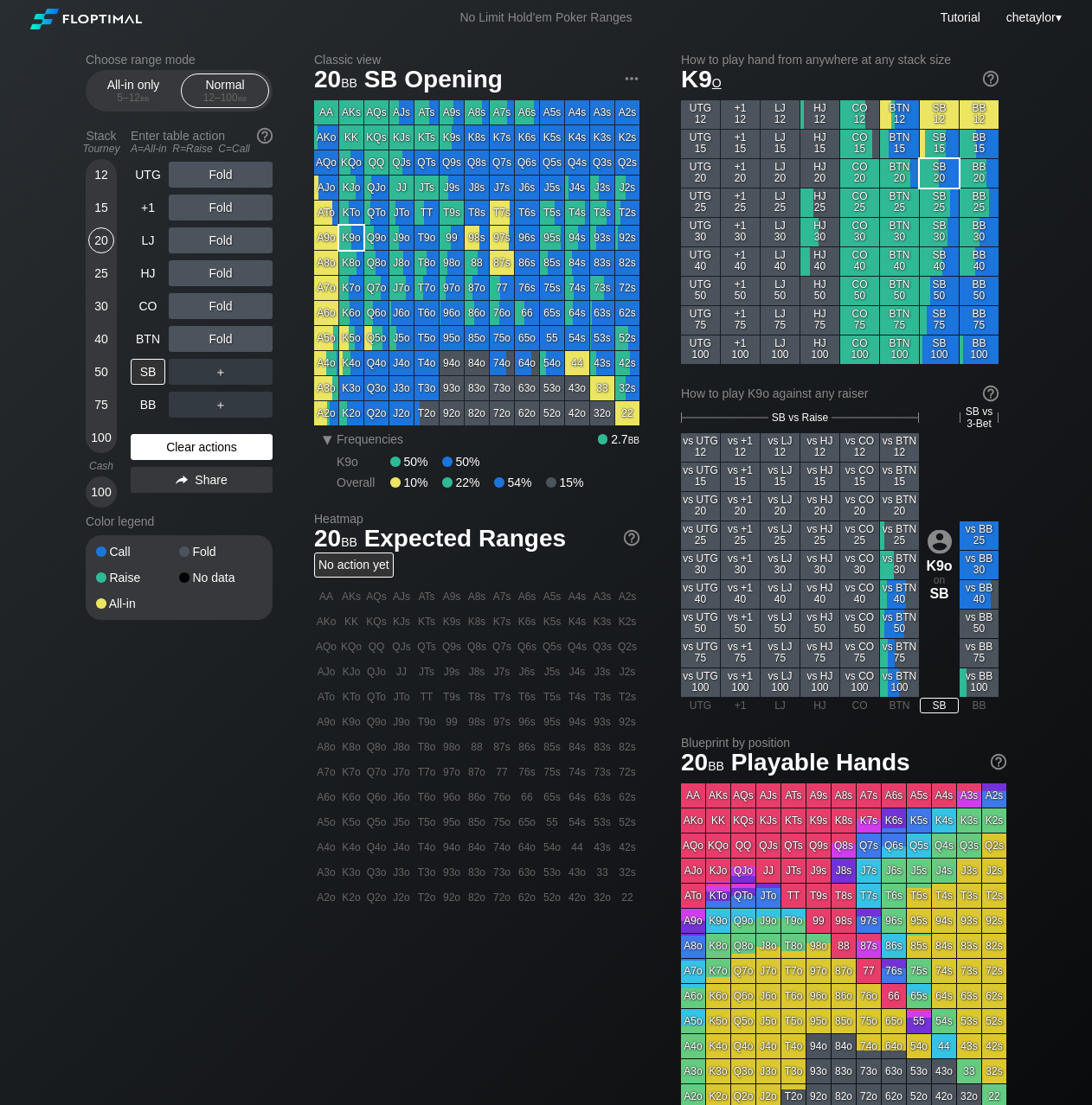
click at [178, 445] on div "Clear actions" at bounding box center [202, 447] width 142 height 26
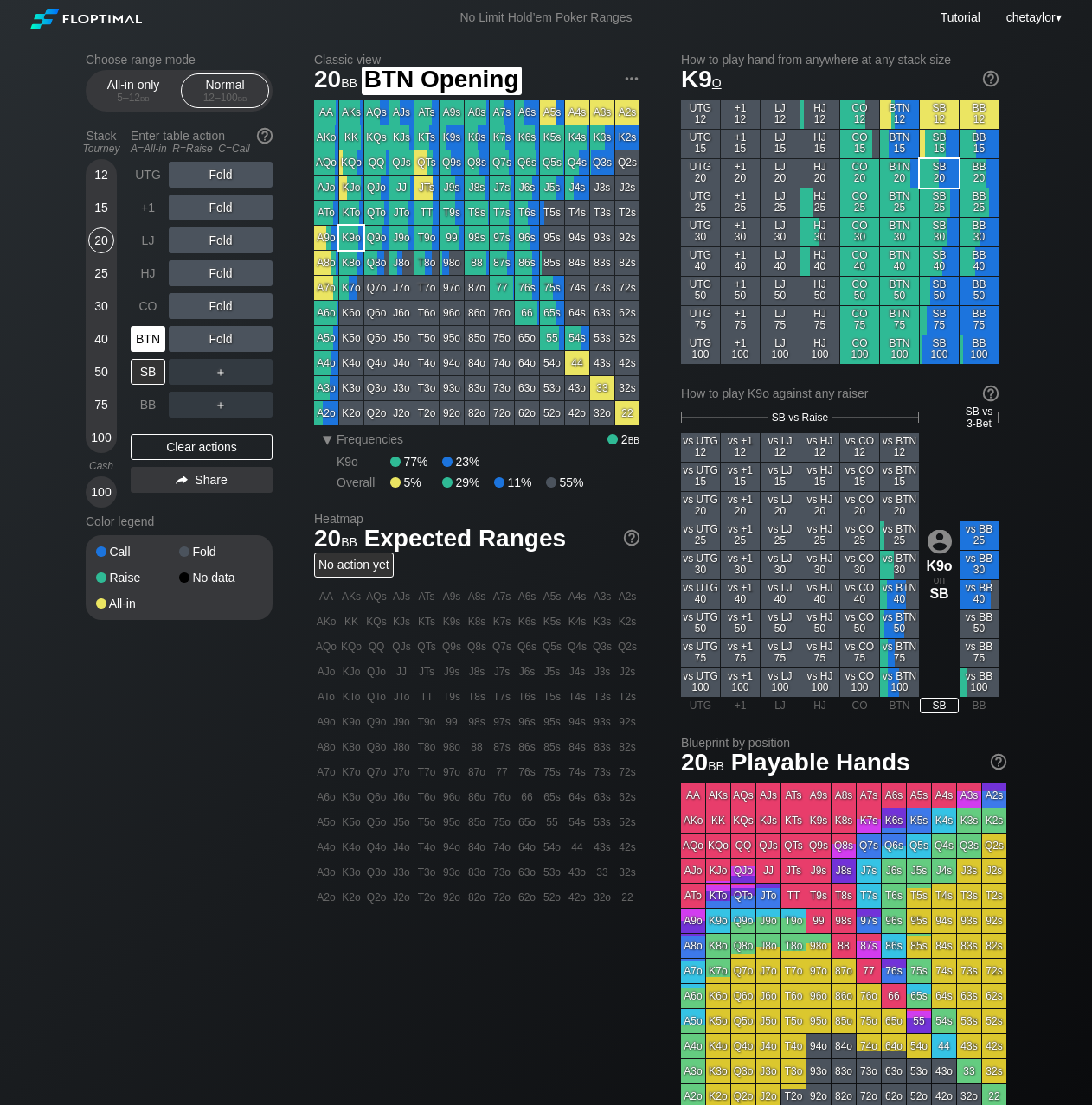
click at [151, 339] on div "BTN" at bounding box center [147, 338] width 35 height 26
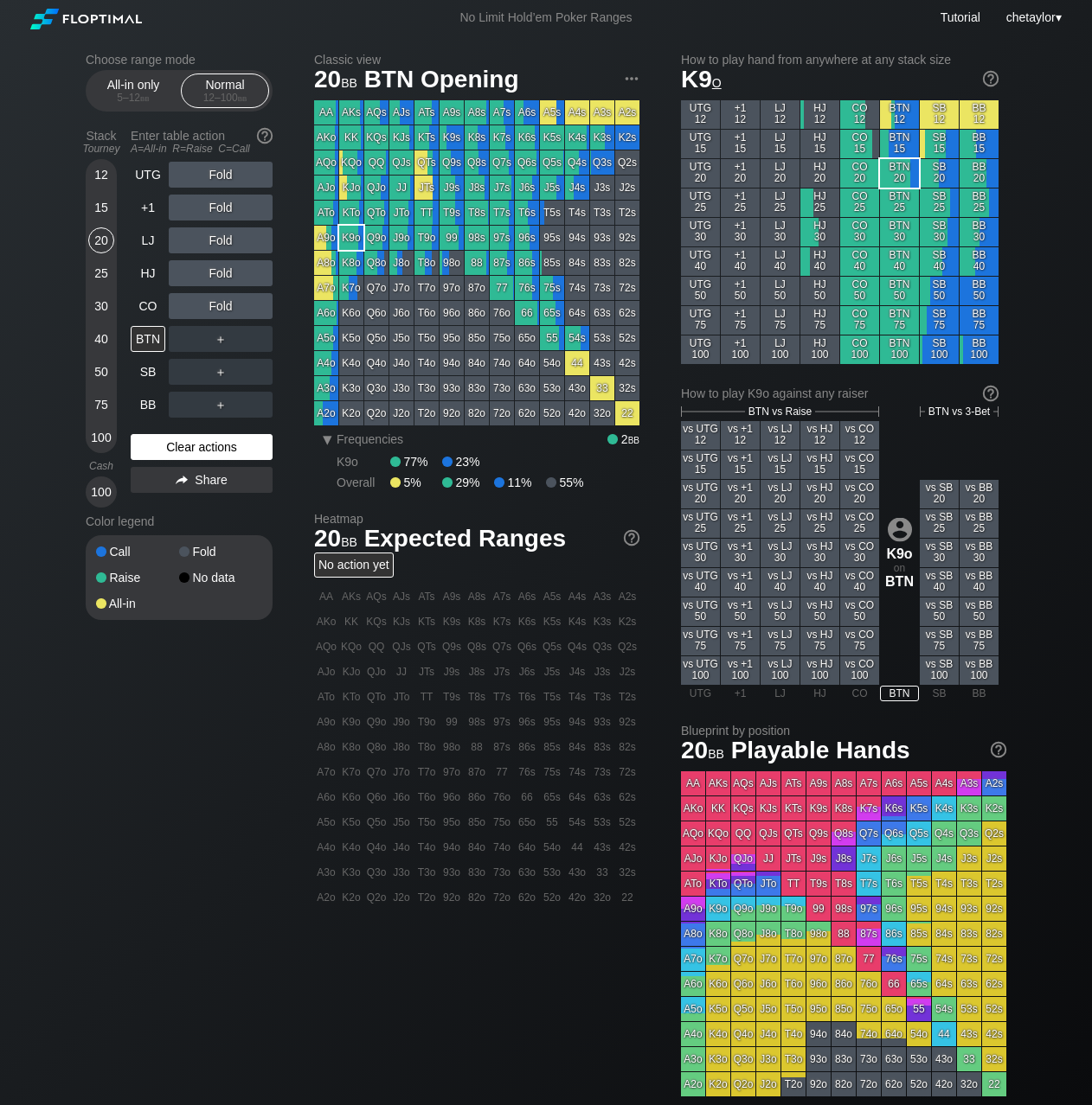
click at [164, 441] on div "Clear actions" at bounding box center [202, 447] width 142 height 26
click at [104, 208] on div "15" at bounding box center [100, 207] width 26 height 26
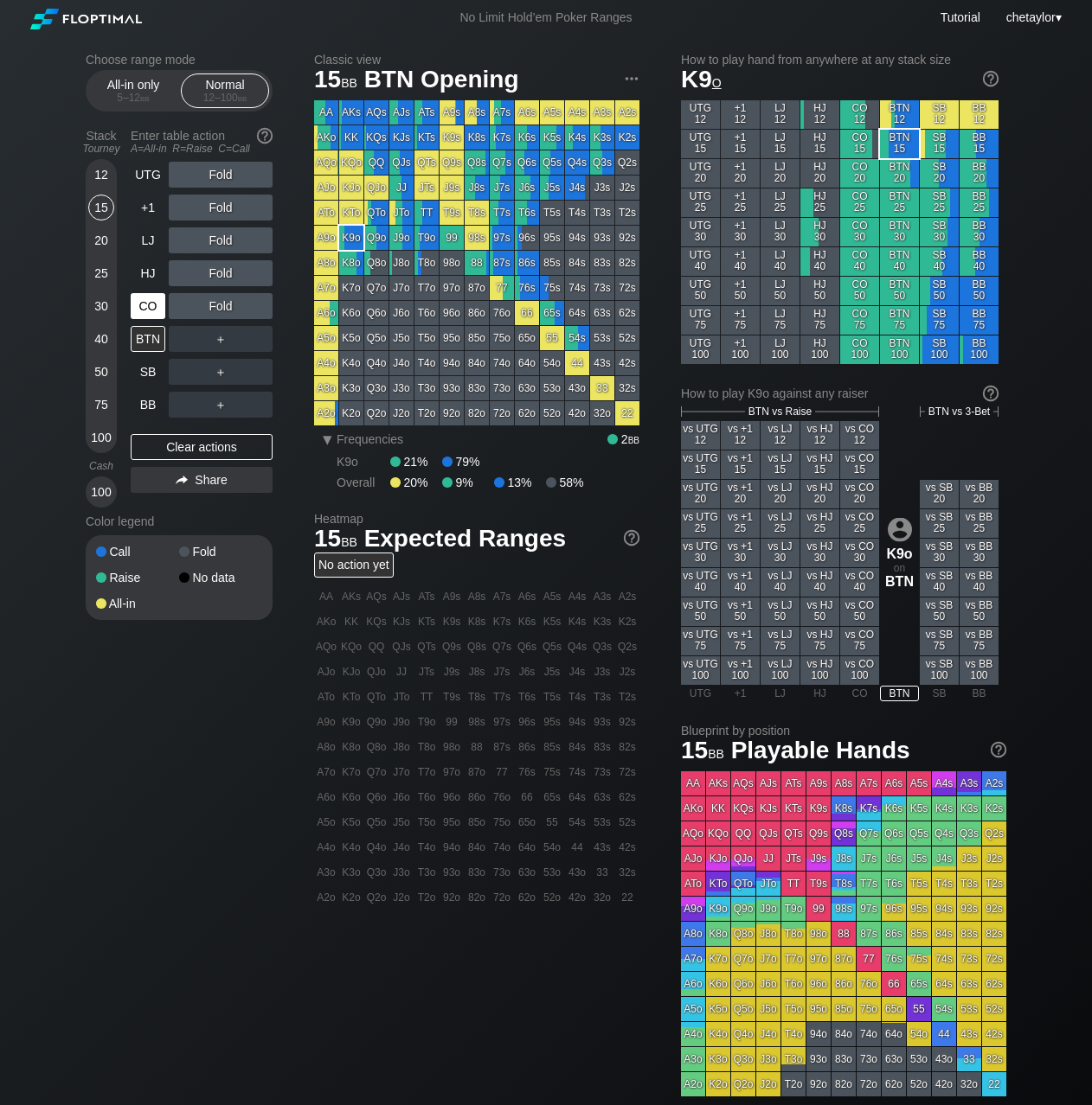
click at [149, 305] on div "CO" at bounding box center [147, 306] width 35 height 26
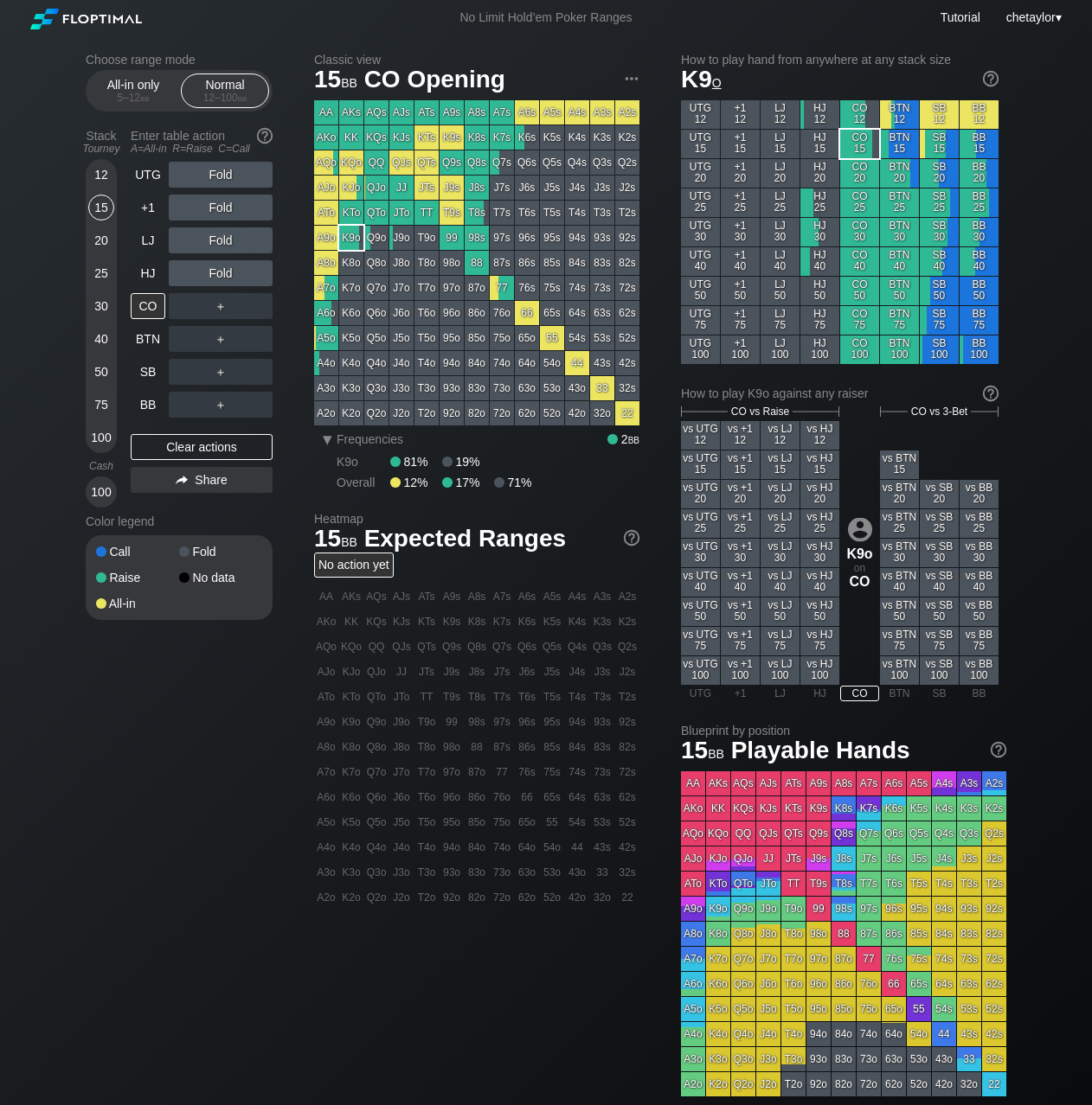
click at [328, 260] on div "A8o" at bounding box center [325, 262] width 24 height 24
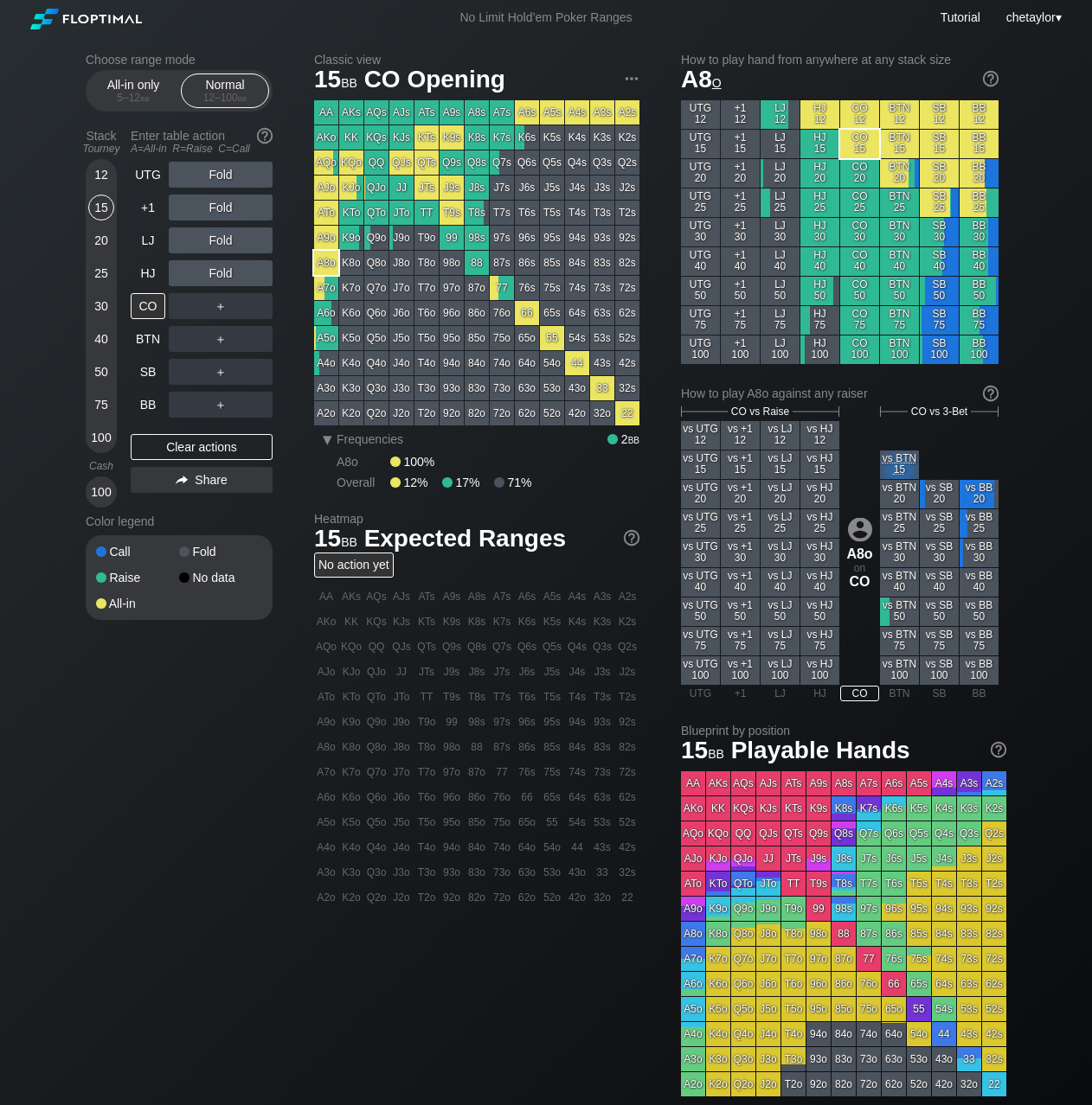
click at [133, 109] on div "All-in only 5 – 12 bb Normal 12 – 100 bb" at bounding box center [179, 91] width 187 height 42
click at [132, 99] on div "5 – 12 bb" at bounding box center [133, 98] width 73 height 12
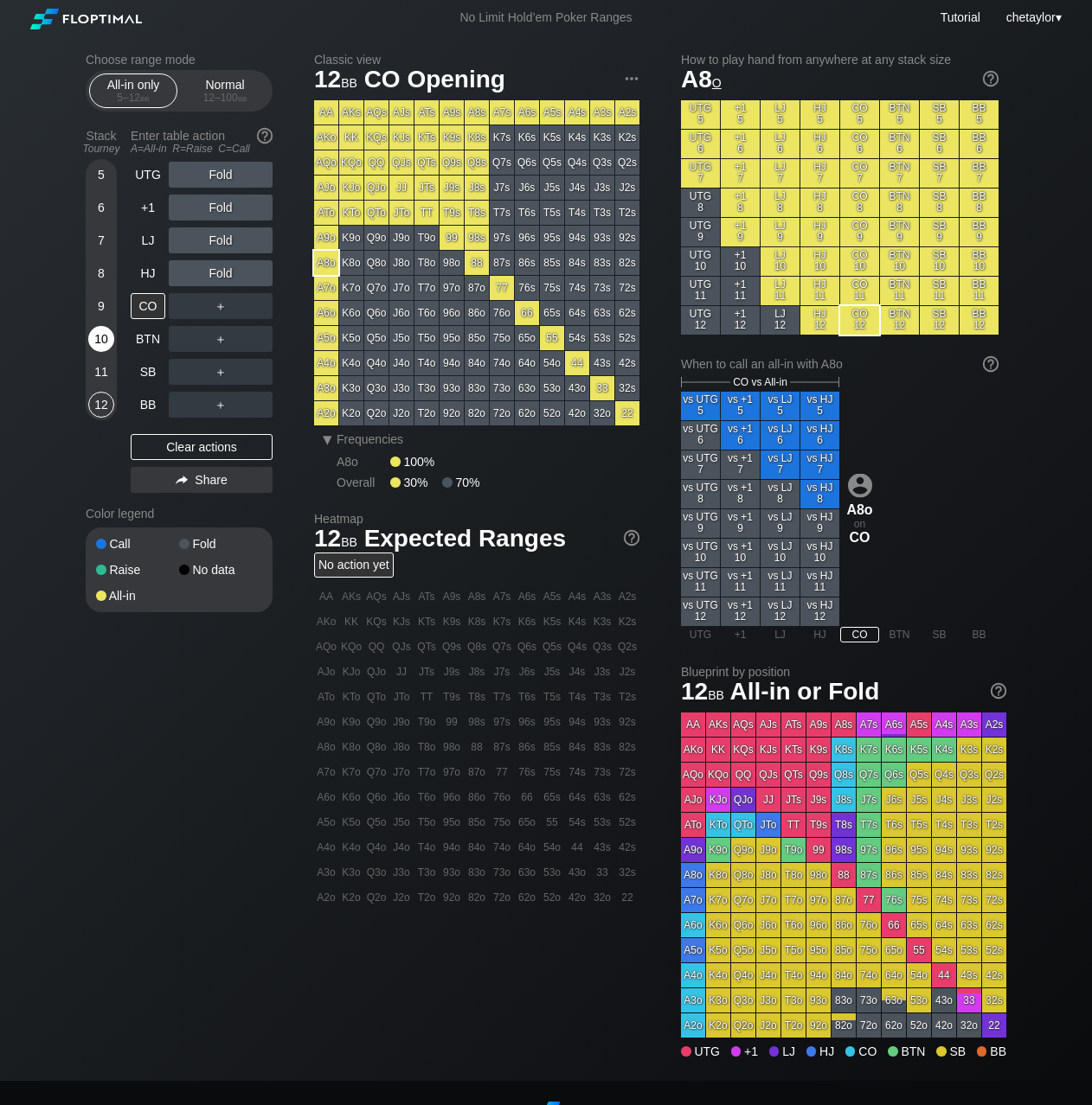
click at [97, 338] on div "10" at bounding box center [100, 338] width 26 height 26
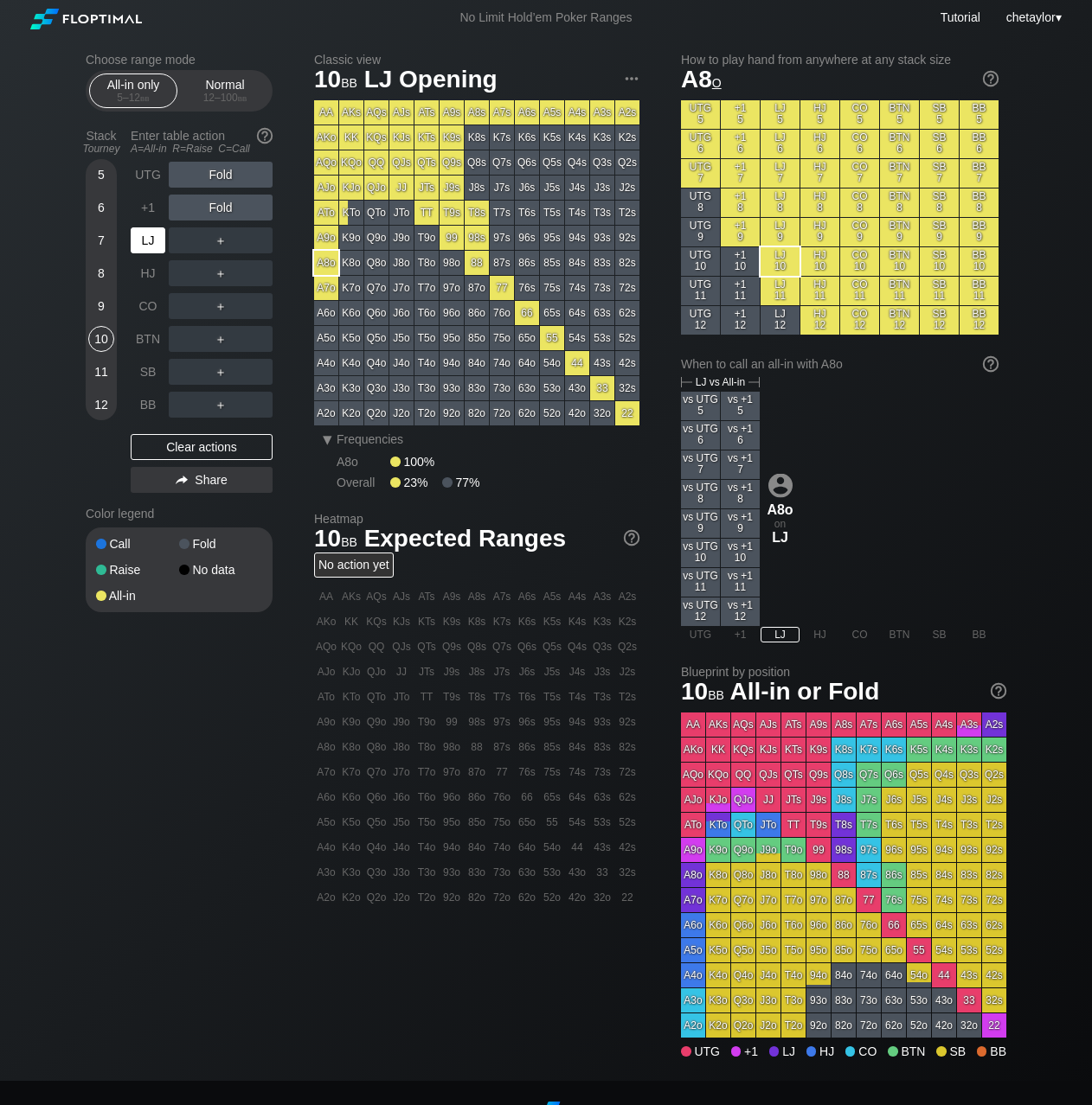
click at [140, 249] on div "LJ" at bounding box center [147, 240] width 35 height 26
click at [104, 300] on div "9" at bounding box center [100, 306] width 26 height 26
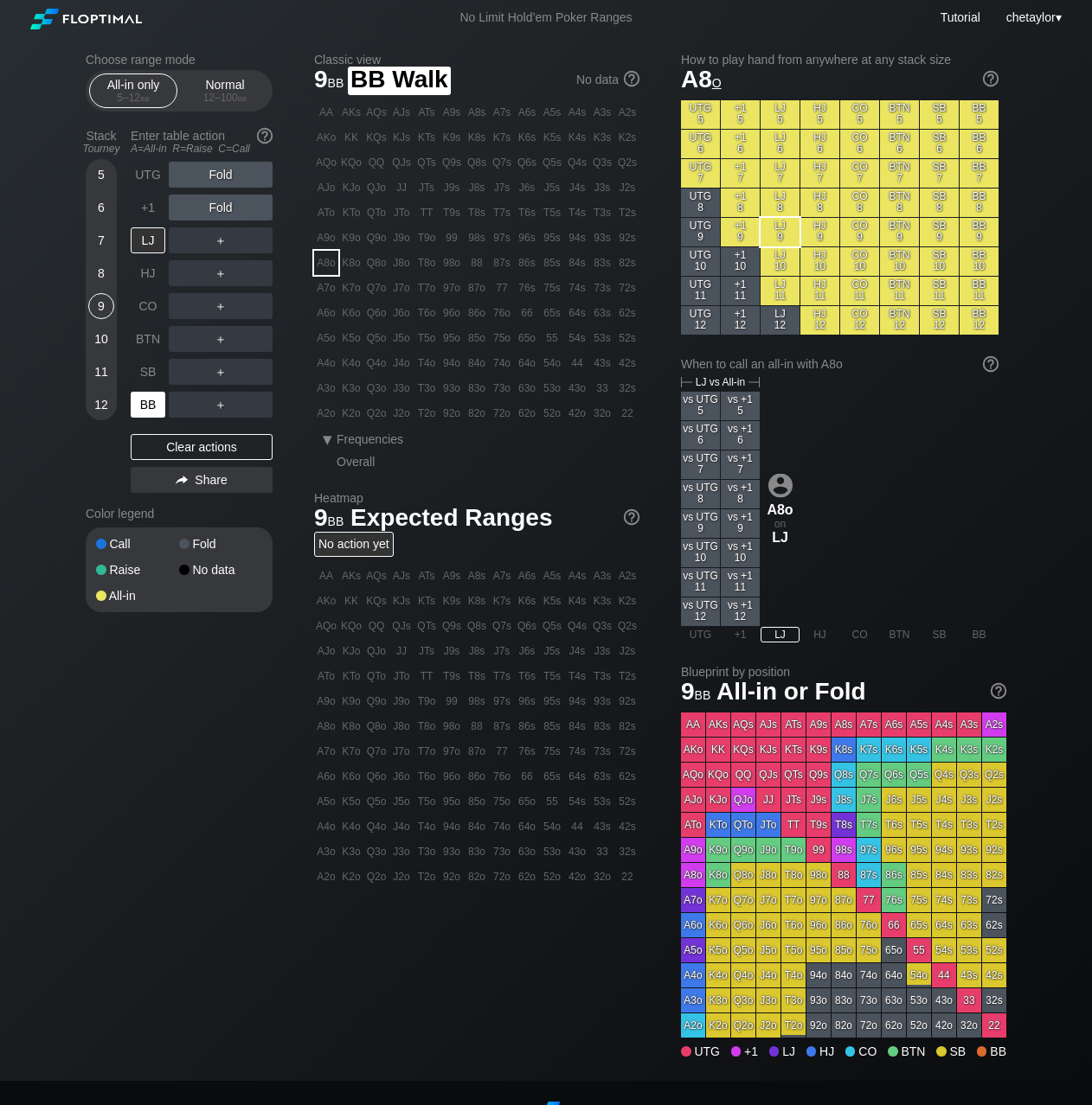
click at [150, 401] on div "BB" at bounding box center [147, 404] width 35 height 26
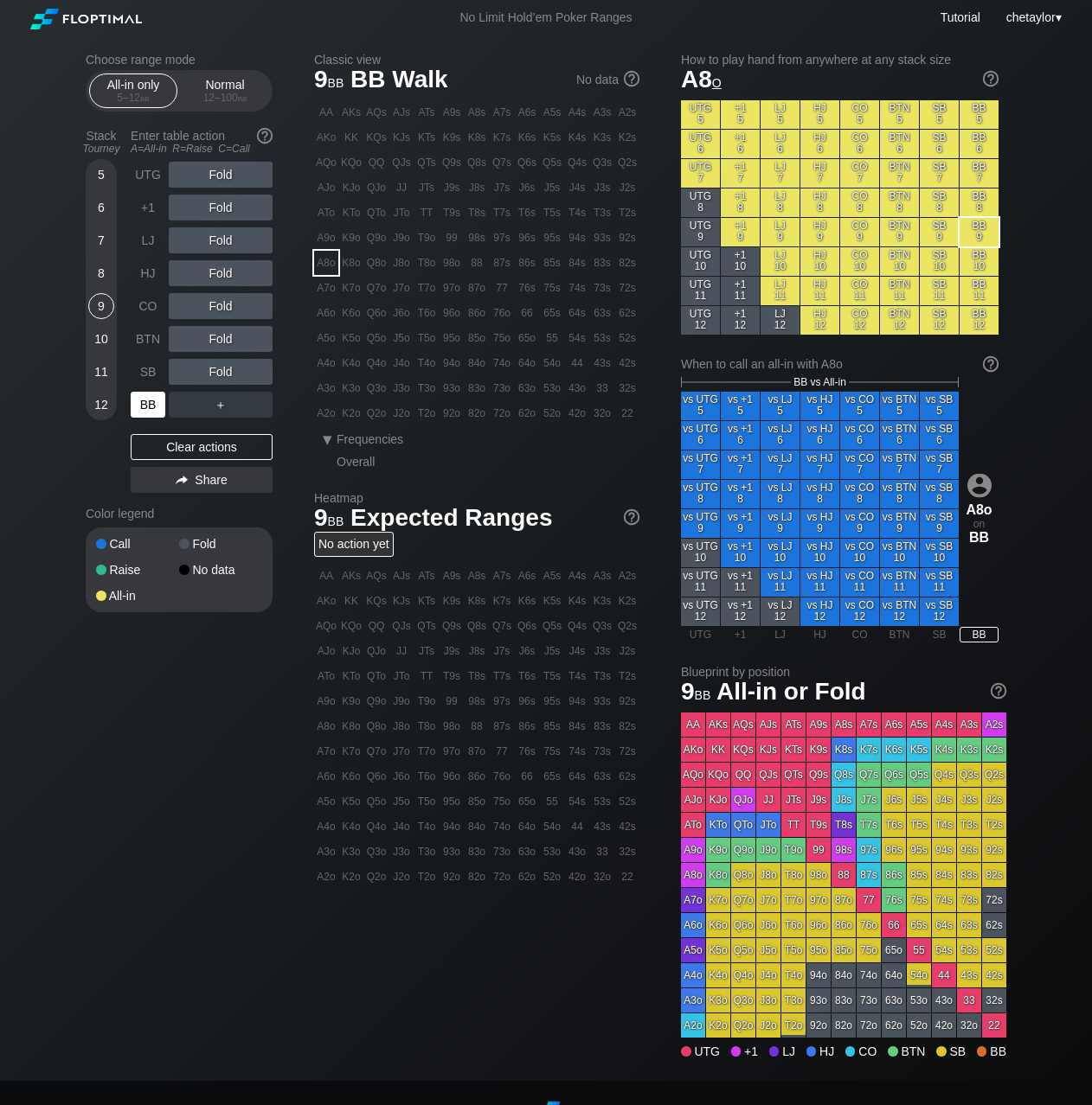
click at [150, 401] on div "BB" at bounding box center [147, 404] width 35 height 26
click at [180, 446] on div "Clear actions" at bounding box center [202, 447] width 142 height 26
click at [105, 274] on div "8" at bounding box center [100, 273] width 26 height 26
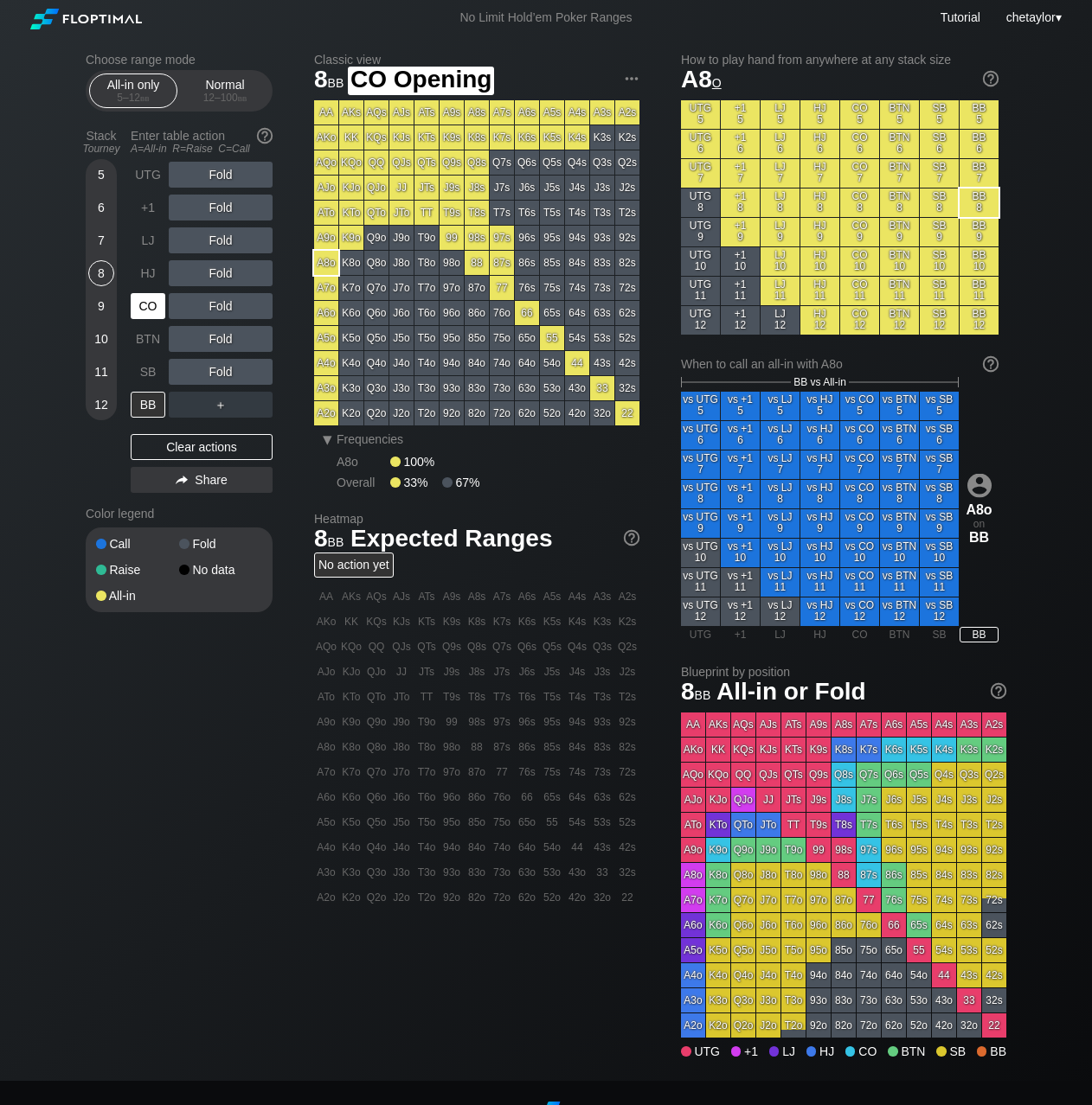
click at [139, 309] on div "CO" at bounding box center [147, 306] width 35 height 26
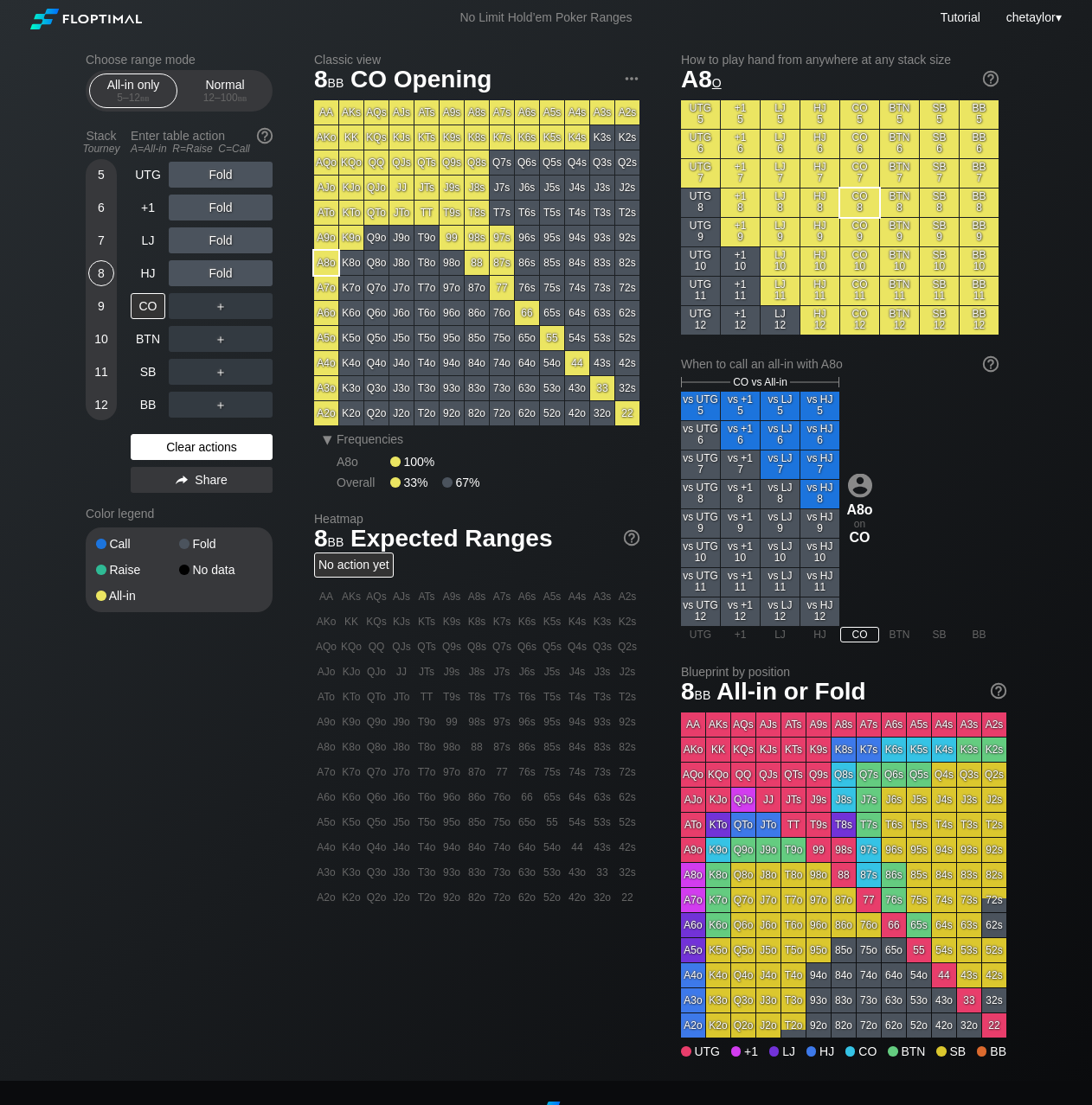
click at [190, 439] on div "Clear actions" at bounding box center [202, 447] width 142 height 26
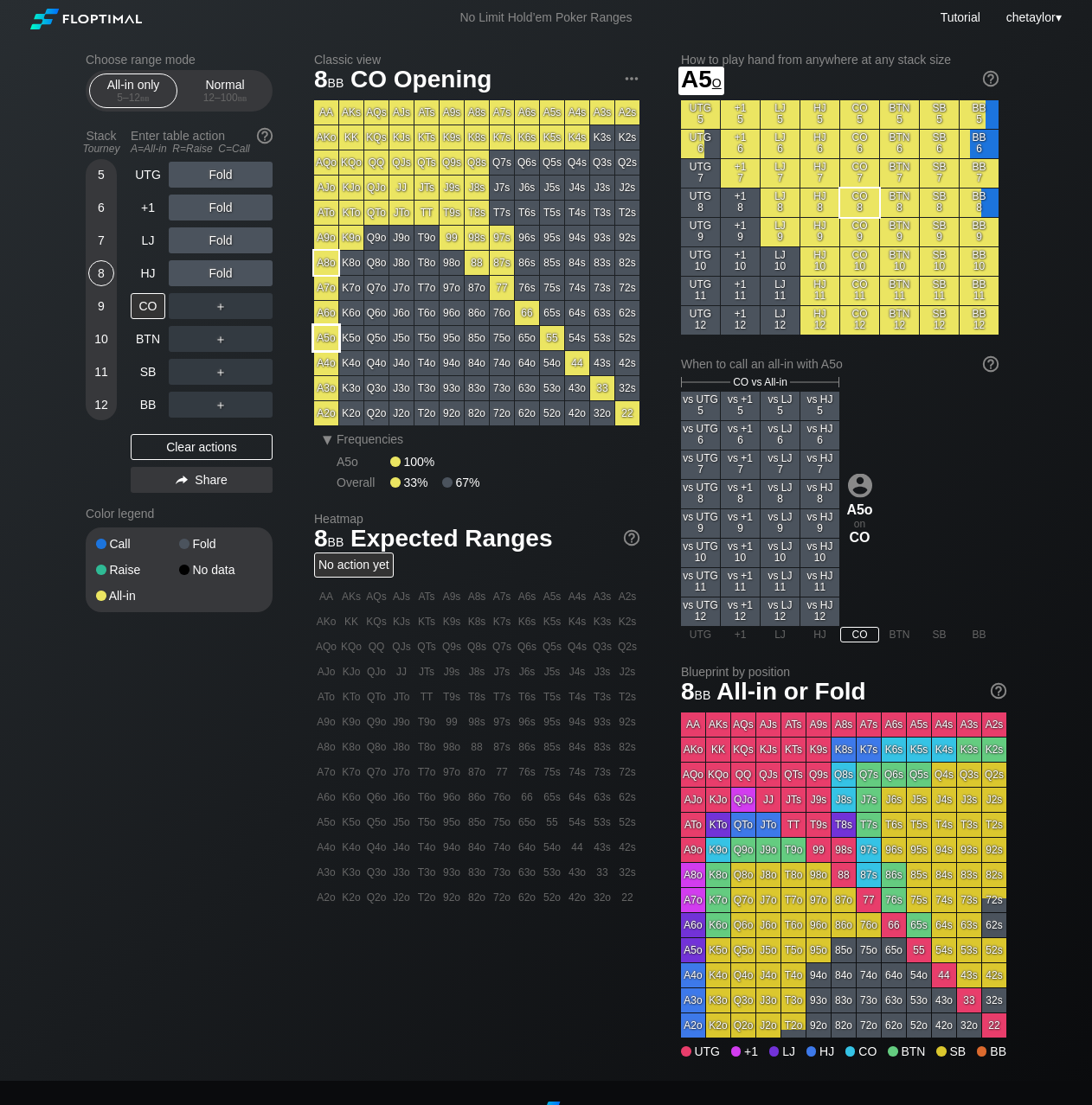
click at [330, 338] on div "A5o" at bounding box center [325, 338] width 24 height 24
click at [98, 334] on div "10" at bounding box center [100, 338] width 26 height 26
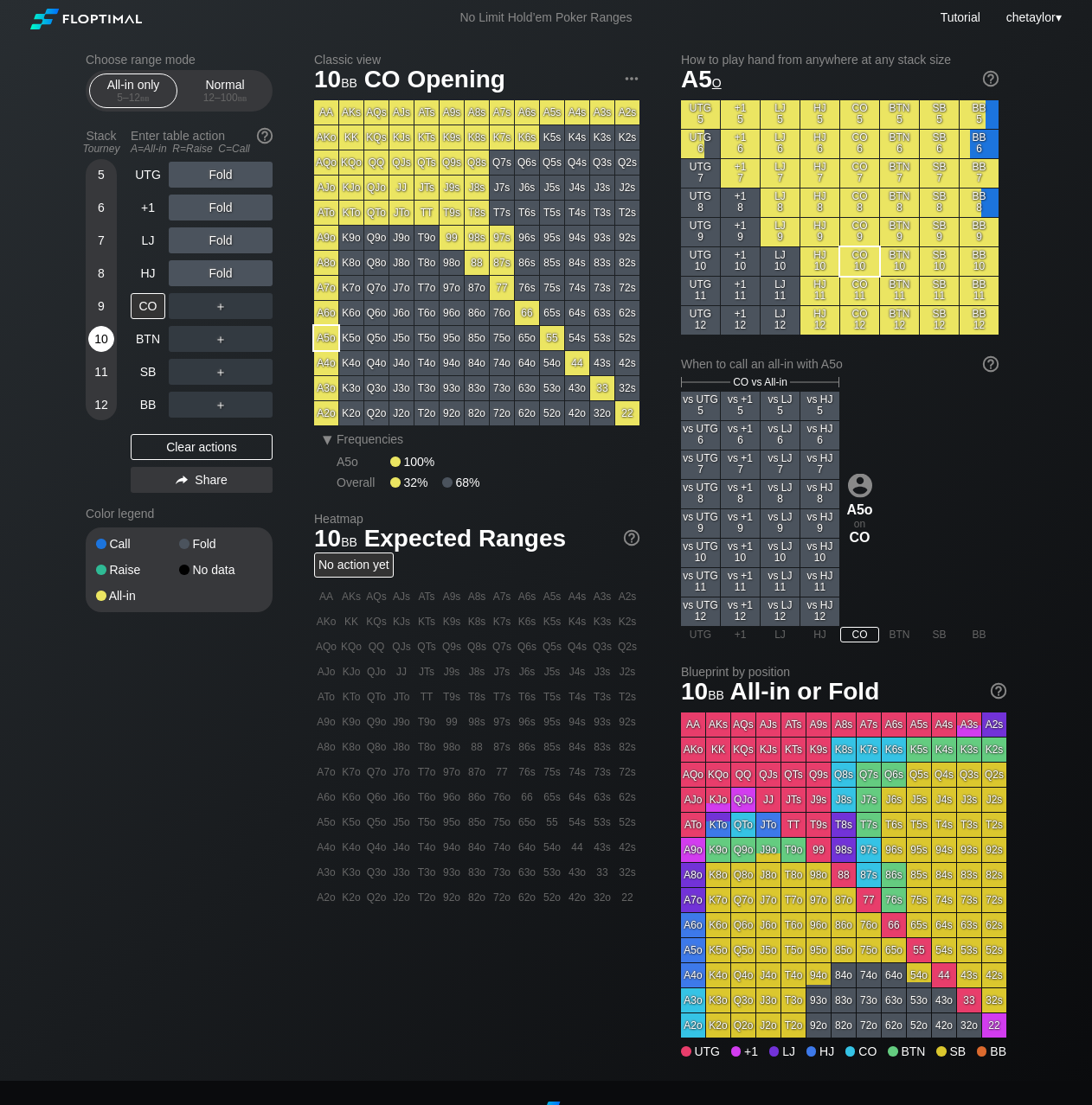
click at [98, 334] on div "10" at bounding box center [100, 338] width 26 height 26
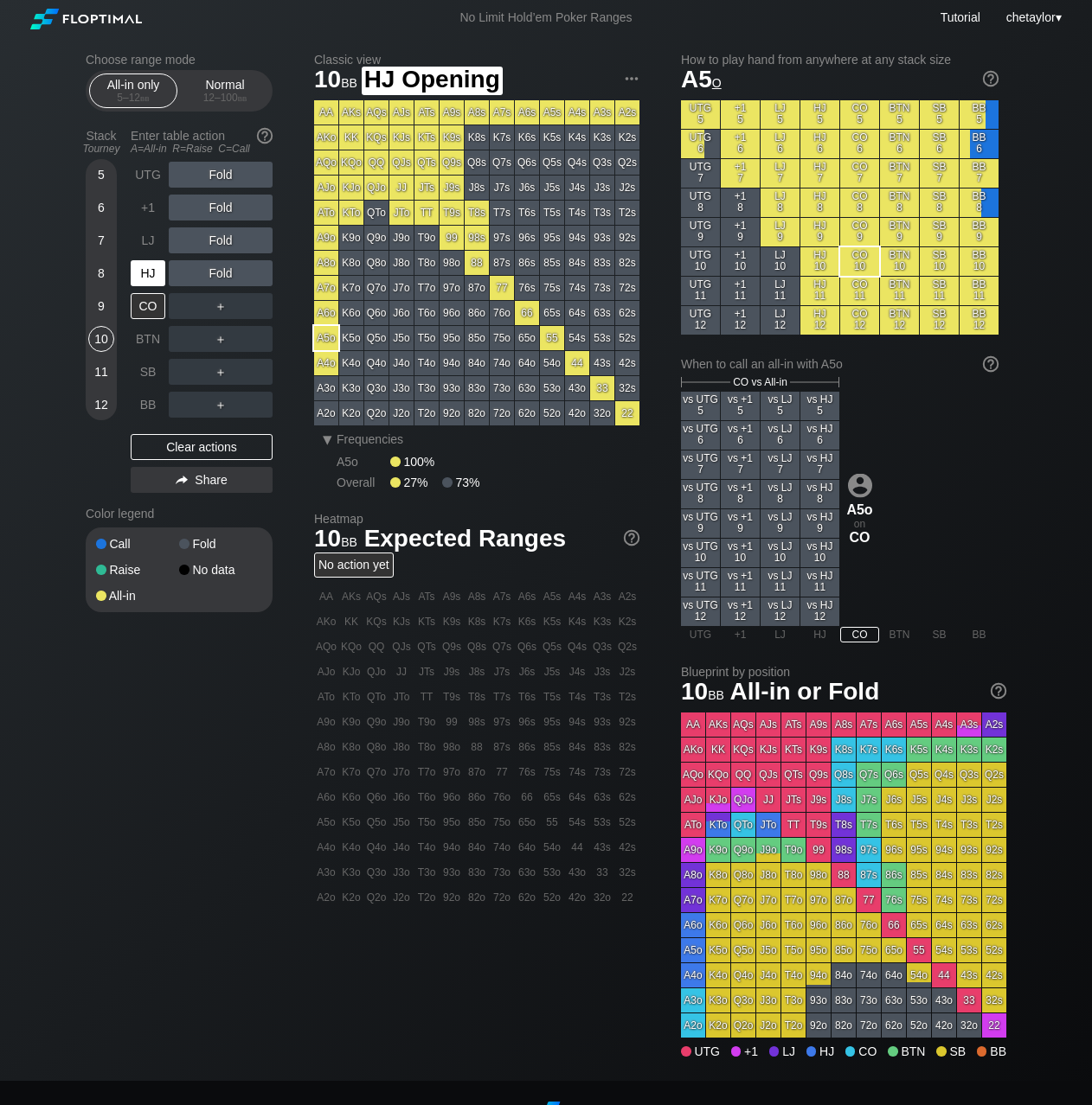
click at [147, 272] on div "HJ" at bounding box center [147, 273] width 35 height 26
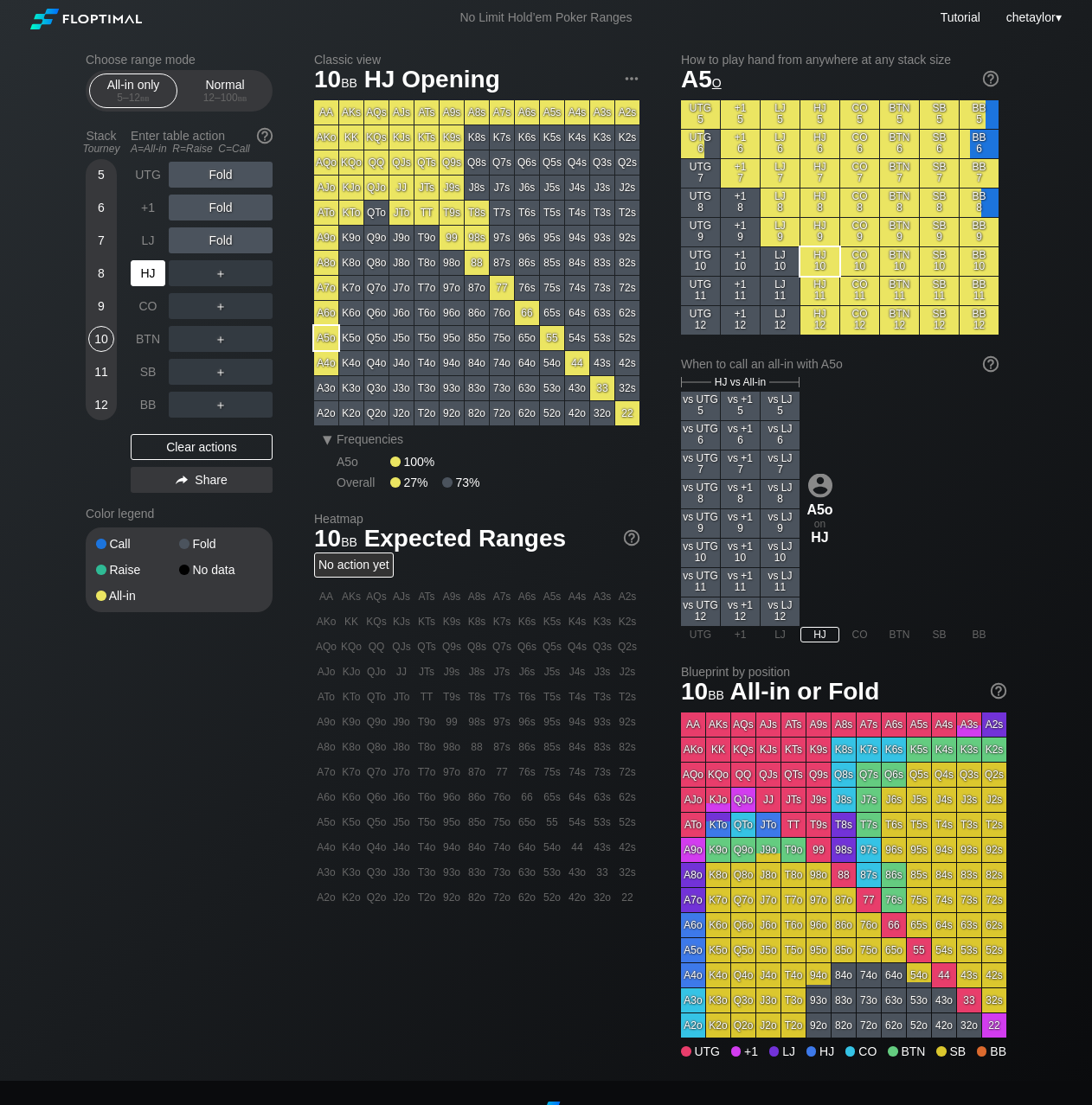
click at [147, 272] on div "HJ" at bounding box center [147, 273] width 35 height 26
click at [452, 240] on div "99" at bounding box center [451, 237] width 24 height 24
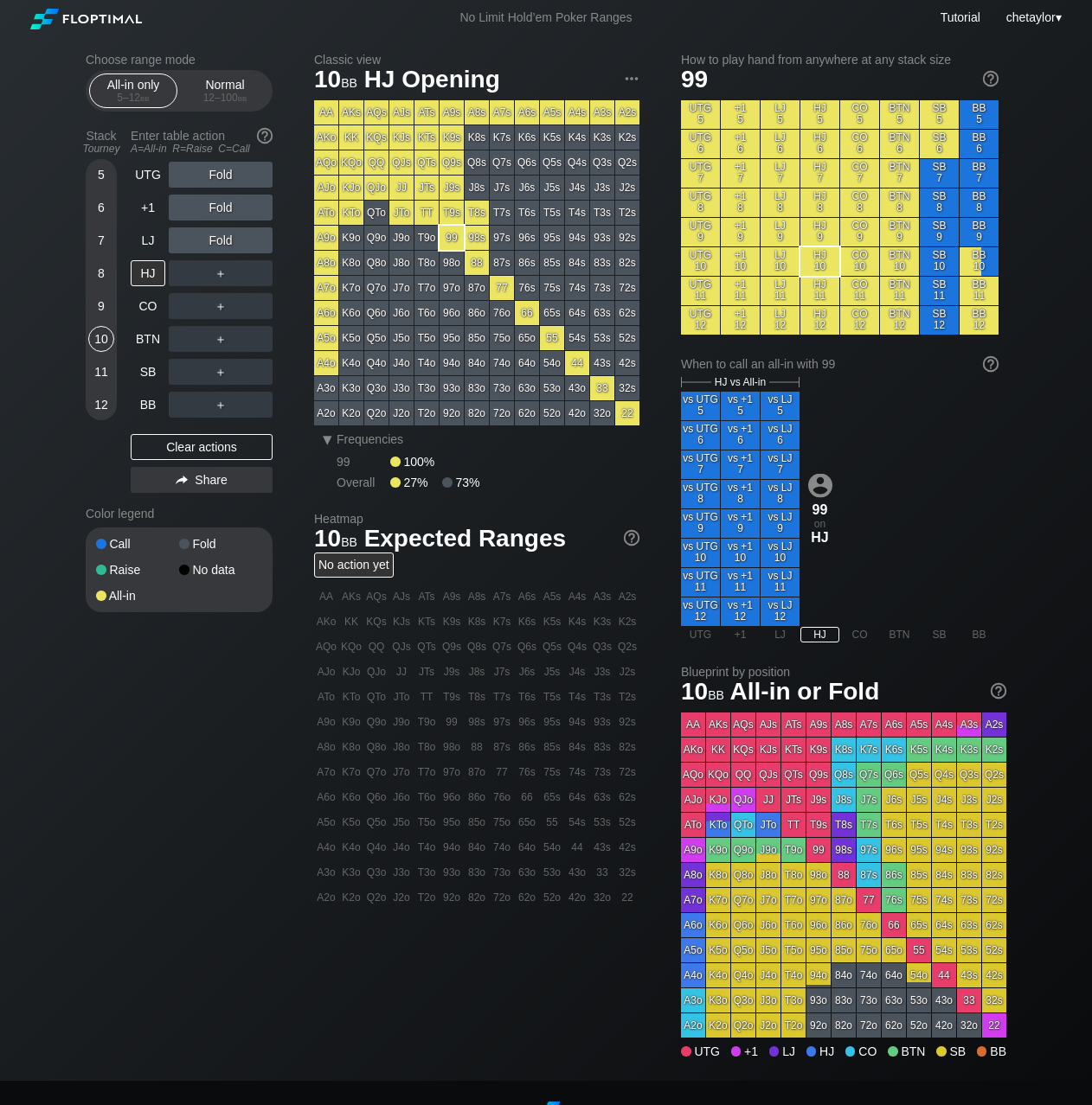
click at [452, 240] on div "99" at bounding box center [451, 237] width 24 height 24
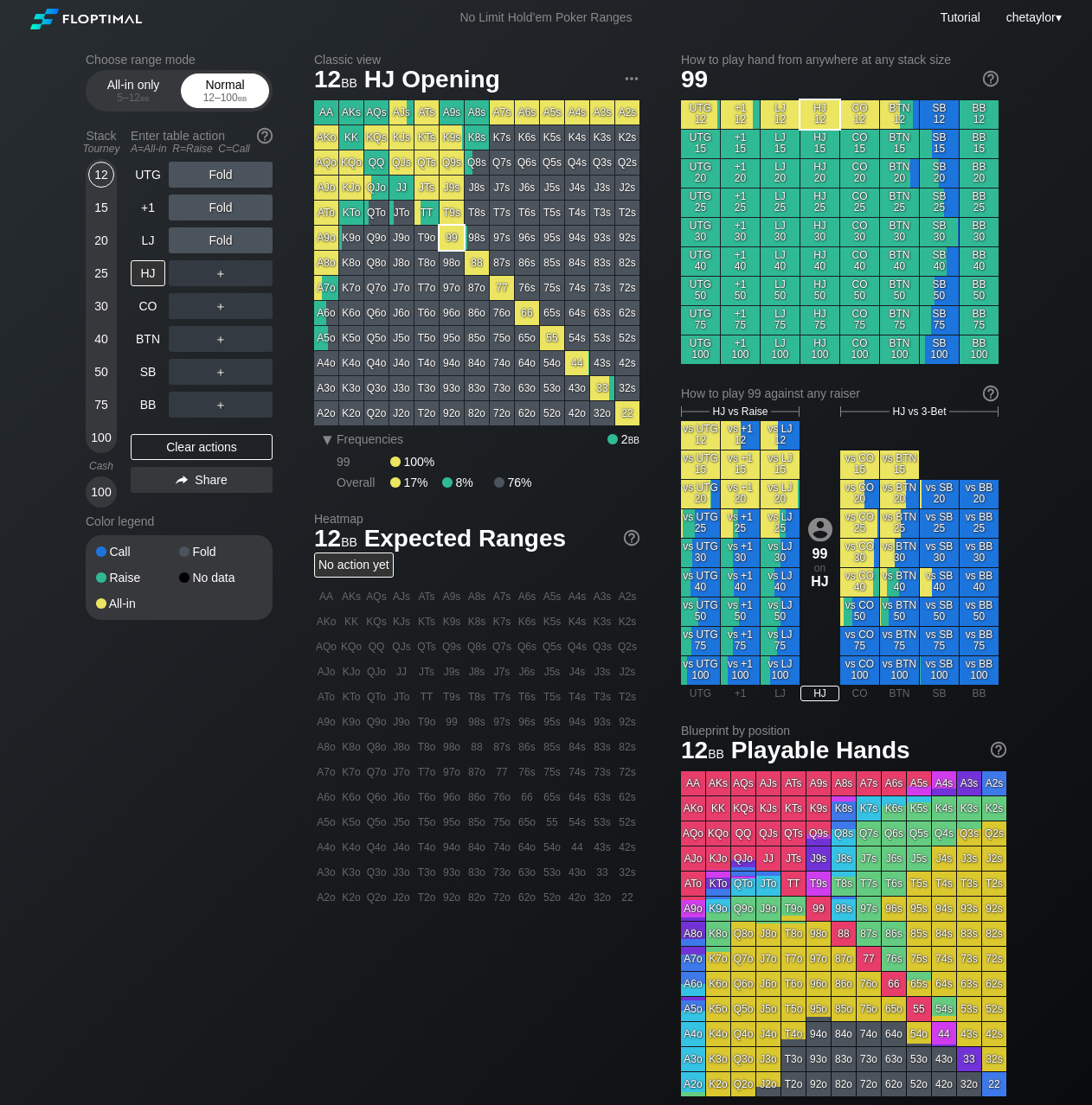
click at [225, 91] on div "12 – 100 bb" at bounding box center [225, 98] width 73 height 12
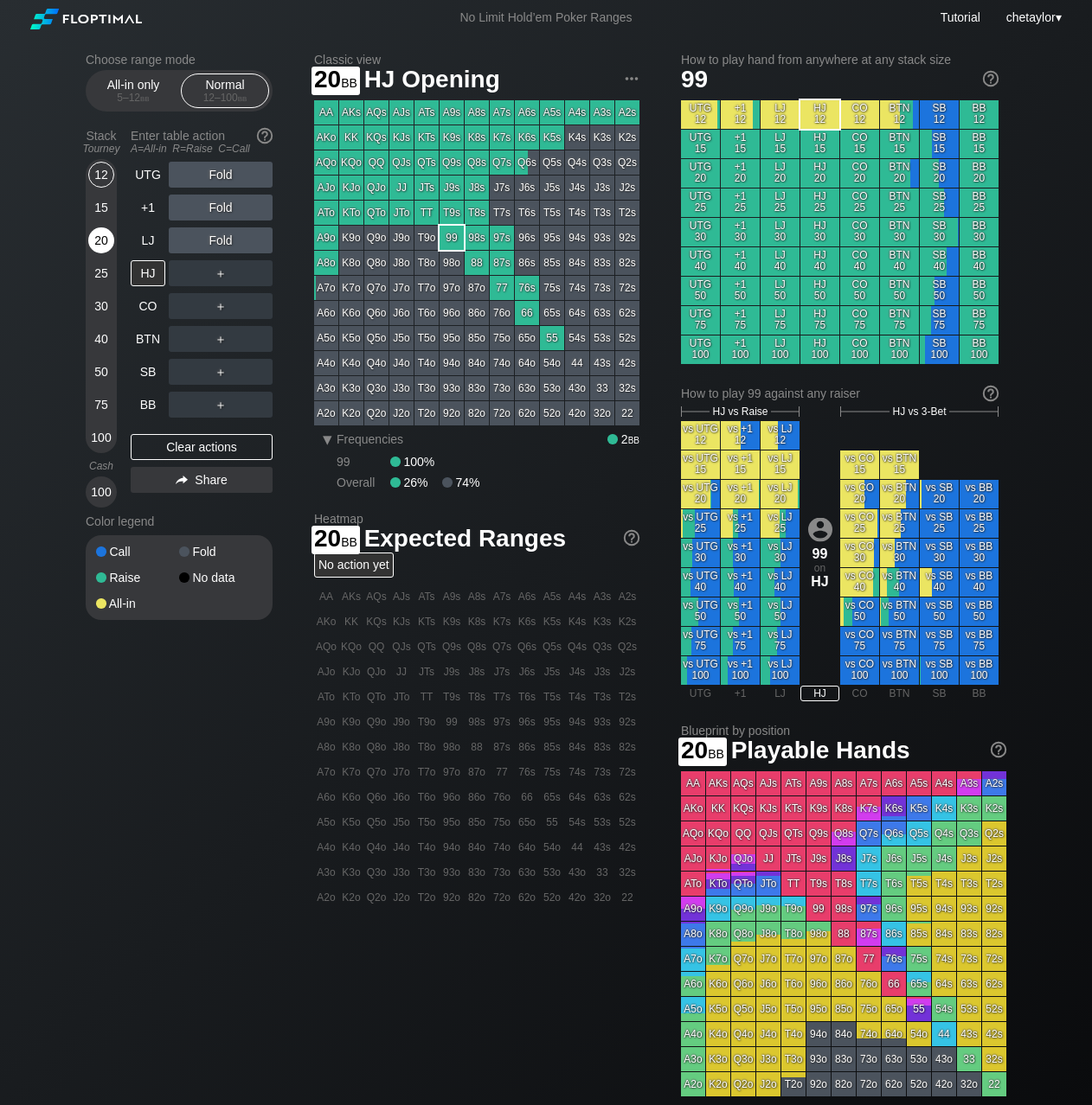
click at [90, 240] on div "20" at bounding box center [100, 240] width 26 height 26
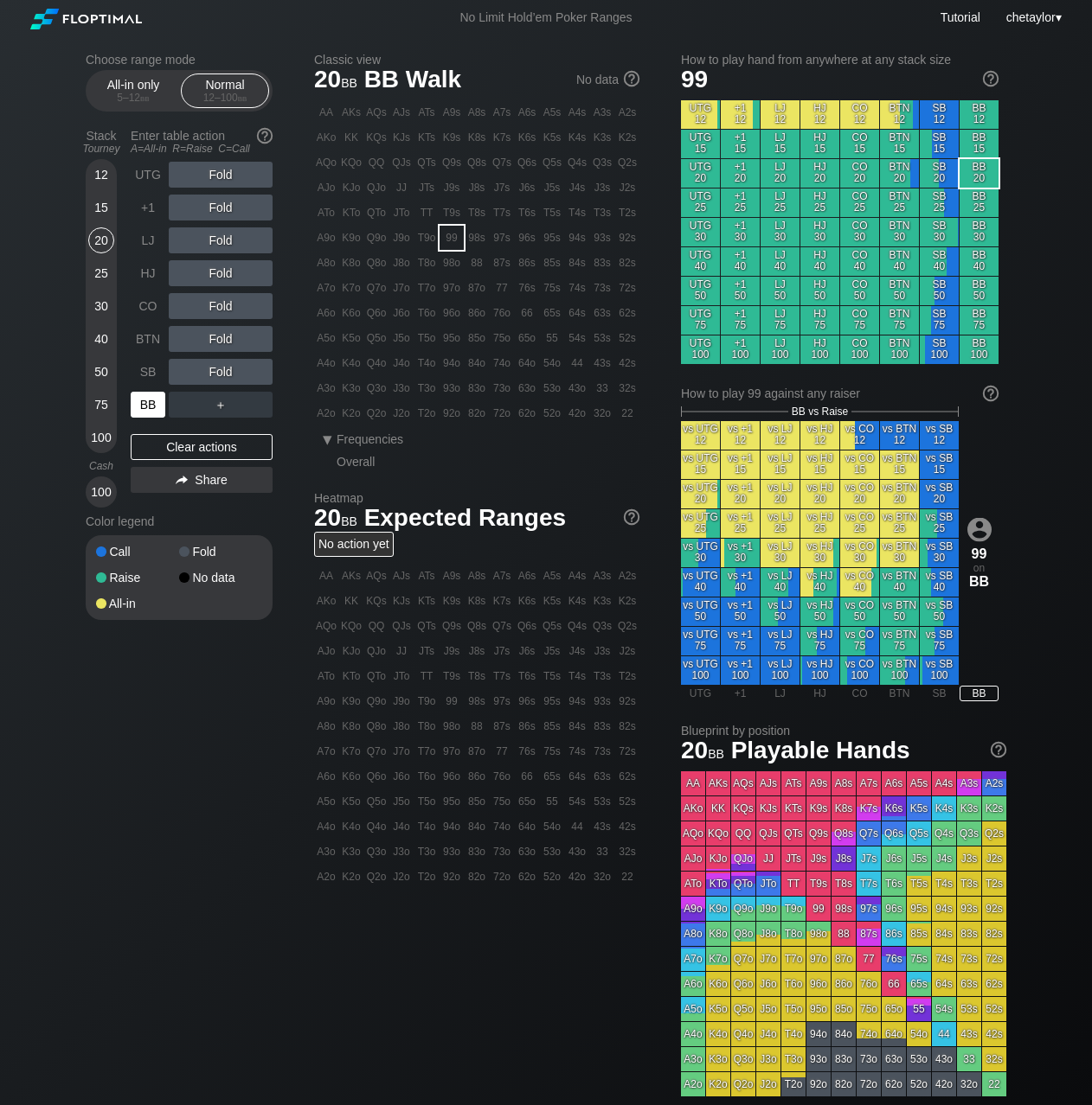
click at [146, 409] on div "BB" at bounding box center [147, 404] width 35 height 26
click at [172, 442] on div "Clear actions" at bounding box center [202, 447] width 142 height 26
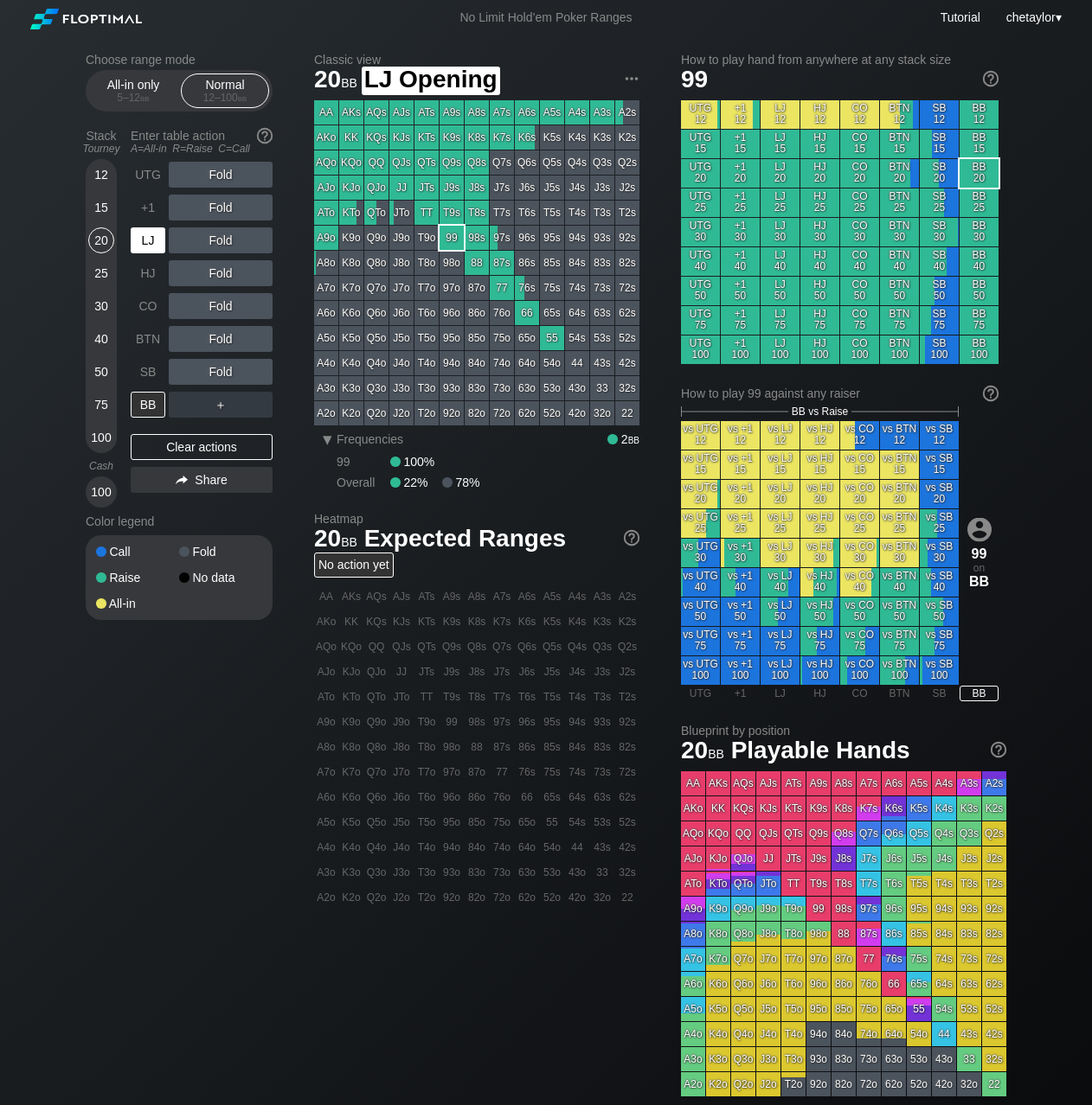
click at [141, 240] on div "LJ" at bounding box center [147, 240] width 35 height 26
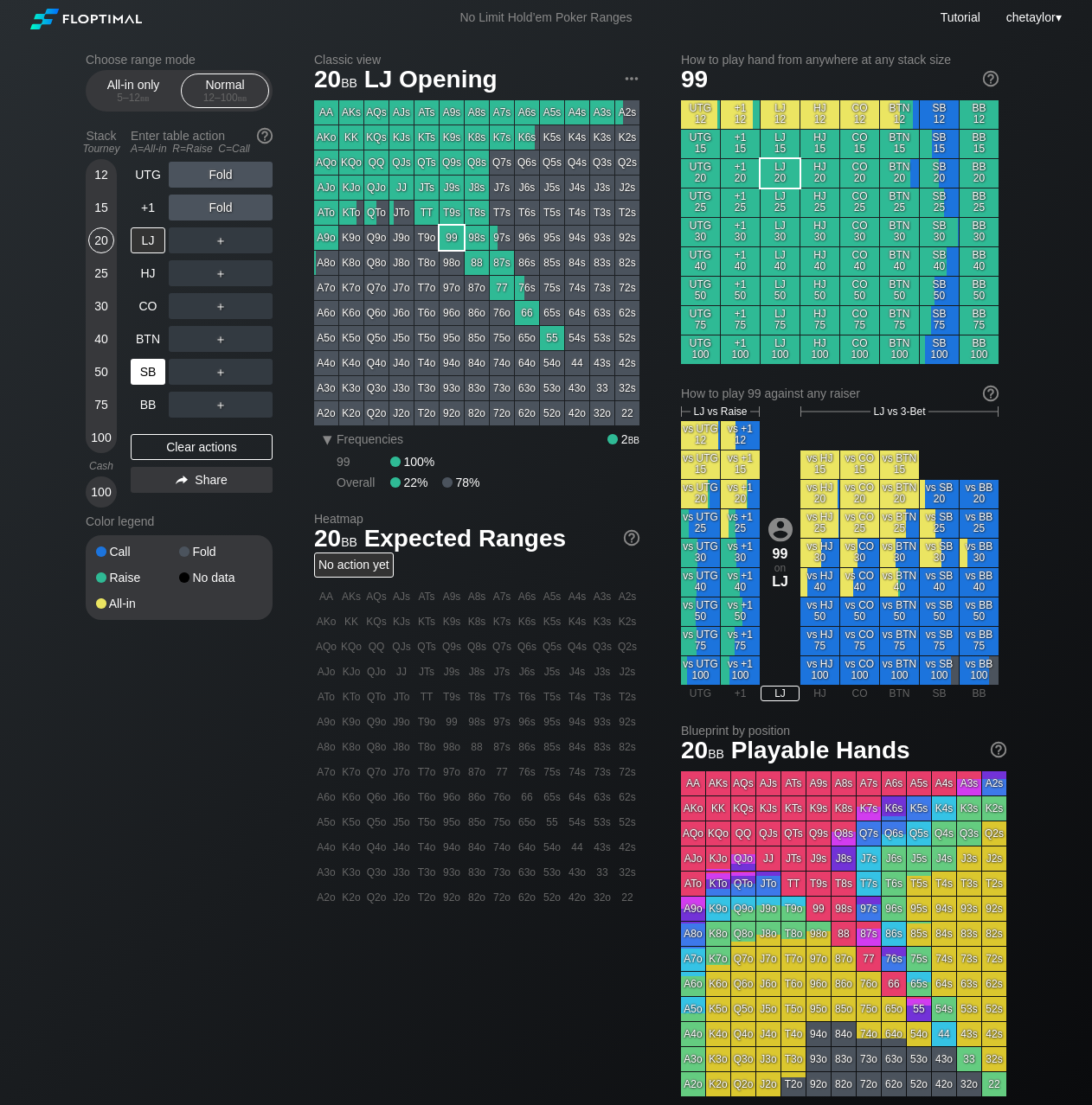
click at [147, 379] on div "SB" at bounding box center [147, 371] width 35 height 26
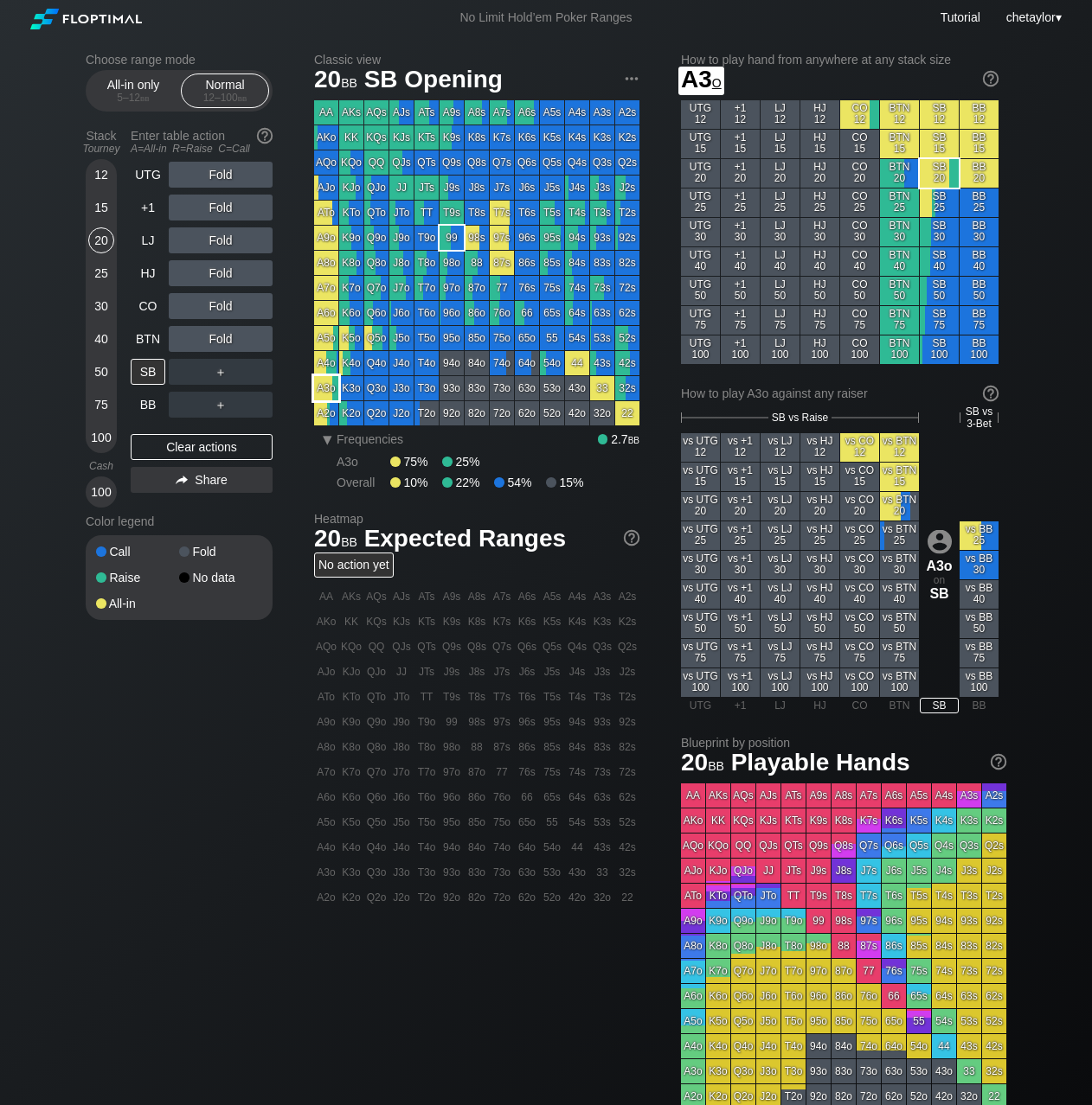
click at [318, 387] on div "A3o" at bounding box center [325, 388] width 24 height 24
click at [203, 447] on div "Clear actions" at bounding box center [202, 447] width 142 height 26
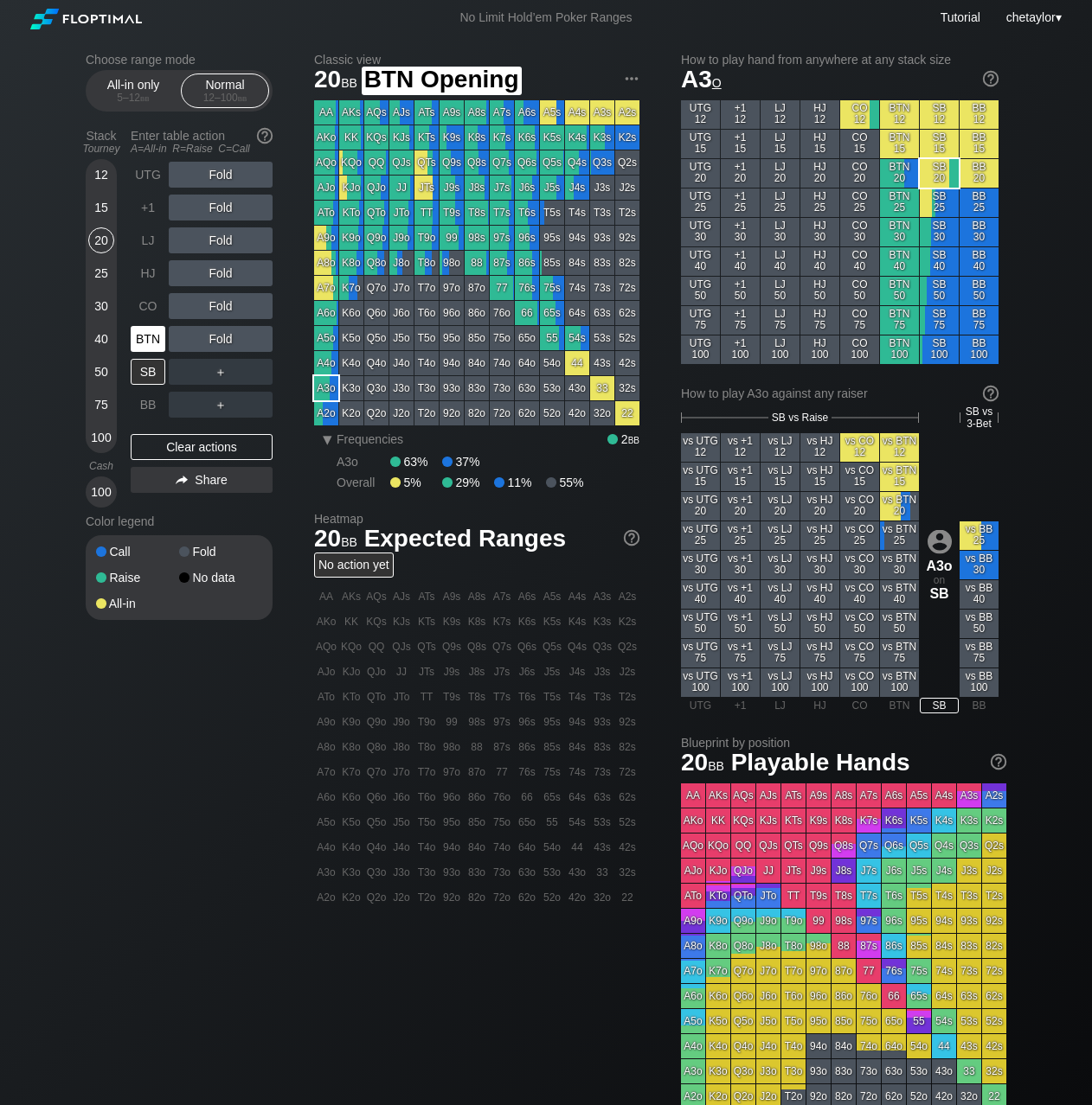
click at [146, 346] on div "BTN" at bounding box center [147, 338] width 35 height 26
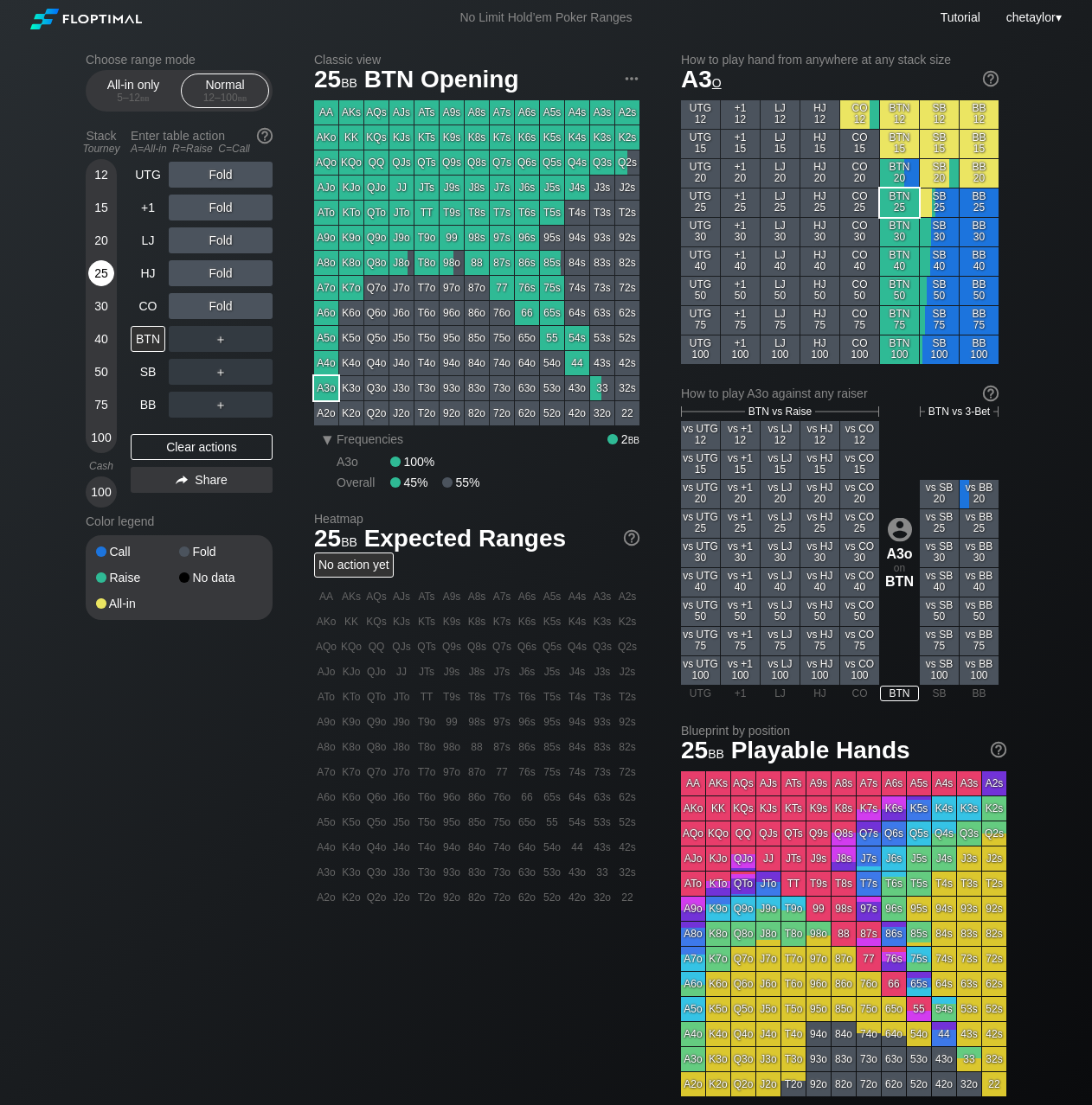
click at [97, 275] on div "25" at bounding box center [100, 273] width 26 height 26
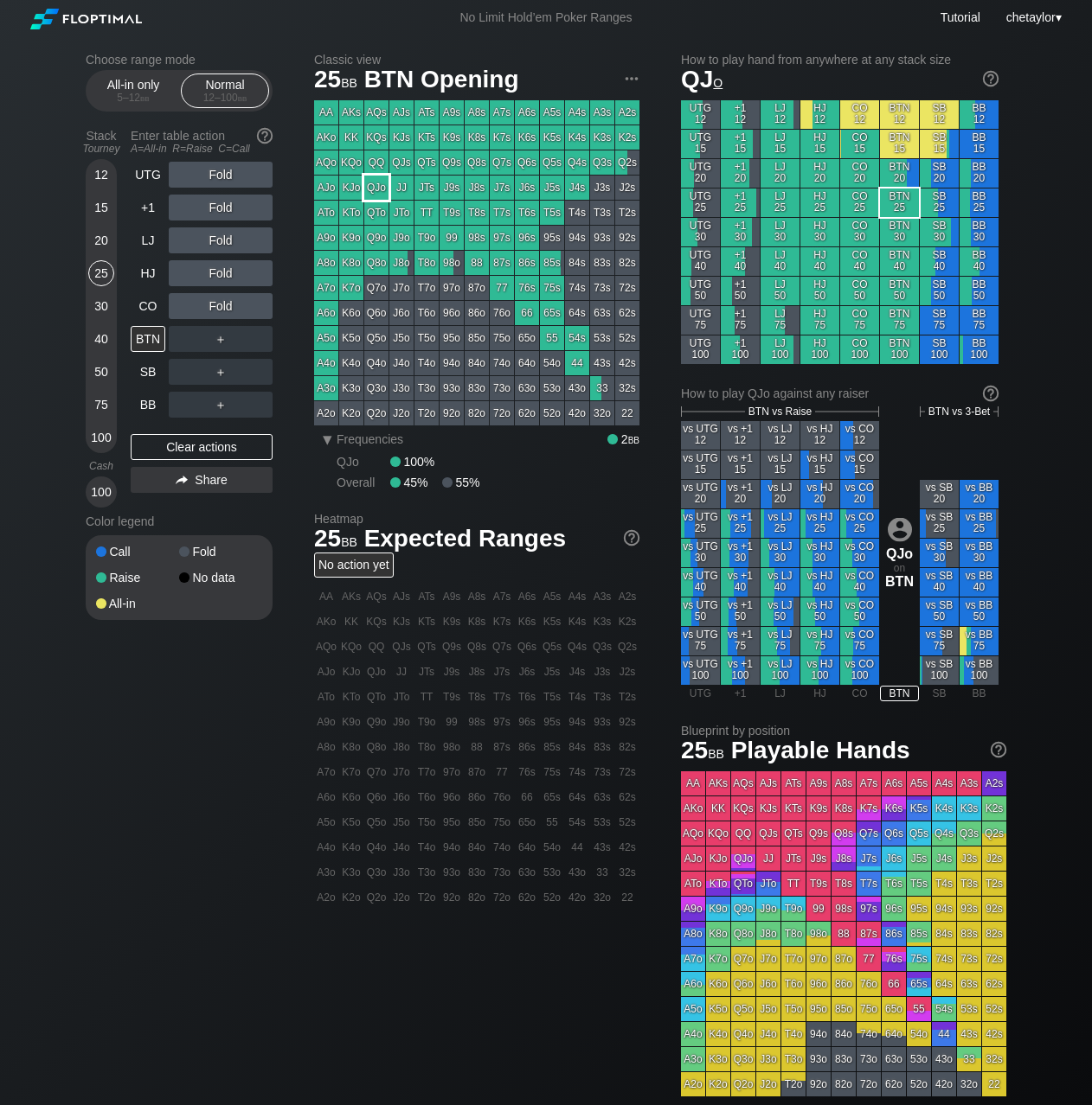
click at [379, 179] on div "QJo" at bounding box center [376, 187] width 24 height 24
click at [188, 303] on div "A ✕" at bounding box center [186, 306] width 34 height 26
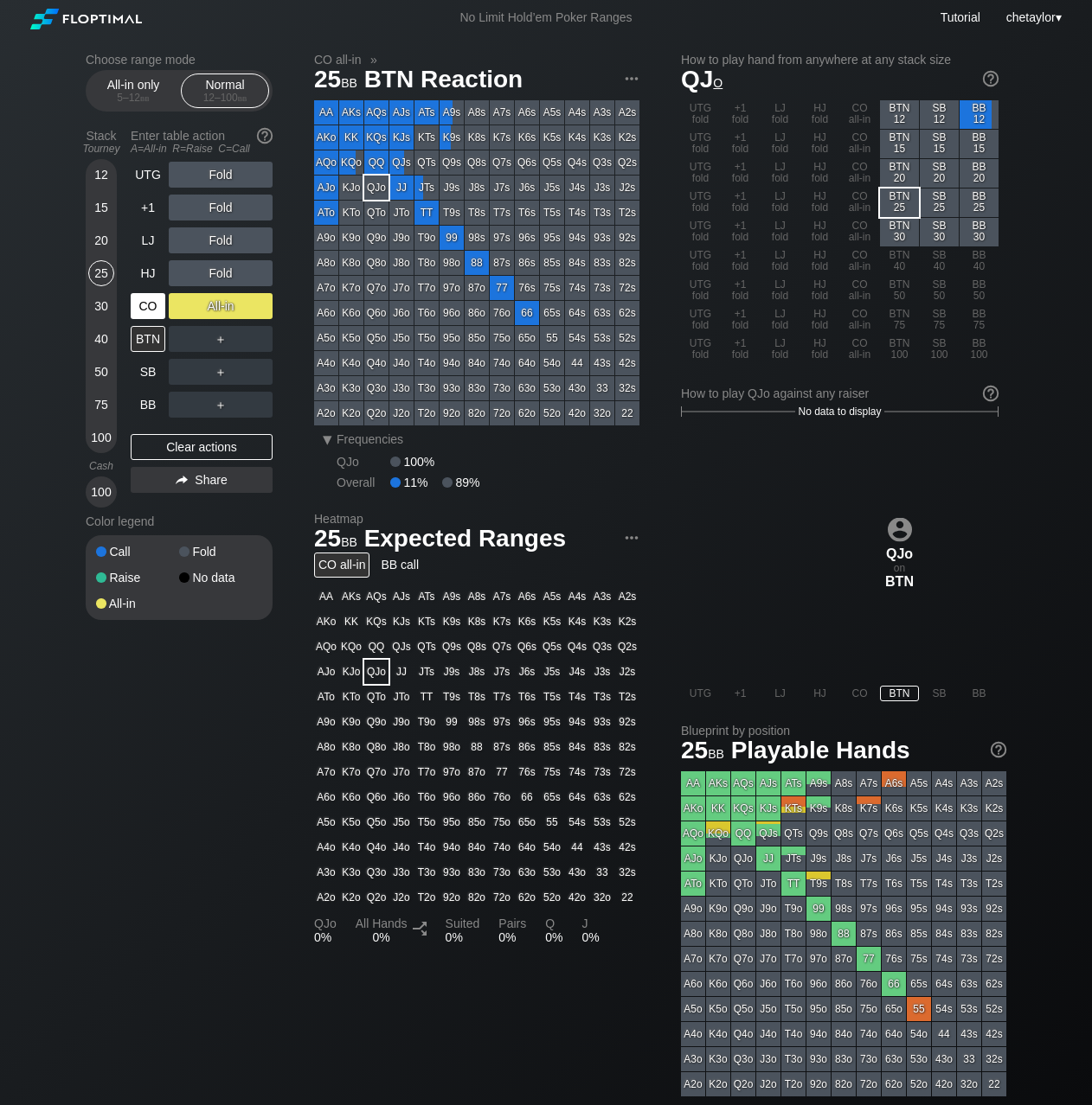
click at [150, 310] on div "CO" at bounding box center [147, 306] width 35 height 26
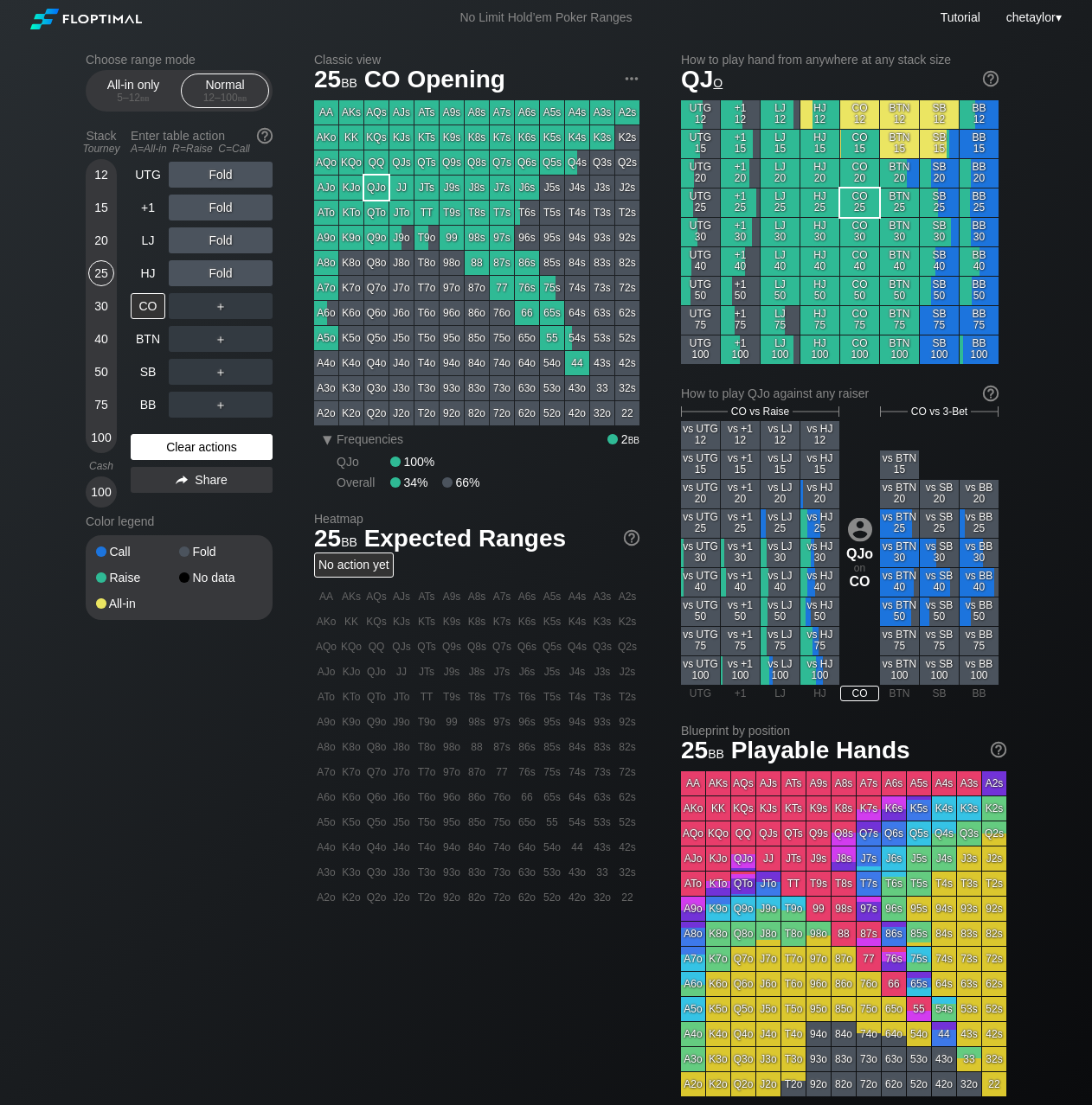
click at [173, 444] on div "Clear actions" at bounding box center [202, 447] width 142 height 26
click at [601, 134] on div "K3s" at bounding box center [602, 137] width 24 height 24
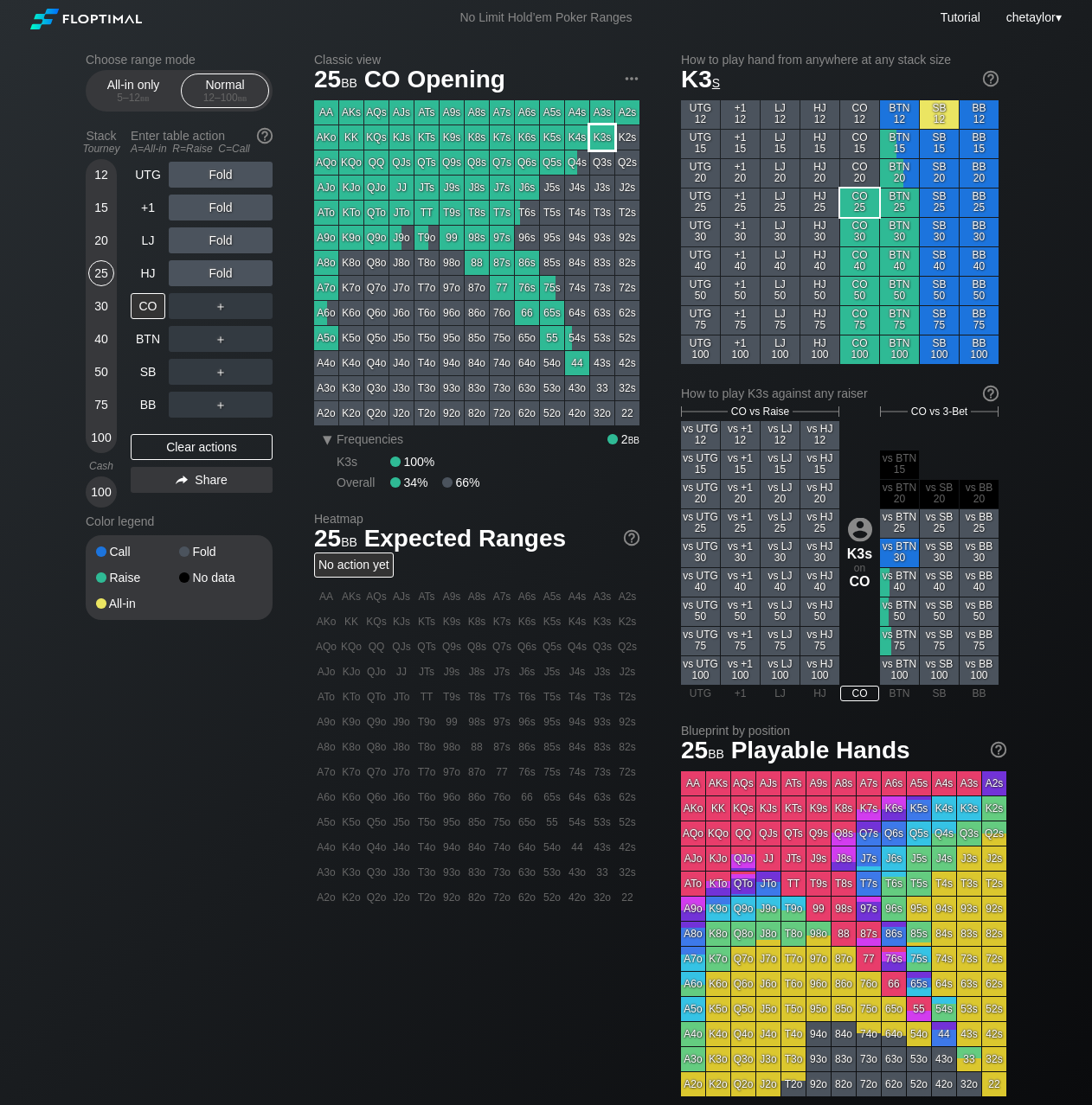
click at [601, 134] on div "K3s" at bounding box center [602, 137] width 24 height 24
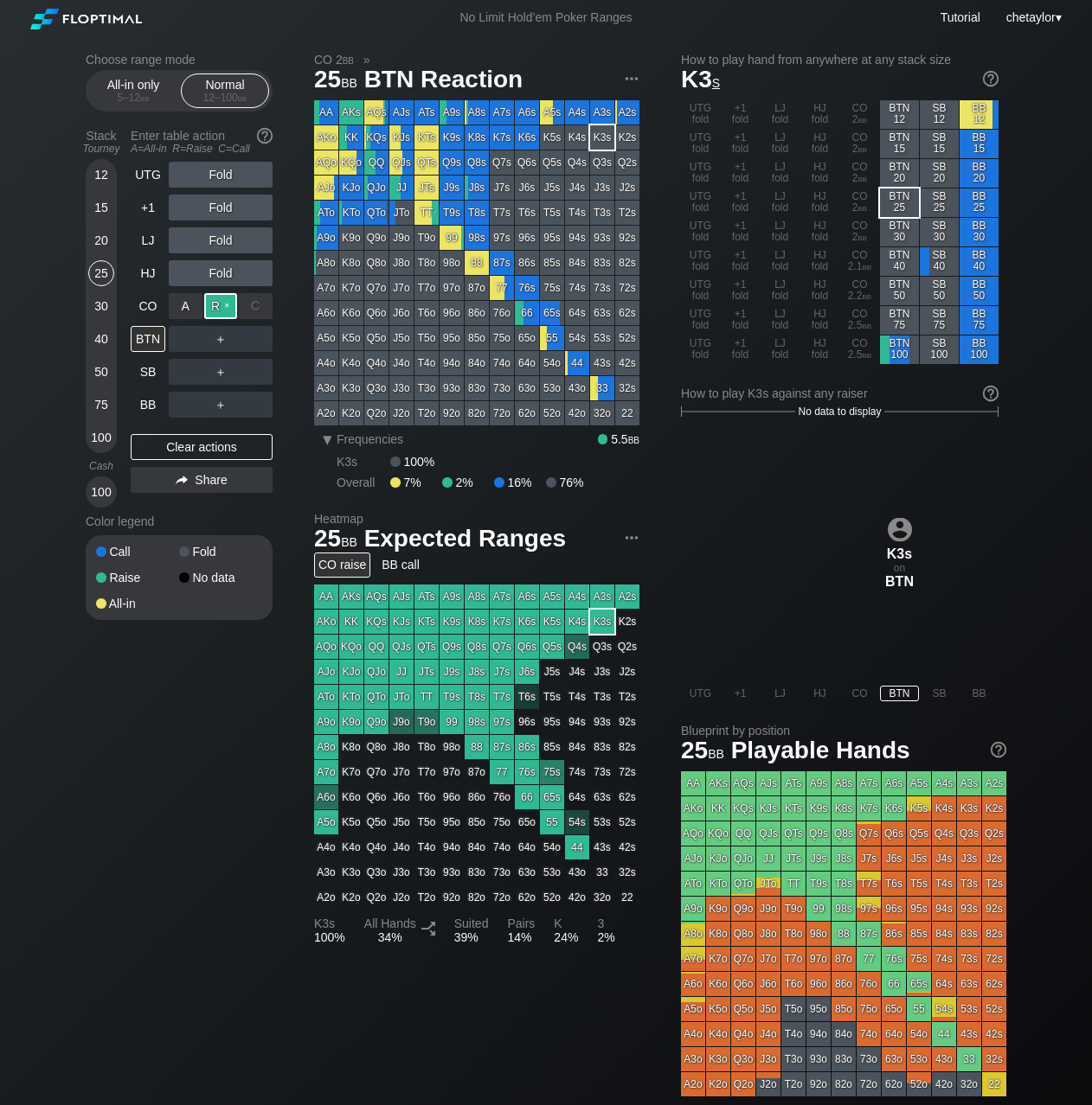
click at [219, 306] on div "R ✕" at bounding box center [221, 306] width 34 height 26
click at [187, 373] on div "A ✕" at bounding box center [186, 371] width 34 height 26
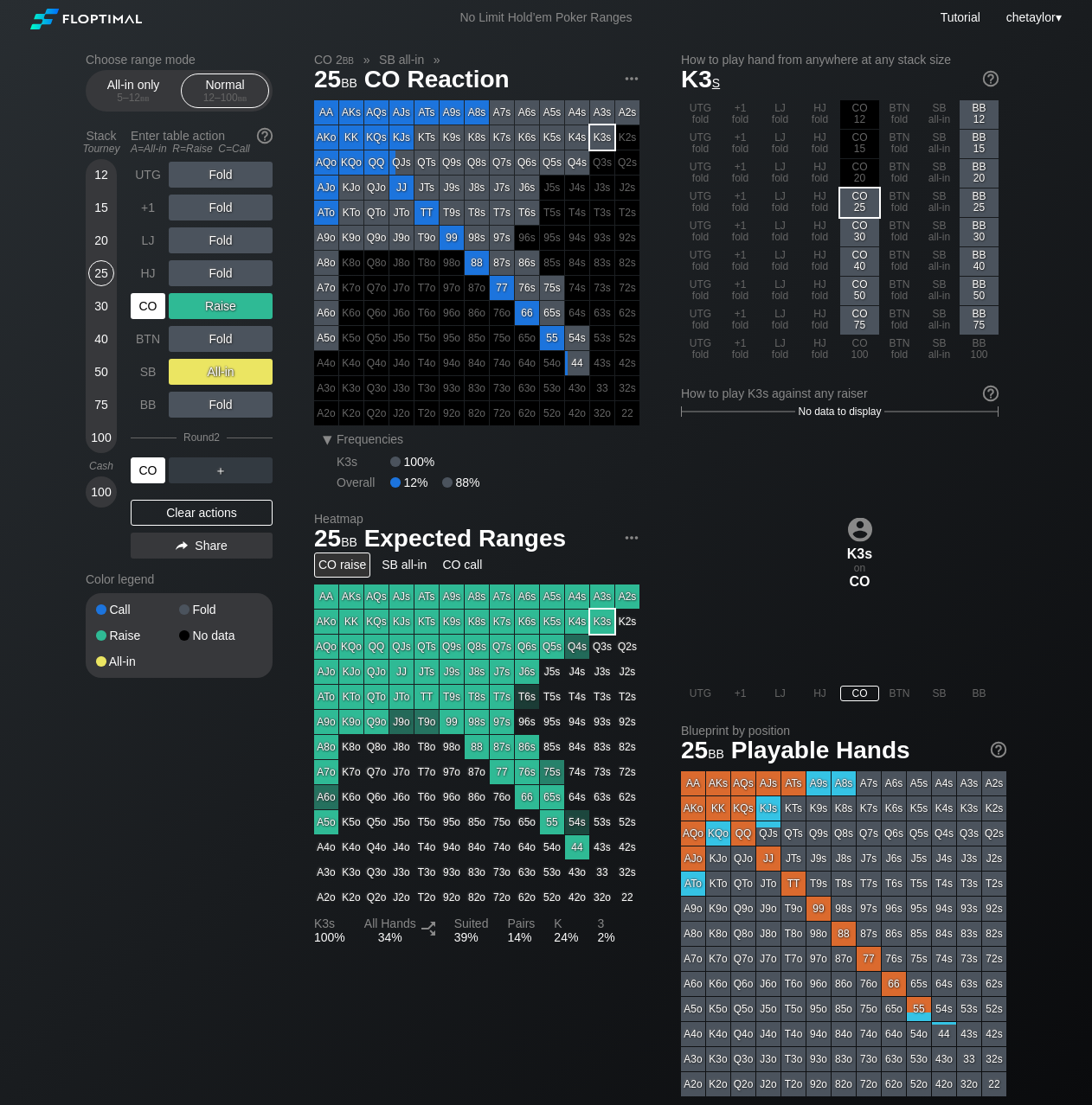
click at [143, 462] on div "CO" at bounding box center [147, 470] width 35 height 26
click at [105, 241] on div "20" at bounding box center [100, 240] width 26 height 26
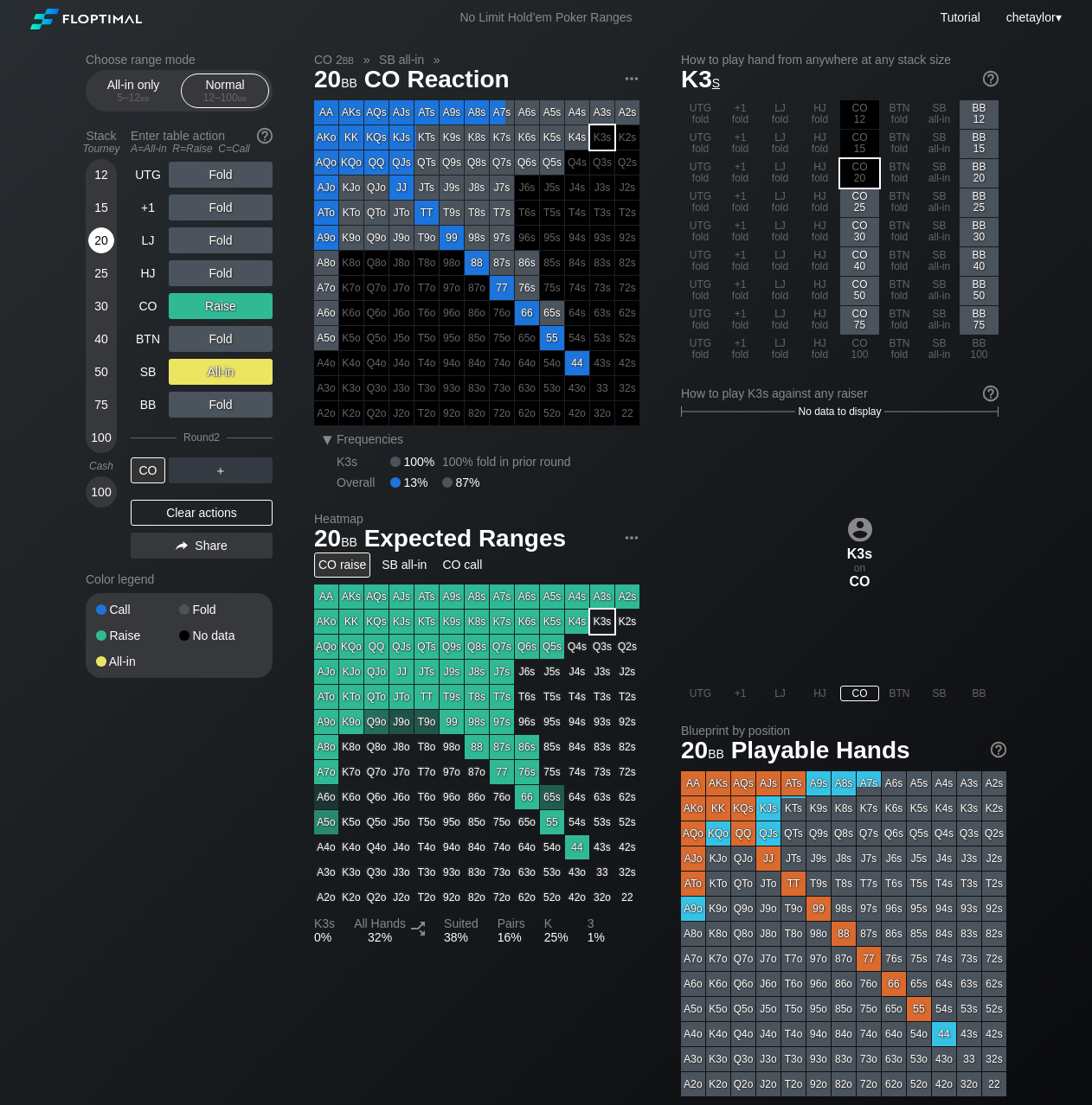
click at [105, 241] on div "20" at bounding box center [100, 240] width 26 height 26
click at [163, 509] on div "Clear actions" at bounding box center [202, 513] width 142 height 26
click at [163, 566] on div "Color legend" at bounding box center [179, 579] width 187 height 28
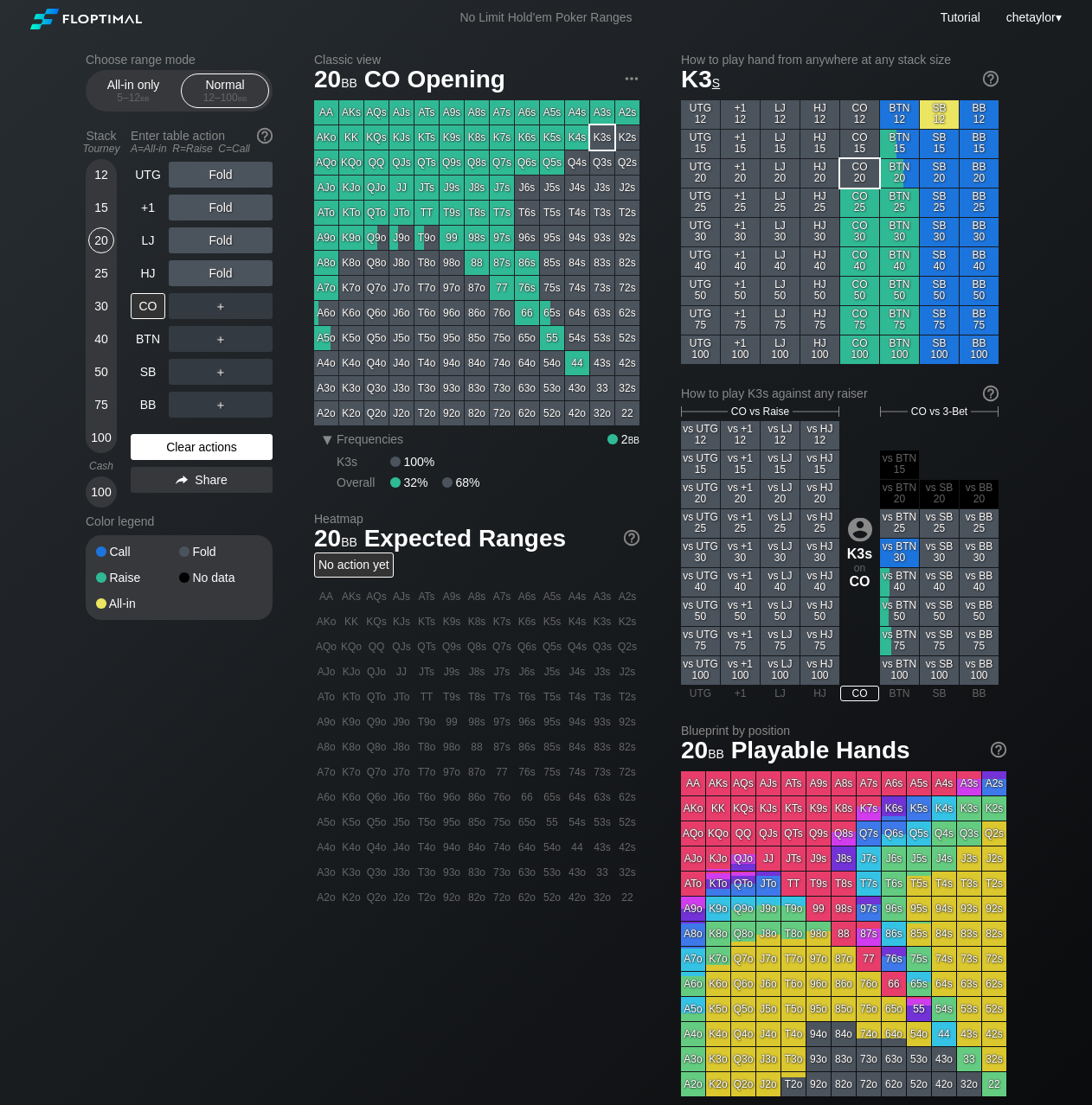
click at [177, 453] on div "Clear actions" at bounding box center [202, 447] width 142 height 26
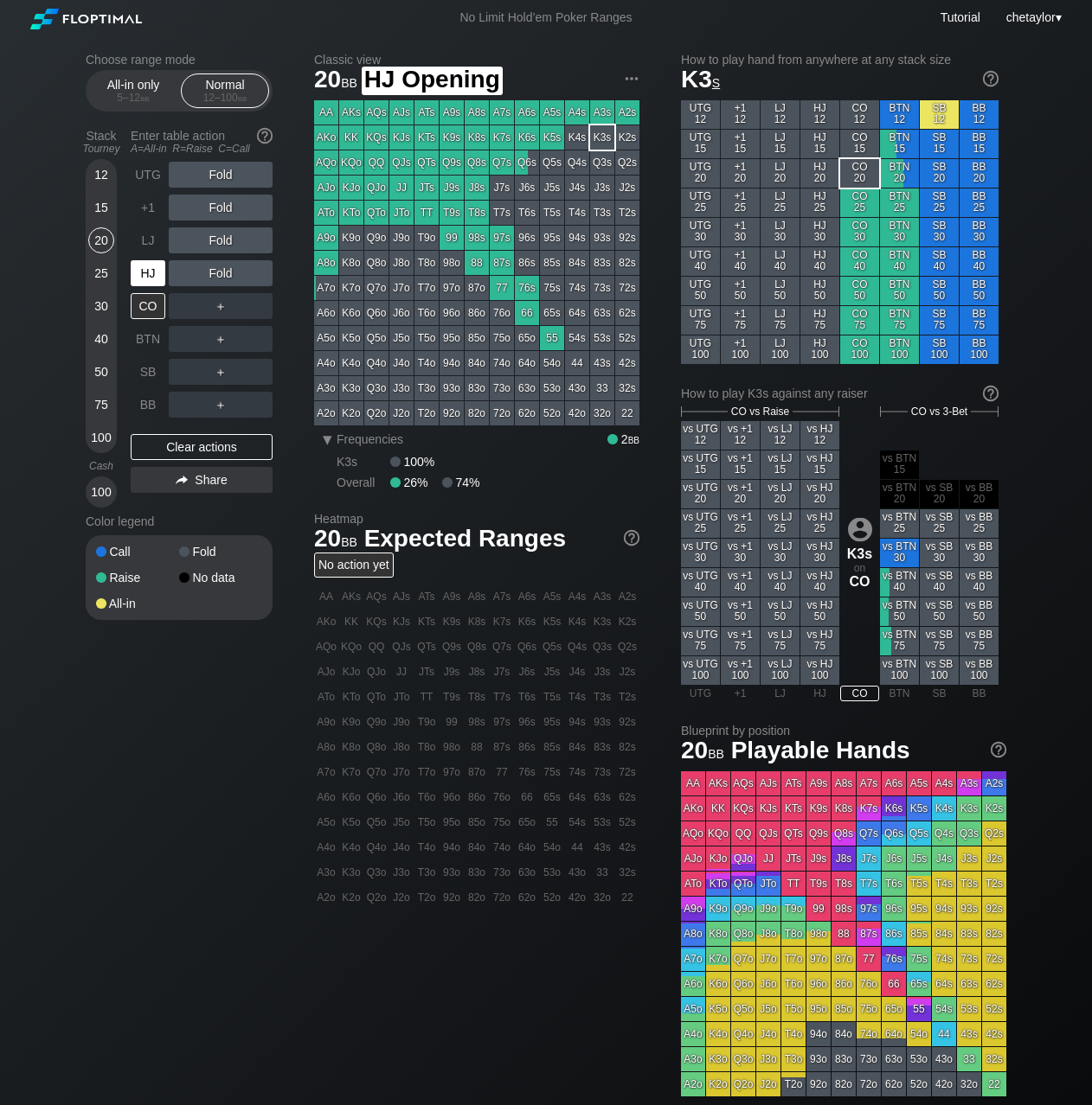
click at [158, 271] on div "HJ" at bounding box center [147, 273] width 35 height 26
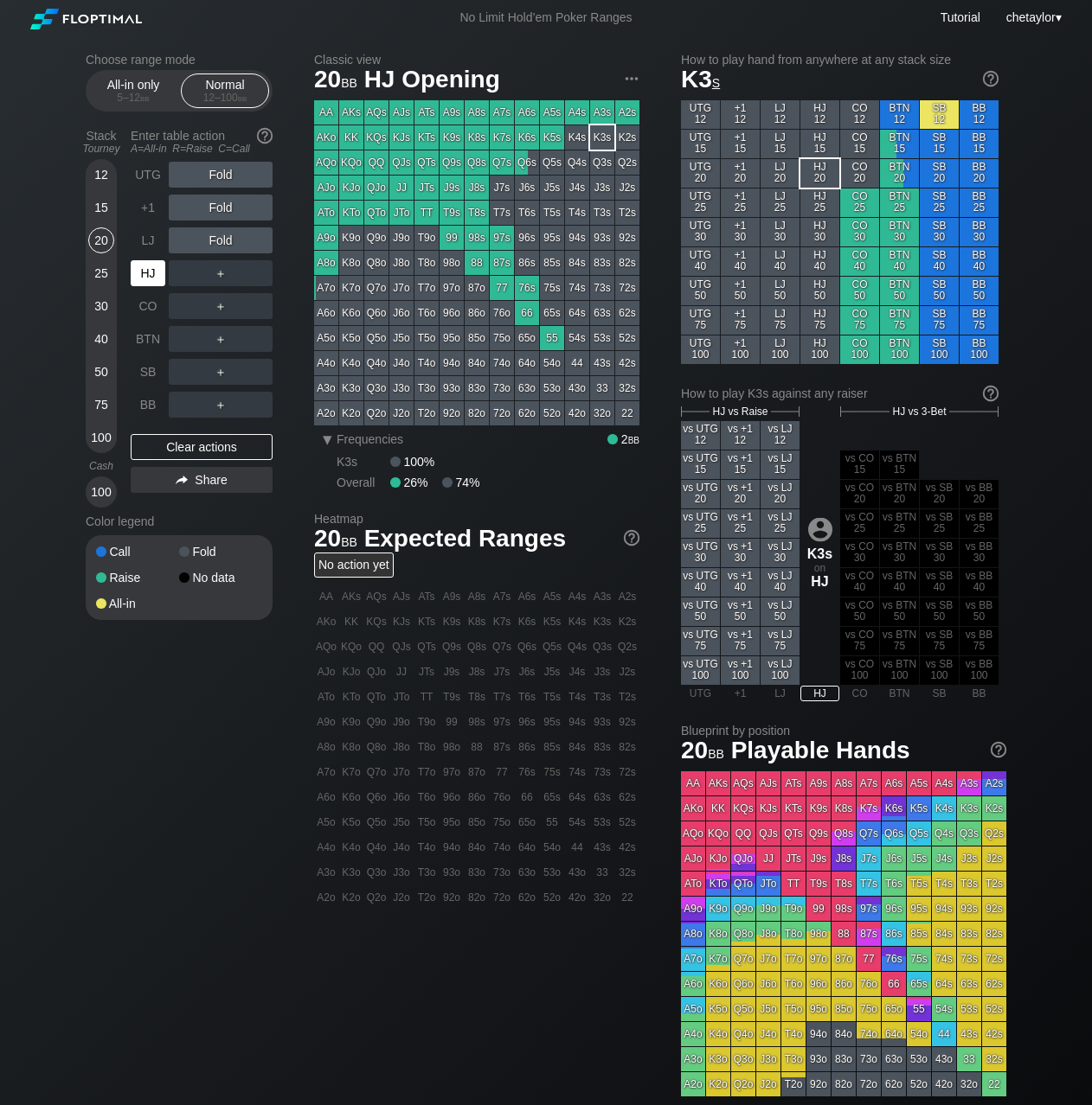
click at [158, 271] on div "HJ" at bounding box center [147, 273] width 35 height 26
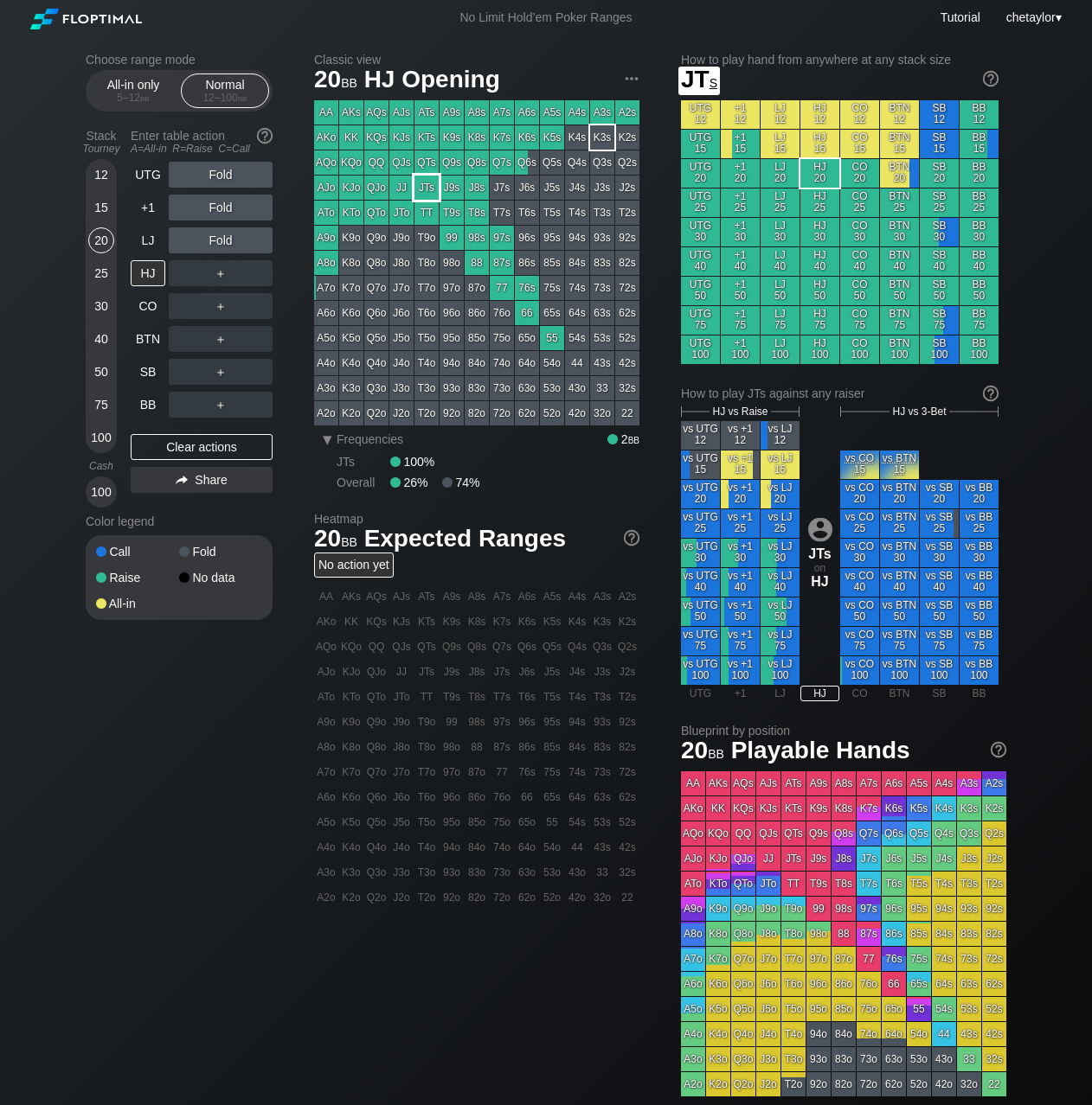
click at [428, 186] on div "JTs" at bounding box center [426, 187] width 24 height 24
click at [227, 274] on div "R ✕" at bounding box center [221, 273] width 34 height 26
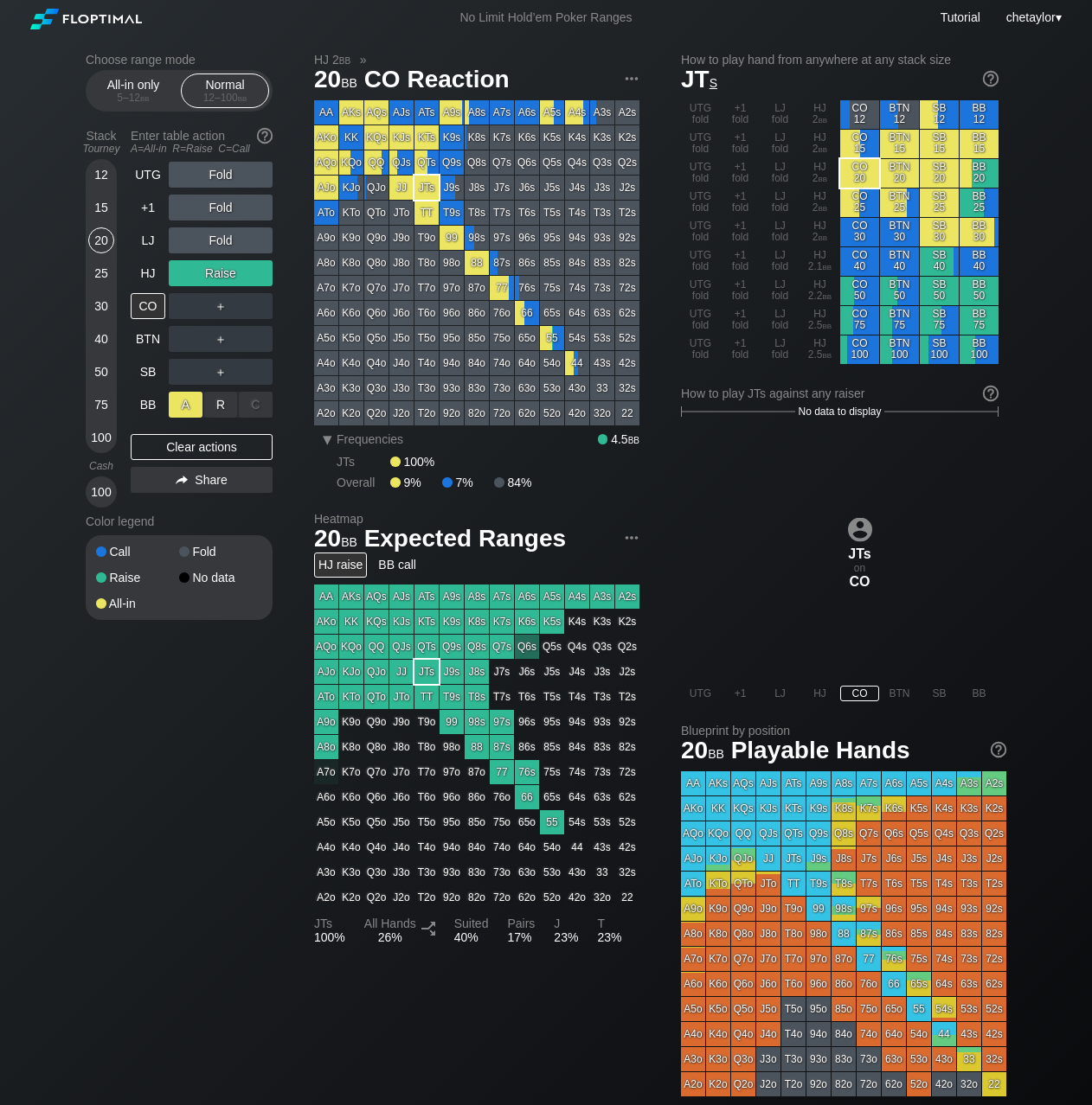
click at [187, 408] on div "A ✕" at bounding box center [186, 404] width 34 height 26
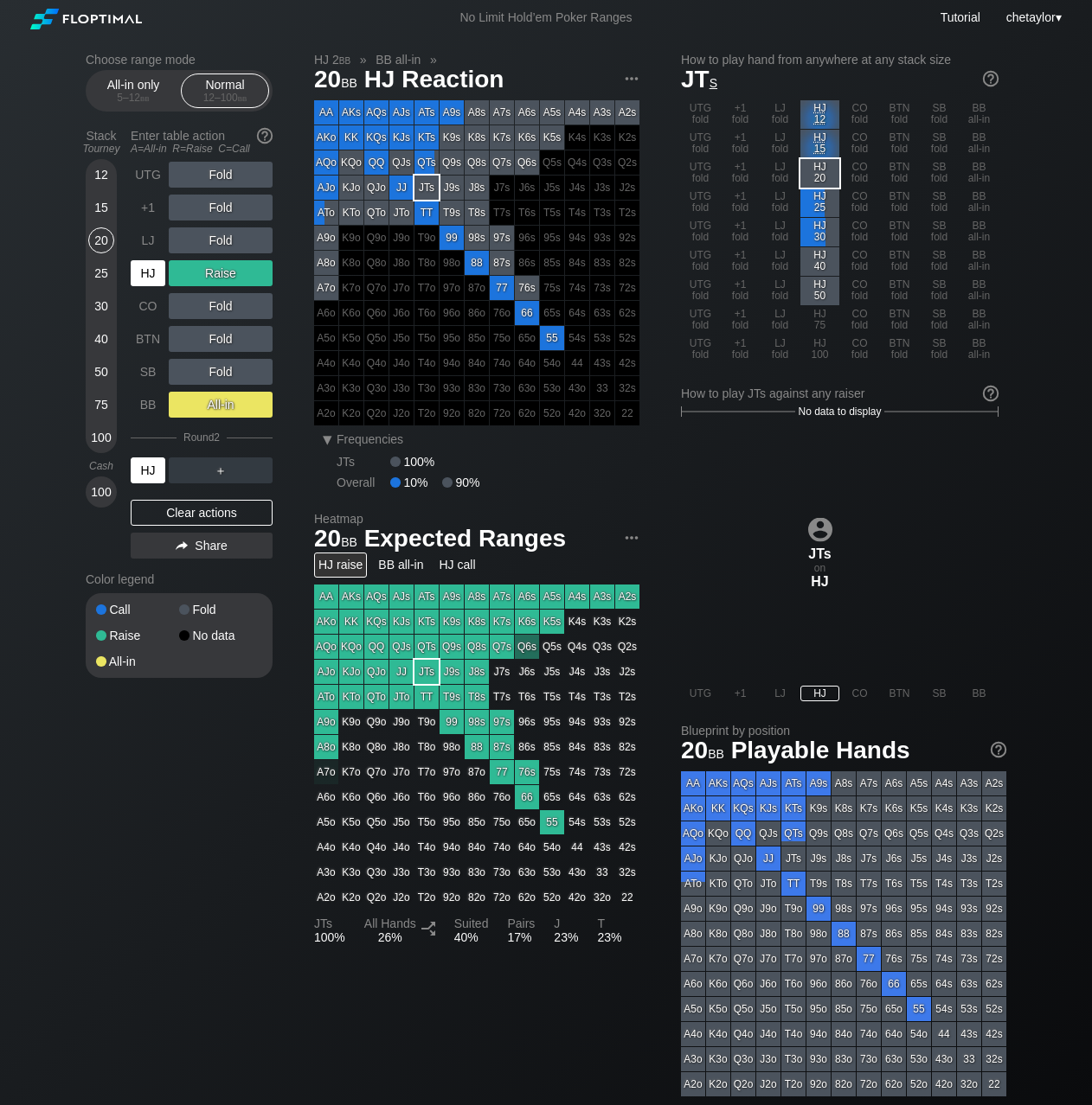
click at [151, 465] on div "HJ" at bounding box center [147, 470] width 35 height 26
click at [157, 508] on div "Clear actions" at bounding box center [202, 513] width 142 height 26
click at [157, 566] on div "Color legend" at bounding box center [179, 579] width 187 height 28
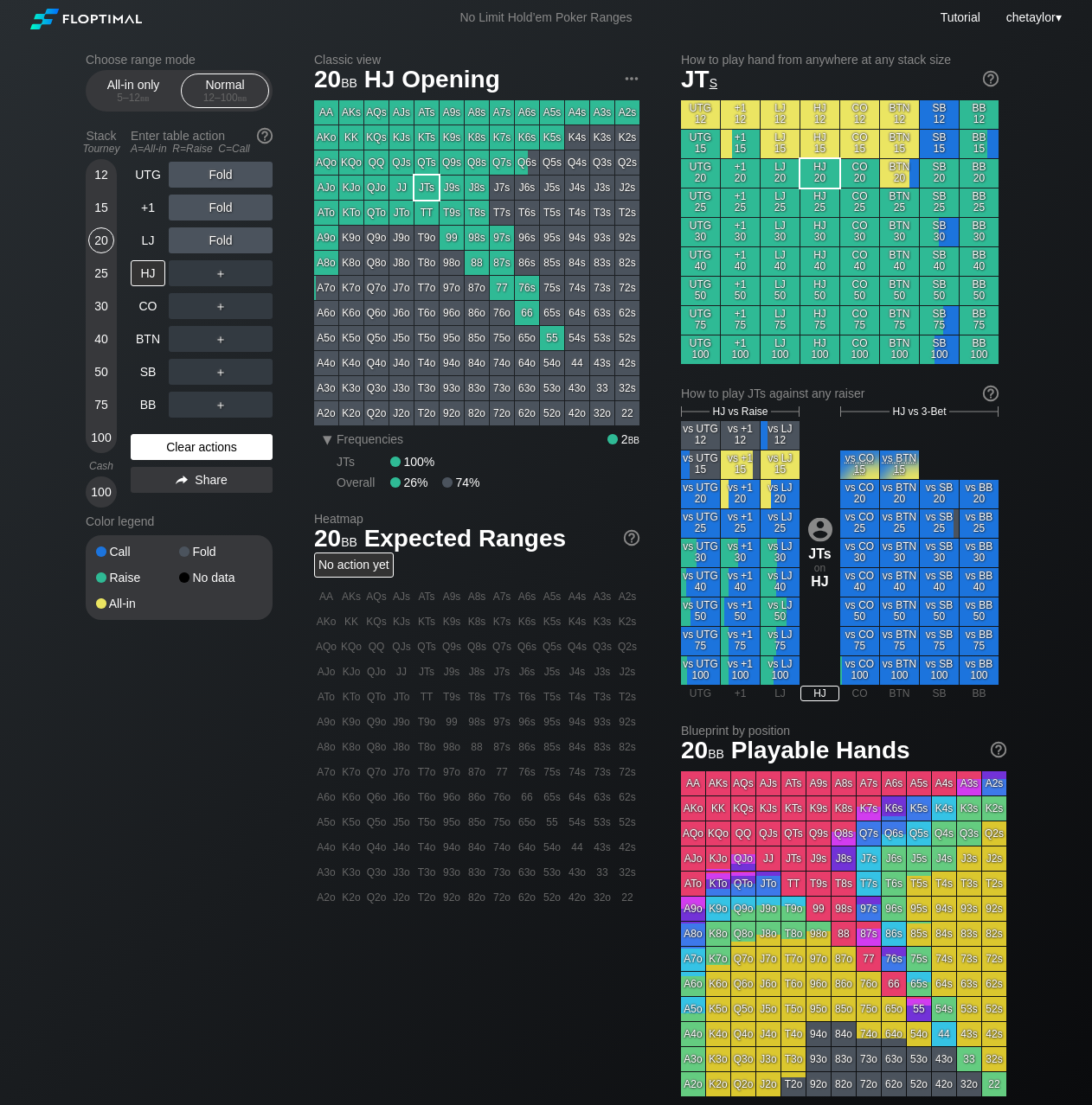
click at [181, 451] on div "Clear actions" at bounding box center [202, 447] width 142 height 26
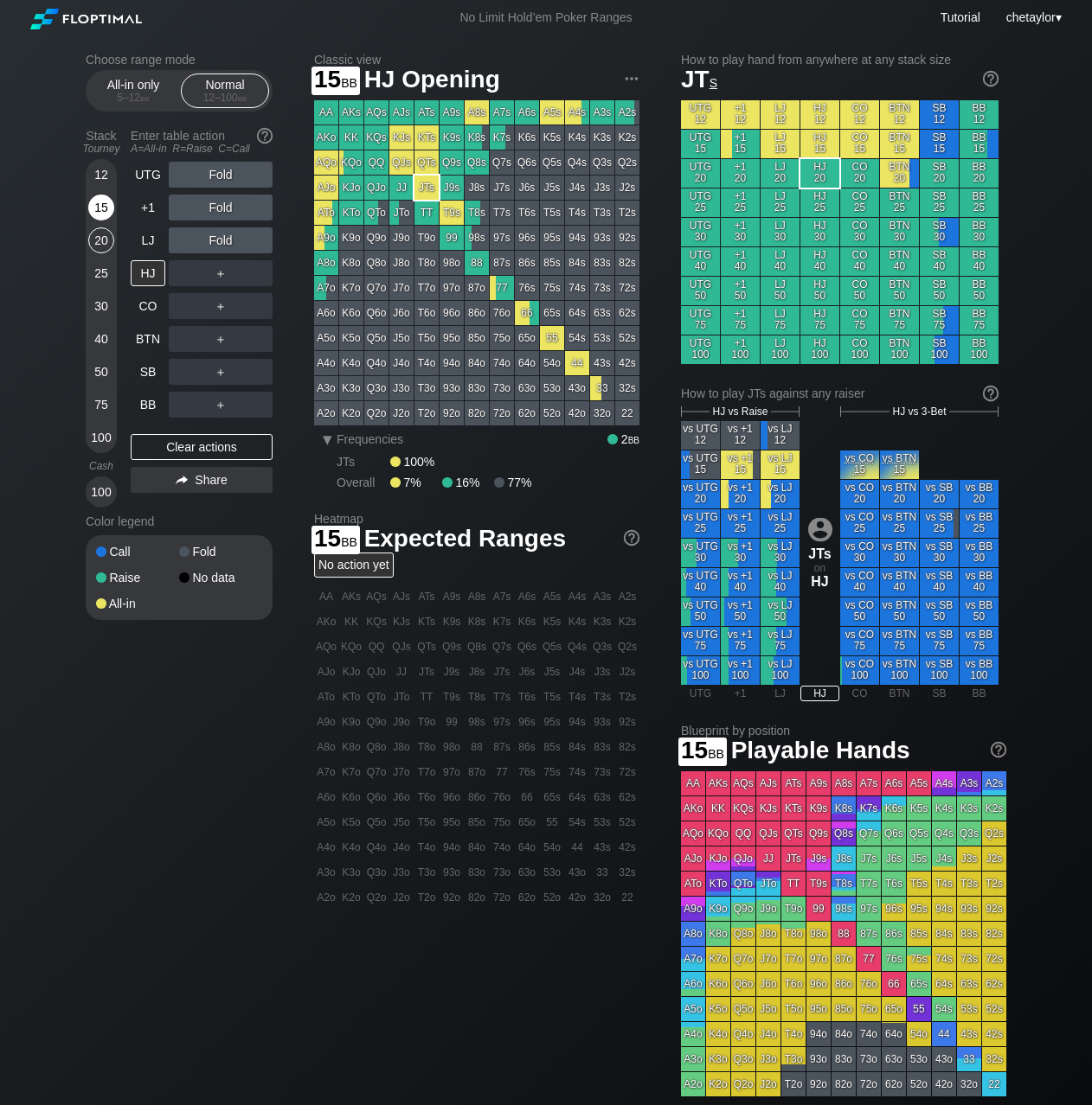
click at [100, 201] on div "15" at bounding box center [100, 207] width 26 height 26
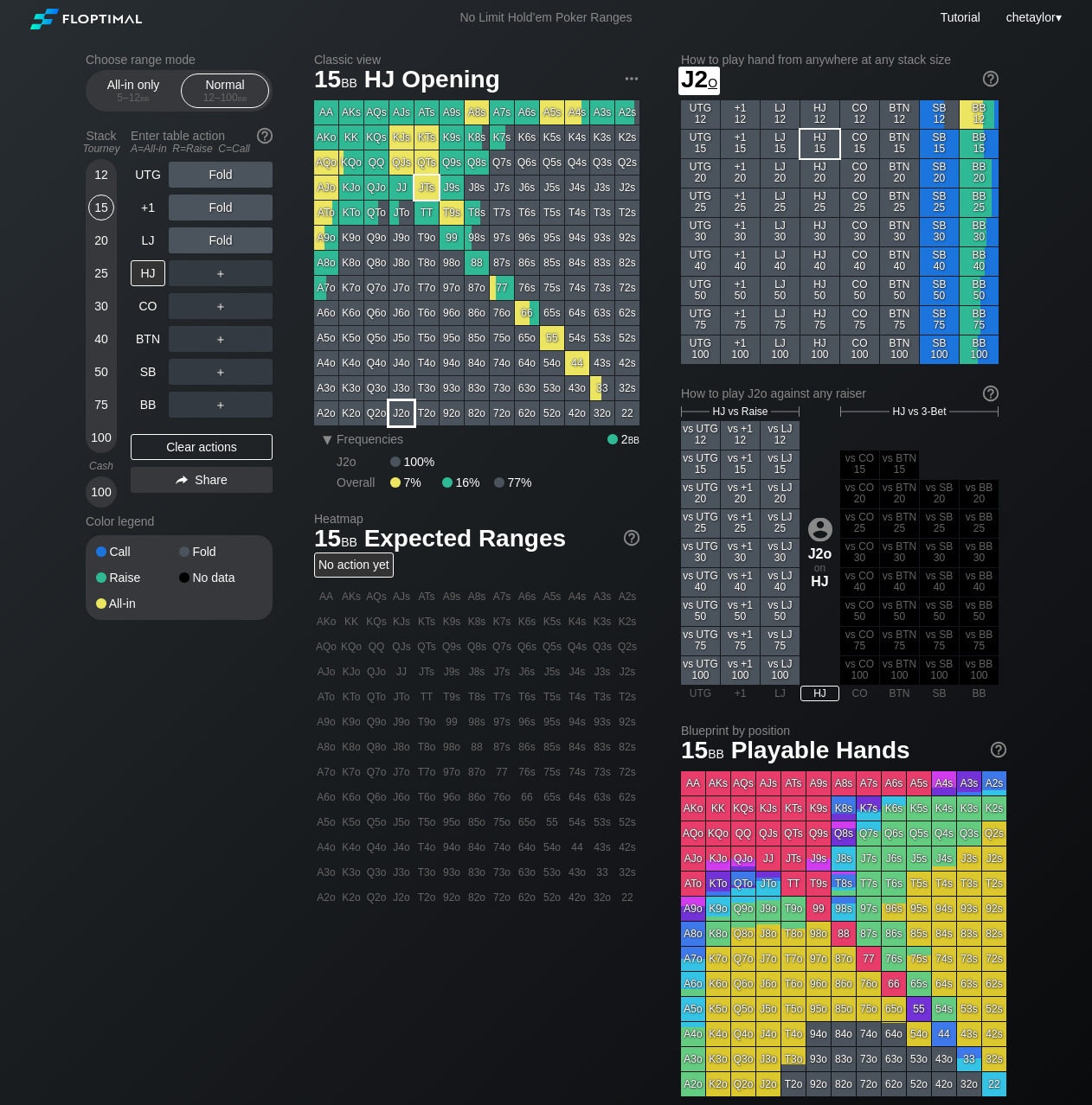
click at [399, 410] on div "J2o" at bounding box center [401, 413] width 24 height 24
click at [193, 445] on div "Clear actions" at bounding box center [202, 447] width 142 height 26
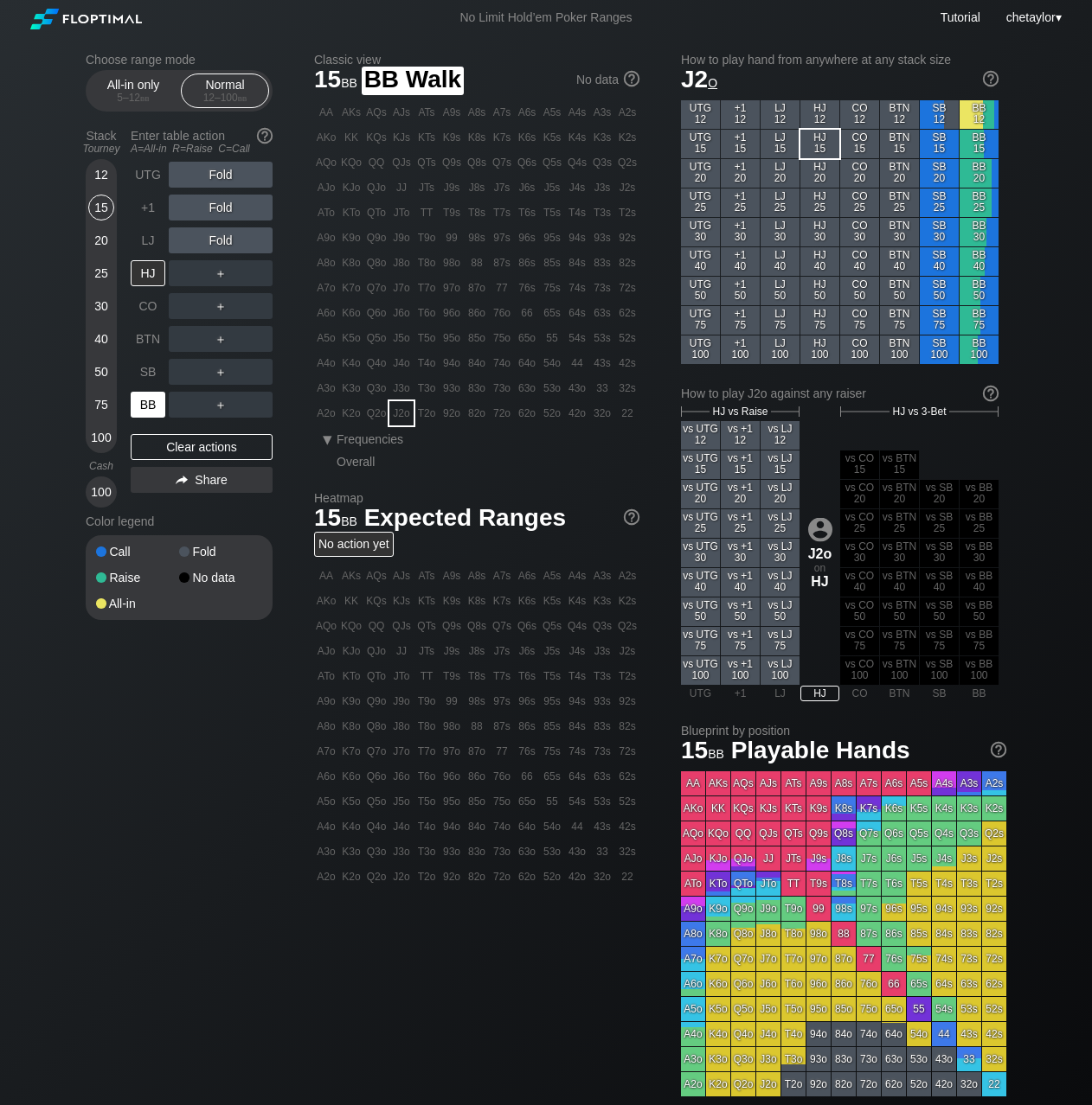
click at [147, 403] on div "BB" at bounding box center [147, 404] width 35 height 26
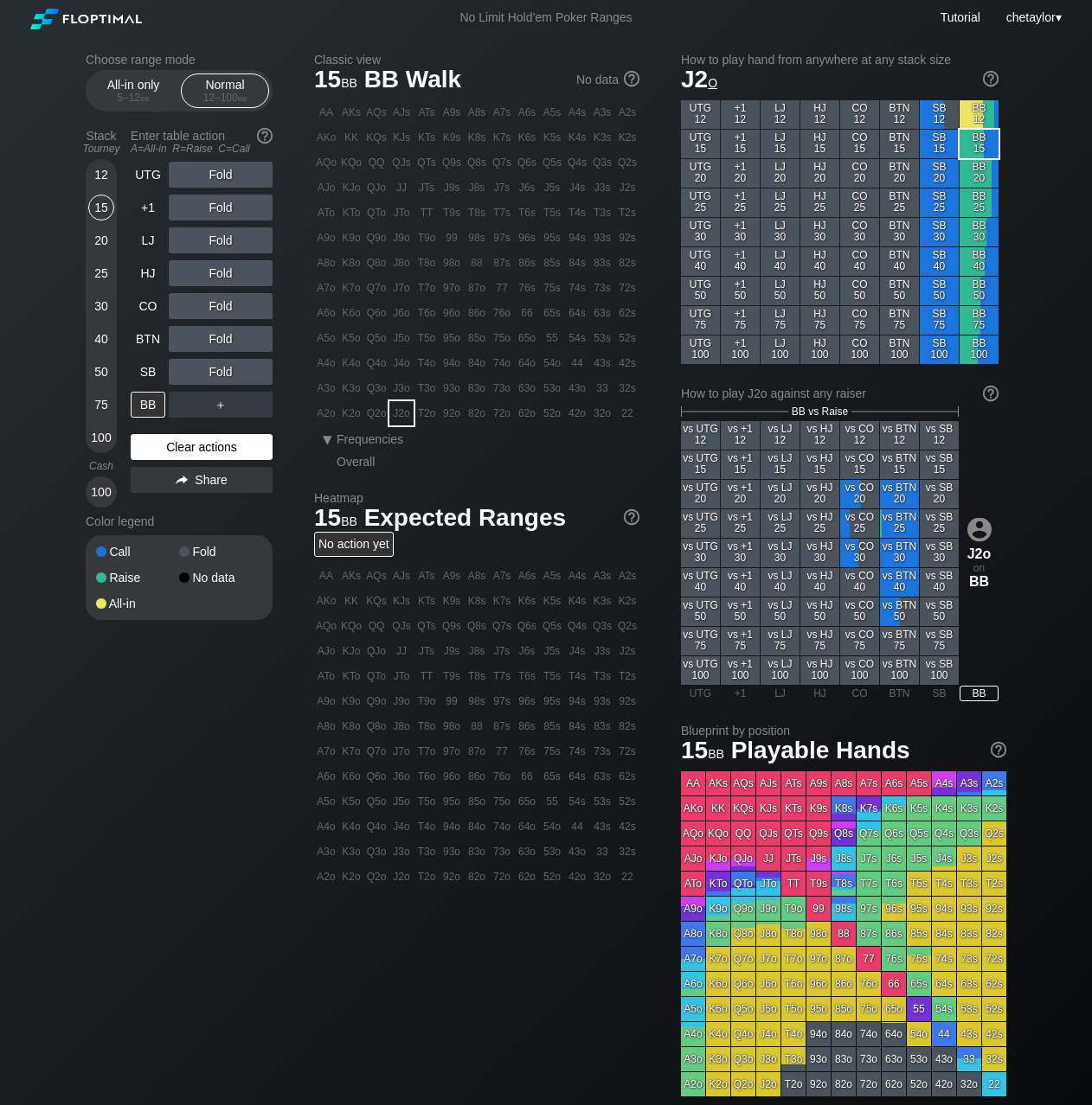
click at [211, 443] on div "Clear actions" at bounding box center [202, 447] width 142 height 26
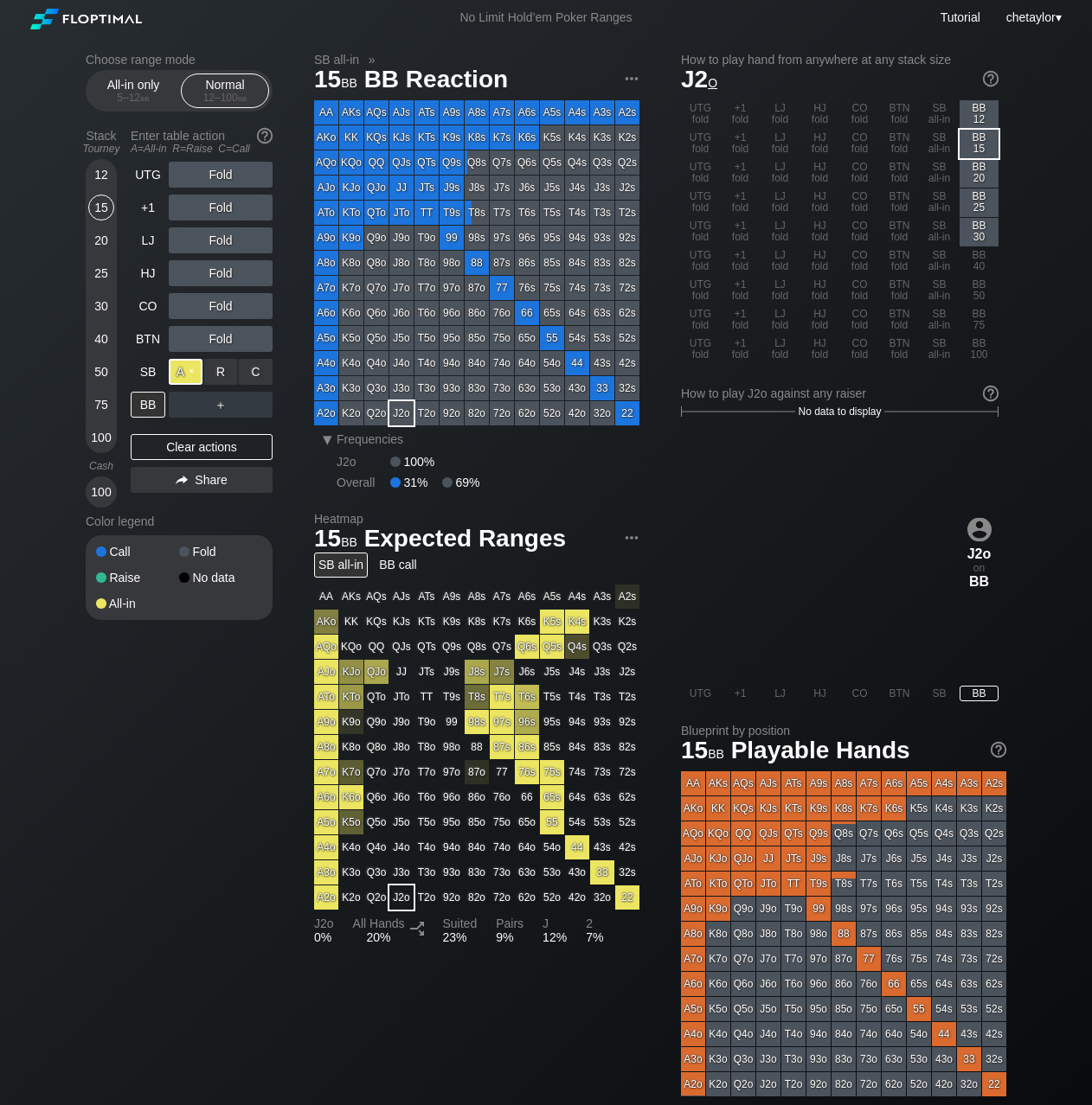
click at [194, 370] on div "A ✕" at bounding box center [186, 371] width 34 height 26
click at [132, 89] on div "All-in only 5 – 12 bb" at bounding box center [133, 91] width 80 height 33
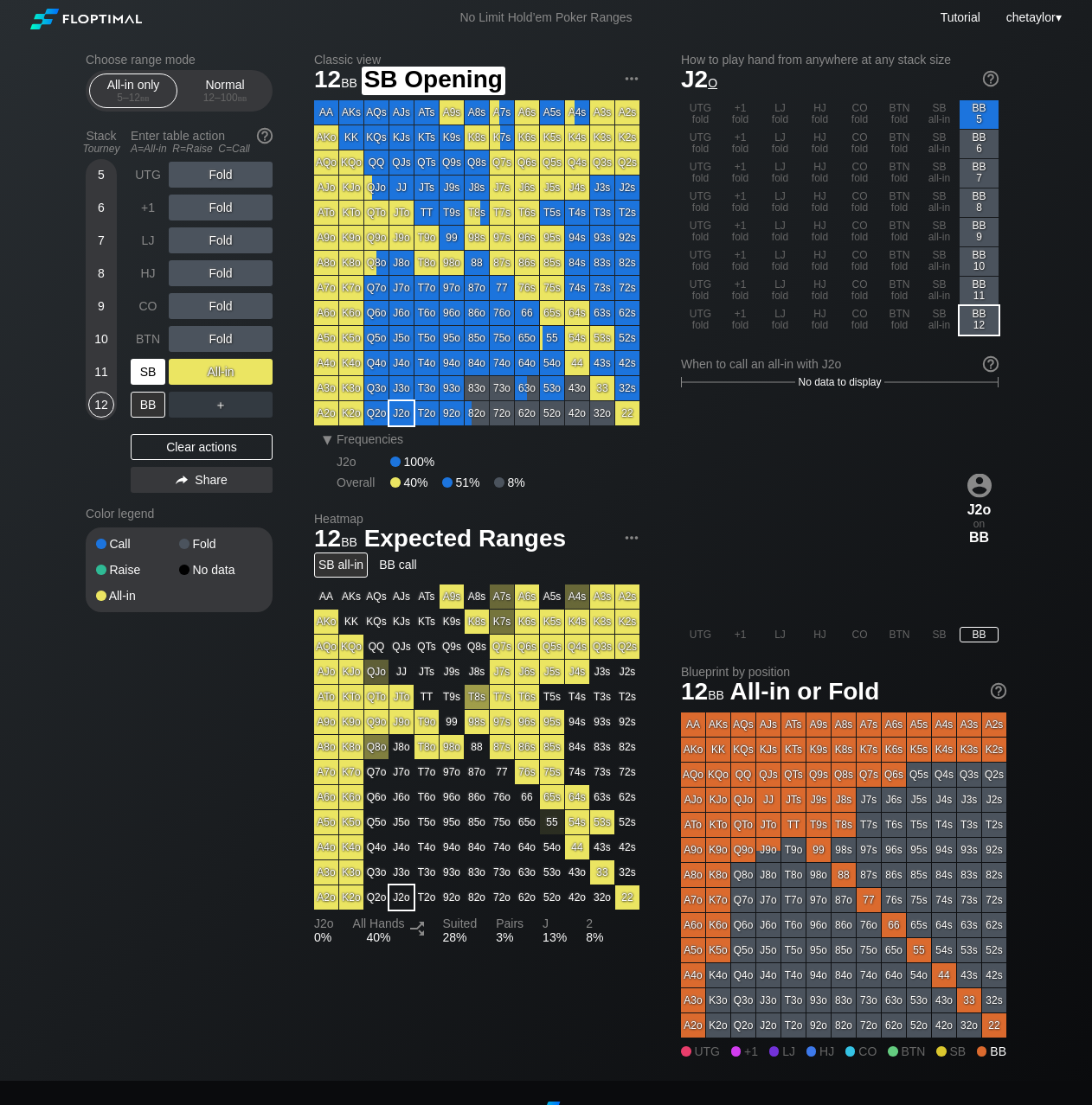
click at [147, 372] on div "SB" at bounding box center [147, 371] width 35 height 26
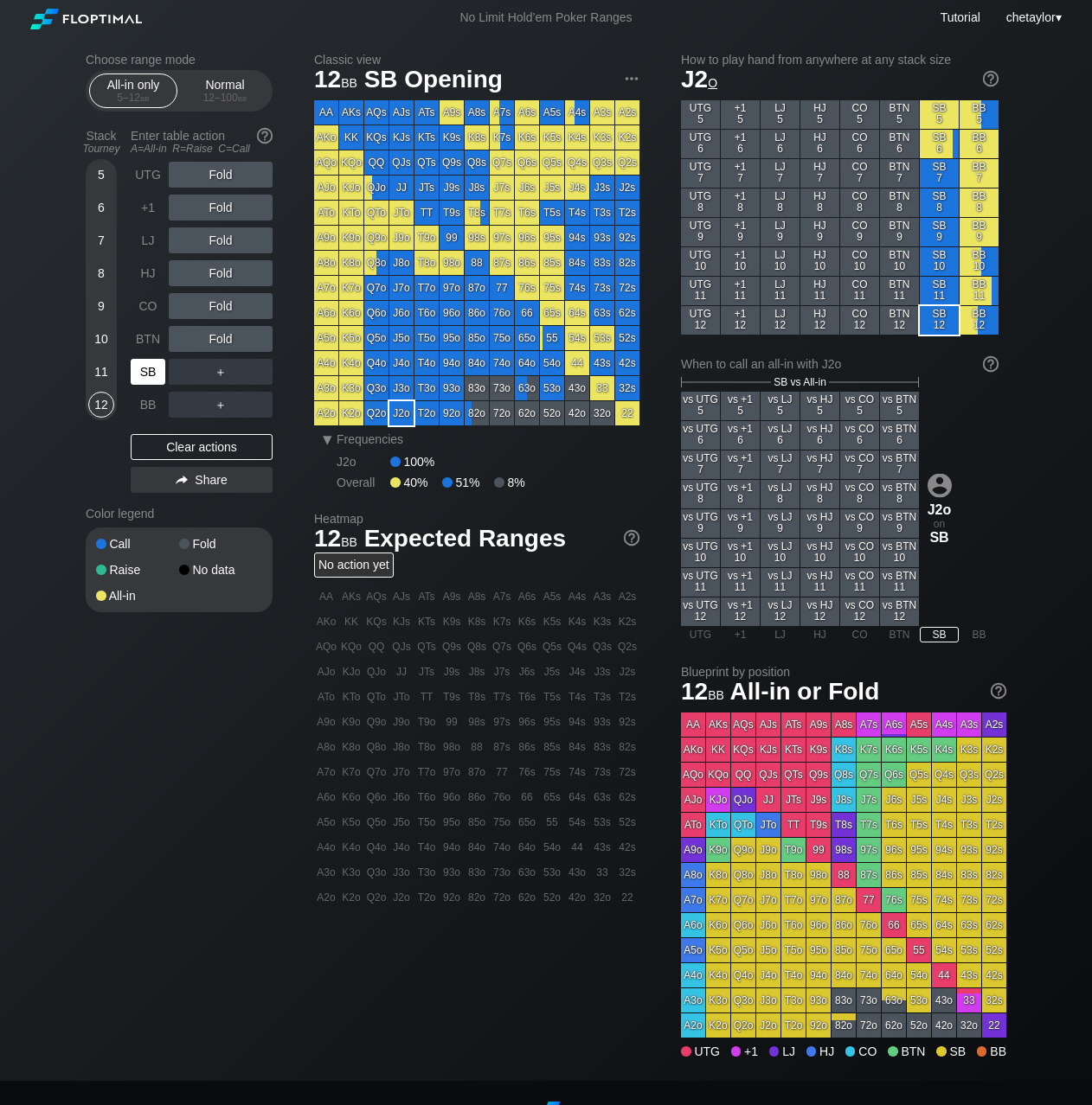
click at [147, 372] on div "SB" at bounding box center [147, 371] width 35 height 26
click at [178, 442] on div "Clear actions" at bounding box center [202, 447] width 142 height 26
click at [406, 369] on div "J4o" at bounding box center [401, 362] width 24 height 24
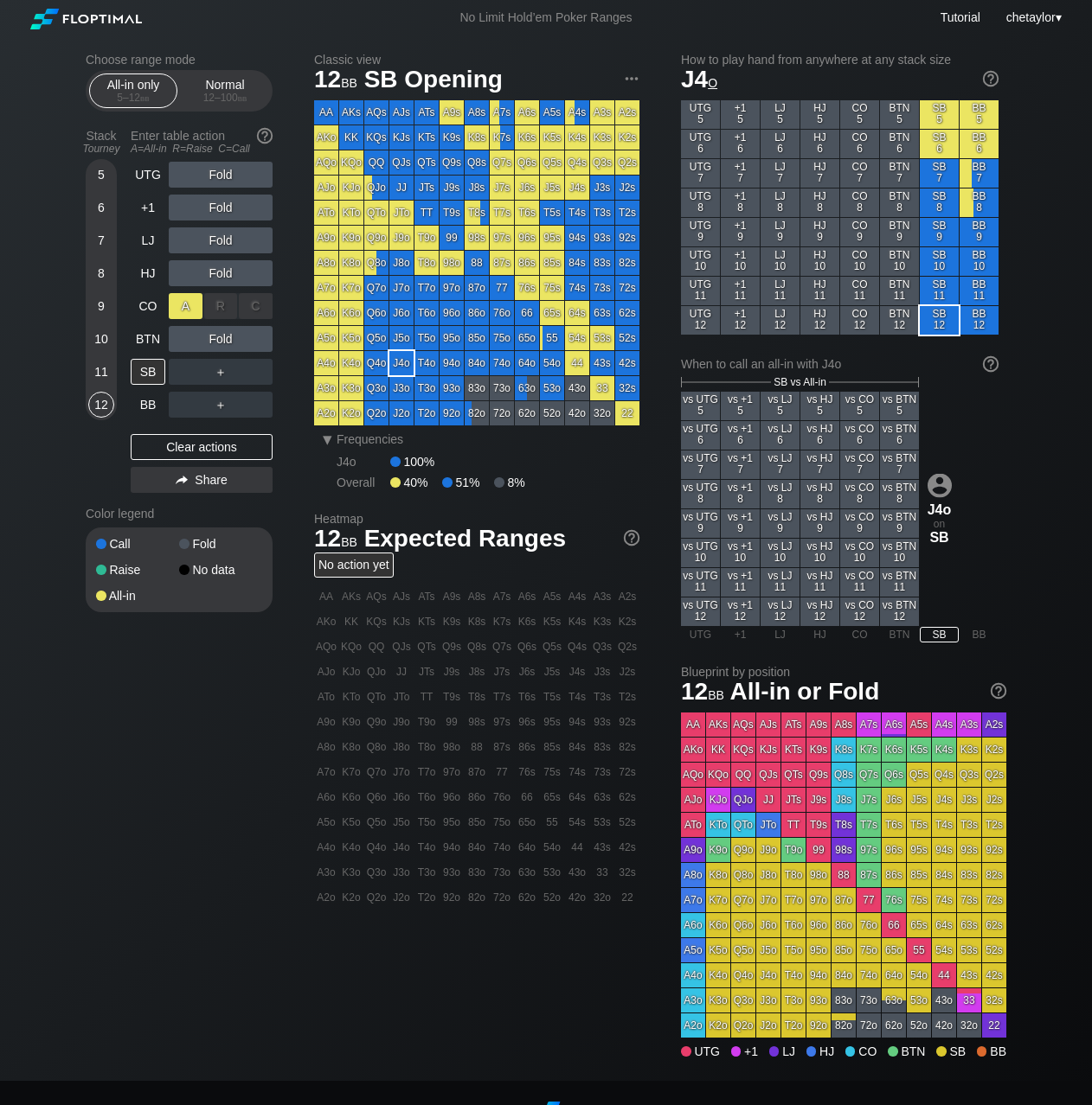
click at [187, 306] on div "A ✕" at bounding box center [186, 306] width 34 height 26
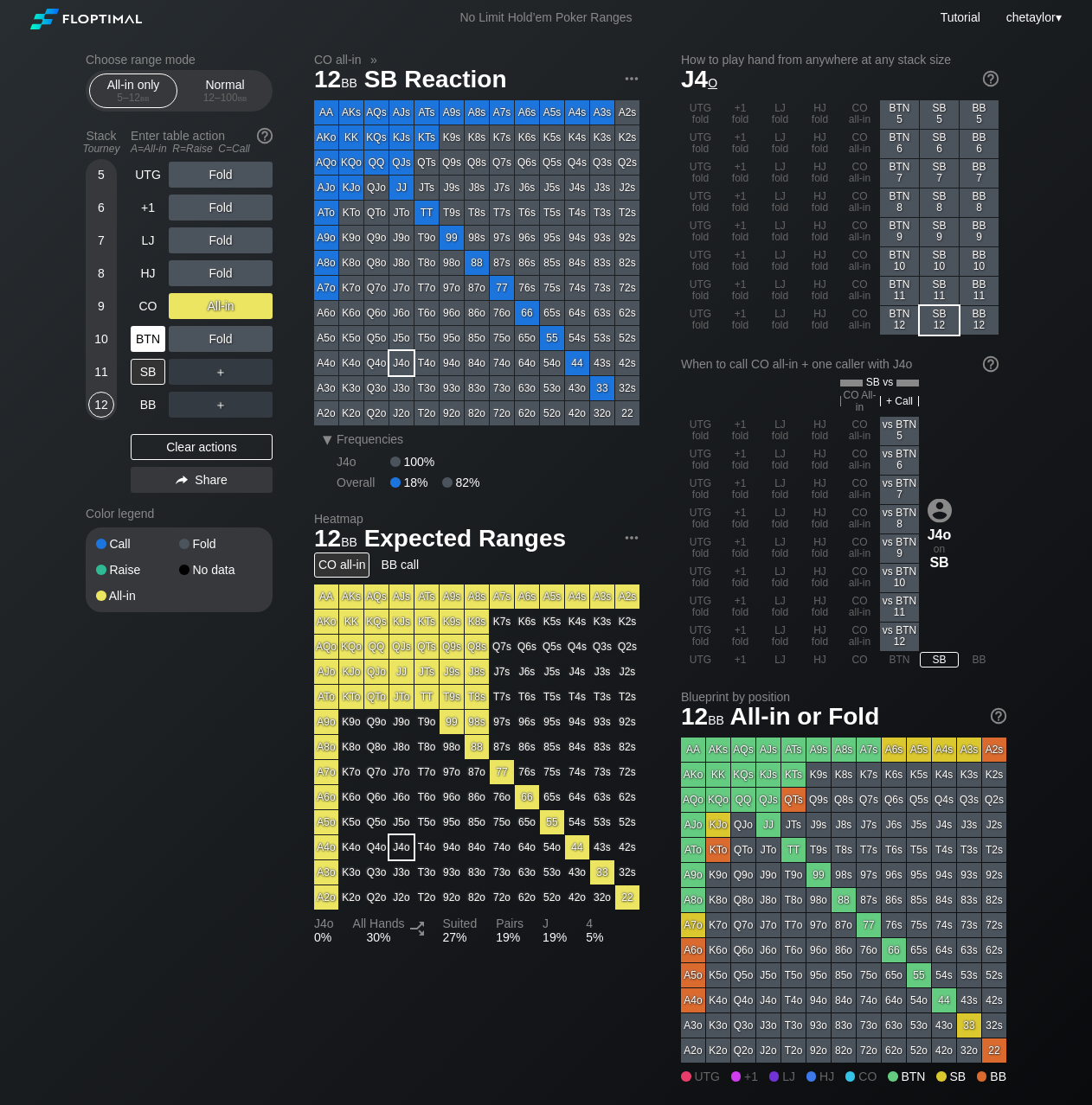
click at [150, 330] on div "BTN" at bounding box center [147, 338] width 35 height 26
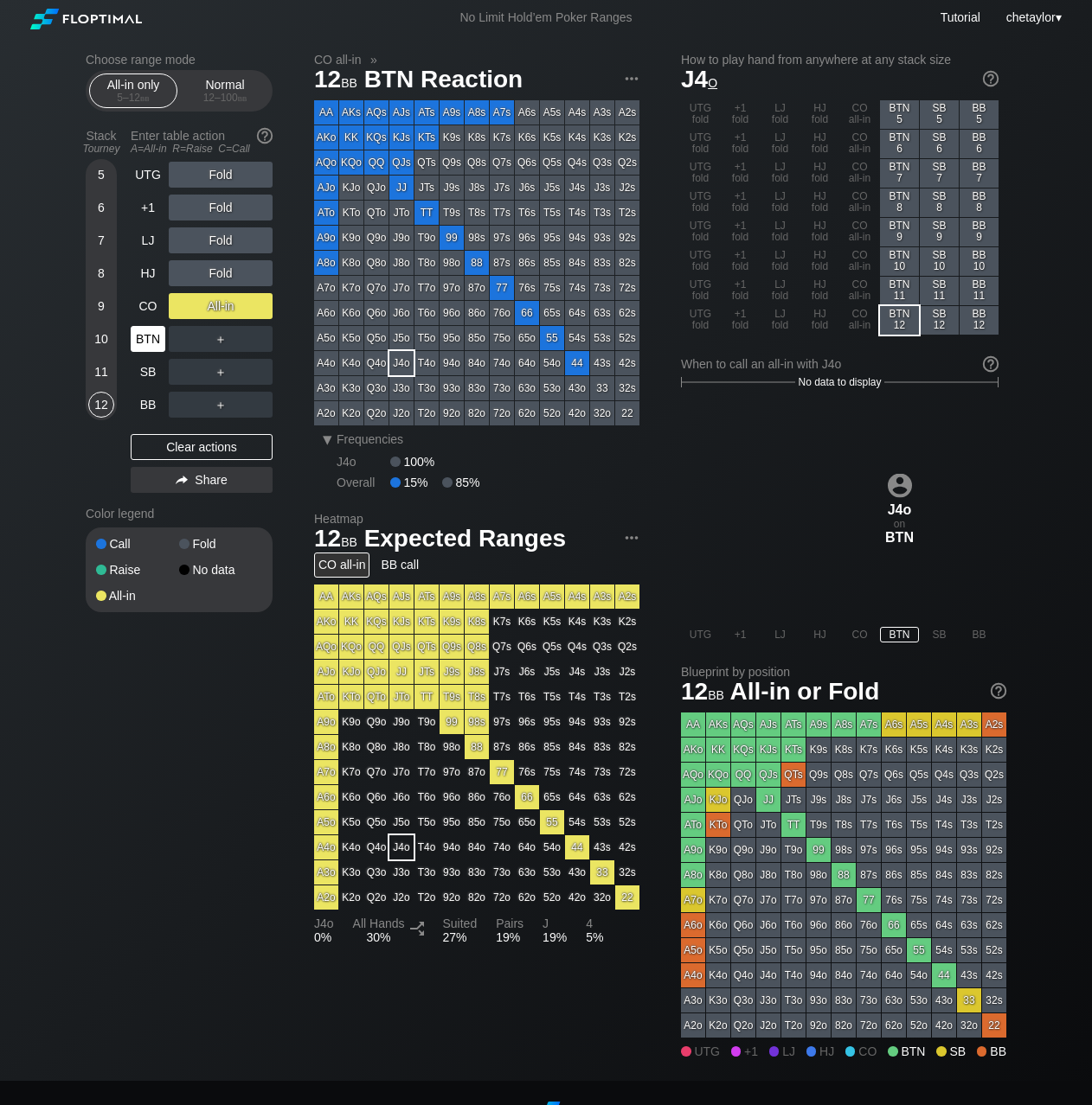
click at [150, 330] on div "BTN" at bounding box center [147, 338] width 35 height 26
click at [163, 447] on div "Clear actions" at bounding box center [202, 447] width 142 height 26
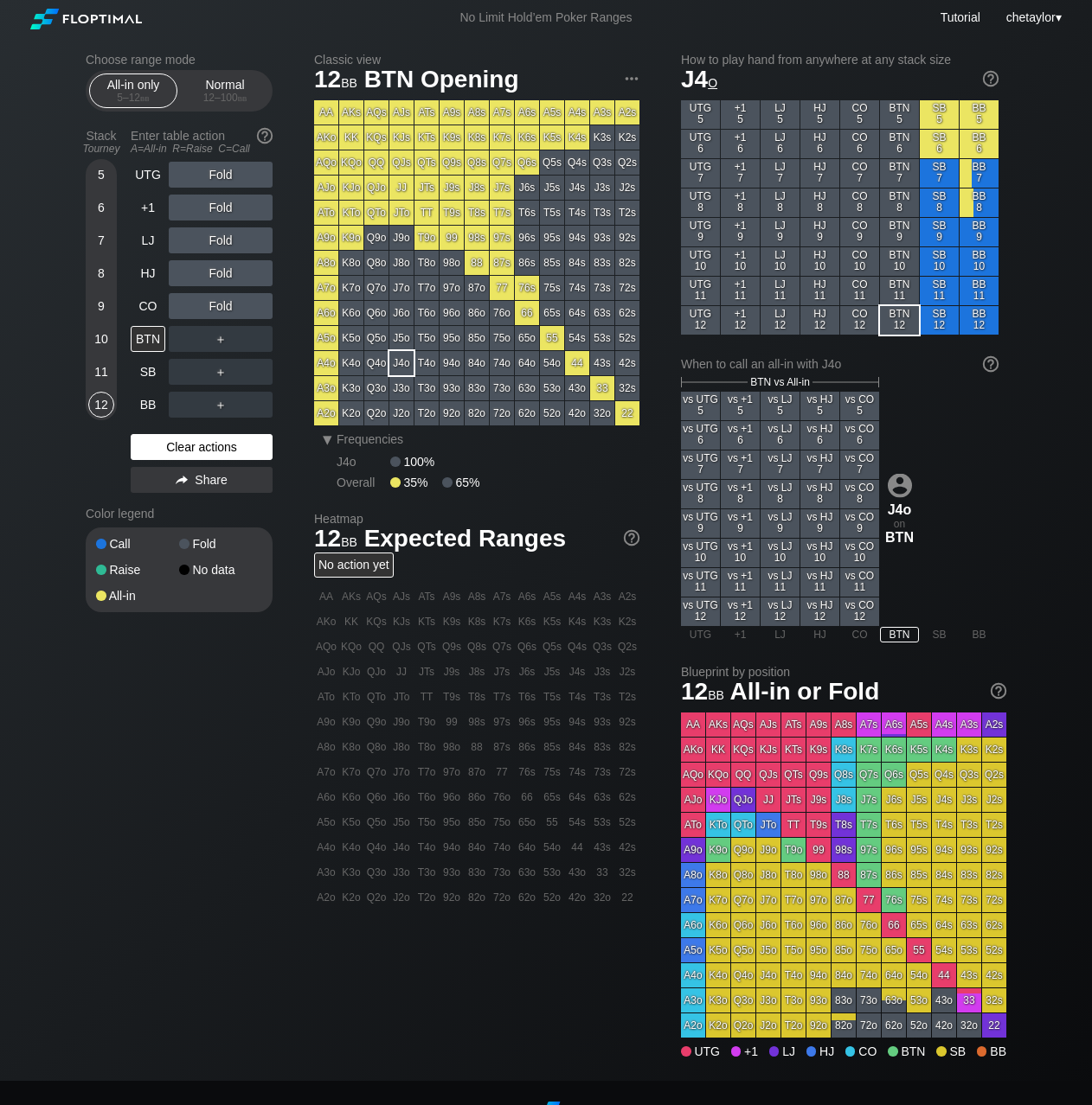
click at [163, 447] on div "Clear actions" at bounding box center [202, 447] width 142 height 26
click at [147, 306] on div "CO" at bounding box center [147, 306] width 35 height 26
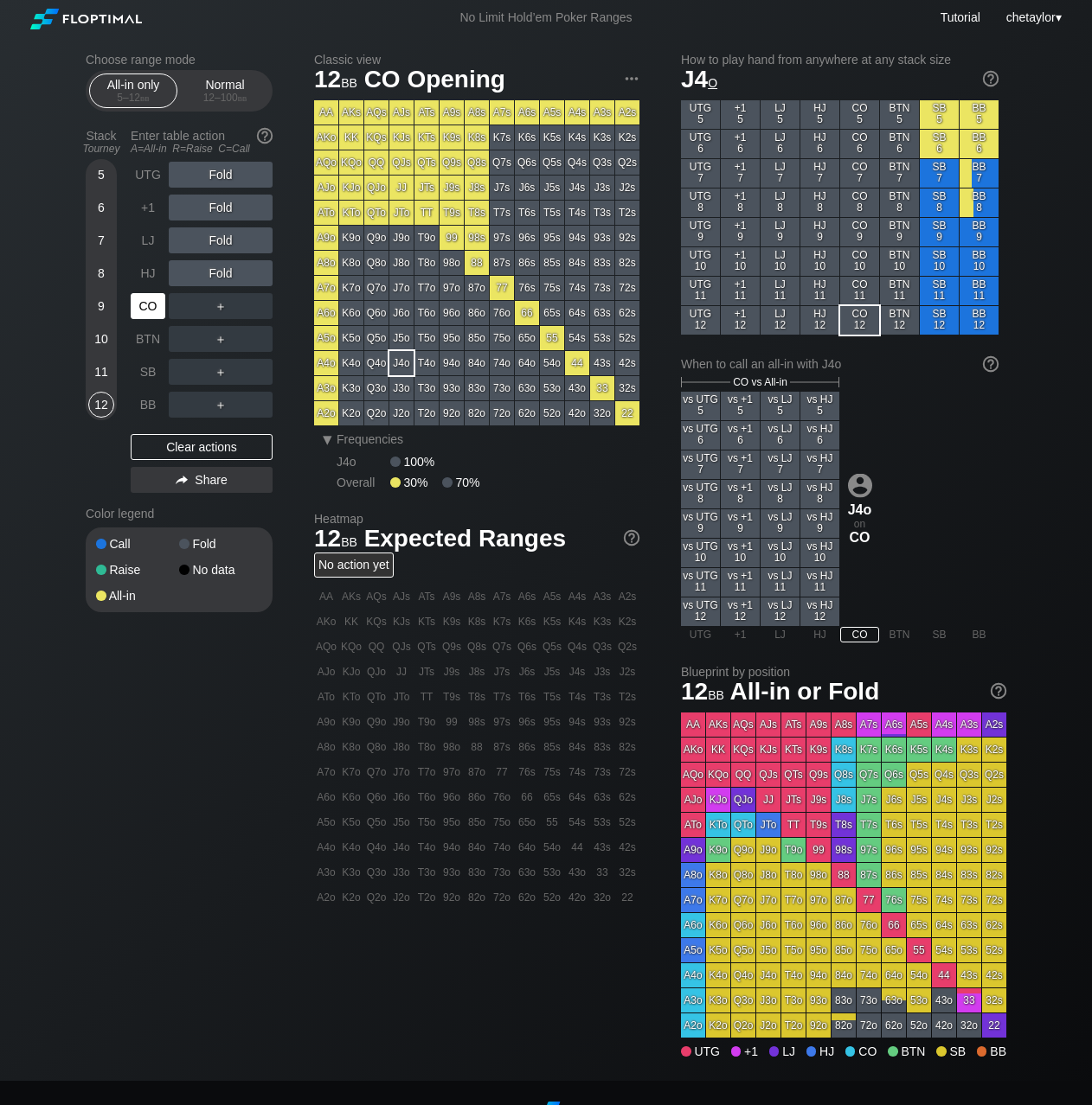
click at [147, 306] on div "CO" at bounding box center [147, 306] width 35 height 26
click at [146, 271] on div "HJ" at bounding box center [147, 273] width 35 height 26
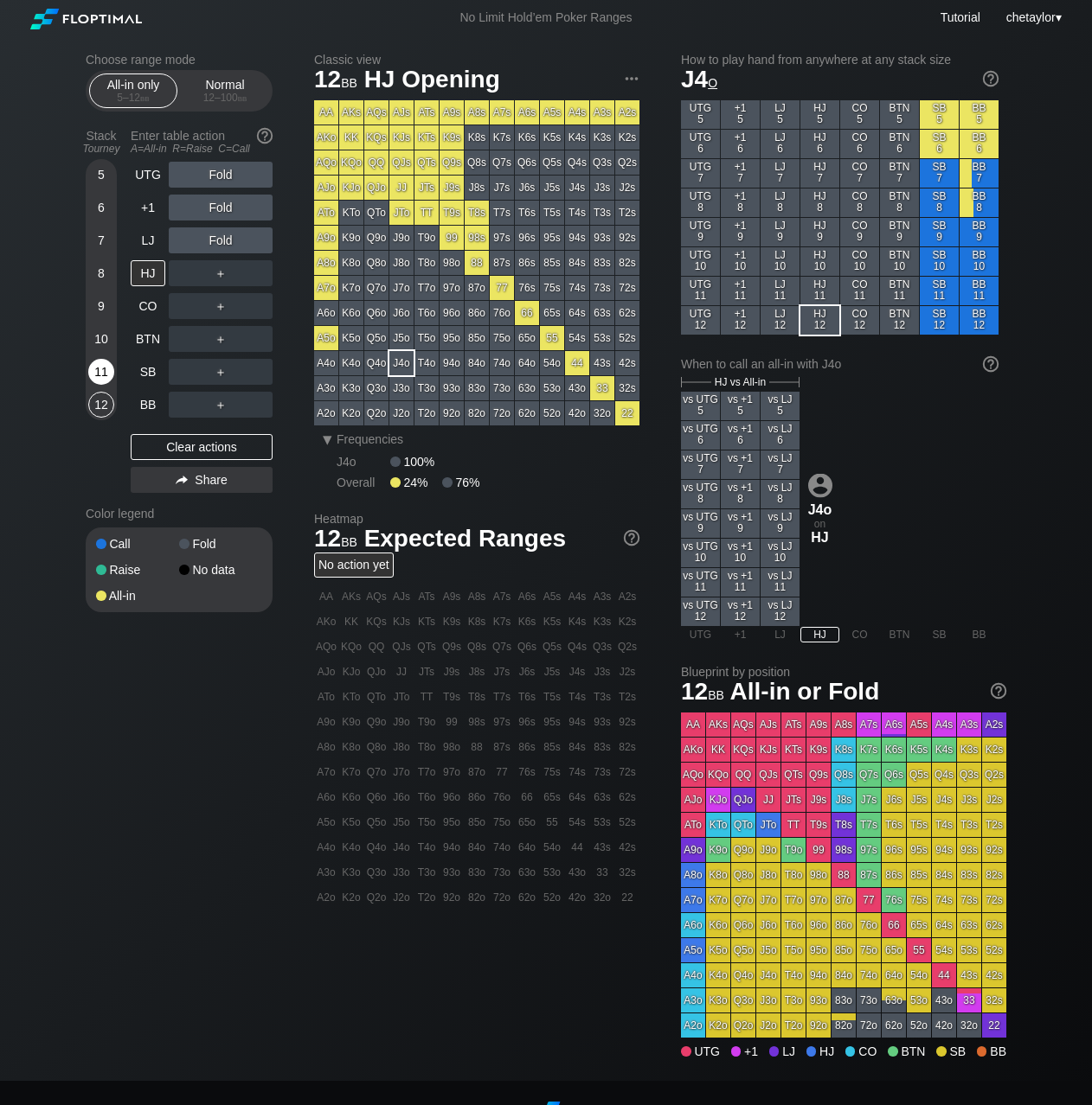
click at [103, 376] on div "11" at bounding box center [100, 371] width 26 height 26
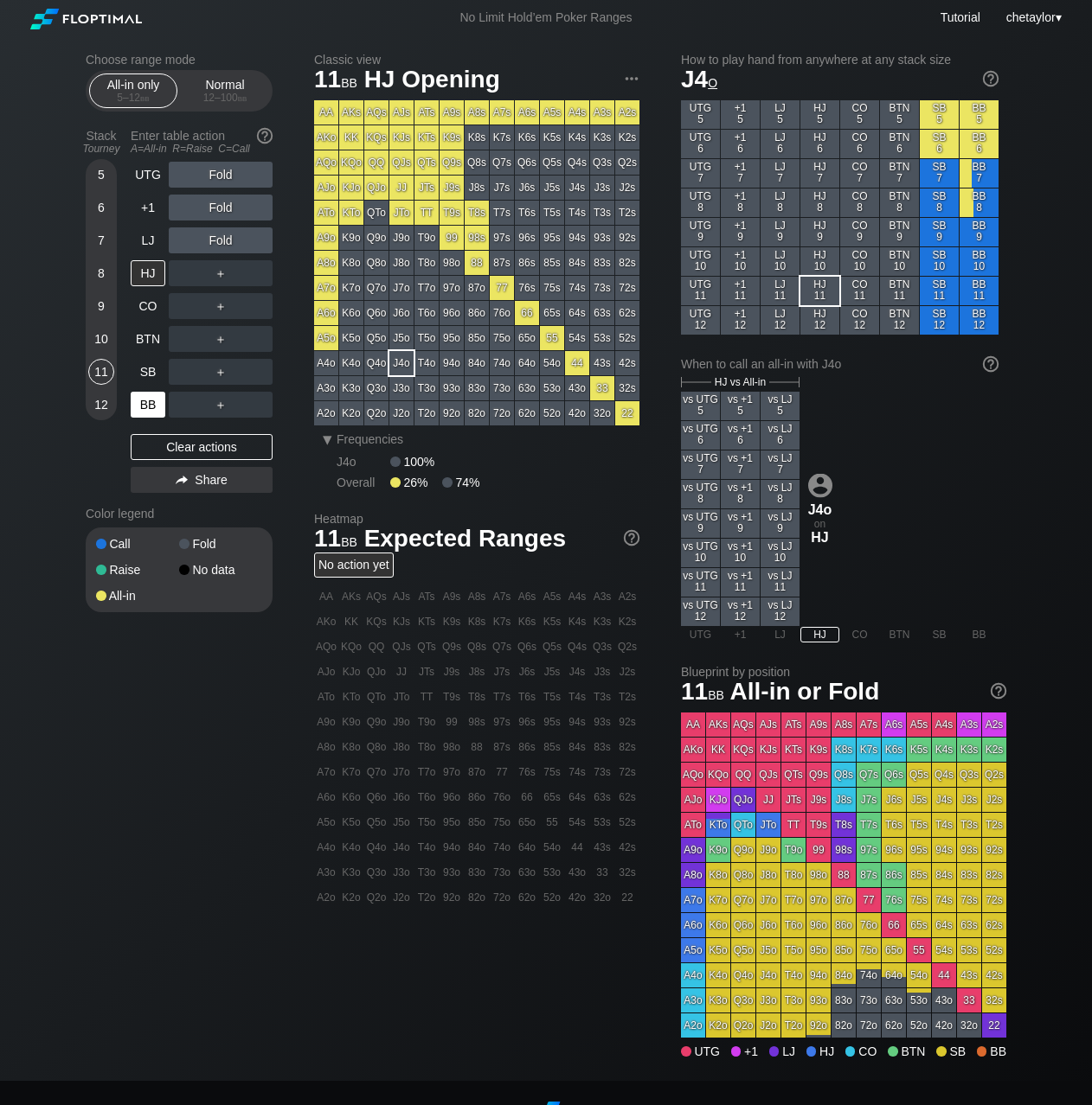
click at [149, 407] on div "BB" at bounding box center [147, 404] width 35 height 26
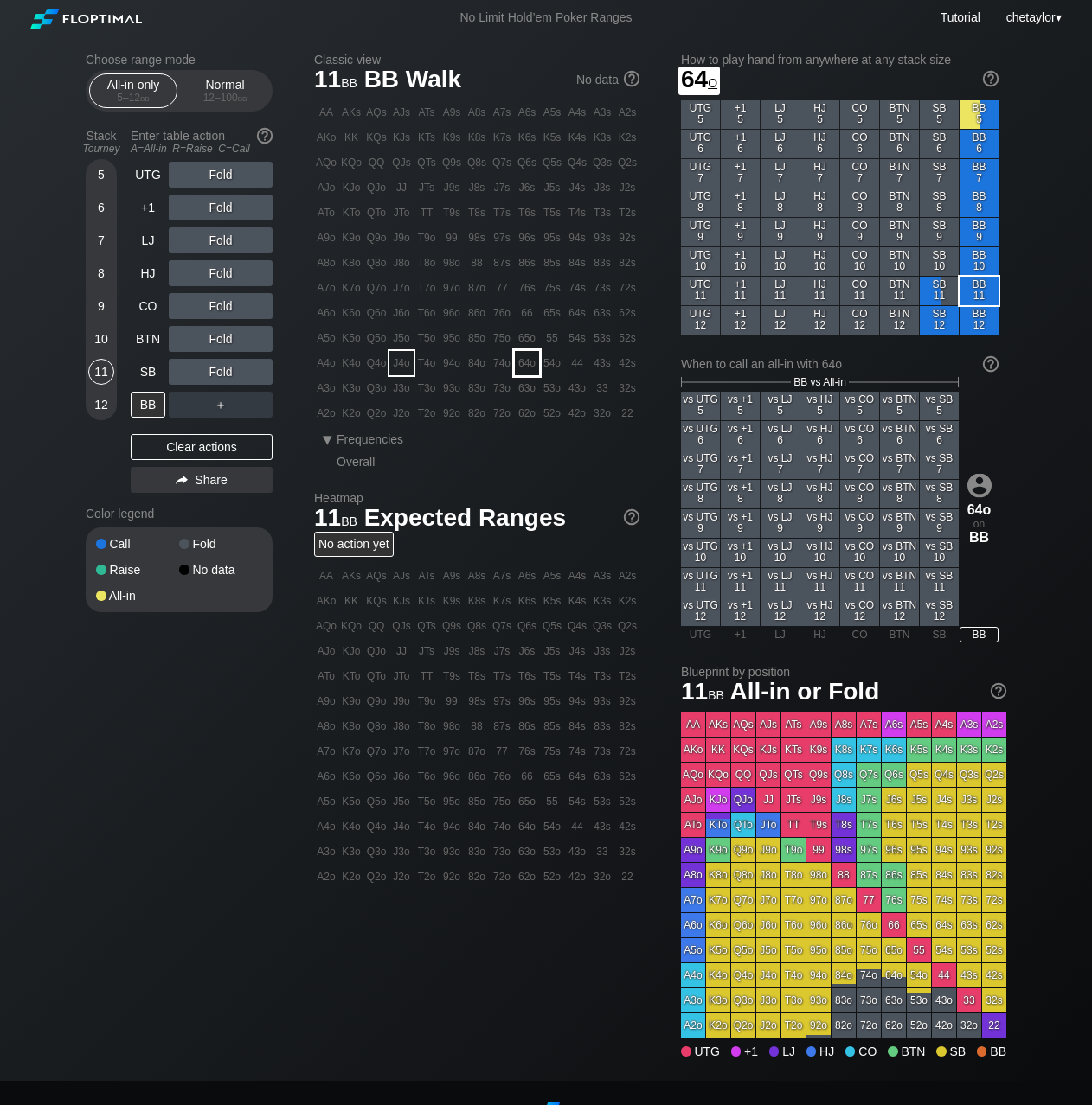
click at [530, 370] on div "64o" at bounding box center [526, 362] width 24 height 24
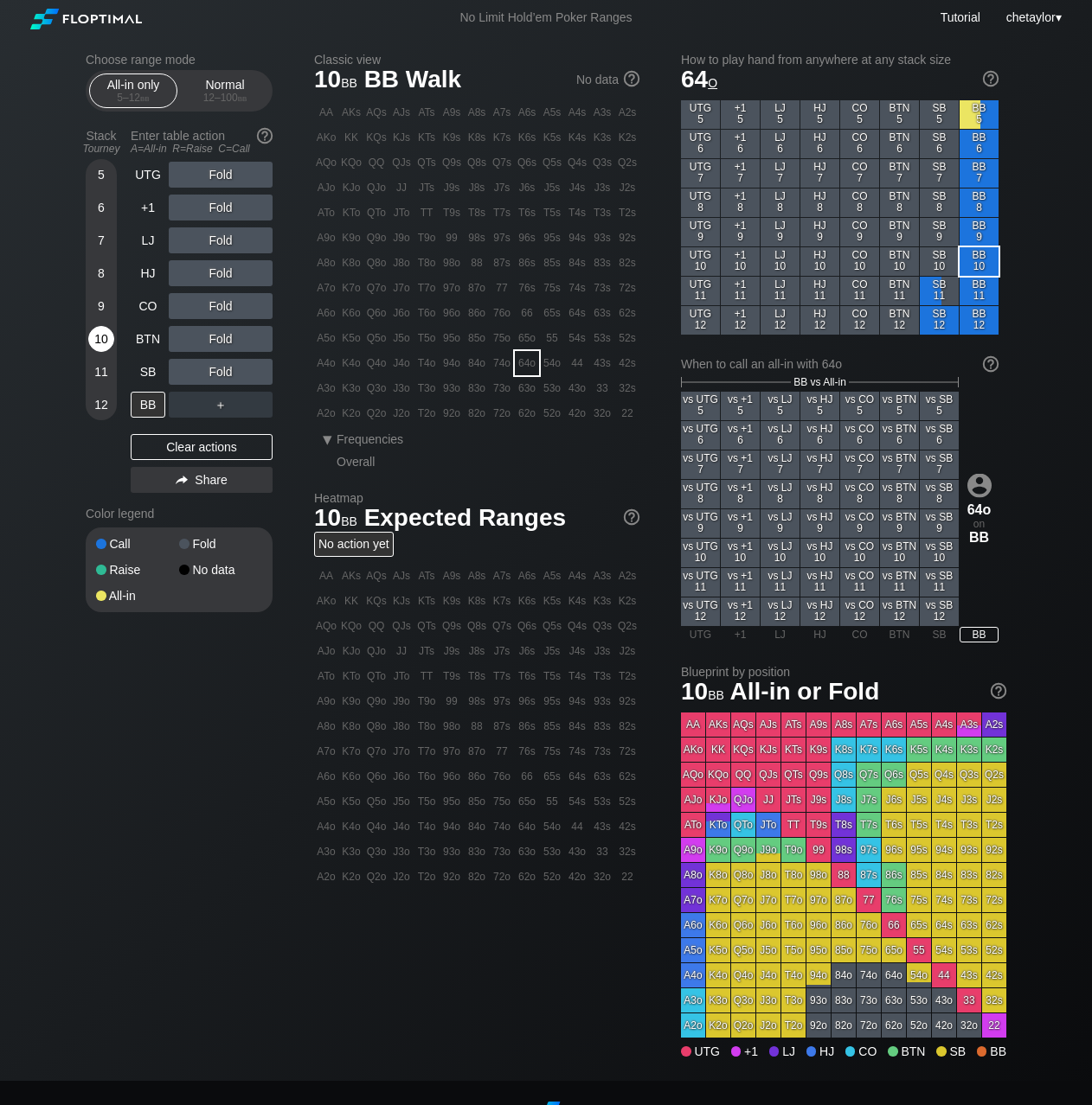
click at [105, 341] on div "10" at bounding box center [100, 338] width 26 height 26
click at [193, 370] on div "A ✕" at bounding box center [186, 371] width 34 height 26
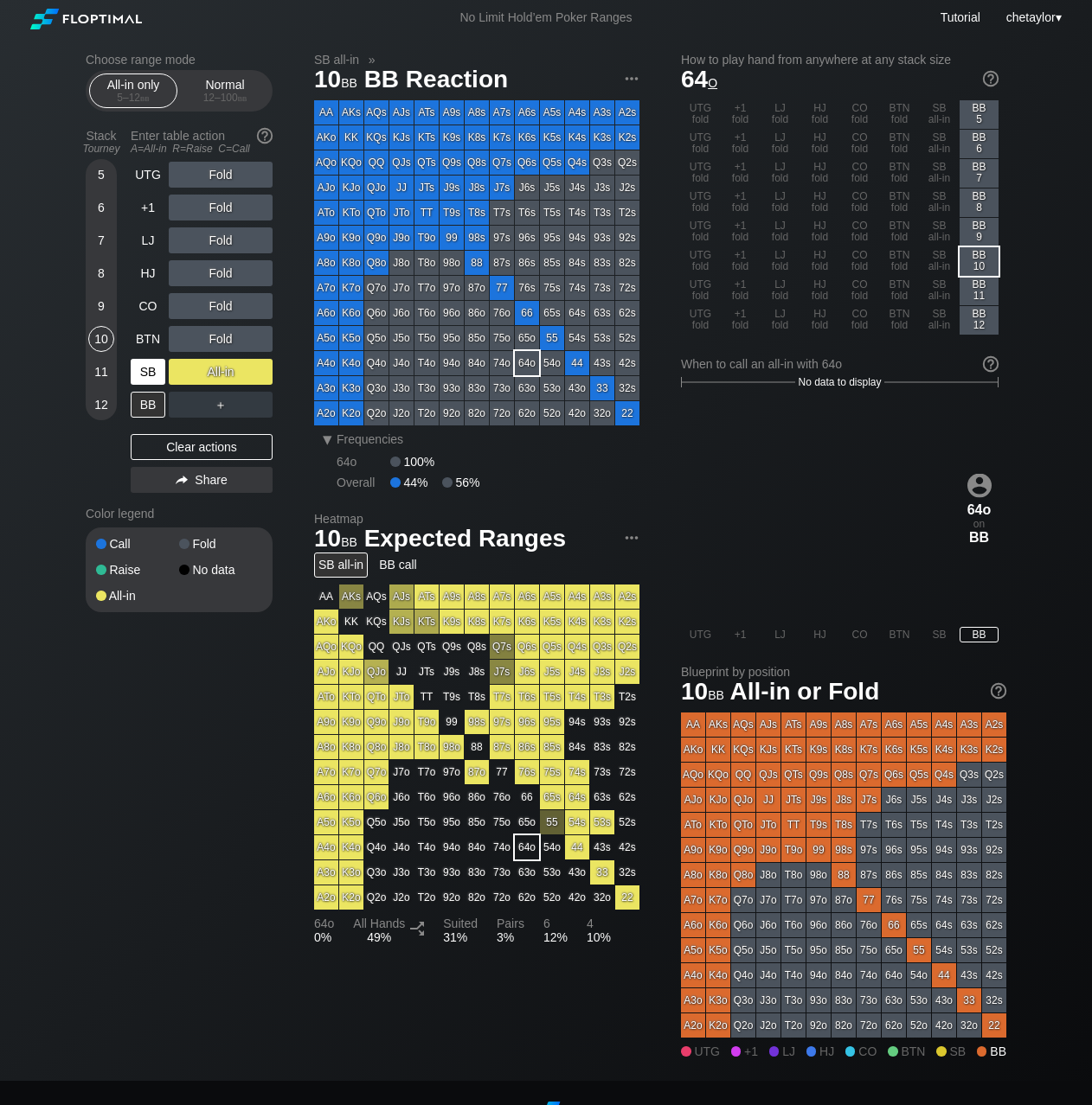
click at [141, 368] on div "SB" at bounding box center [147, 371] width 35 height 26
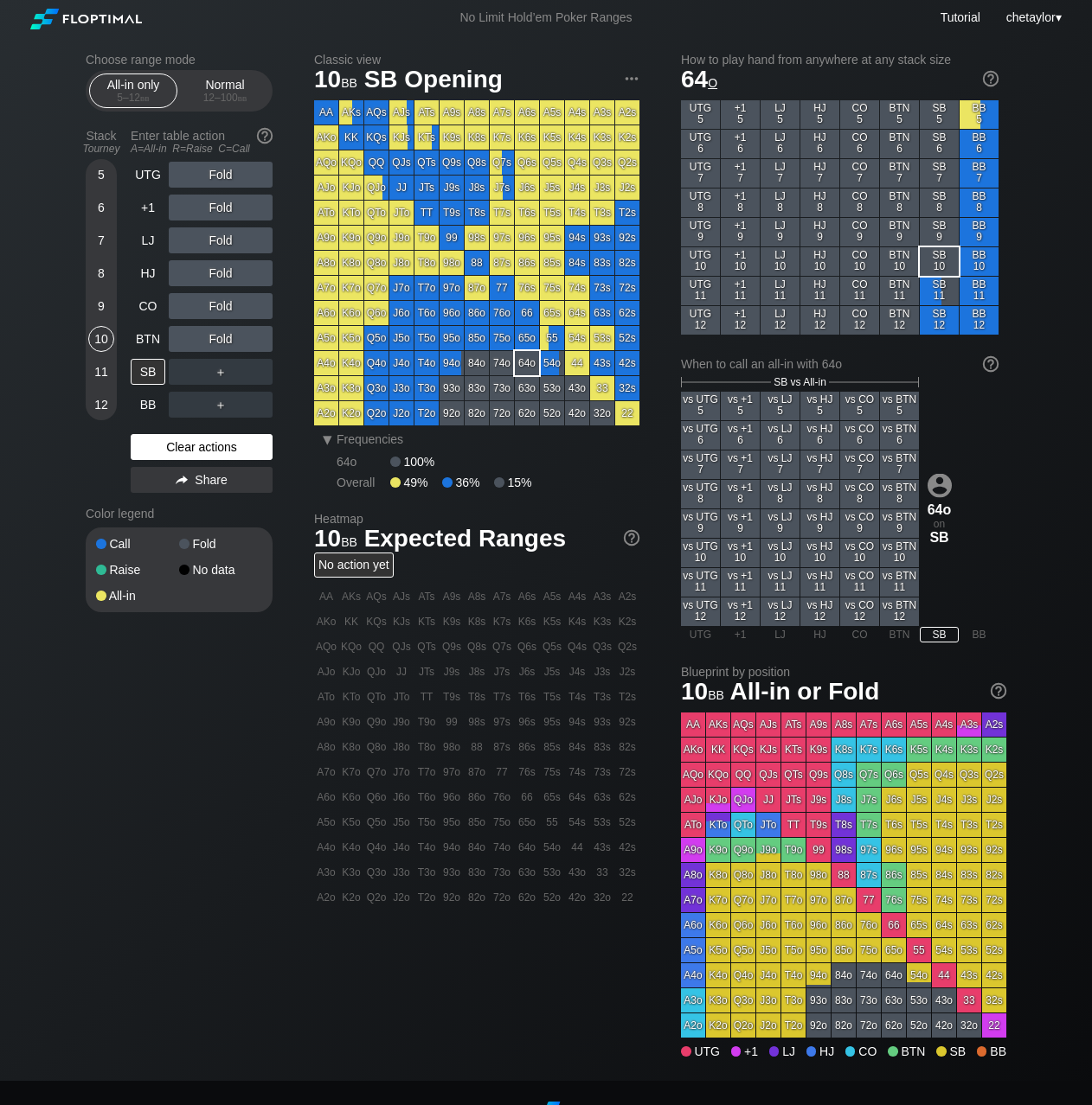
click at [182, 444] on div "Clear actions" at bounding box center [202, 447] width 142 height 26
click at [100, 308] on div "9" at bounding box center [100, 306] width 26 height 26
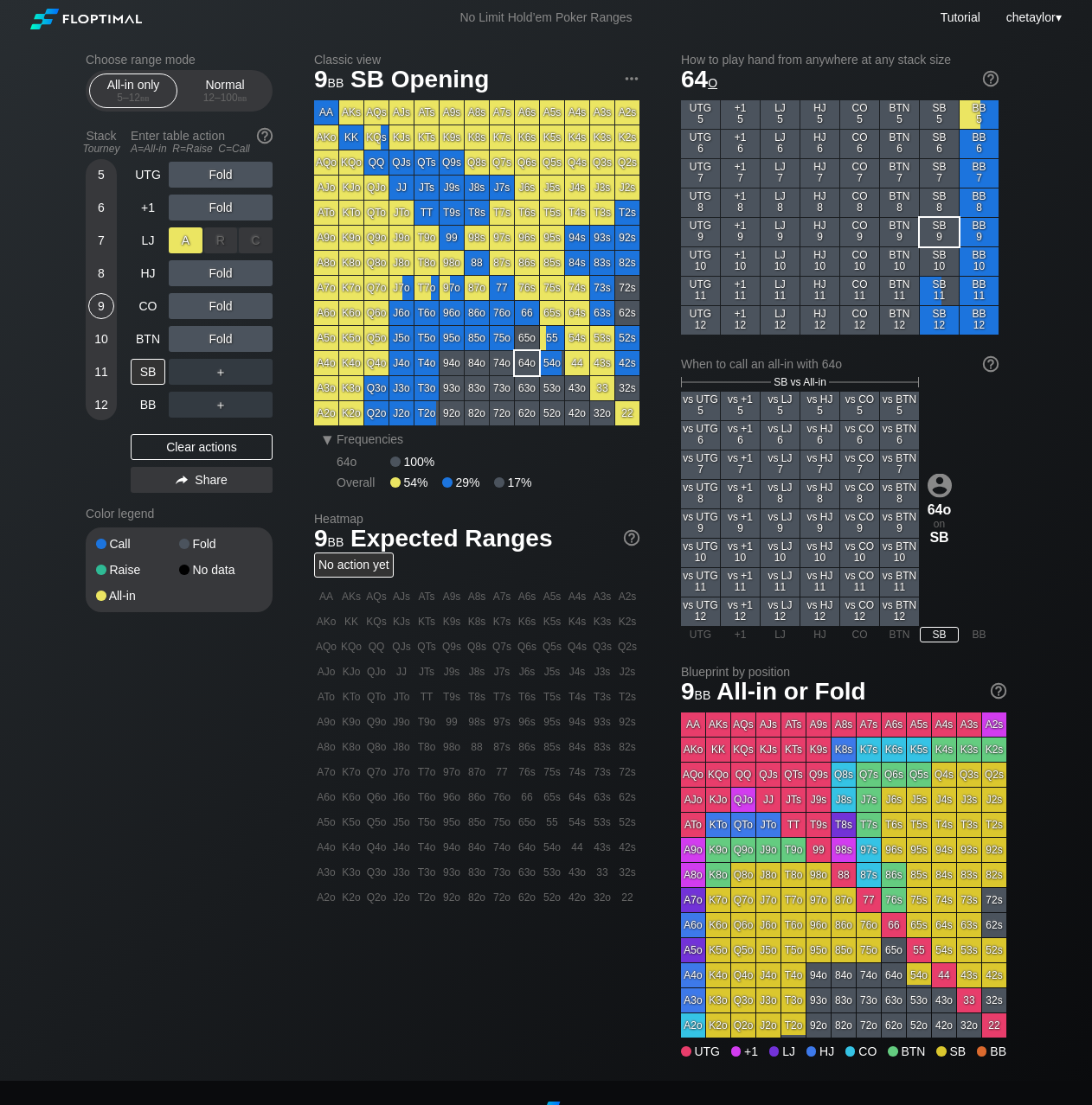
click at [185, 238] on div "A ✕" at bounding box center [186, 240] width 34 height 26
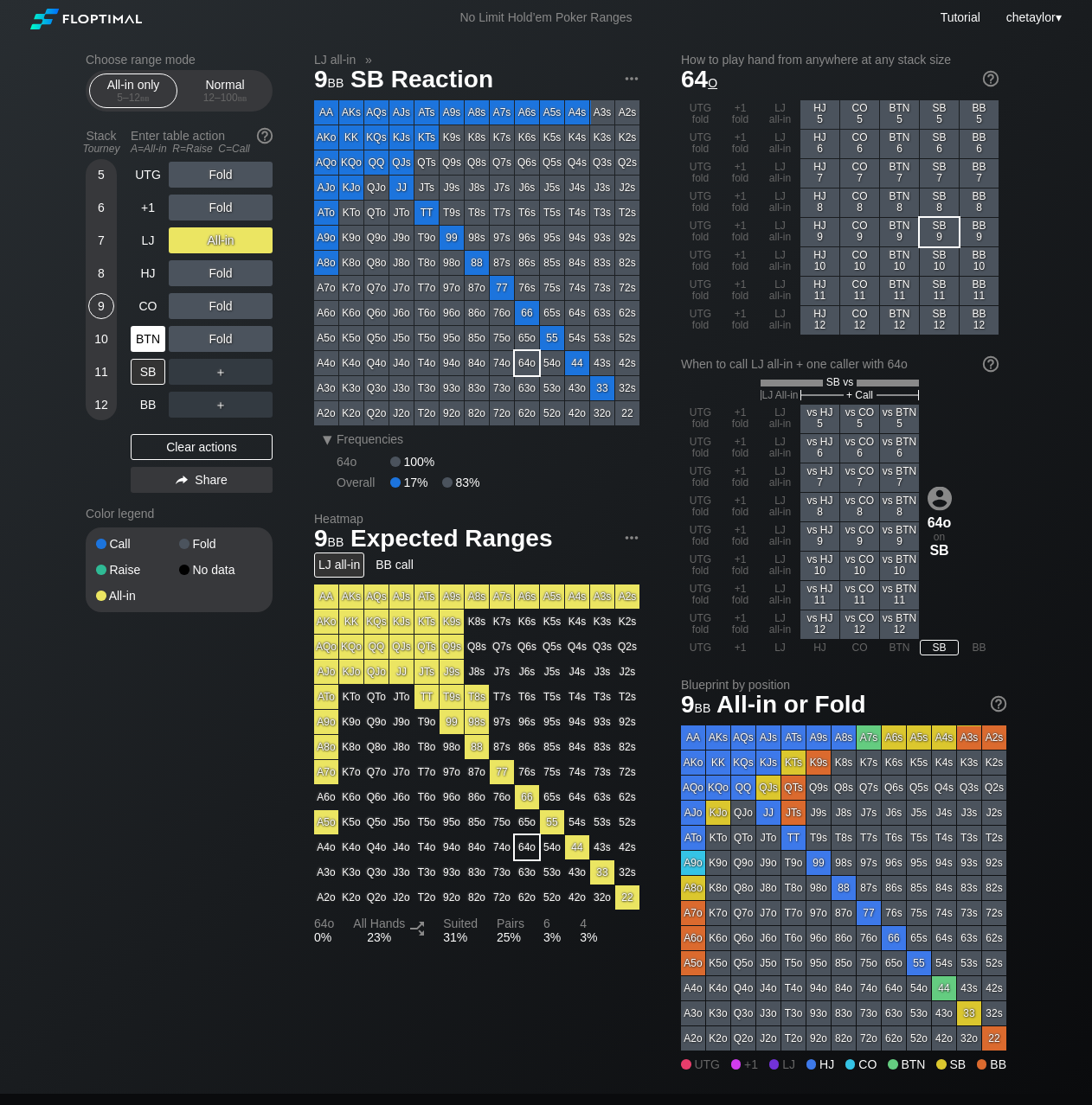
click at [143, 332] on div "BTN" at bounding box center [147, 338] width 35 height 26
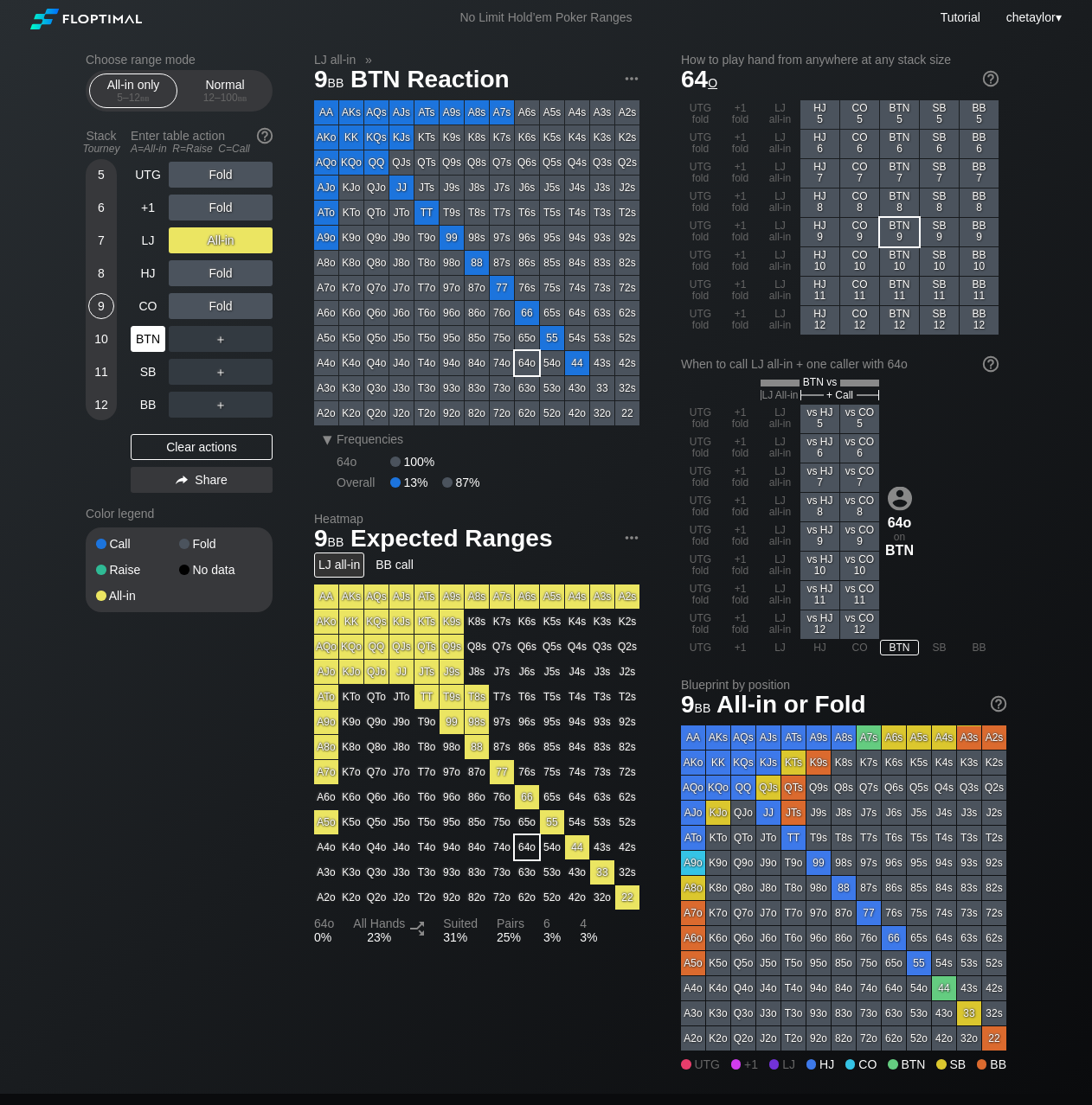
click at [143, 332] on div "BTN" at bounding box center [147, 338] width 35 height 26
click at [181, 442] on div "Clear actions" at bounding box center [202, 447] width 142 height 26
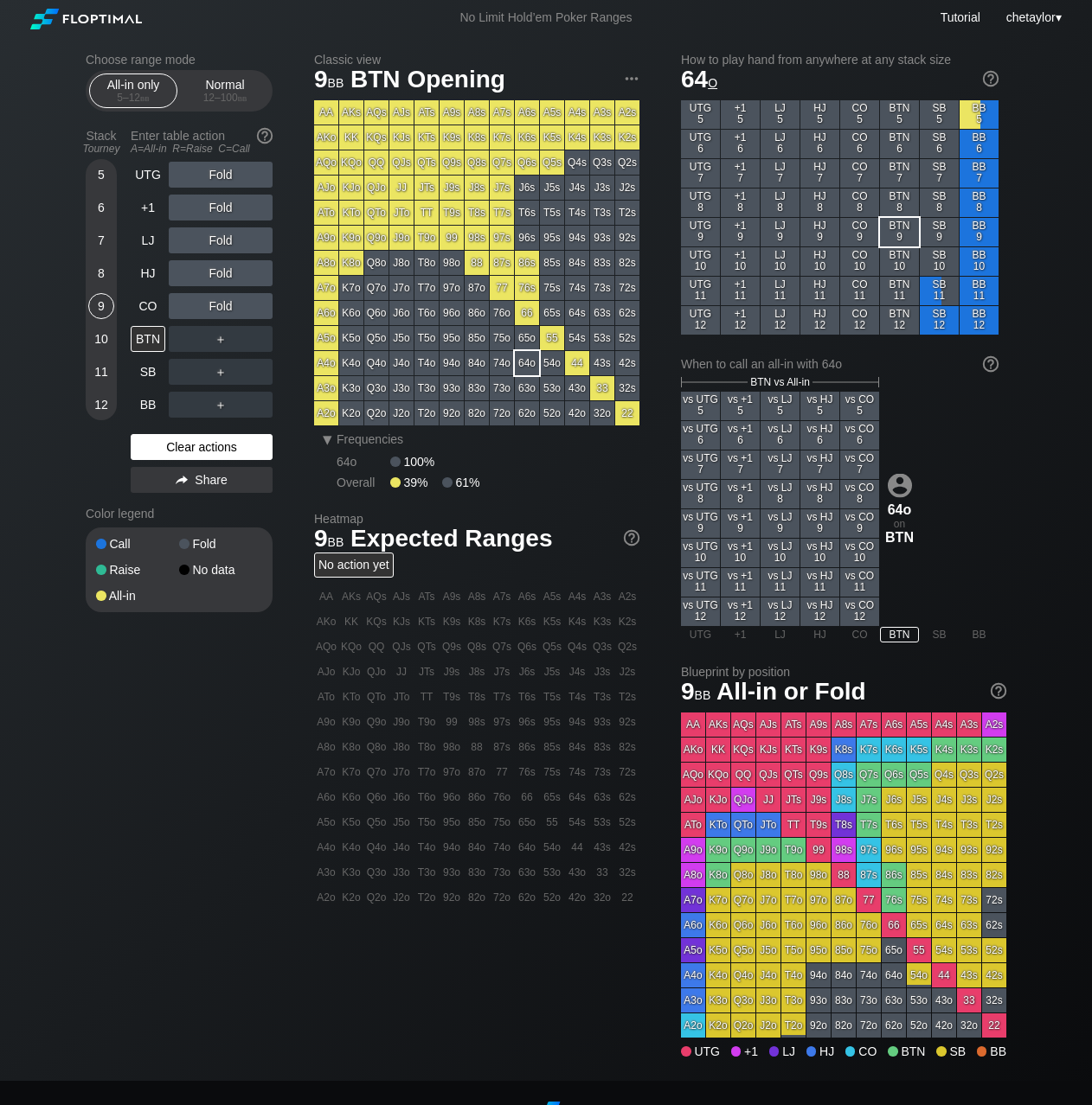
click at [181, 442] on div "Clear actions" at bounding box center [202, 447] width 142 height 26
